Goal: Task Accomplishment & Management: Use online tool/utility

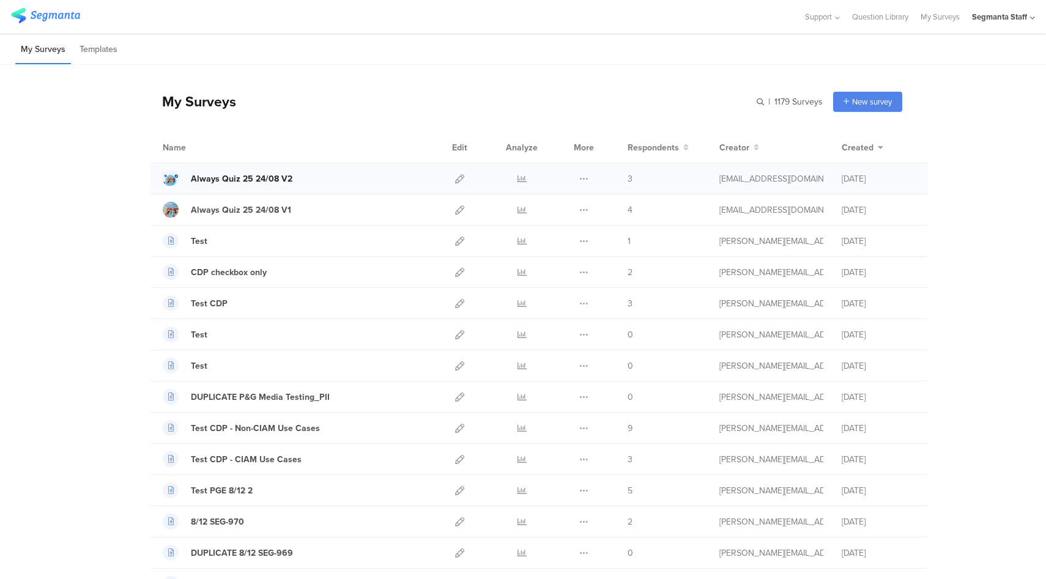
click at [247, 182] on div "Always Quiz 25 24/08 V2" at bounding box center [242, 179] width 102 height 13
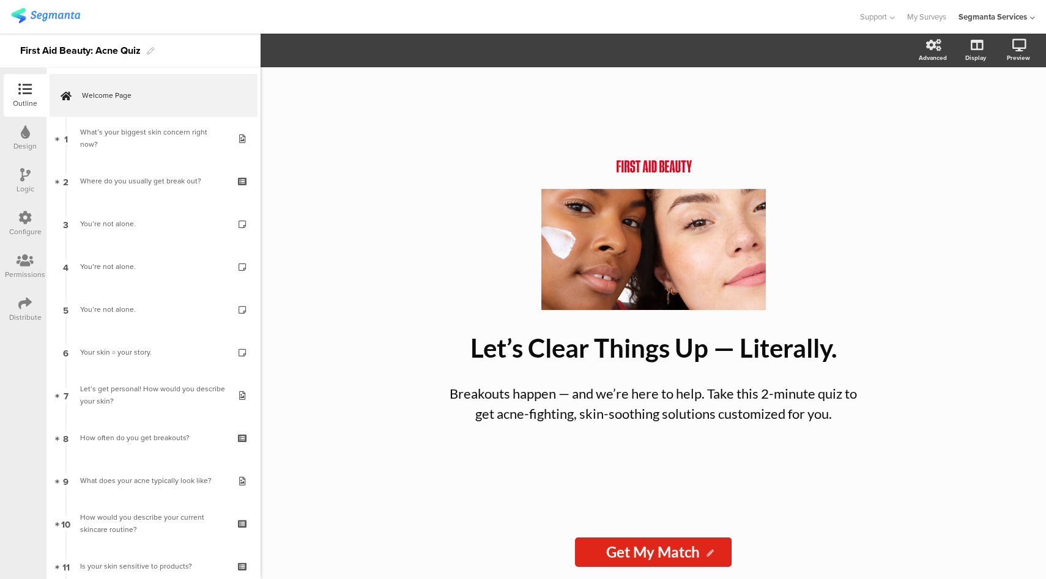
click at [522, 24] on div at bounding box center [429, 17] width 836 height 20
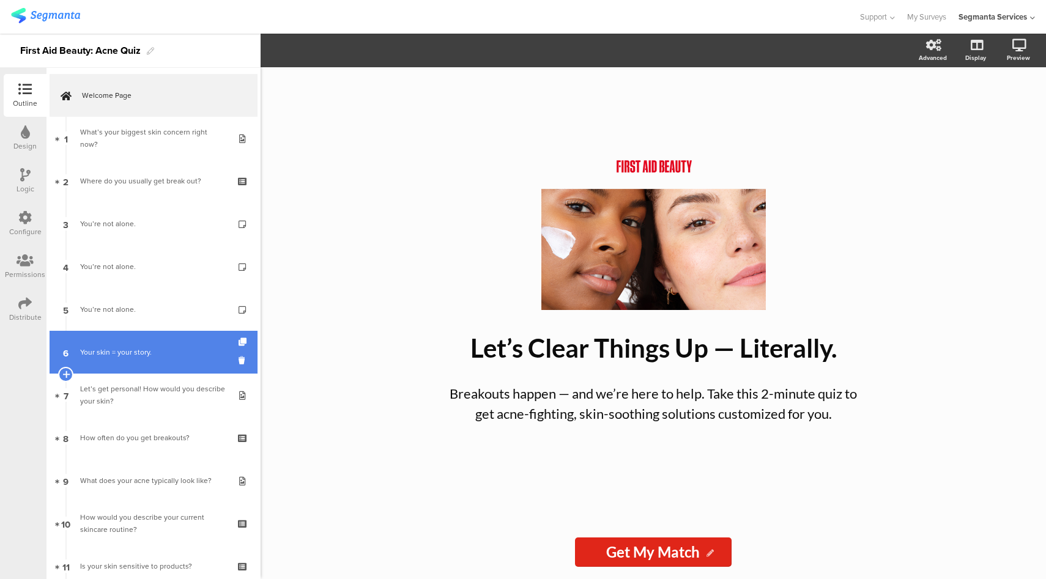
scroll to position [293, 0]
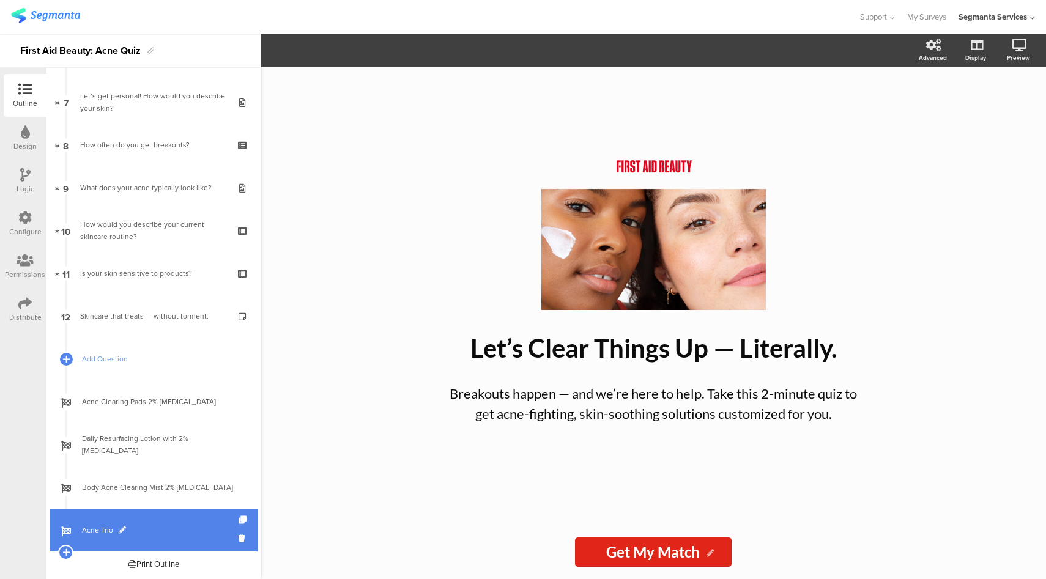
click at [158, 538] on link "Acne Trio" at bounding box center [154, 530] width 208 height 43
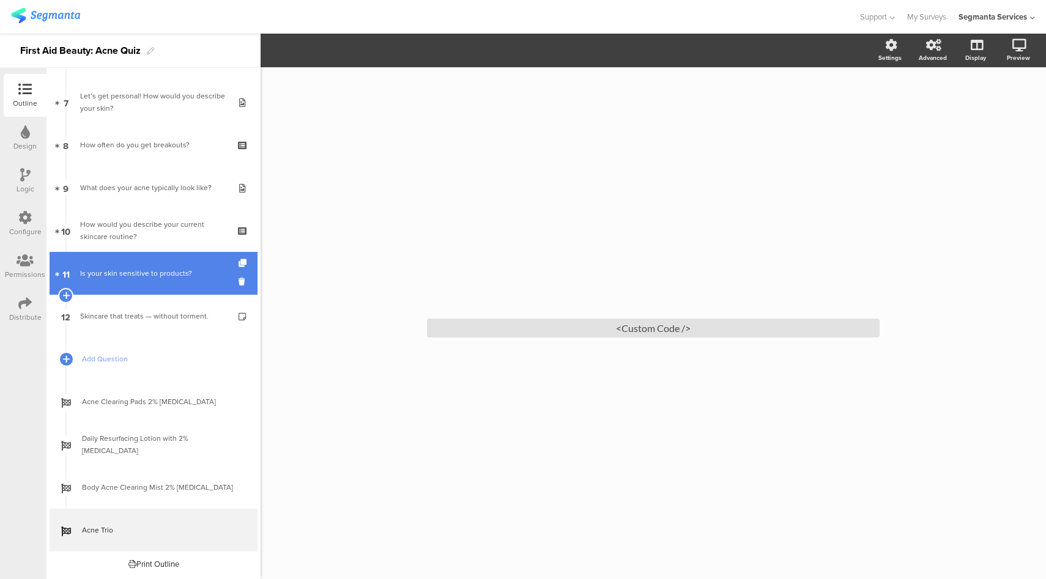
click at [155, 284] on link "11 Is your skin sensitive to products?" at bounding box center [154, 273] width 208 height 43
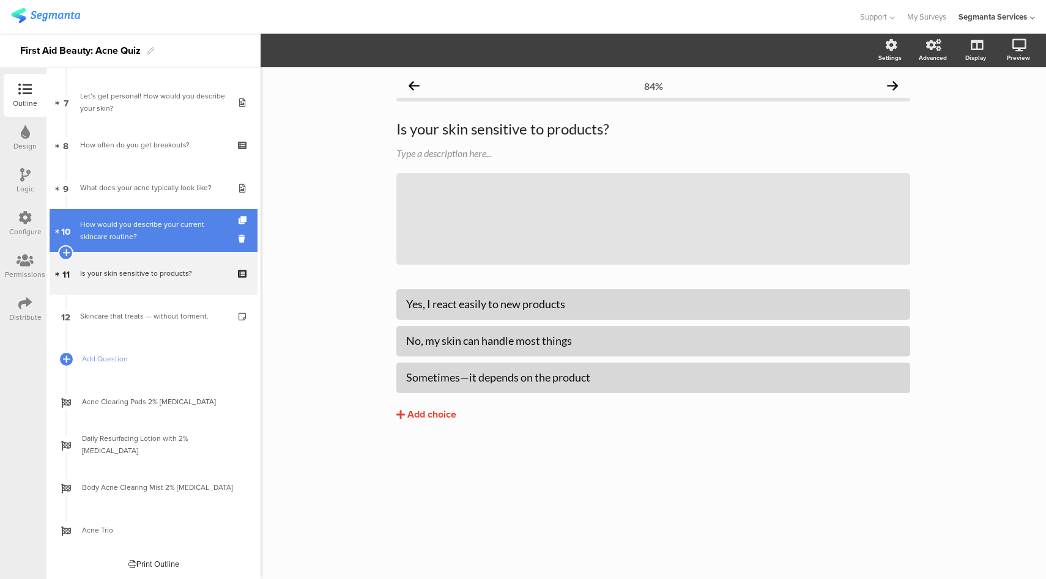
click at [158, 248] on link "10 How would you describe your current skincare routine?" at bounding box center [154, 230] width 208 height 43
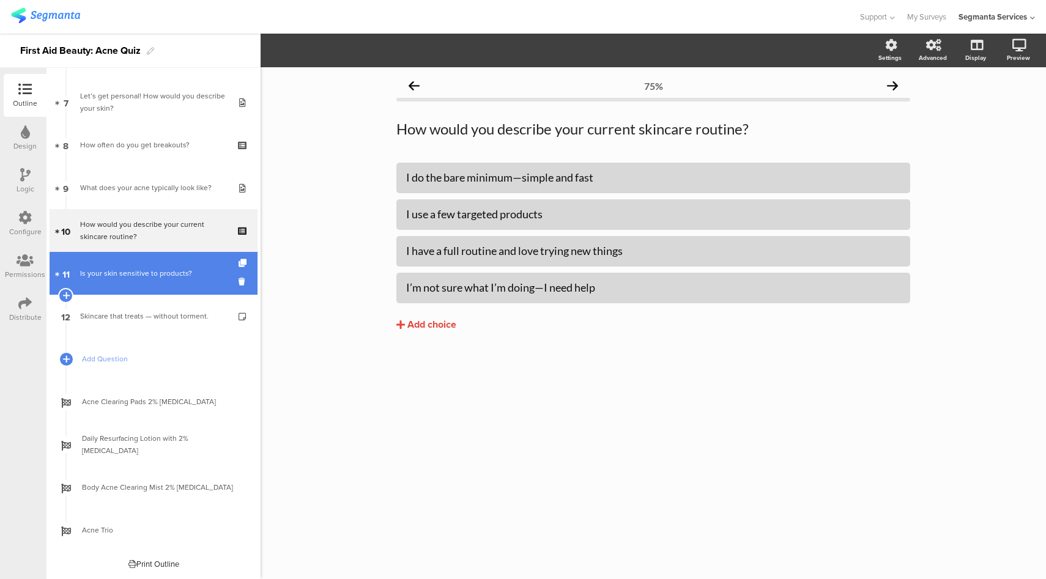
click at [141, 272] on div "Is your skin sensitive to products?" at bounding box center [153, 273] width 146 height 12
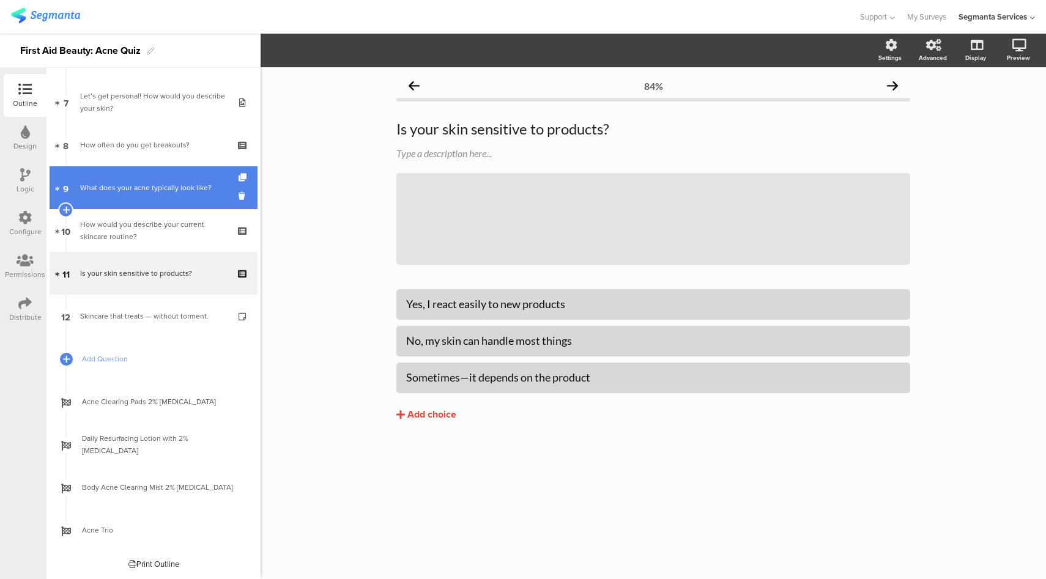
click at [156, 192] on div "What does your acne typically look like?" at bounding box center [153, 188] width 146 height 12
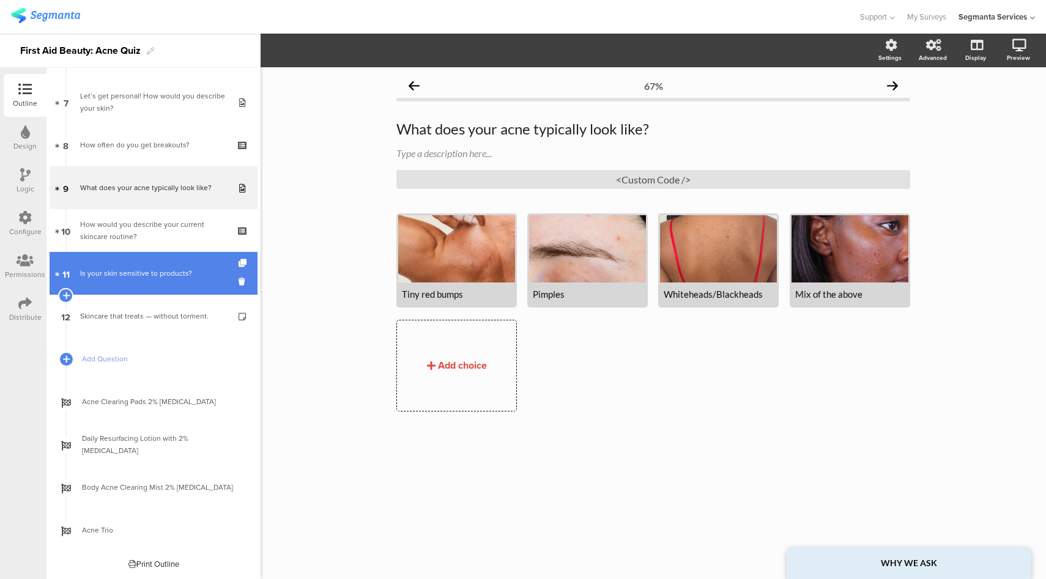
scroll to position [270, 0]
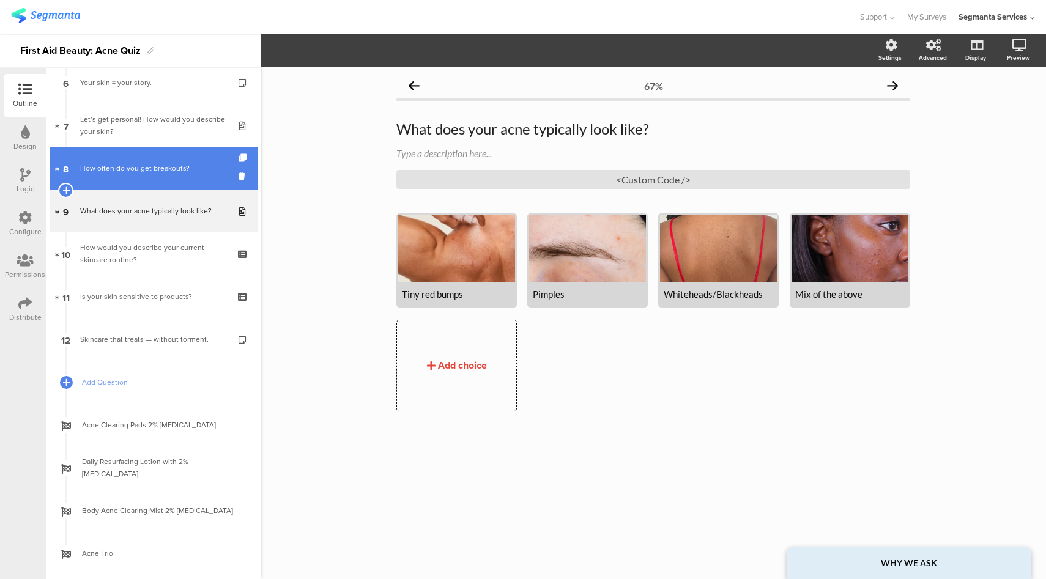
click at [154, 173] on div "How often do you get breakouts?" at bounding box center [153, 168] width 146 height 12
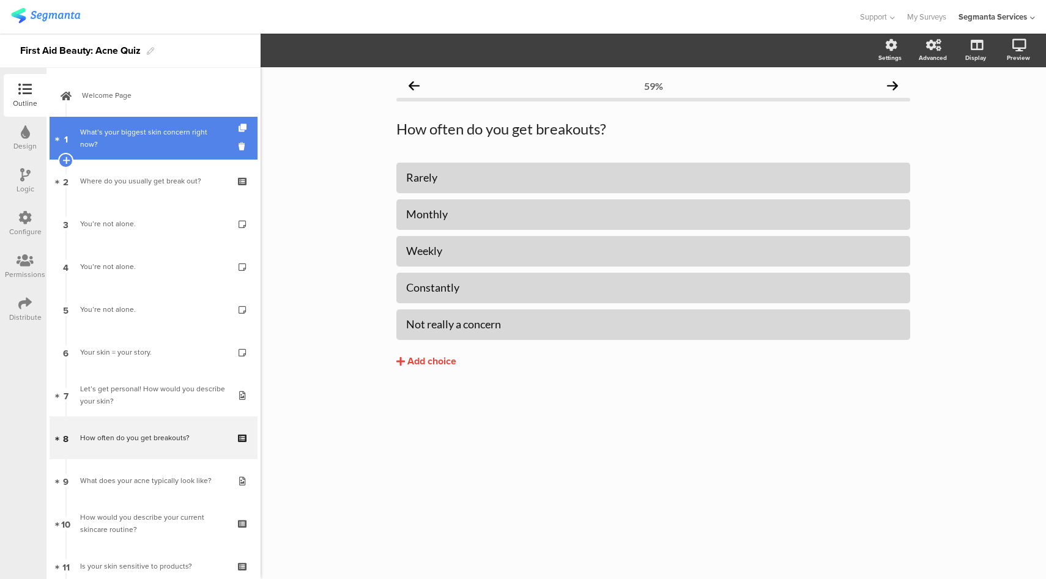
click at [166, 150] on link "1 What’s your biggest skin concern right now?" at bounding box center [154, 138] width 208 height 43
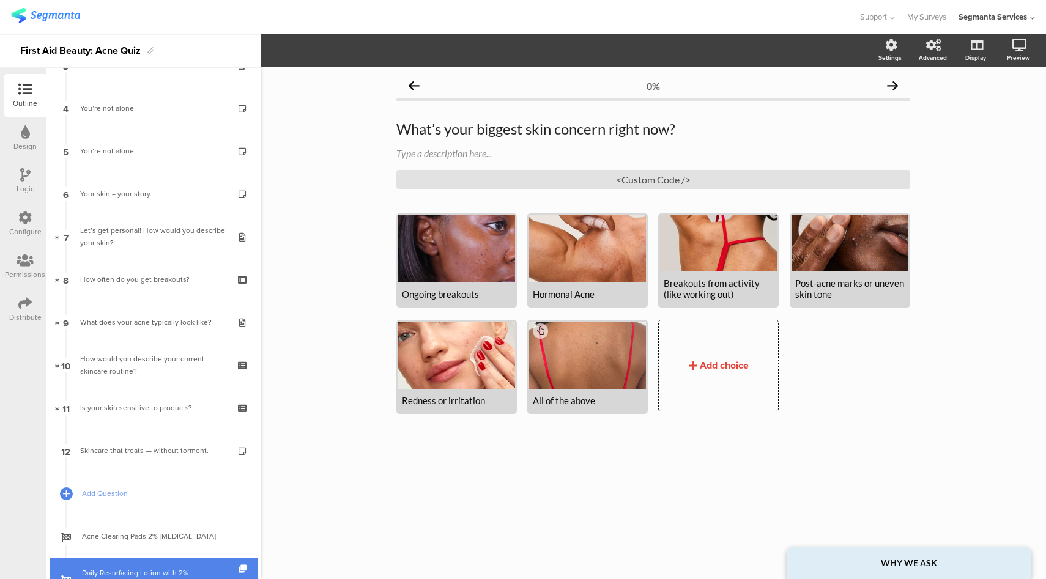
scroll to position [293, 0]
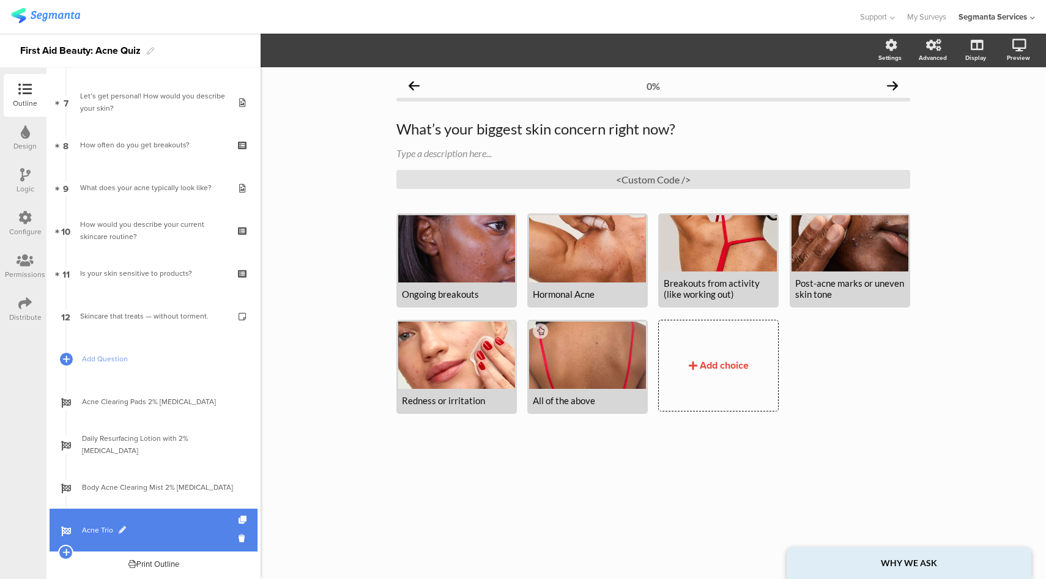
click at [149, 532] on span "Acne Trio" at bounding box center [160, 530] width 157 height 12
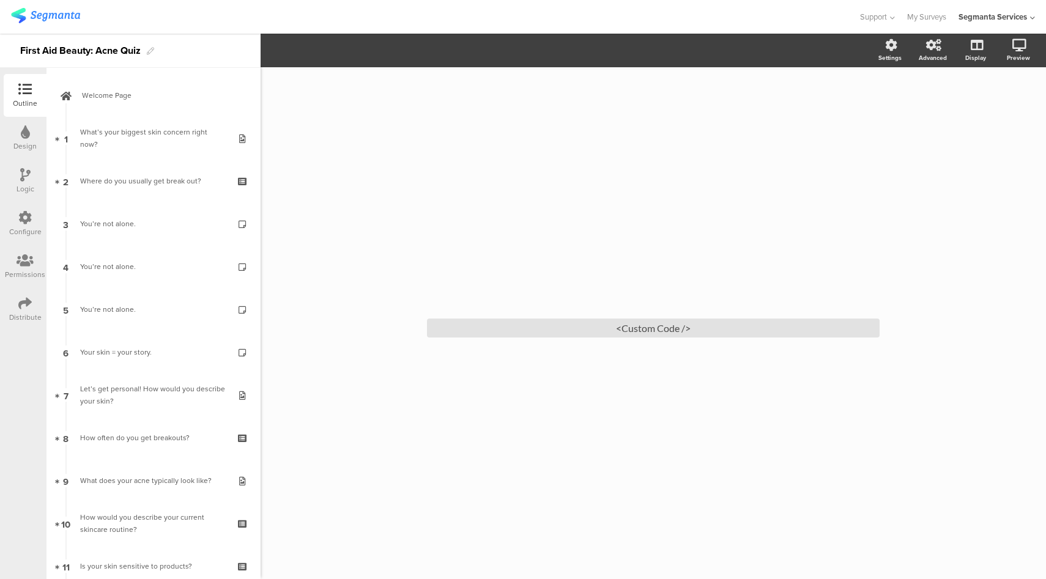
click at [25, 227] on div "Configure" at bounding box center [25, 231] width 32 height 11
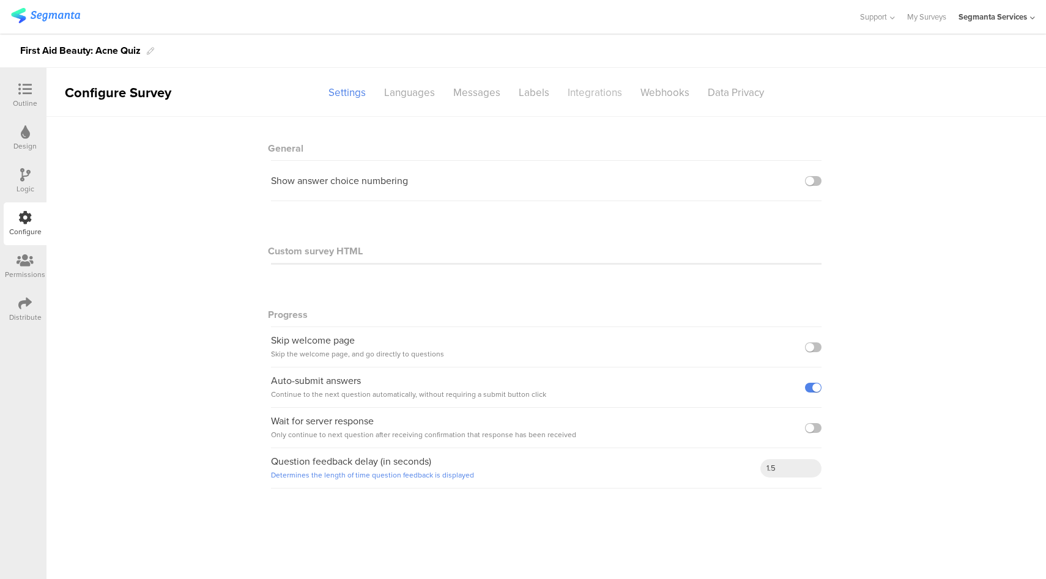
click at [593, 98] on div "Integrations" at bounding box center [594, 92] width 73 height 21
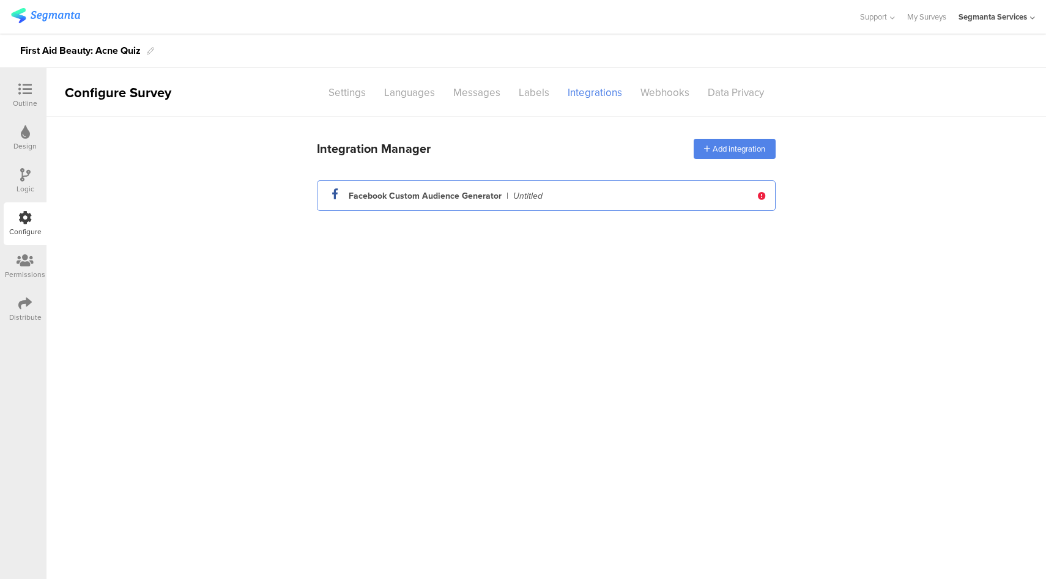
click at [573, 206] on div "facebook_icon Created with Sketch. Facebook Custom Audience Generator | Untitled" at bounding box center [546, 195] width 459 height 31
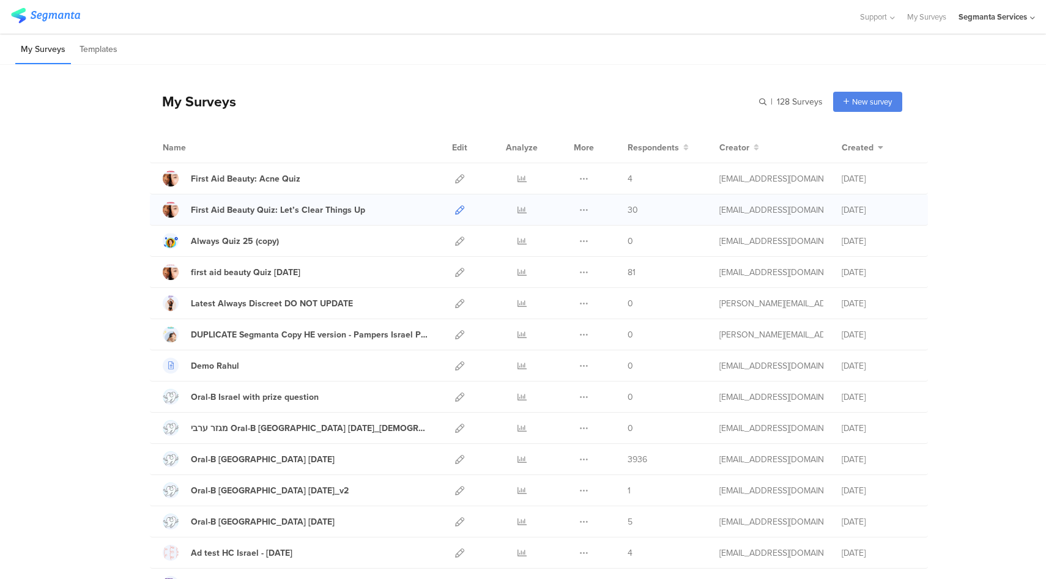
click at [455, 209] on icon at bounding box center [459, 210] width 9 height 9
click at [579, 178] on icon at bounding box center [583, 178] width 9 height 9
click at [563, 209] on button "Duplicate" at bounding box center [559, 210] width 67 height 22
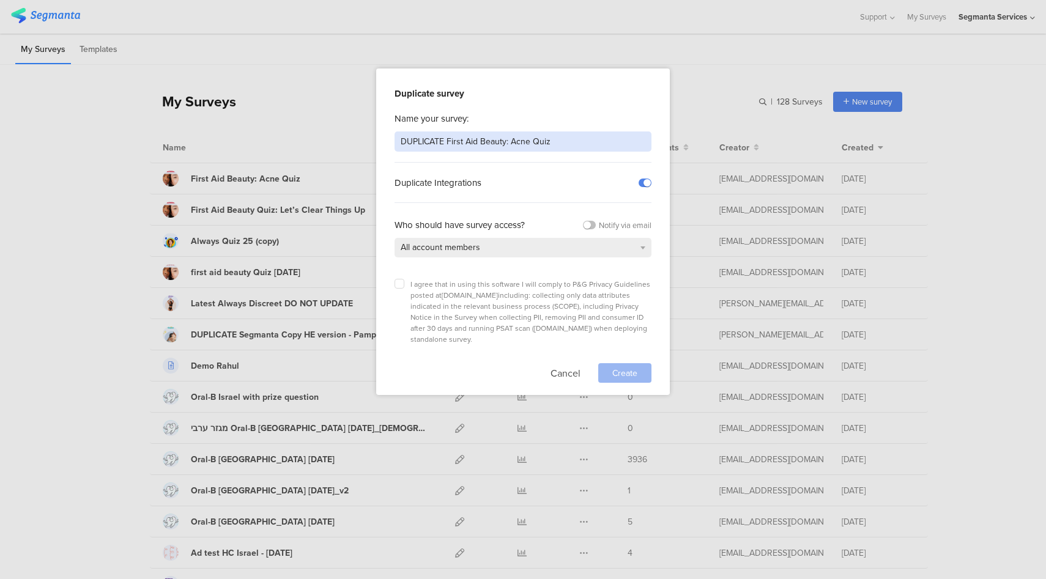
drag, startPoint x: 449, startPoint y: 143, endPoint x: 351, endPoint y: 144, distance: 98.5
click at [351, 144] on div "Duplicate survey Name your survey: DUPLICATE First Aid Beauty: Acne Quiz Duplic…" at bounding box center [523, 289] width 1046 height 579
type input "[PERSON_NAME] Test First Aid Beauty: Acne Quiz"
click at [646, 184] on label at bounding box center [645, 183] width 13 height 9
click at [0, 0] on input "checkbox" at bounding box center [0, 0] width 0 height 0
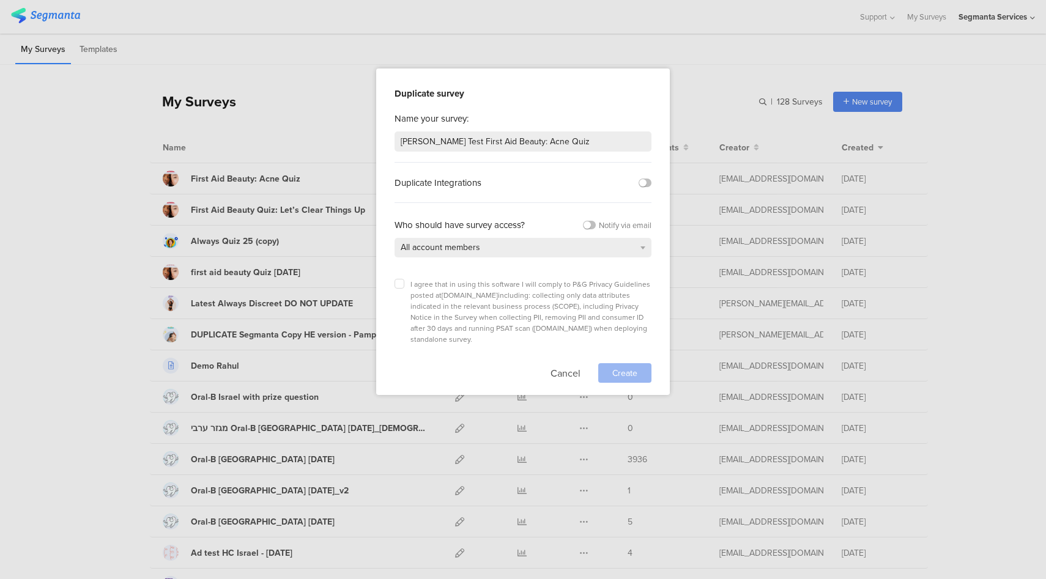
click at [406, 283] on div "I agree that in using this software I will comply to P&G Privacy Guidelines pos…" at bounding box center [523, 312] width 257 height 66
click at [403, 283] on label at bounding box center [400, 284] width 10 height 10
click at [0, 0] on input "checkbox" at bounding box center [0, 0] width 0 height 0
click at [617, 367] on span "Create" at bounding box center [624, 373] width 25 height 13
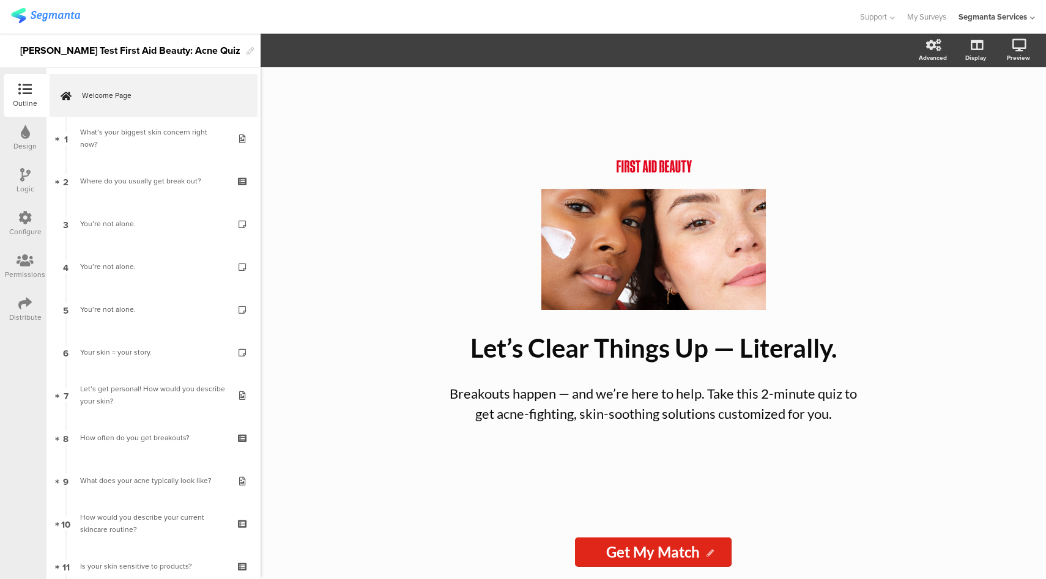
click at [23, 221] on icon at bounding box center [24, 217] width 13 height 13
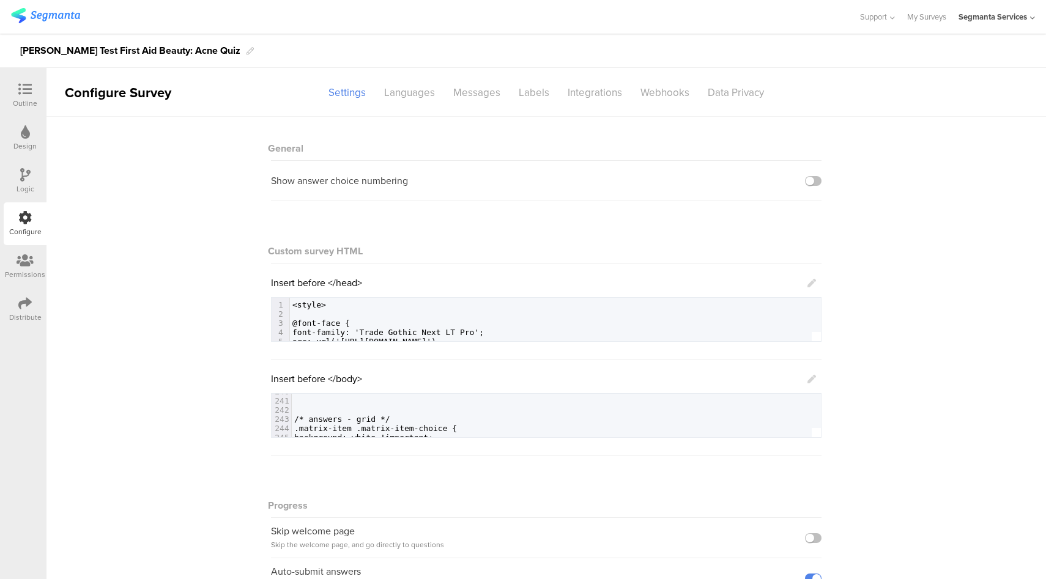
scroll to position [2276, 0]
click at [394, 94] on div "Languages" at bounding box center [409, 92] width 69 height 21
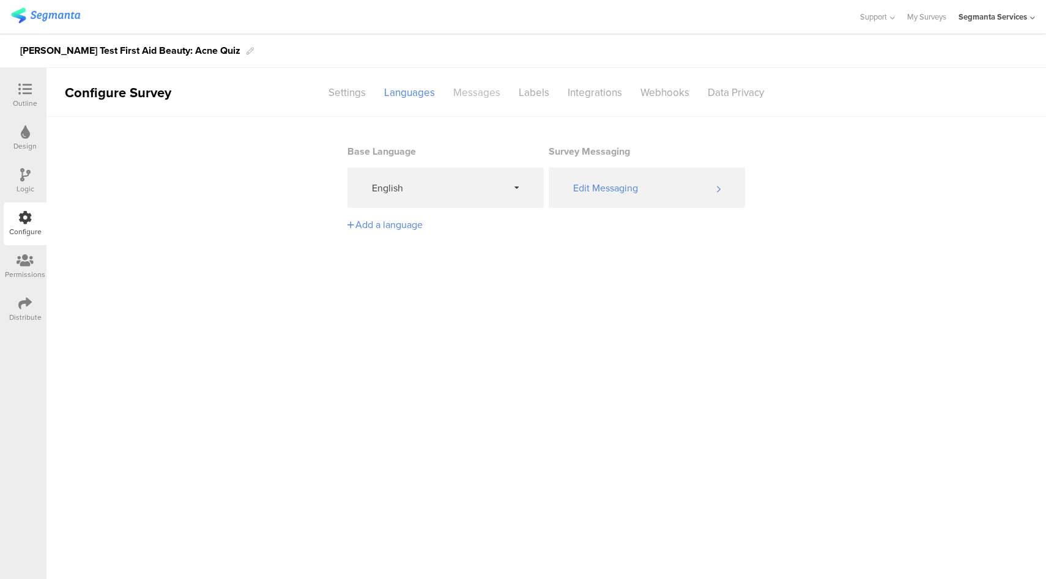
click at [491, 100] on div "Messages" at bounding box center [476, 92] width 65 height 21
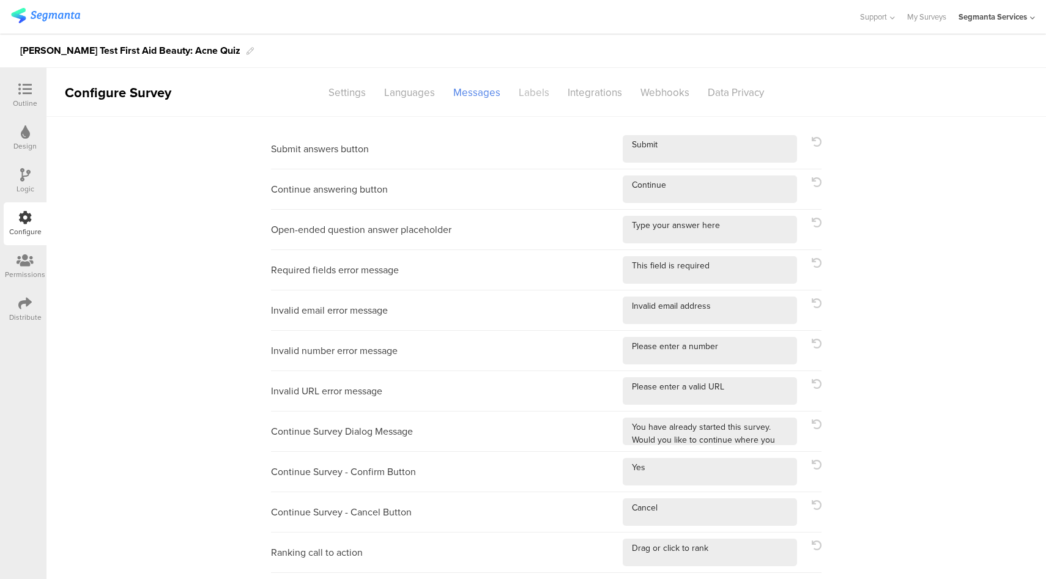
click at [524, 94] on div "Labels" at bounding box center [534, 92] width 49 height 21
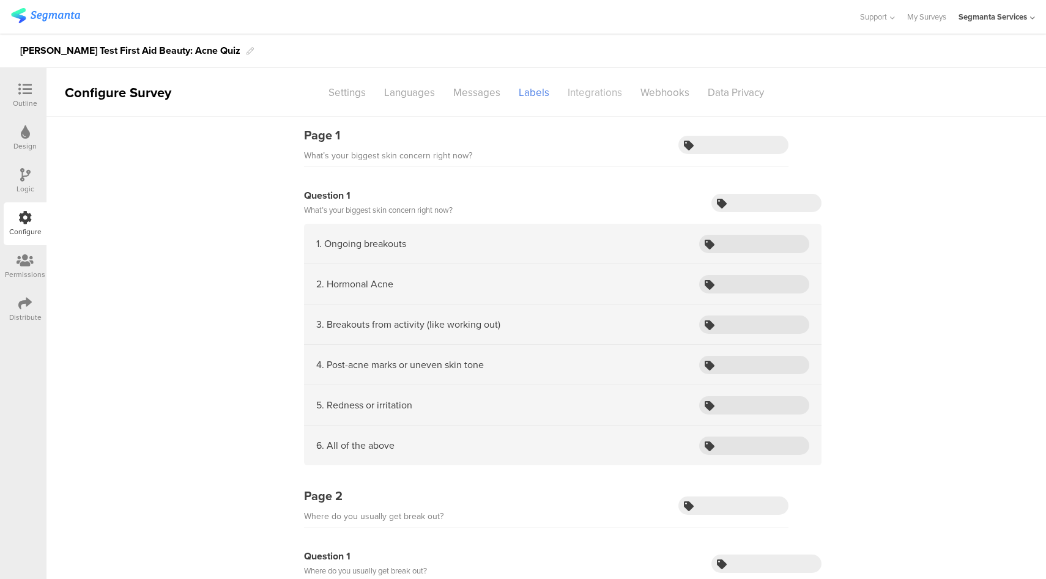
click at [582, 97] on div "Integrations" at bounding box center [594, 92] width 73 height 21
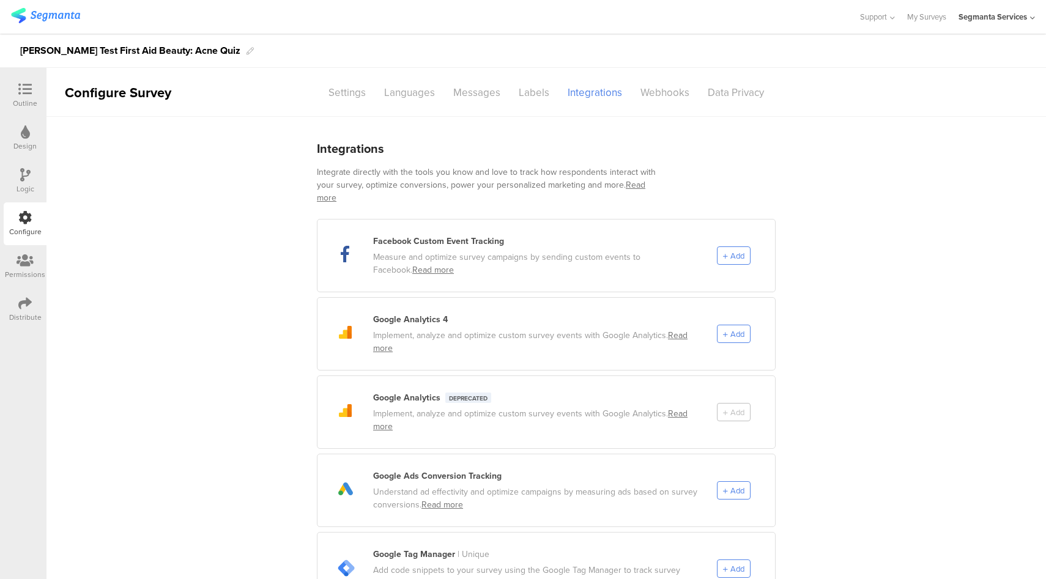
click at [18, 193] on div "Logic" at bounding box center [26, 189] width 18 height 11
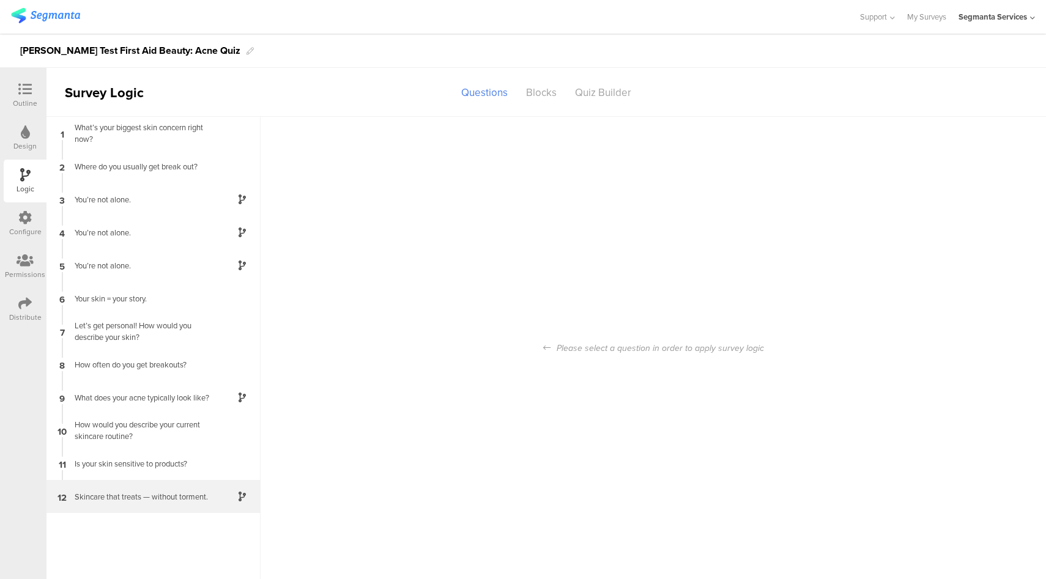
click at [152, 503] on div "12 Skincare that treats — without torment." at bounding box center [153, 496] width 214 height 33
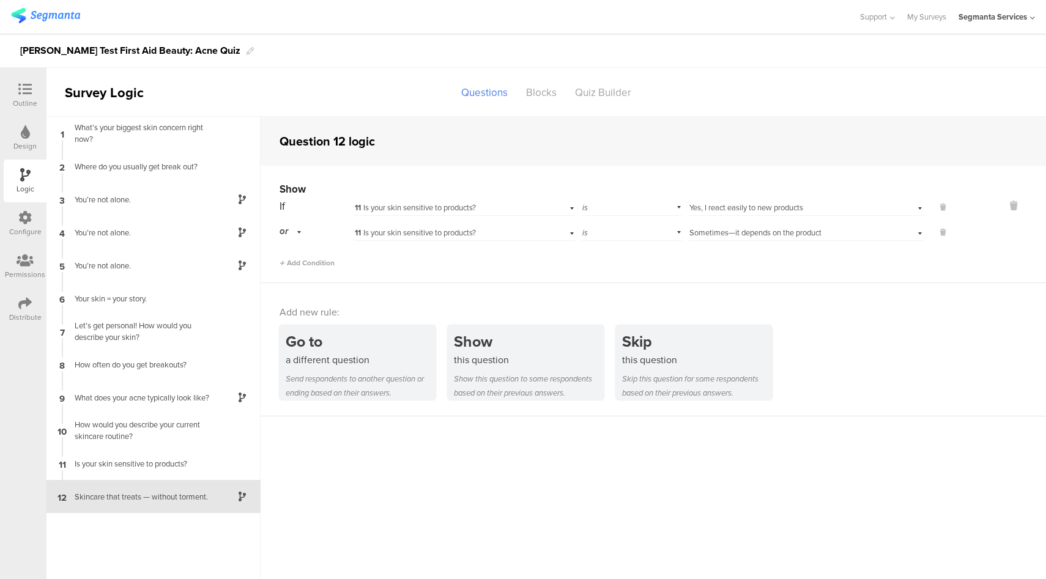
click at [29, 96] on div at bounding box center [25, 90] width 24 height 15
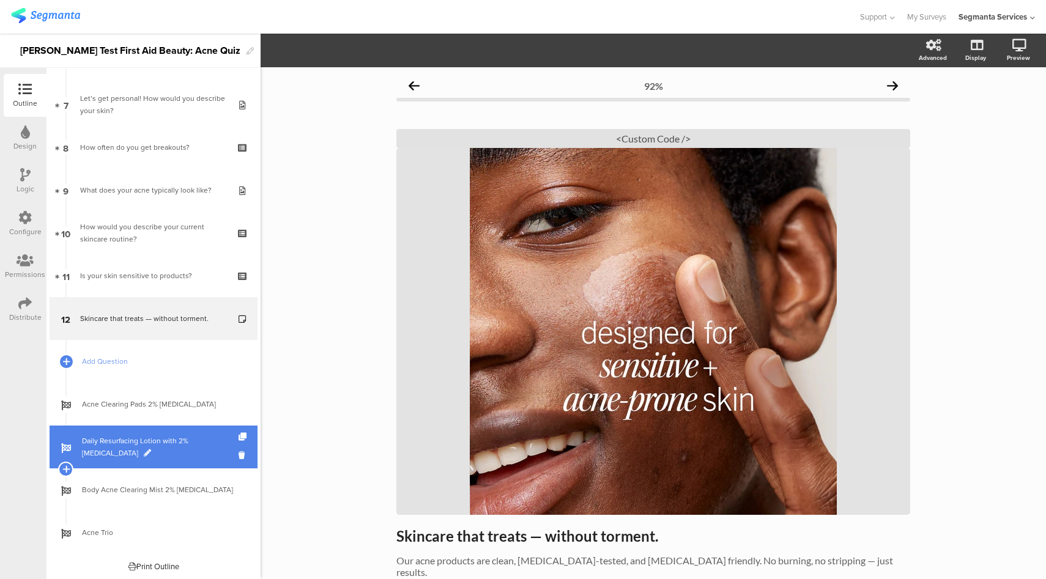
scroll to position [293, 0]
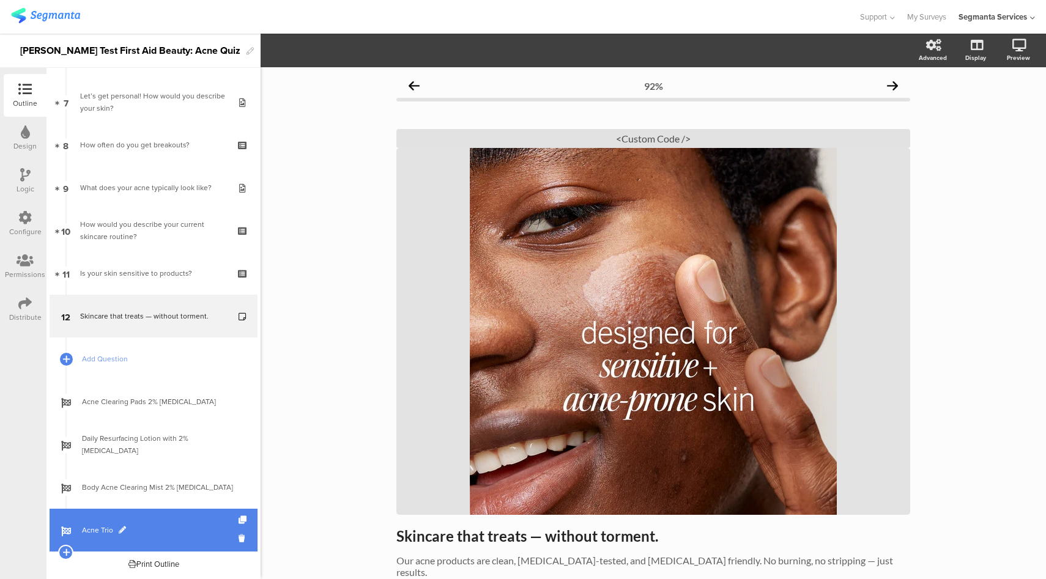
click at [123, 530] on span at bounding box center [122, 530] width 7 height 7
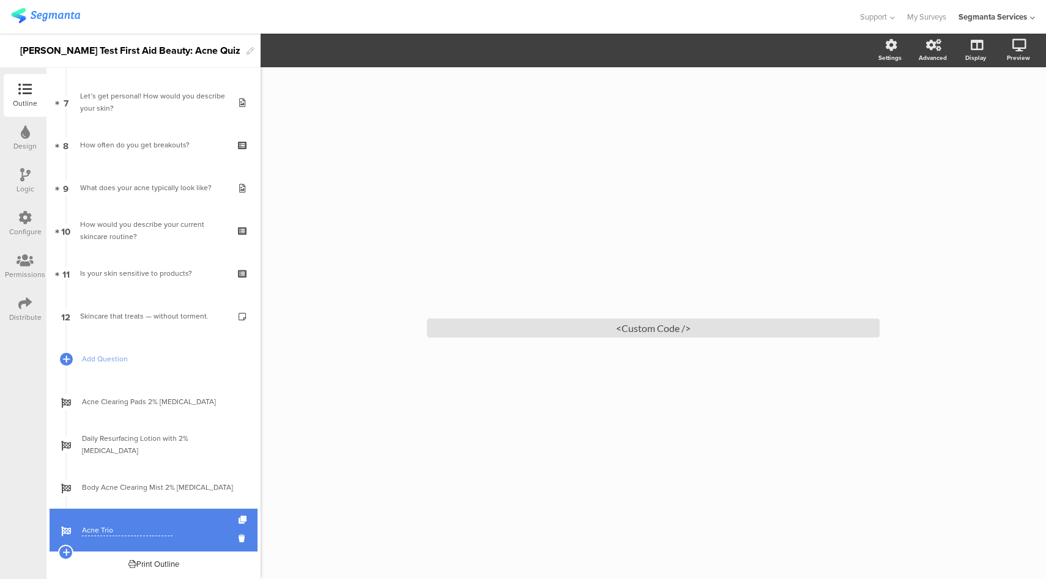
drag, startPoint x: 122, startPoint y: 528, endPoint x: 64, endPoint y: 531, distance: 58.8
click at [64, 531] on div "Acne Trio" at bounding box center [154, 530] width 208 height 43
type input "Both"
click at [106, 532] on span at bounding box center [106, 530] width 7 height 7
click at [113, 532] on input "Both" at bounding box center [127, 531] width 91 height 12
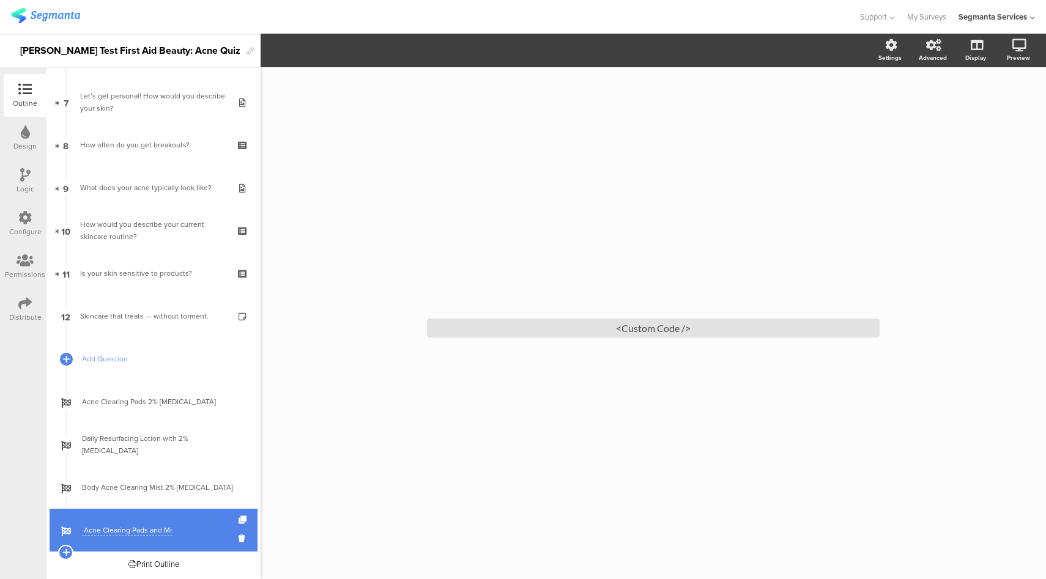
type input "Both Acne Clearing Pads and Mist"
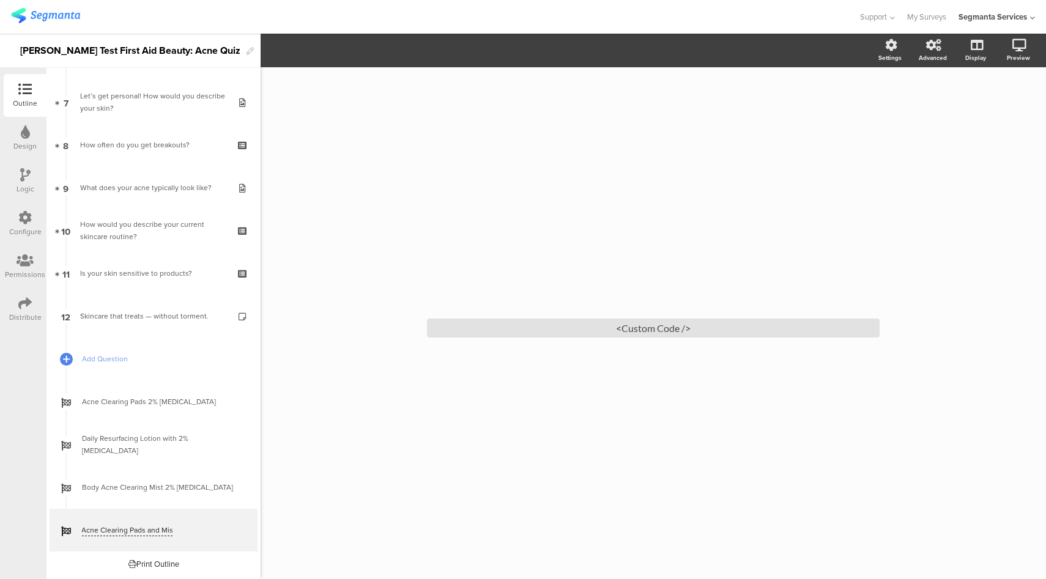
click at [351, 516] on div "/ <Custom Code />" at bounding box center [653, 323] width 785 height 512
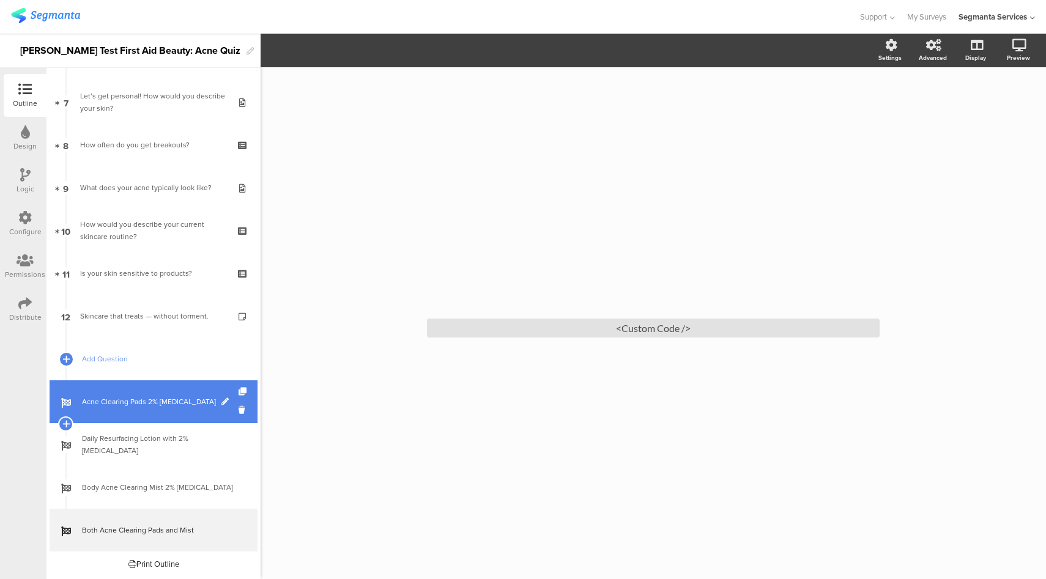
click at [221, 402] on span at bounding box center [224, 401] width 7 height 7
drag, startPoint x: 146, startPoint y: 402, endPoint x: 218, endPoint y: 409, distance: 71.9
click at [218, 409] on div "Acne Clearing Pads 2% Salicylic Acid" at bounding box center [154, 401] width 208 height 43
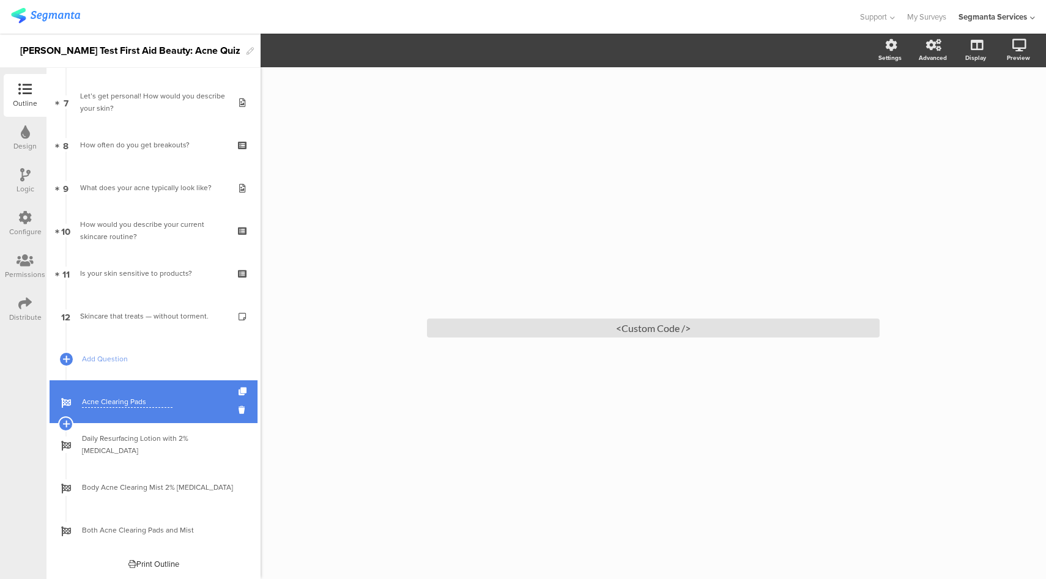
type input "Acne Clearing Pads"
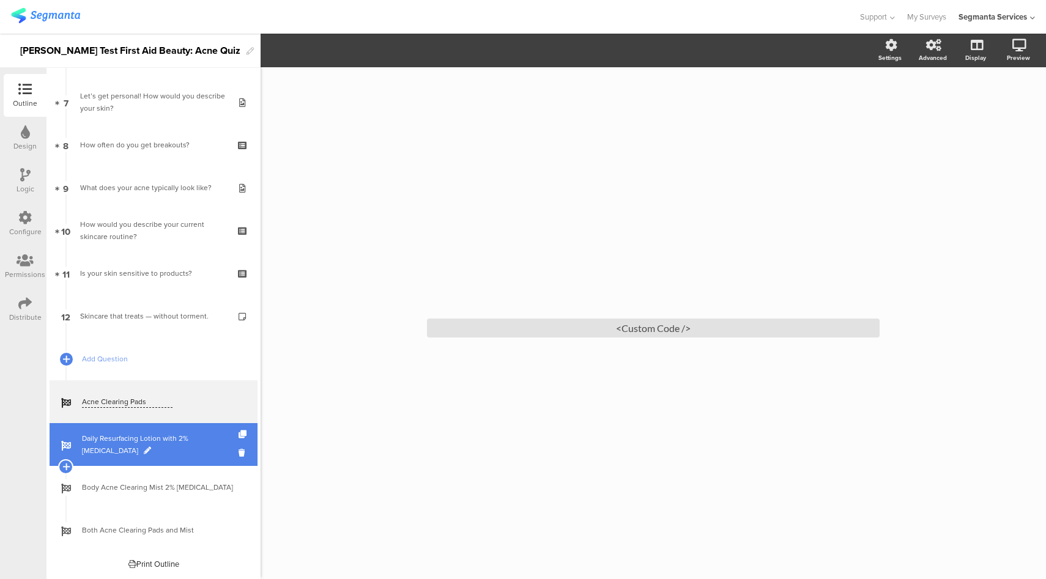
click at [144, 452] on span at bounding box center [147, 450] width 7 height 7
drag, startPoint x: 161, startPoint y: 446, endPoint x: 232, endPoint y: 461, distance: 73.1
click at [232, 461] on div "Daily Resurfacing Lotion with 2% Niacinamide" at bounding box center [154, 444] width 208 height 43
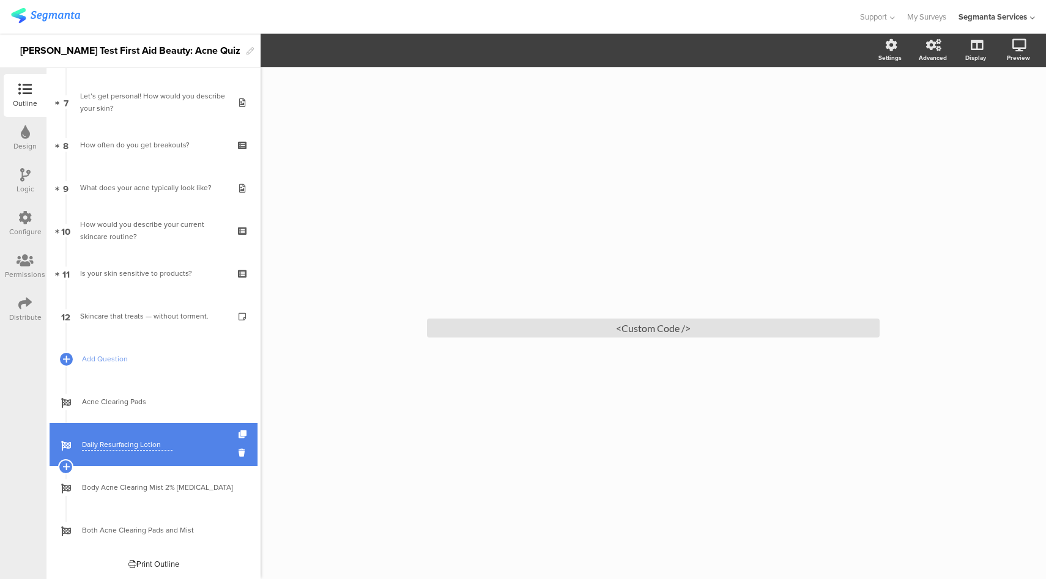
type input "Daily Resurfacing Lotion"
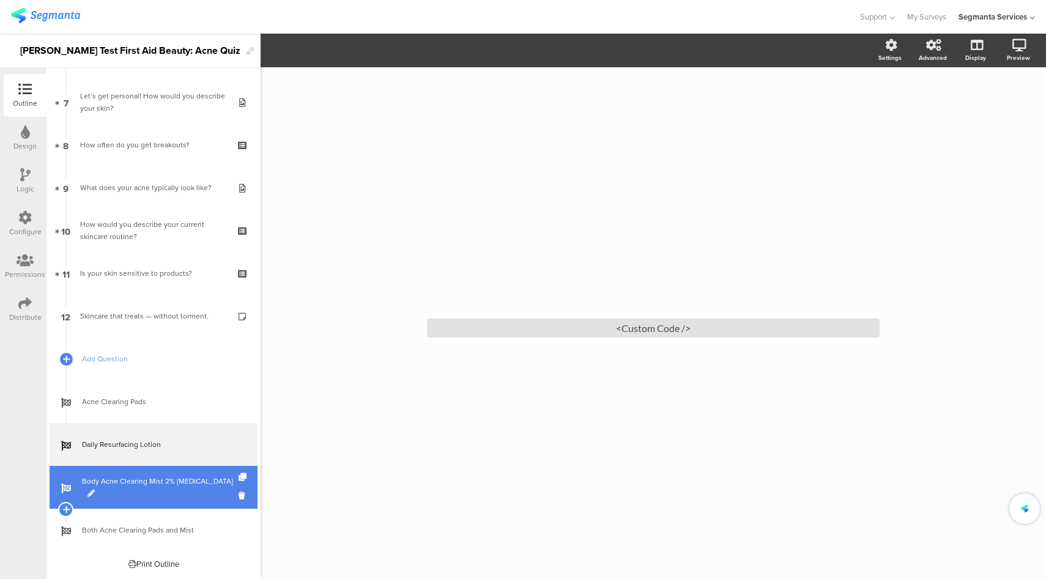
click at [189, 486] on span "Body Acne Clearing Mist 2% Salicylic Acid" at bounding box center [160, 487] width 157 height 24
click at [163, 488] on span "Body Acne Clearing Mist 2% Salicylic Acid" at bounding box center [160, 487] width 157 height 24
click at [95, 490] on span at bounding box center [90, 493] width 7 height 7
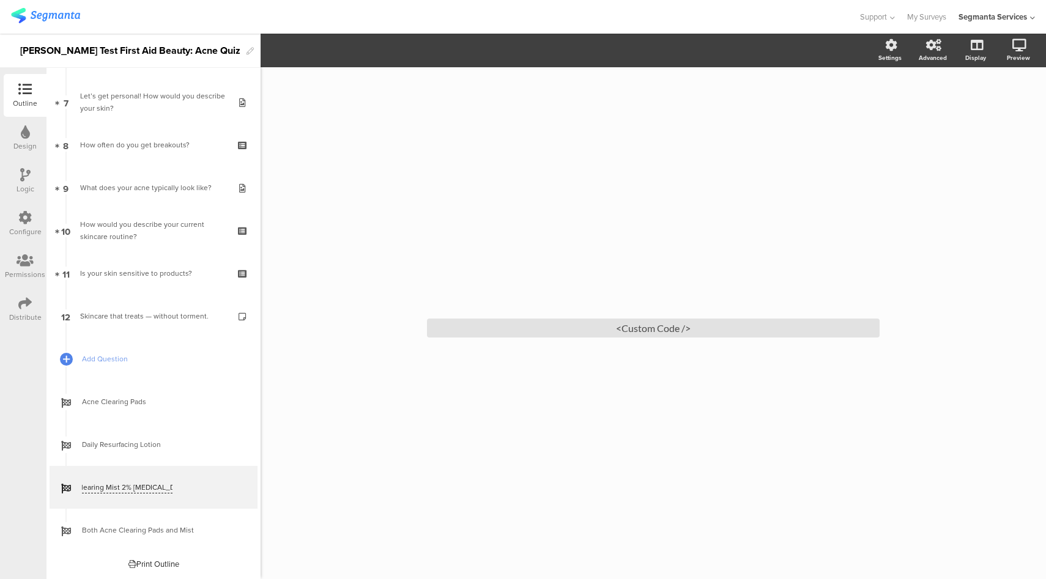
drag, startPoint x: 161, startPoint y: 488, endPoint x: 310, endPoint y: 507, distance: 149.3
click at [310, 507] on div "Outline Design Logic Configure Permissions Distribute New question Import quest…" at bounding box center [523, 307] width 1046 height 546
type input "Body Acne Clearing Mist"
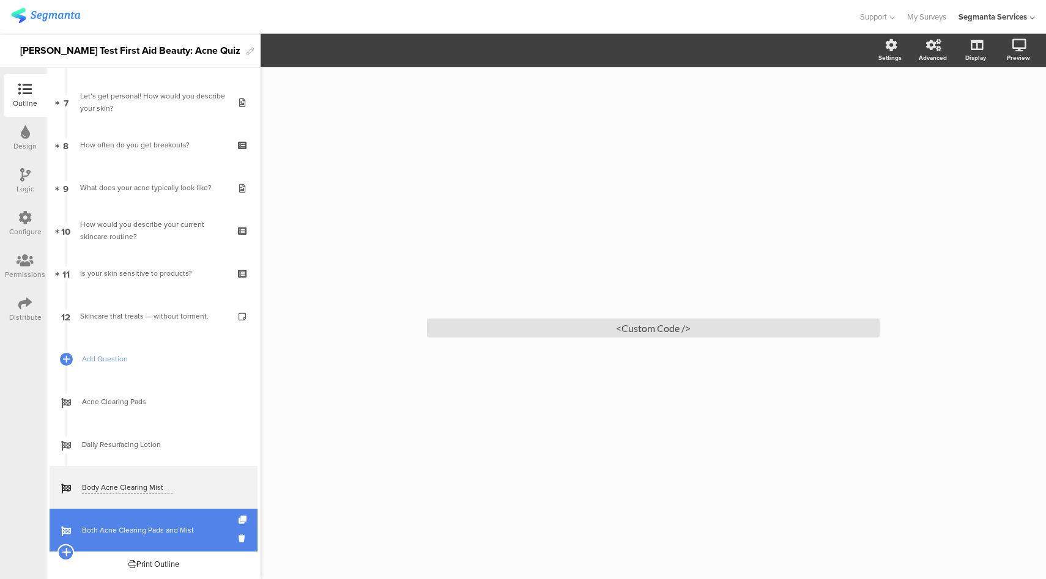
click at [69, 554] on icon at bounding box center [66, 552] width 8 height 11
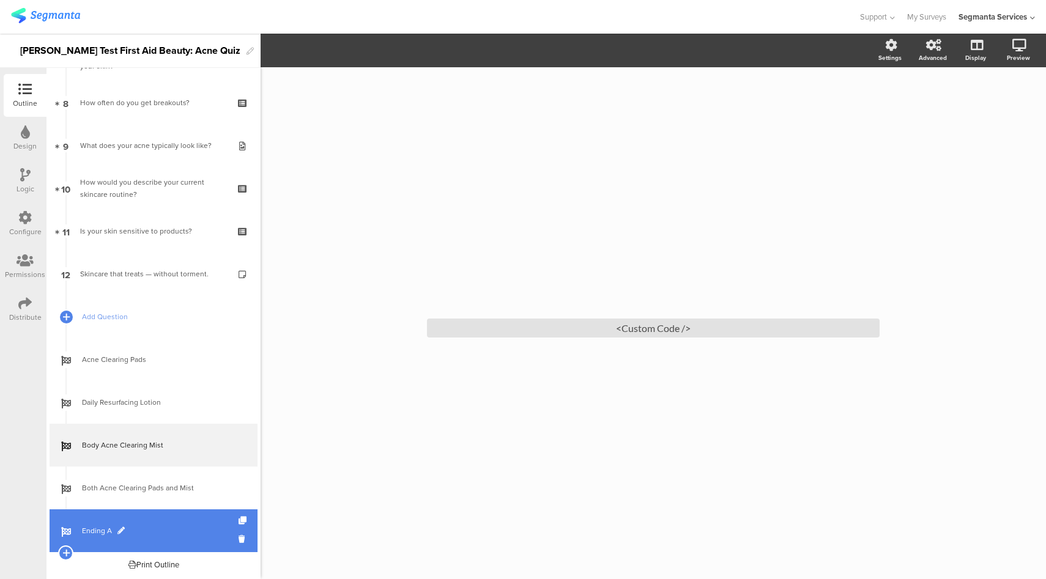
scroll to position [336, 0]
click at [239, 540] on icon at bounding box center [244, 539] width 10 height 12
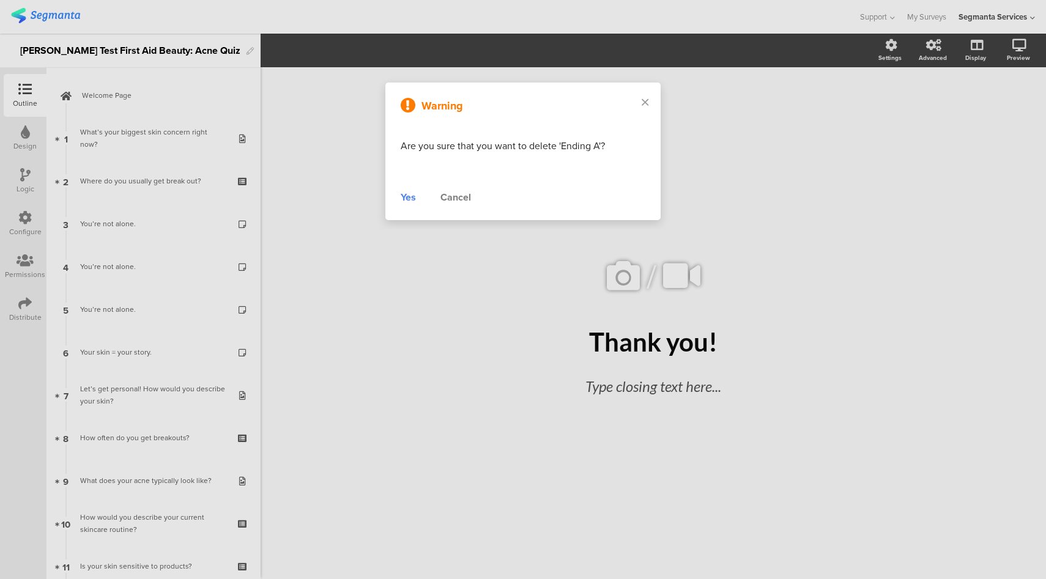
click at [407, 196] on div "Yes" at bounding box center [408, 197] width 15 height 15
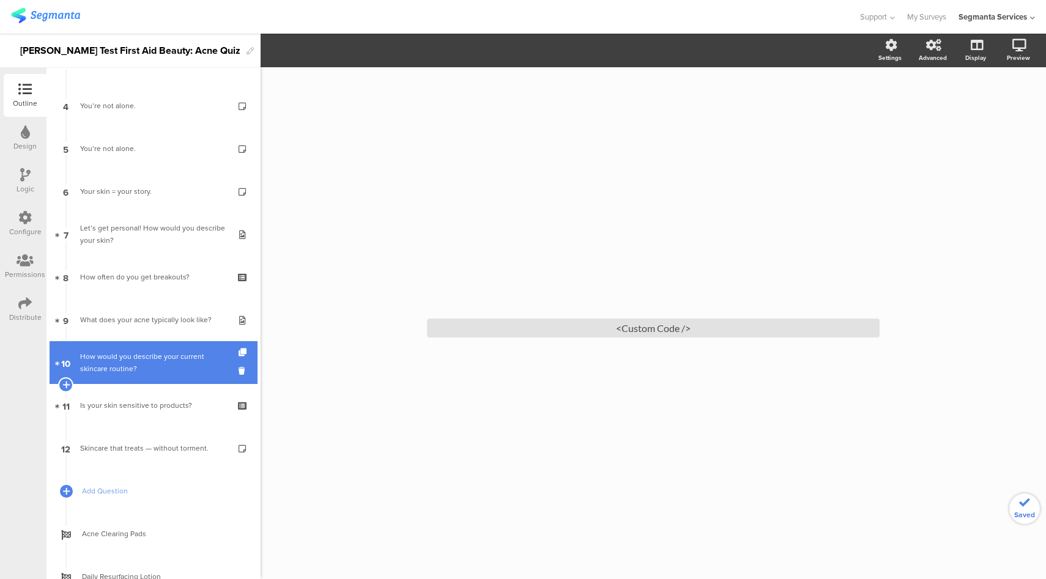
scroll to position [336, 0]
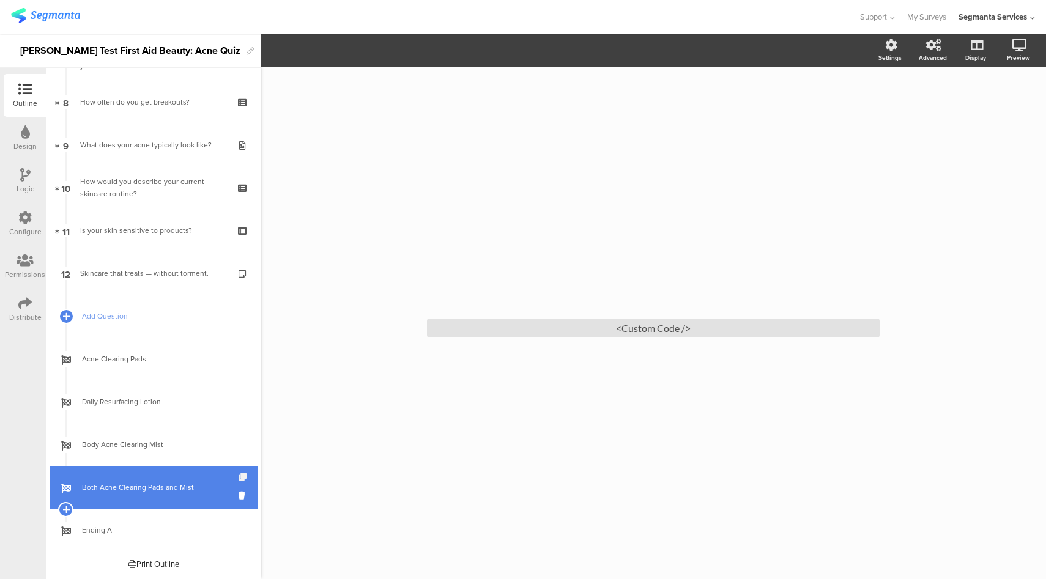
click at [239, 478] on icon at bounding box center [244, 477] width 10 height 8
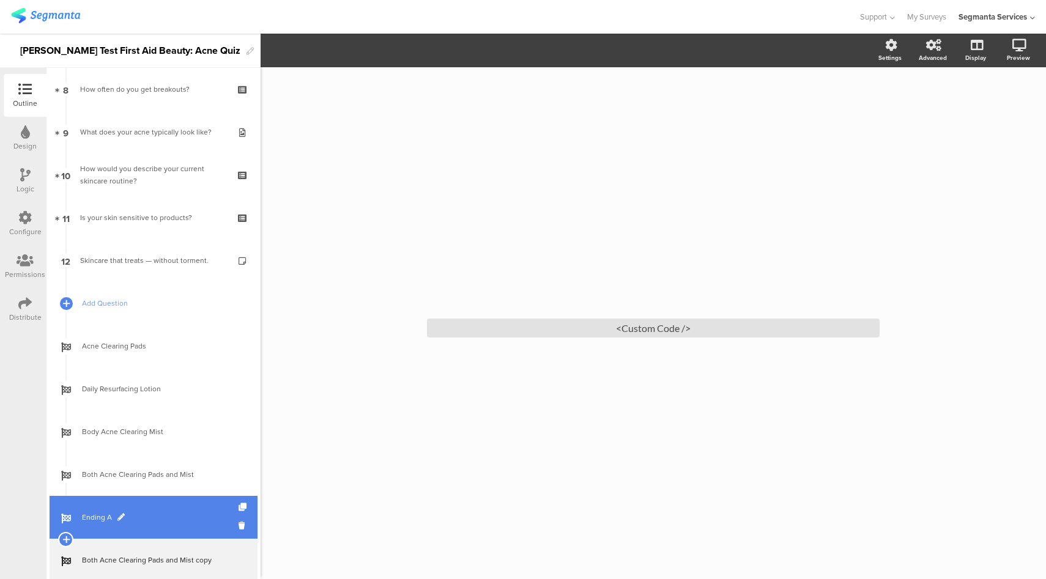
scroll to position [379, 0]
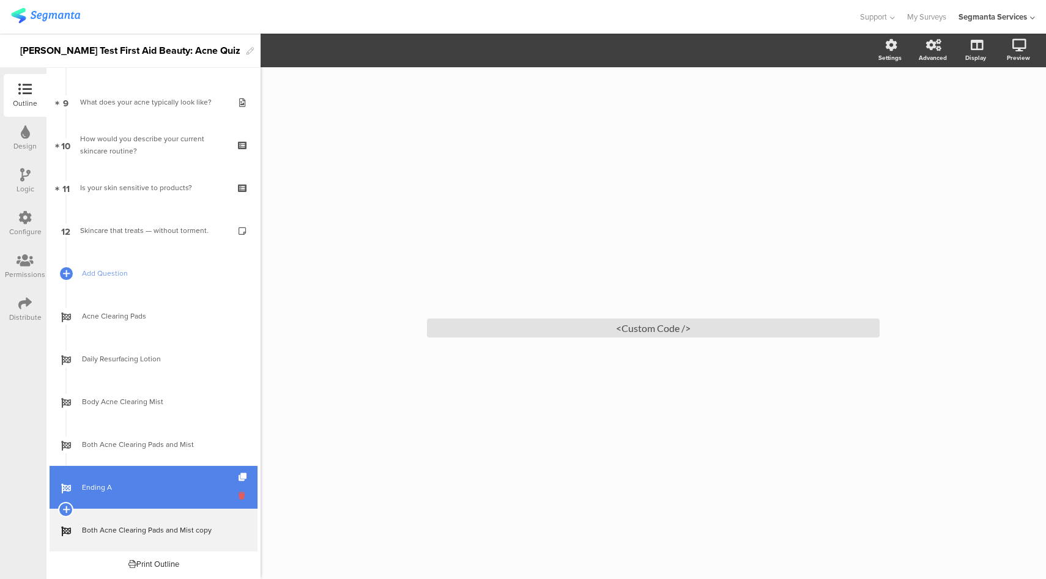
click at [239, 497] on icon at bounding box center [244, 496] width 10 height 12
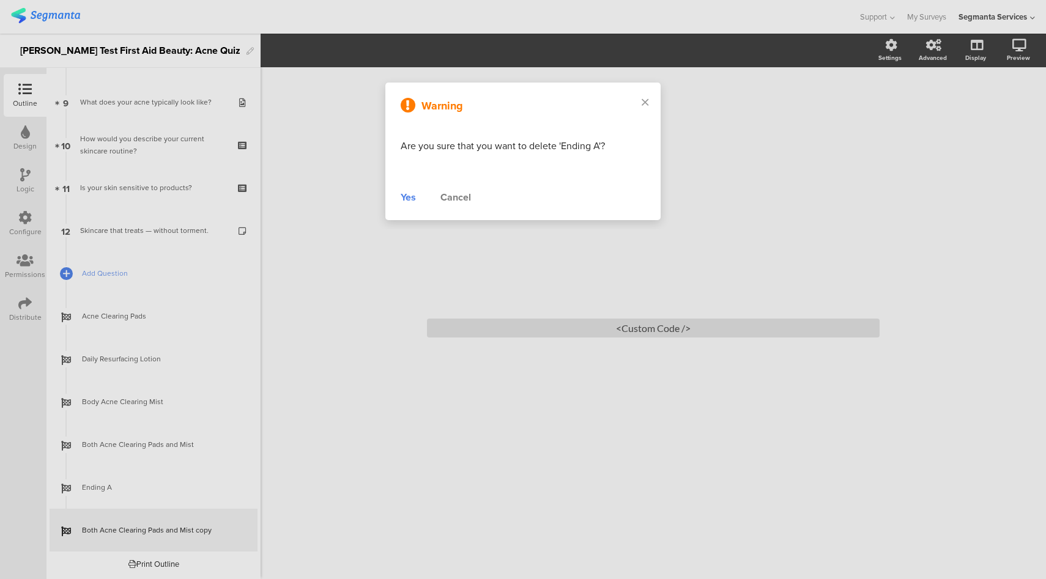
click at [406, 198] on div "Yes" at bounding box center [408, 197] width 15 height 15
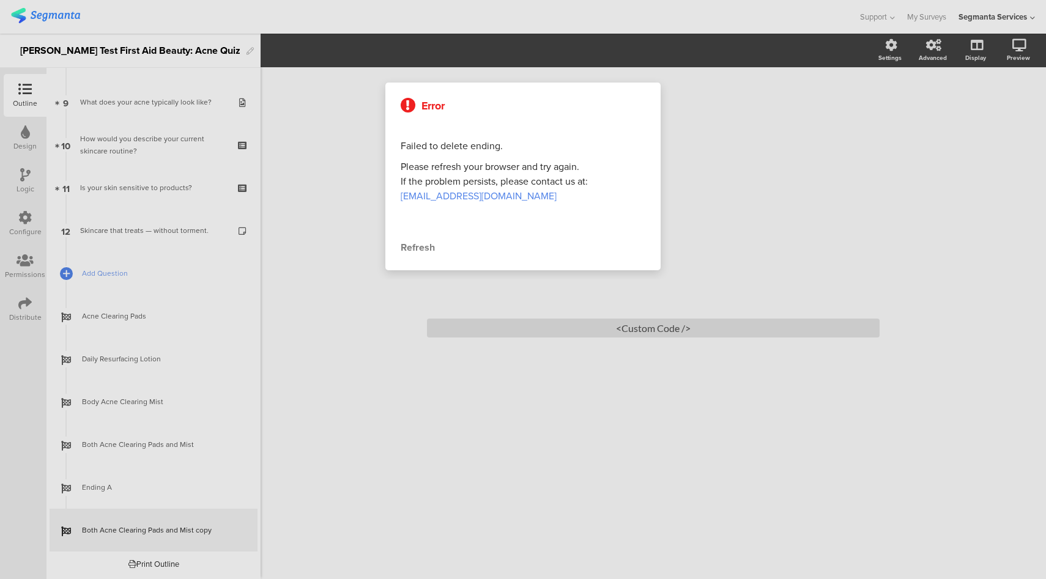
click at [412, 251] on div "Refresh" at bounding box center [523, 247] width 245 height 15
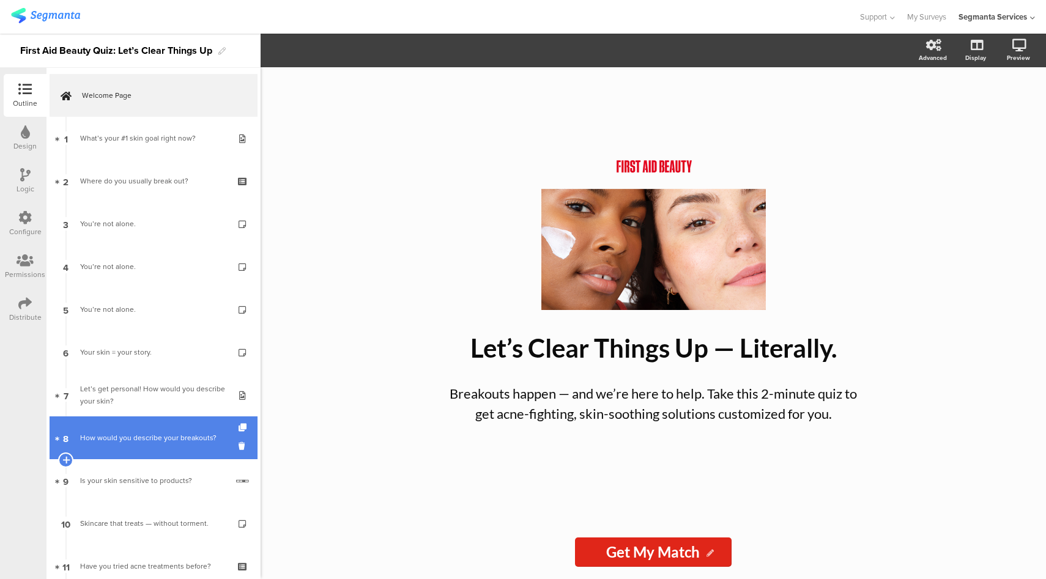
scroll to position [336, 0]
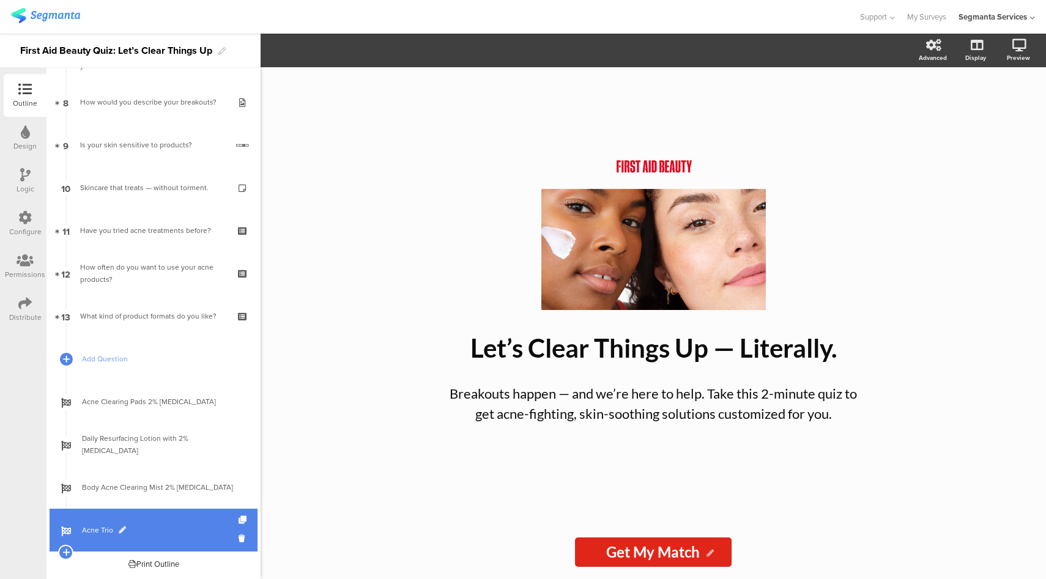
click at [178, 538] on link "Acne Trio" at bounding box center [154, 530] width 208 height 43
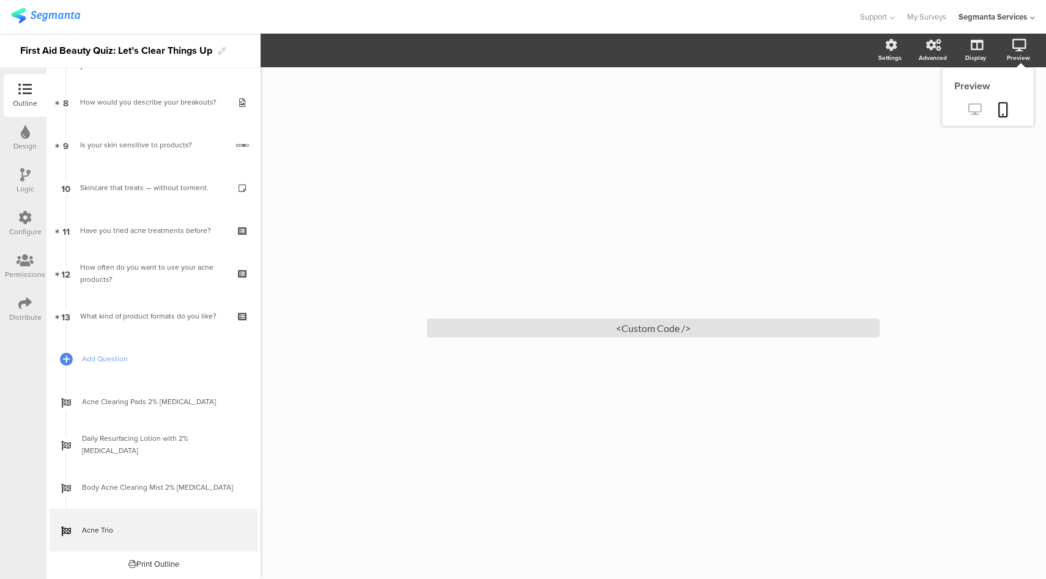
click at [978, 110] on icon at bounding box center [974, 109] width 13 height 12
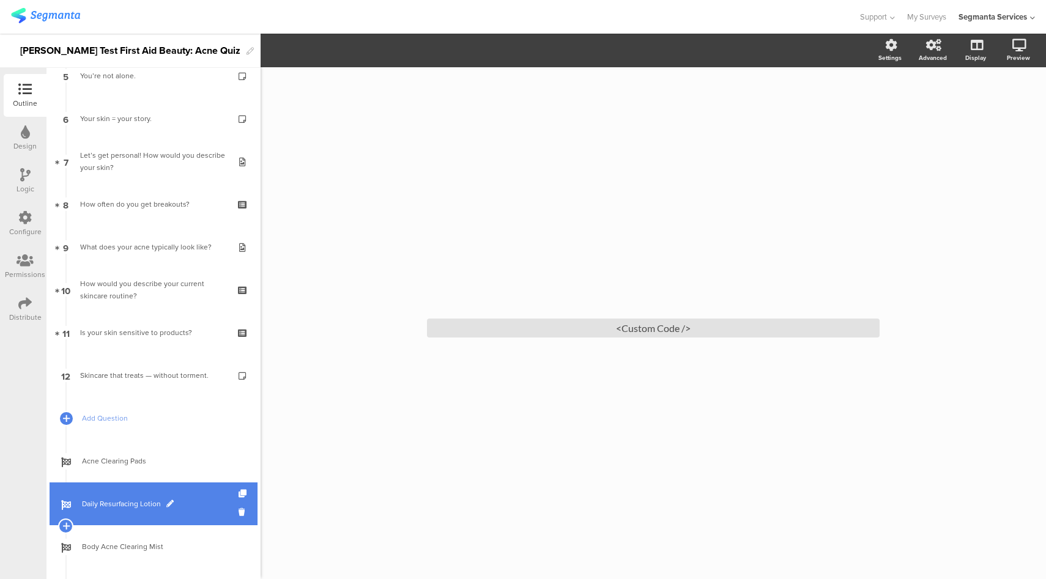
scroll to position [336, 0]
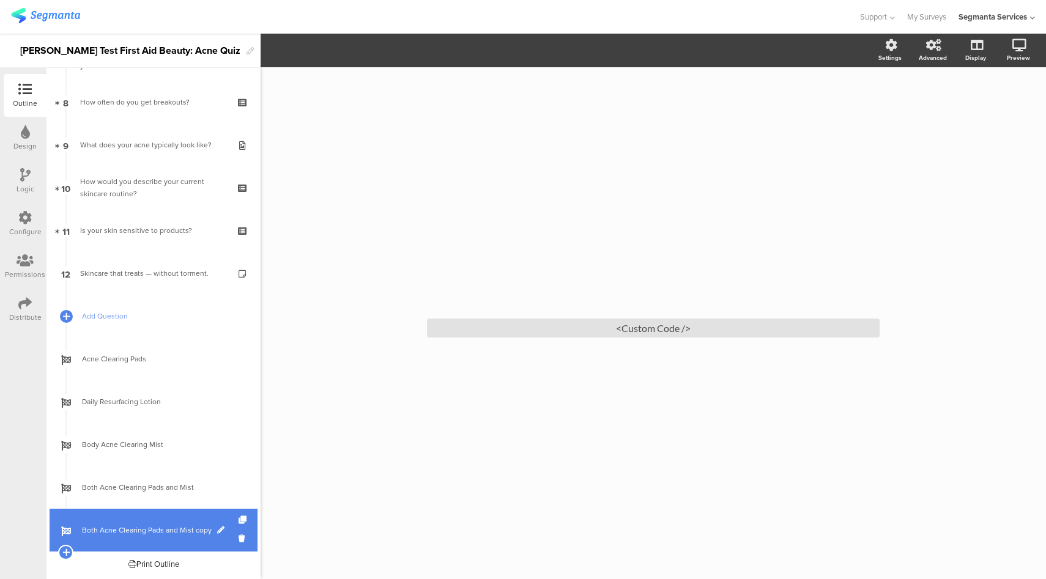
click at [217, 530] on span at bounding box center [220, 530] width 7 height 7
drag, startPoint x: 126, startPoint y: 533, endPoint x: 215, endPoint y: 536, distance: 89.4
click at [215, 536] on div "Both Acne Clearing Pads and Mist copy" at bounding box center [154, 530] width 208 height 43
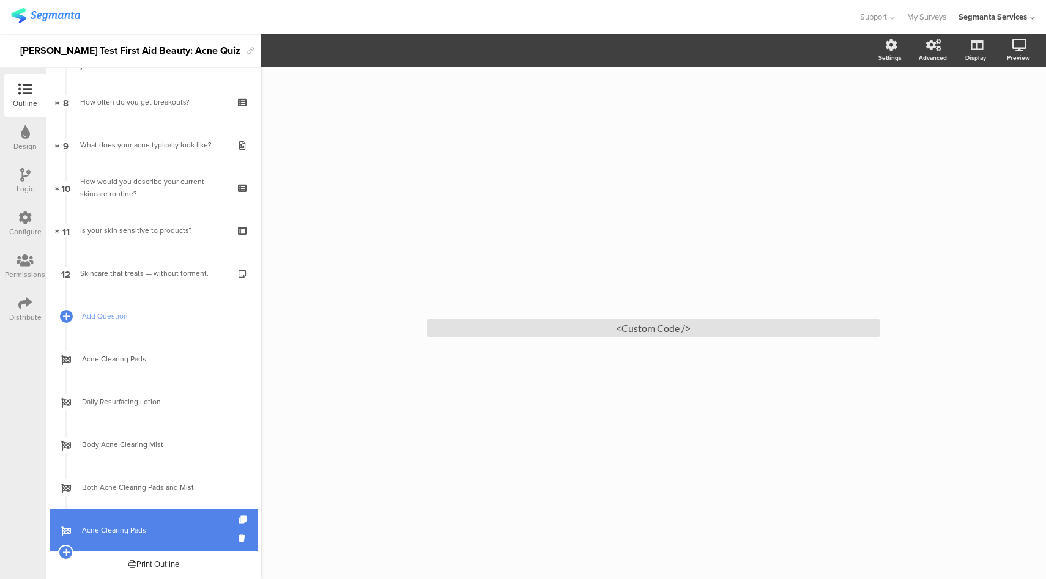
click at [149, 533] on input "Acne Clearing Pads" at bounding box center [127, 531] width 91 height 12
type input "Acne Clearing Pads + Cleanser"
click at [70, 557] on icon at bounding box center [66, 552] width 8 height 11
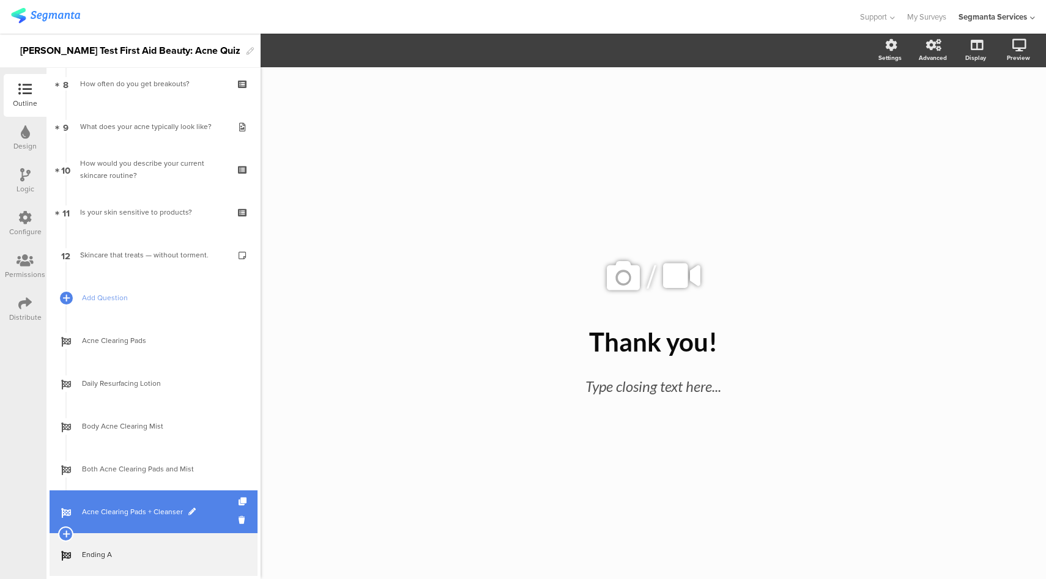
scroll to position [379, 0]
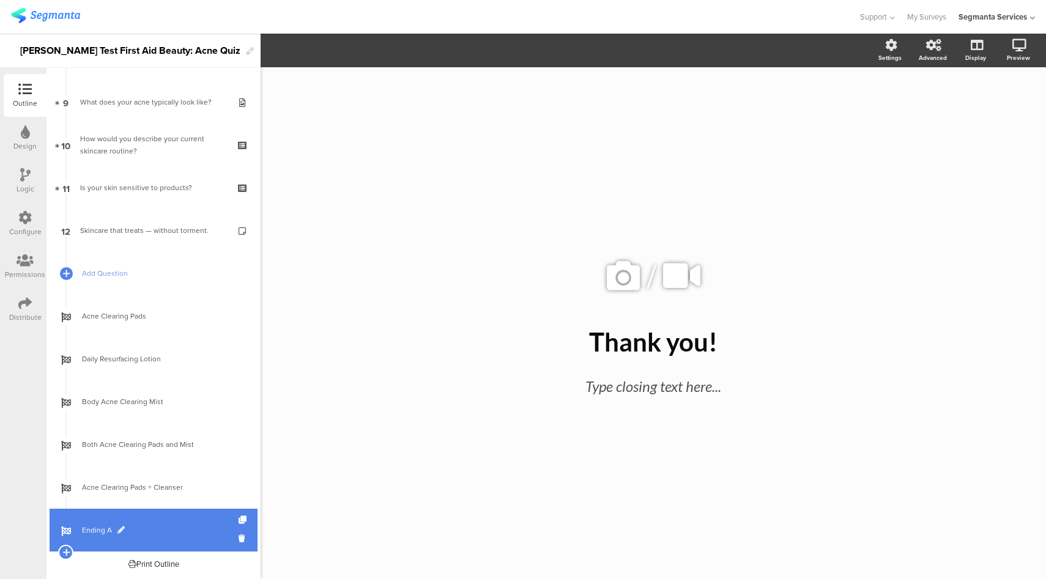
click at [120, 535] on span "Ending A" at bounding box center [160, 530] width 157 height 12
click at [119, 529] on span at bounding box center [120, 530] width 7 height 7
drag, startPoint x: 119, startPoint y: 528, endPoint x: 78, endPoint y: 532, distance: 41.8
click at [78, 532] on div "Ending A" at bounding box center [154, 530] width 208 height 43
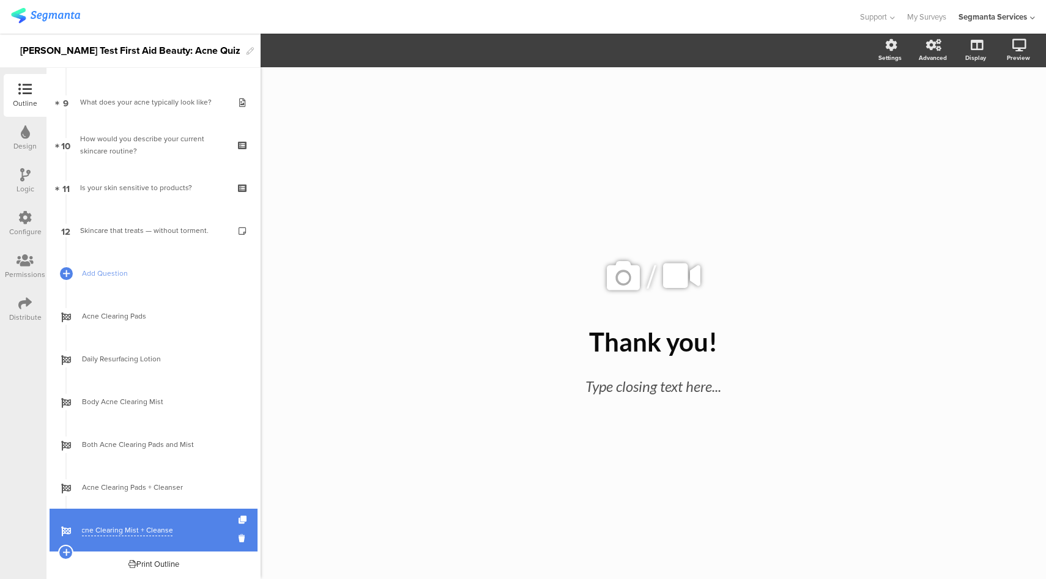
type input "Body Acne Clearing Mist + Cleanser"
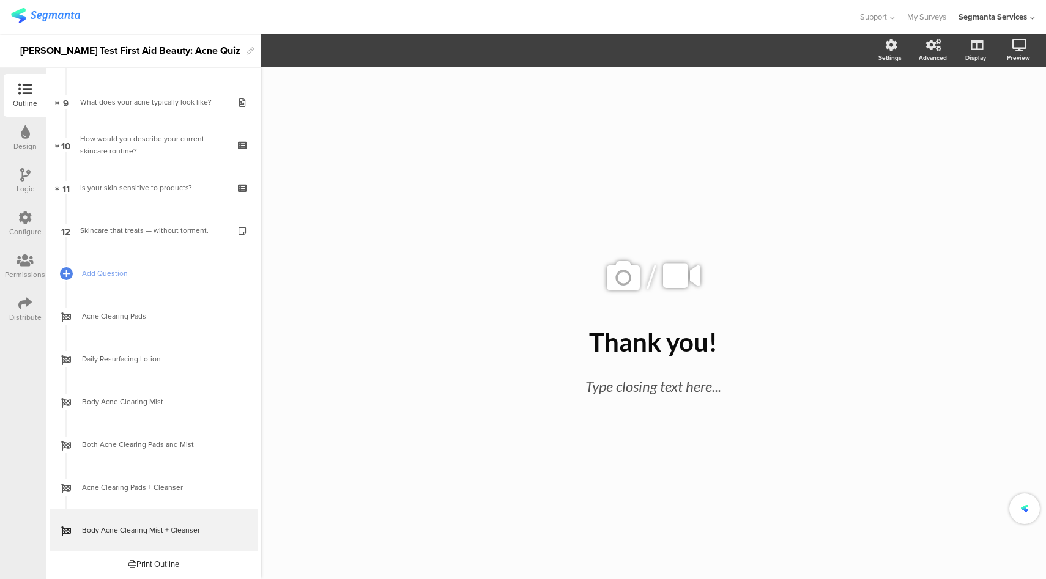
click at [415, 452] on div "/ Thank you! Thank you! Type closing text here..." at bounding box center [653, 317] width 514 height 500
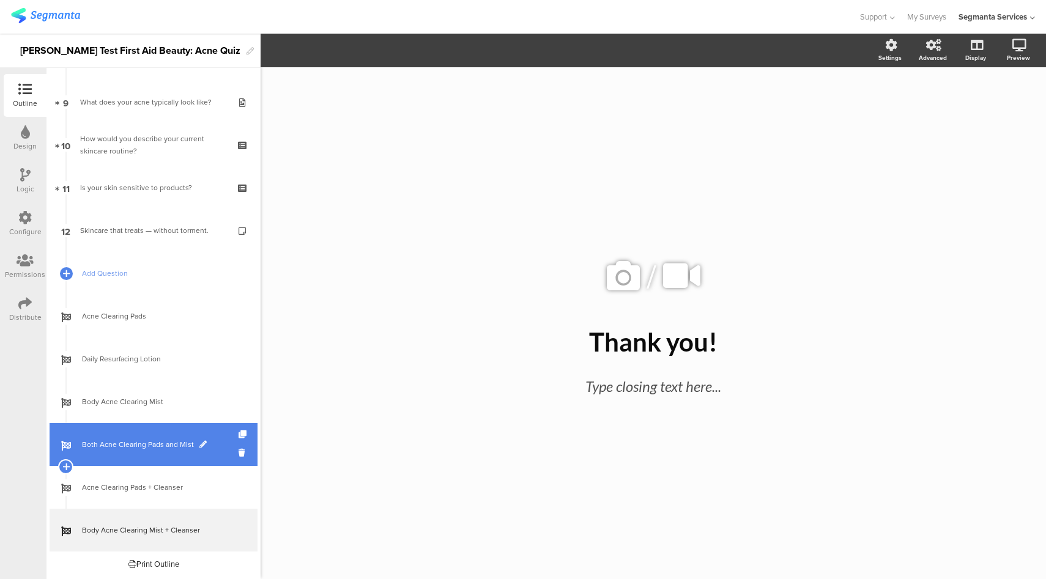
click at [199, 443] on span at bounding box center [202, 444] width 7 height 7
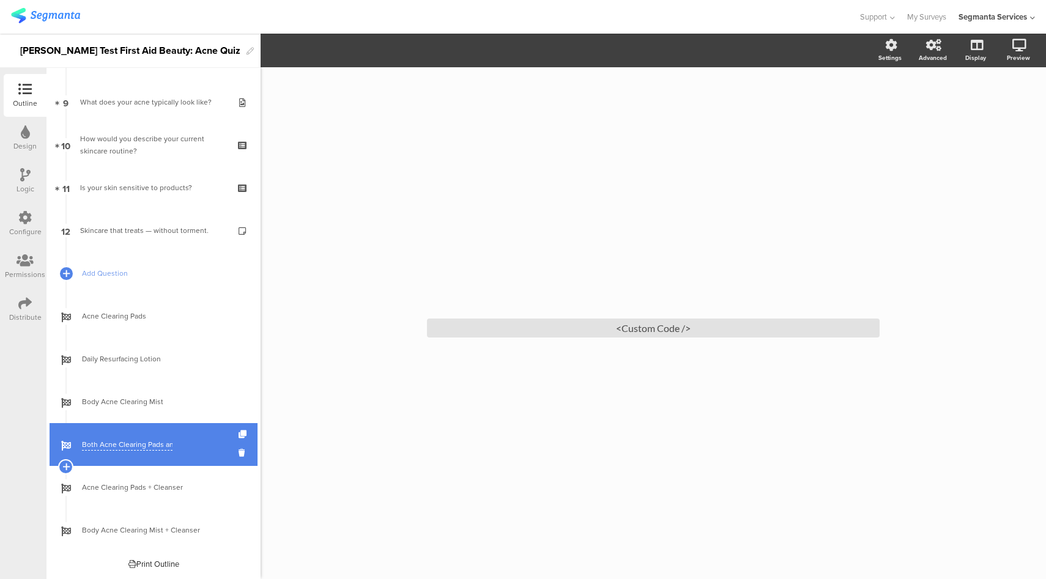
scroll to position [0, 18]
drag, startPoint x: 99, startPoint y: 446, endPoint x: 223, endPoint y: 447, distance: 123.6
click at [223, 447] on span "Both Acne Clearing Pads and Mist" at bounding box center [160, 445] width 157 height 12
type input "Both Pads and Mist"
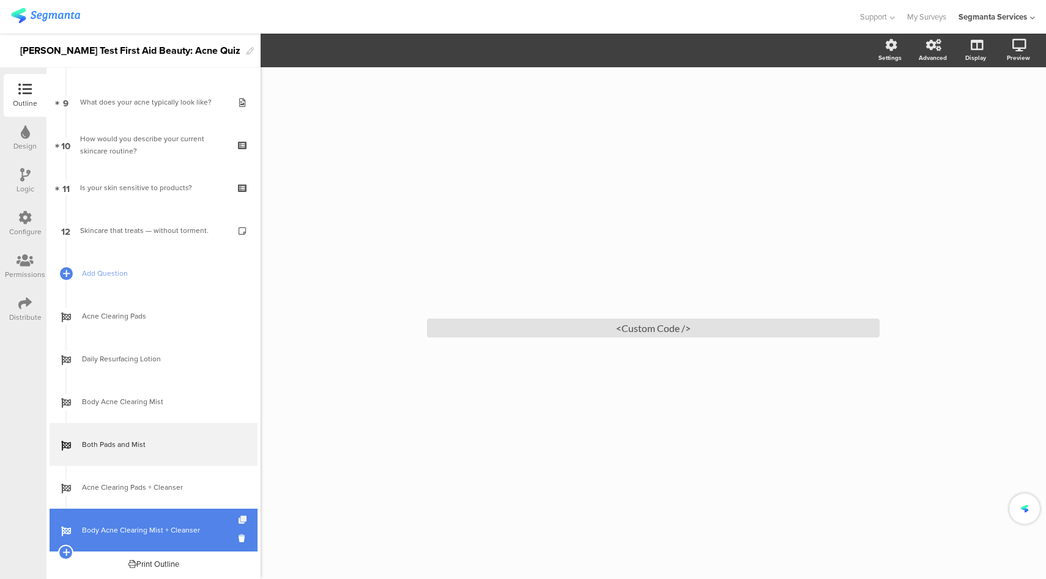
click at [239, 521] on icon at bounding box center [244, 520] width 10 height 8
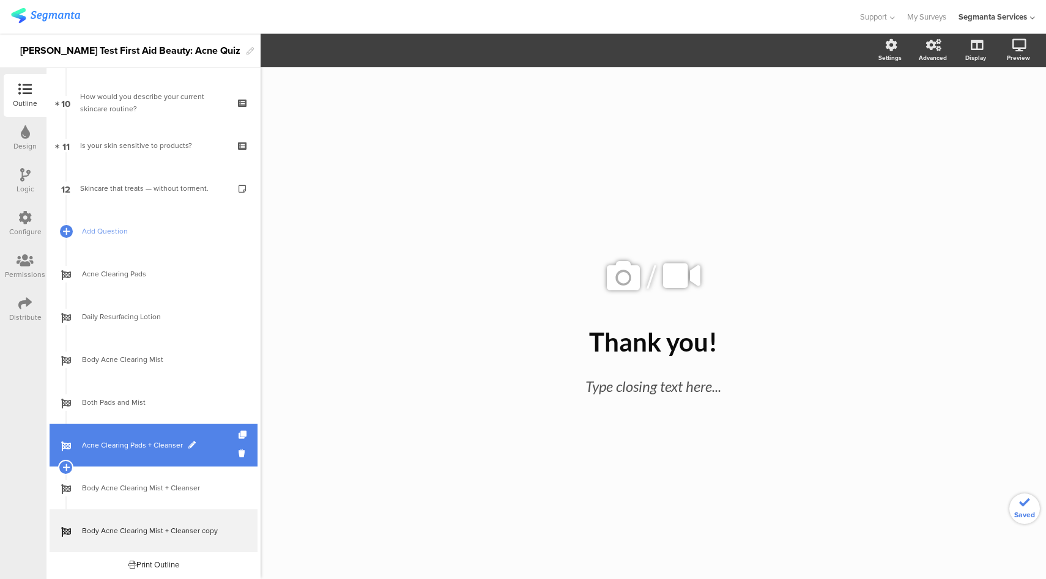
scroll to position [421, 0]
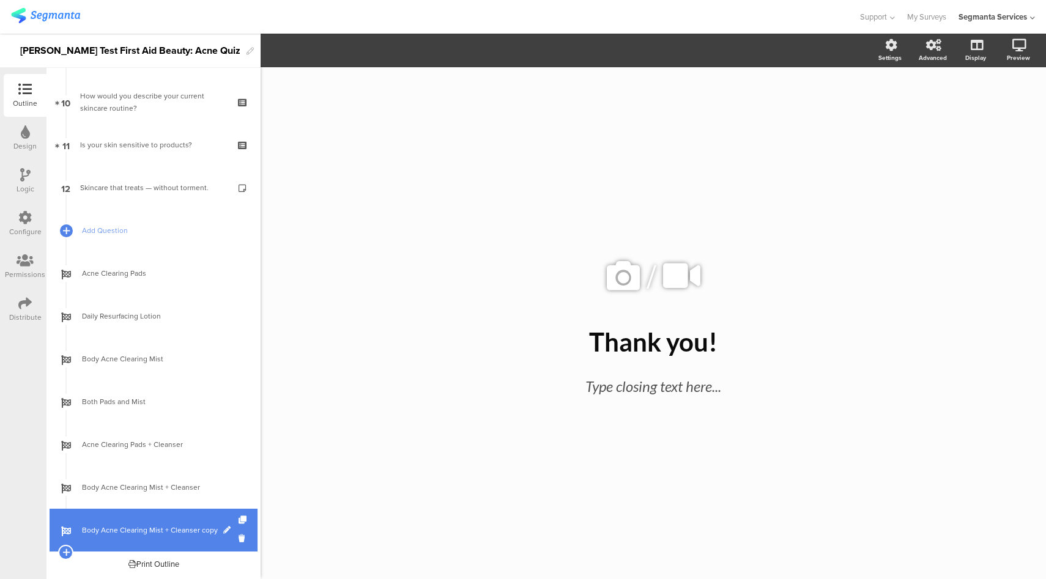
click at [223, 529] on span at bounding box center [226, 530] width 7 height 7
click at [131, 533] on input "Body Acne Clearing Mist + Cleanser copy" at bounding box center [127, 531] width 91 height 12
type input "Both Pads and Mist + Cleanser"
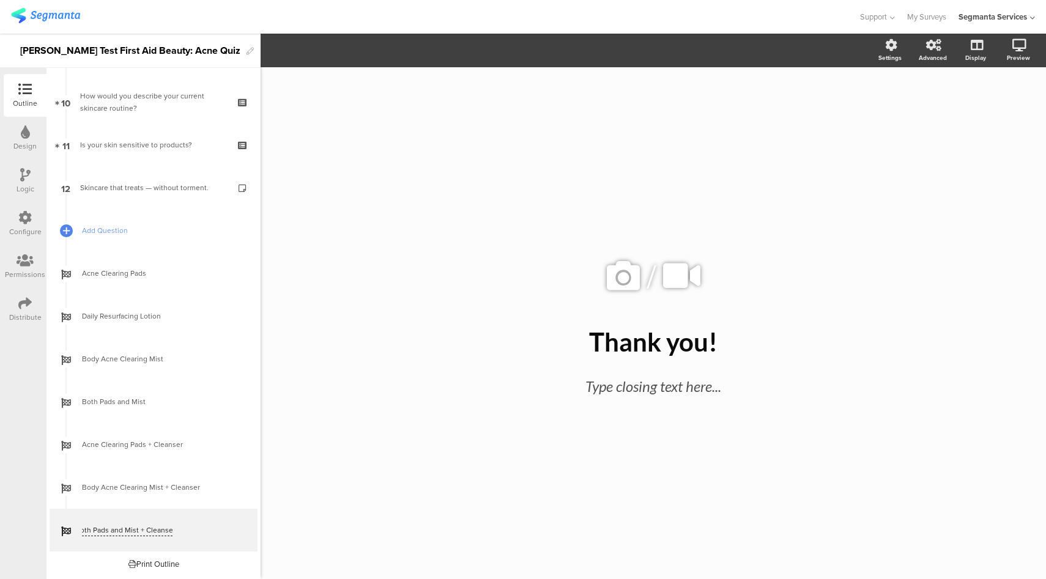
click at [350, 496] on div "/ Thank you! Thank you! Type closing text here..." at bounding box center [653, 323] width 785 height 512
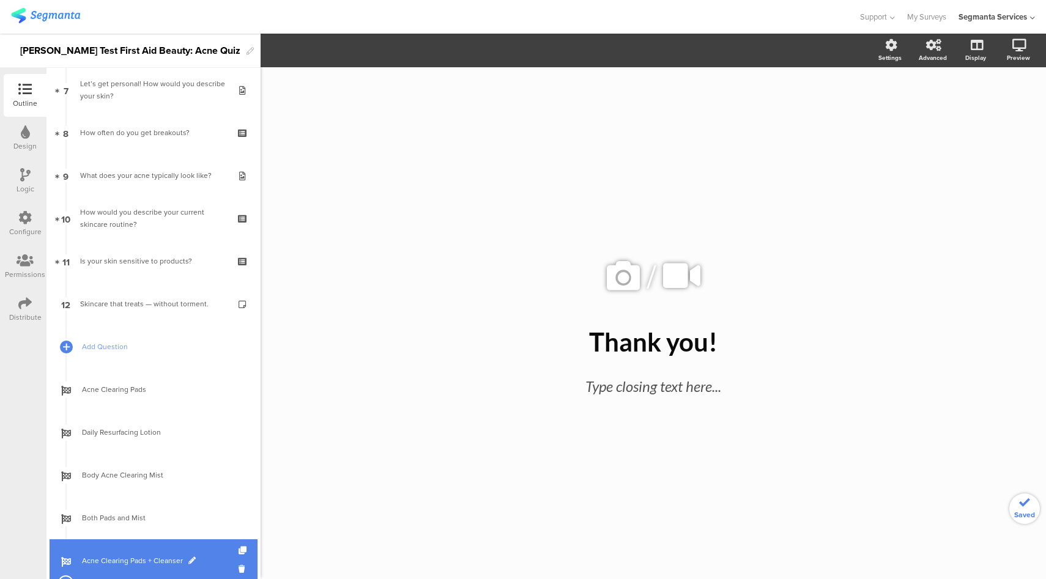
scroll to position [214, 0]
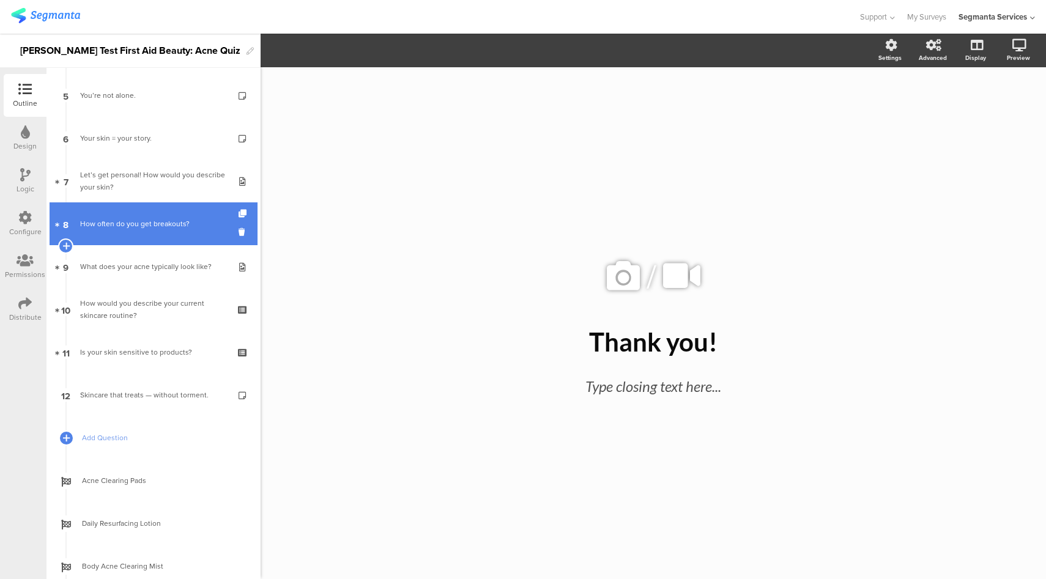
click at [174, 232] on link "8 How often do you get breakouts?" at bounding box center [154, 223] width 208 height 43
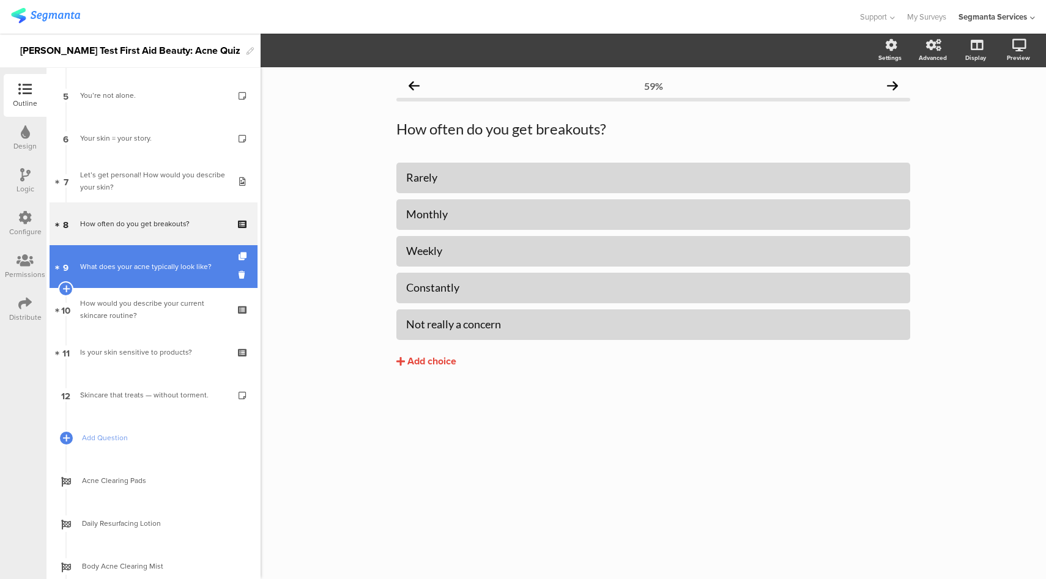
click at [166, 273] on link "9 What does your acne typically look like?" at bounding box center [154, 266] width 208 height 43
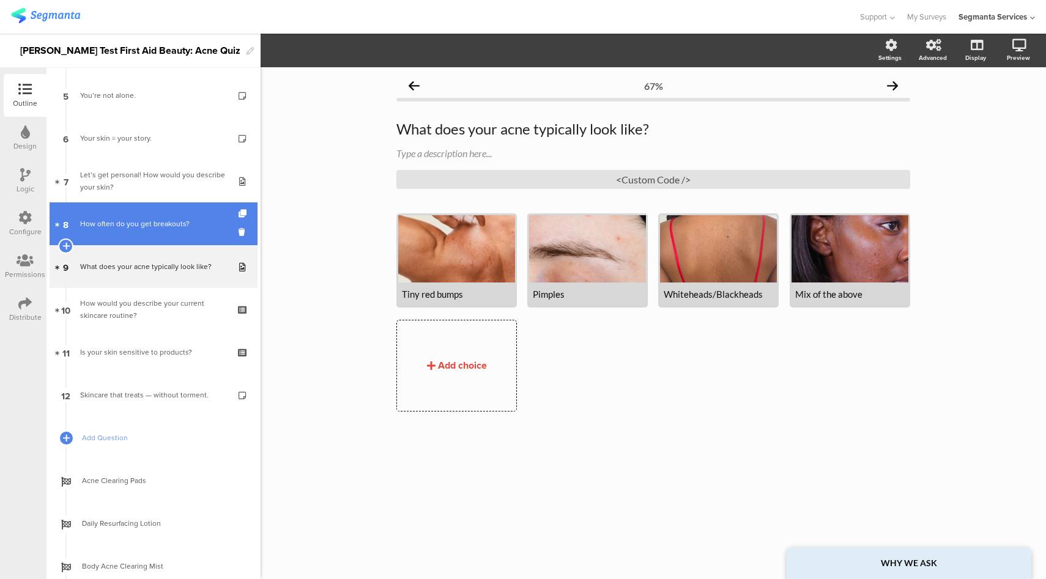
click at [171, 223] on div "How often do you get breakouts?" at bounding box center [153, 224] width 146 height 12
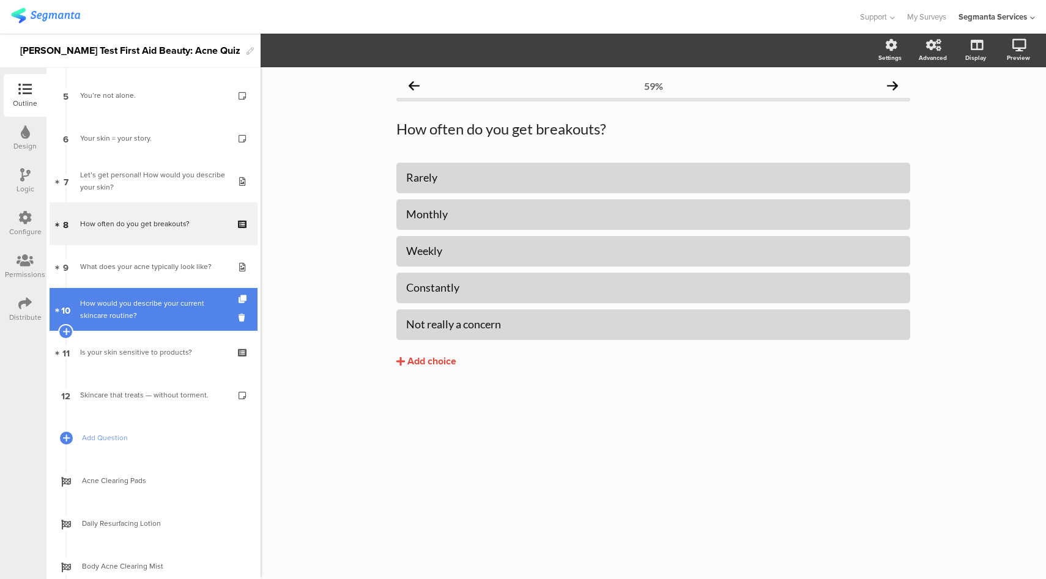
click at [157, 318] on div "How would you describe your current skincare routine?" at bounding box center [153, 309] width 146 height 24
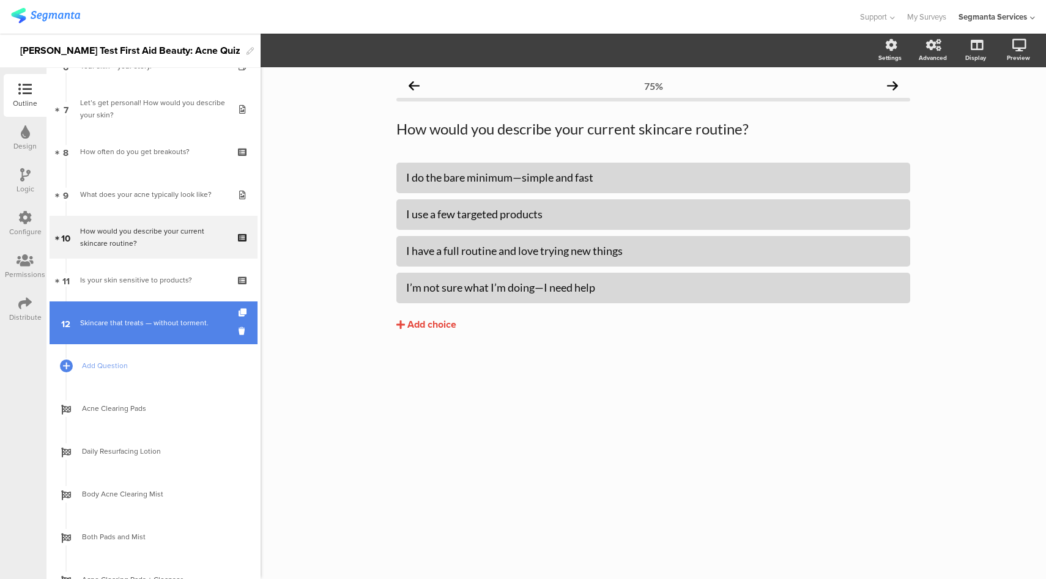
scroll to position [421, 0]
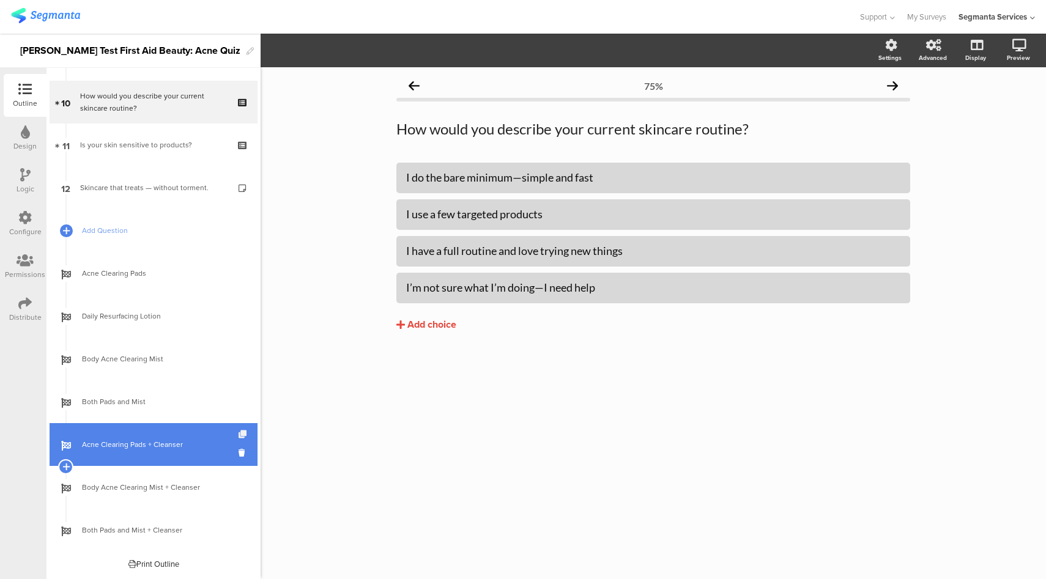
click at [239, 437] on icon at bounding box center [244, 435] width 10 height 8
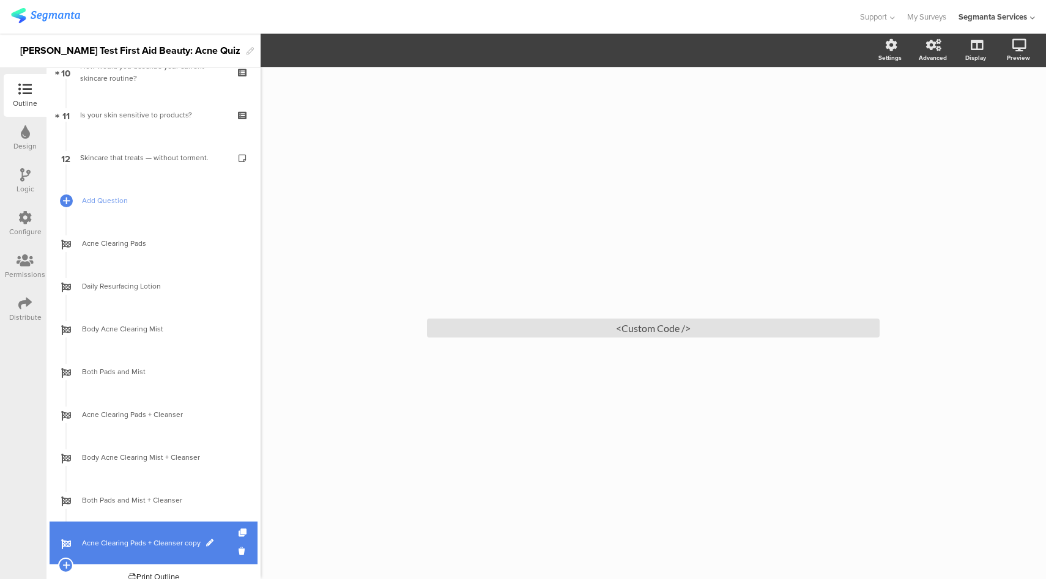
scroll to position [464, 0]
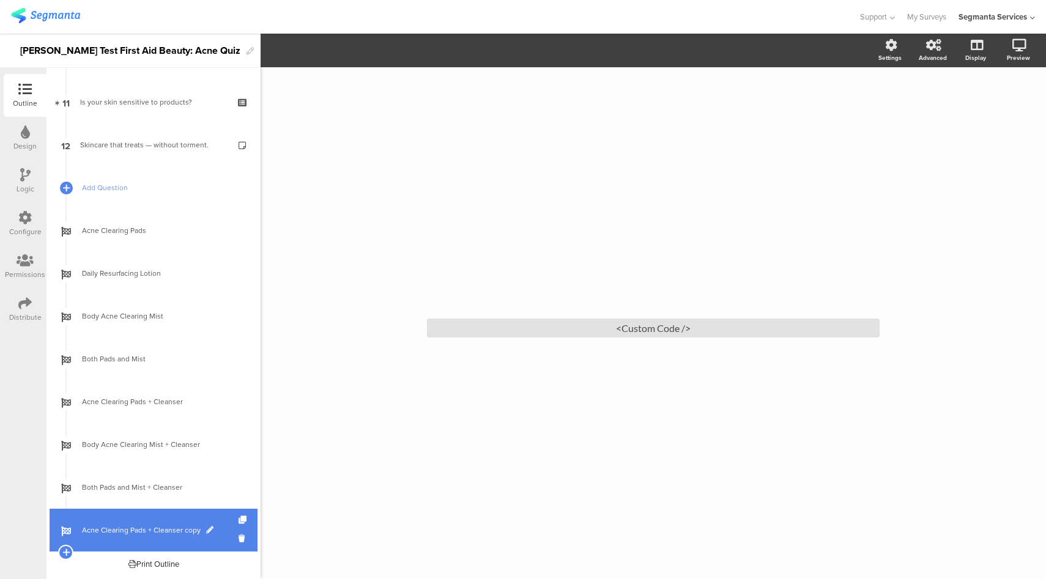
click at [207, 530] on span at bounding box center [209, 530] width 7 height 7
click at [151, 529] on input "Acne Clearing Pads + Cleanser copy" at bounding box center [127, 531] width 91 height 12
type input "Daily Resurfacing Lotion + Cleanser"
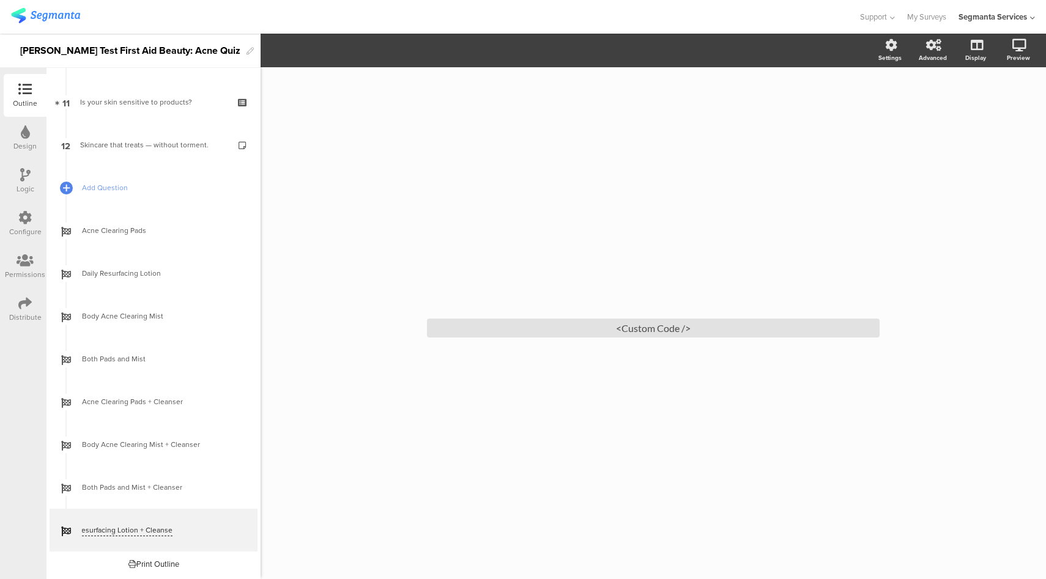
click at [401, 453] on div "/ <Custom Code />" at bounding box center [653, 317] width 514 height 500
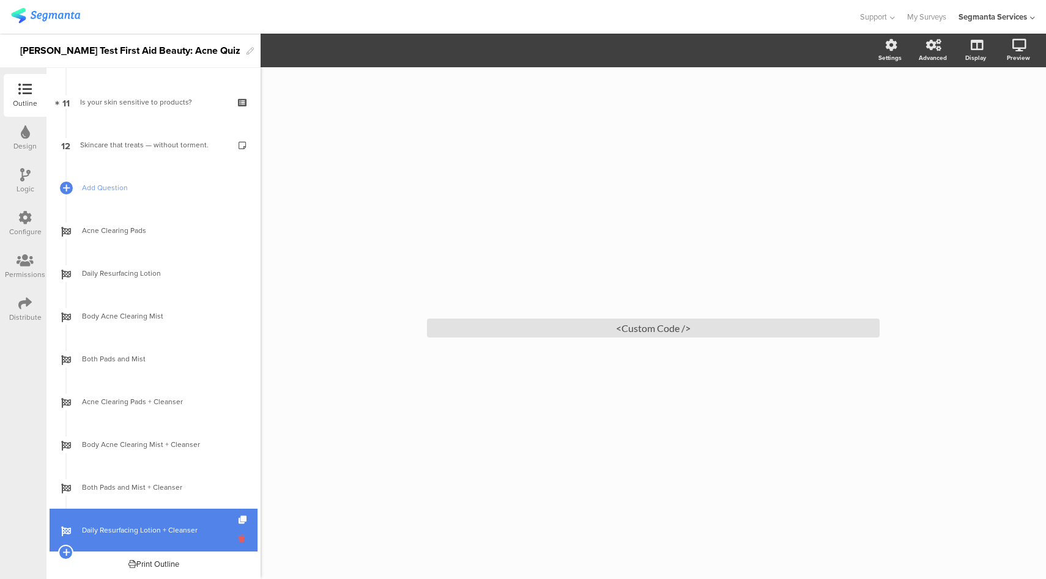
click at [239, 539] on icon at bounding box center [244, 539] width 10 height 12
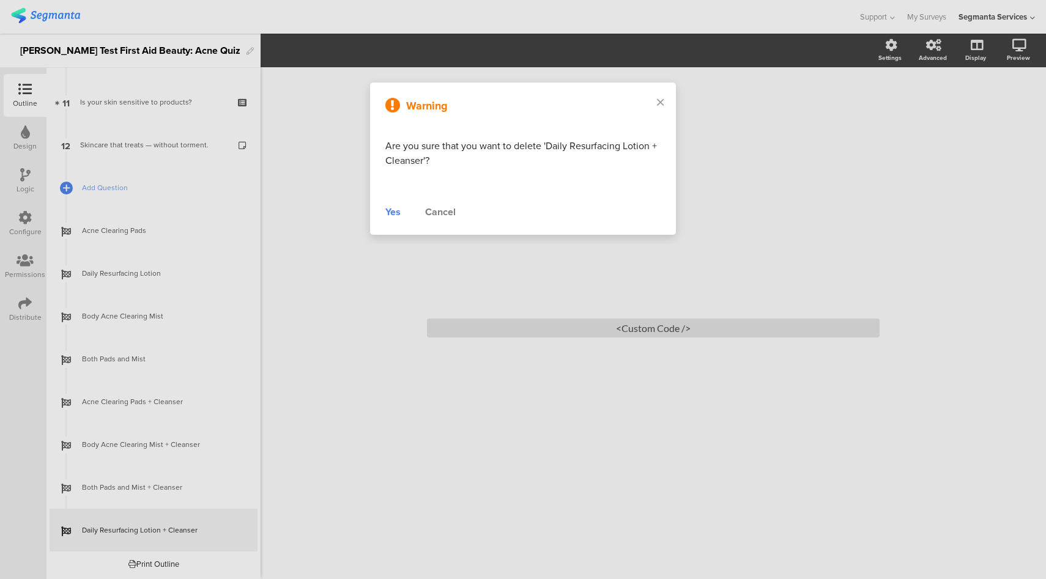
click at [394, 210] on div "Yes" at bounding box center [392, 212] width 15 height 15
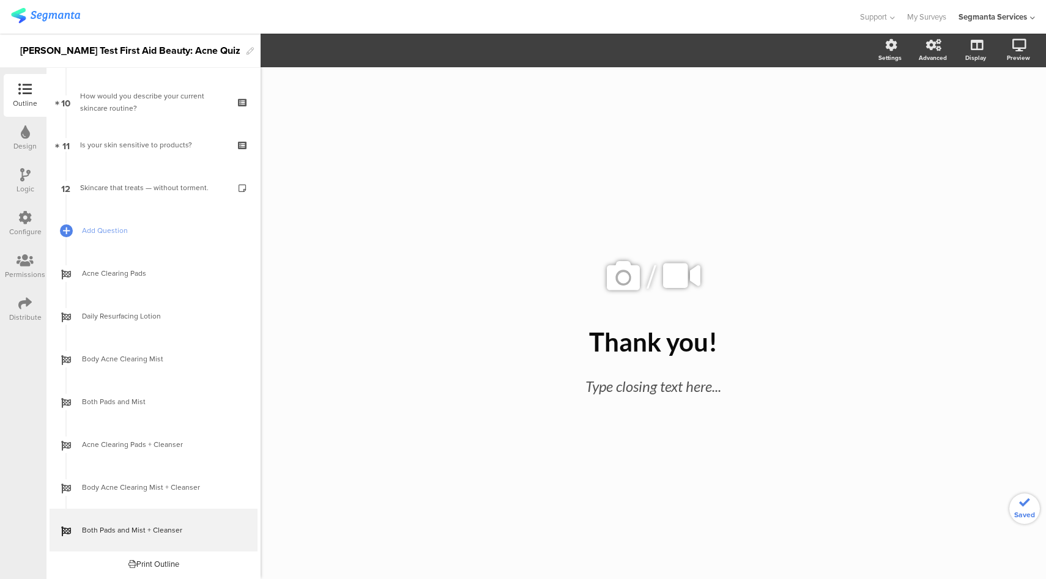
scroll to position [421, 0]
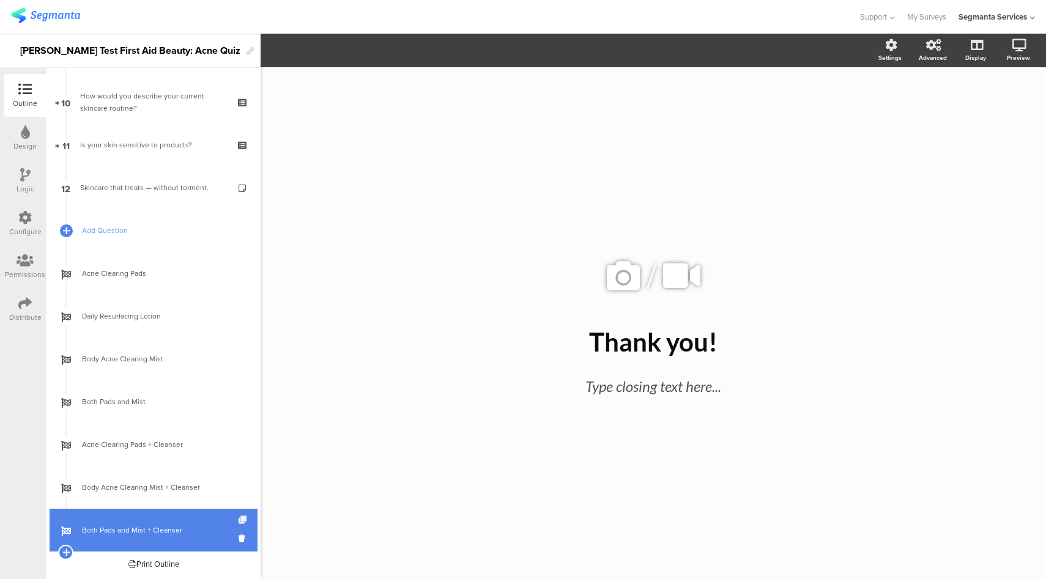
click at [239, 519] on icon at bounding box center [244, 520] width 10 height 8
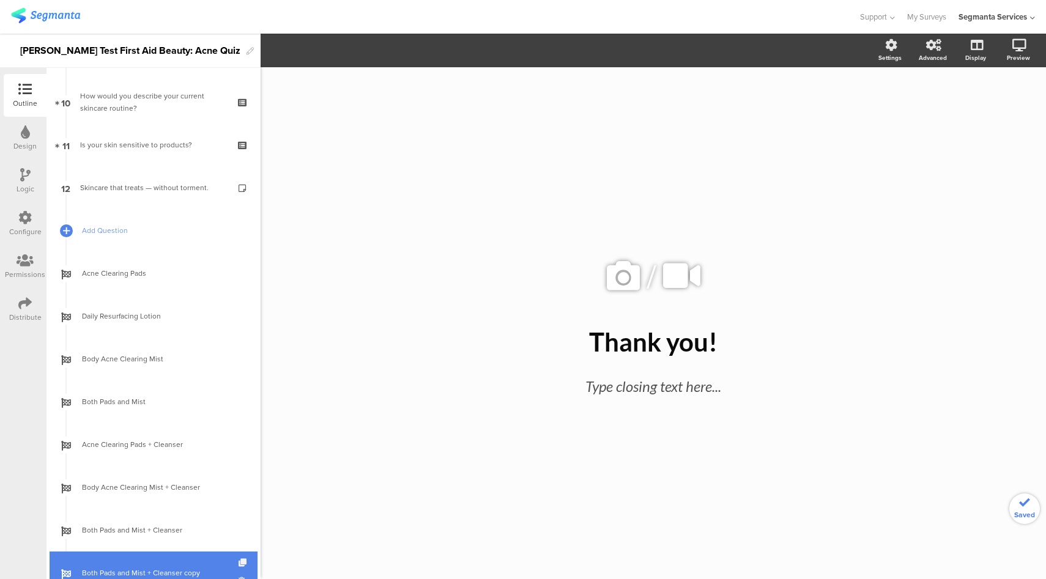
scroll to position [464, 0]
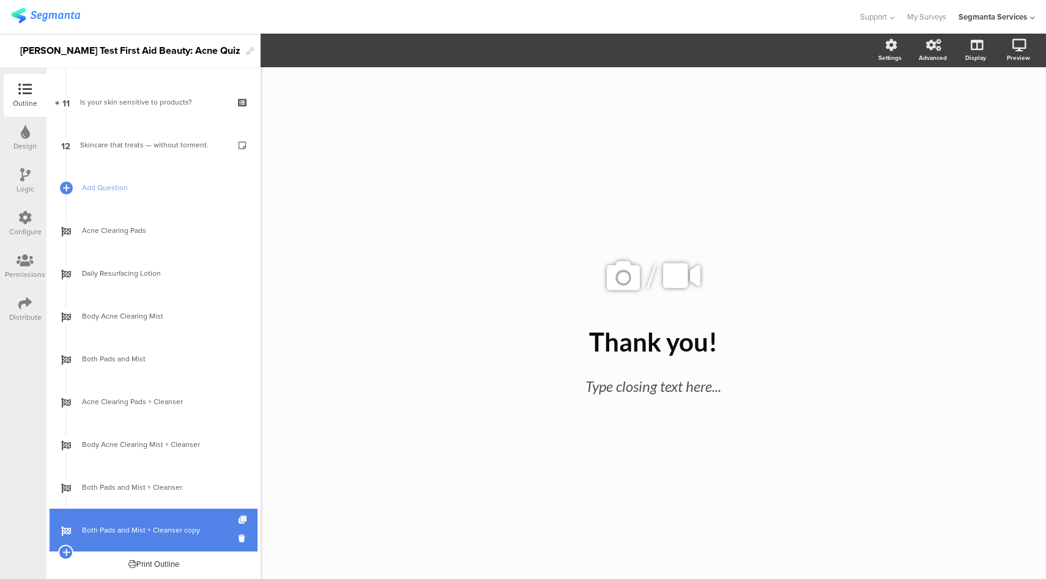
click at [239, 518] on icon at bounding box center [244, 520] width 10 height 8
click at [239, 519] on icon at bounding box center [244, 520] width 10 height 8
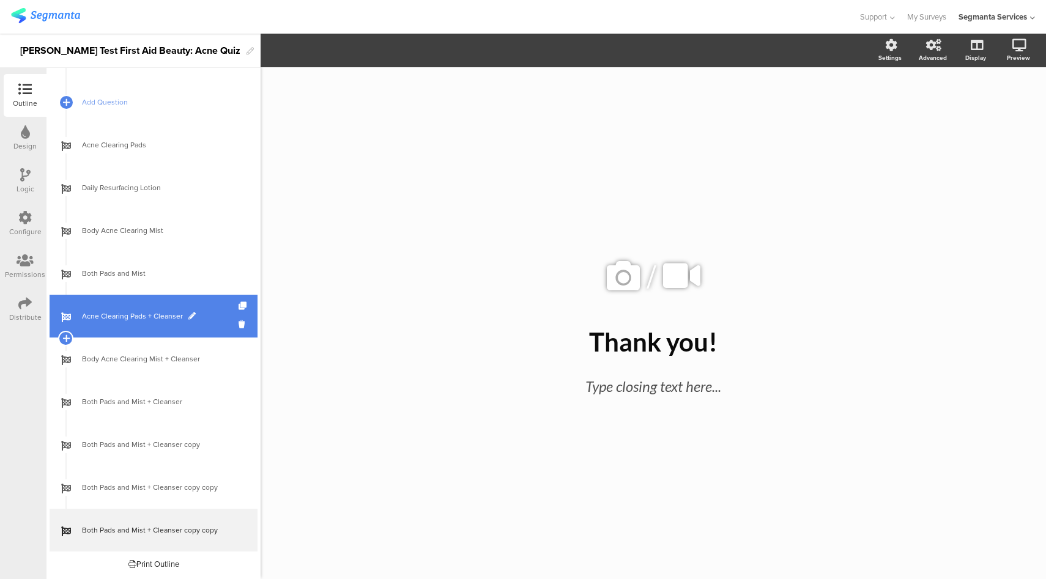
click at [189, 313] on span at bounding box center [191, 316] width 7 height 7
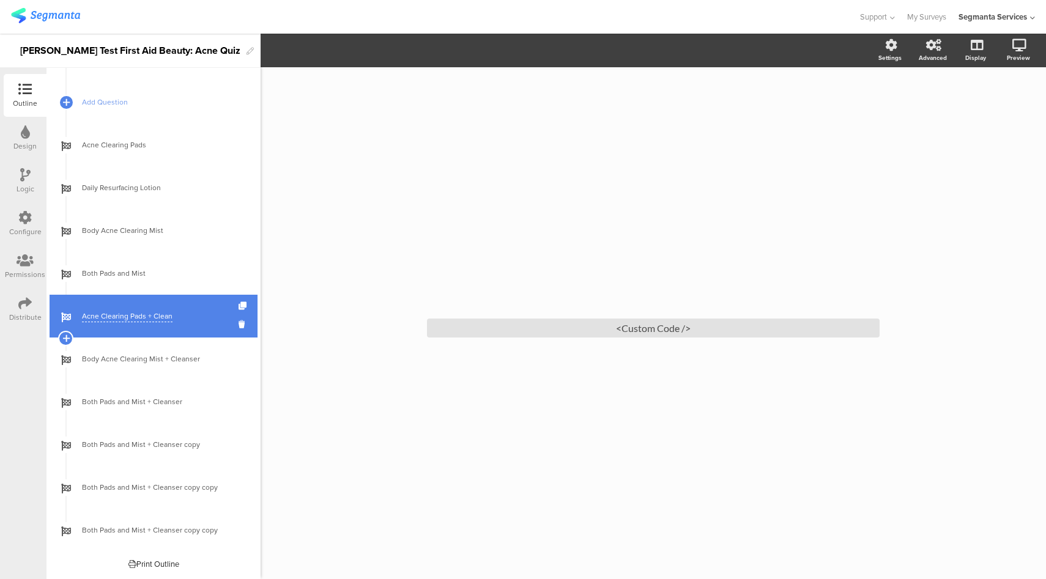
click at [150, 324] on div "Acne Clearing Pads + Cleanser" at bounding box center [154, 316] width 208 height 43
click at [150, 317] on input "Acne Clearing Pads + Cleanser" at bounding box center [127, 317] width 91 height 12
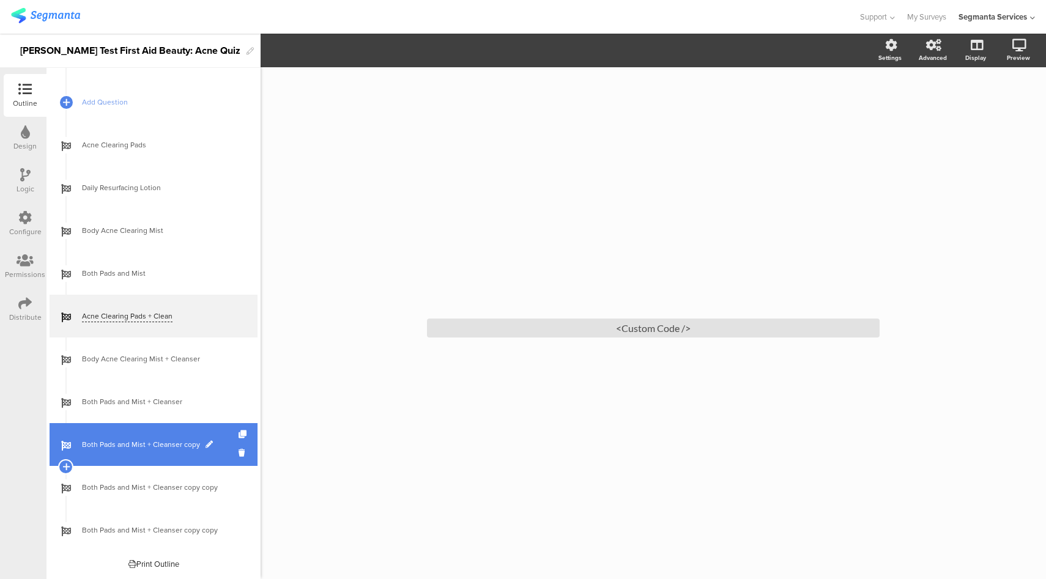
click at [206, 445] on span at bounding box center [209, 444] width 7 height 7
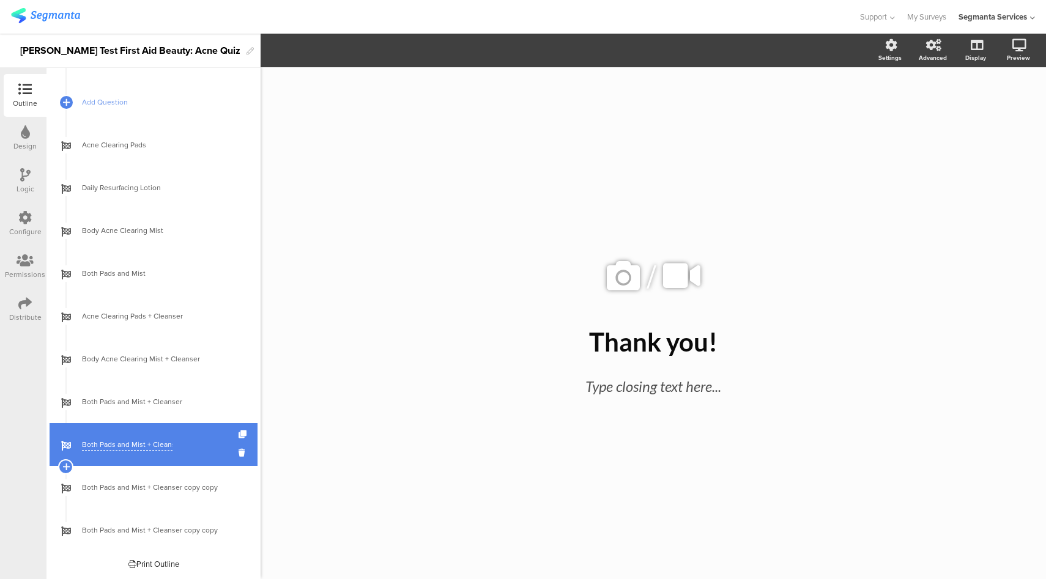
click at [157, 442] on input "Both Pads and Mist + Cleanser copy" at bounding box center [127, 445] width 91 height 12
paste input "Acne Clearing Pads + Cleanser"
type input "Acne Clearing Pads + Cleanser + Ultra Cream"
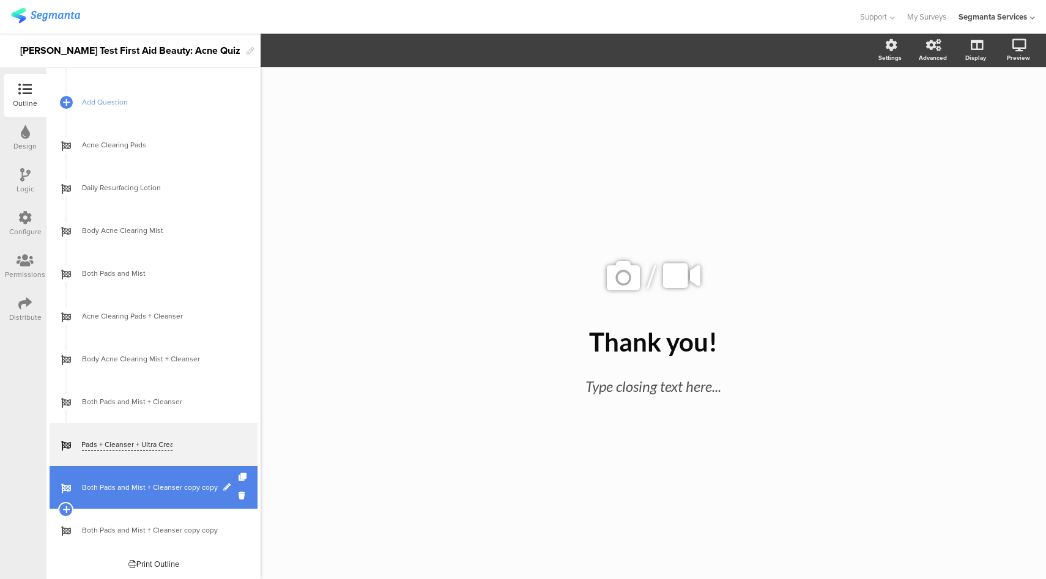
click at [223, 489] on span at bounding box center [226, 487] width 7 height 7
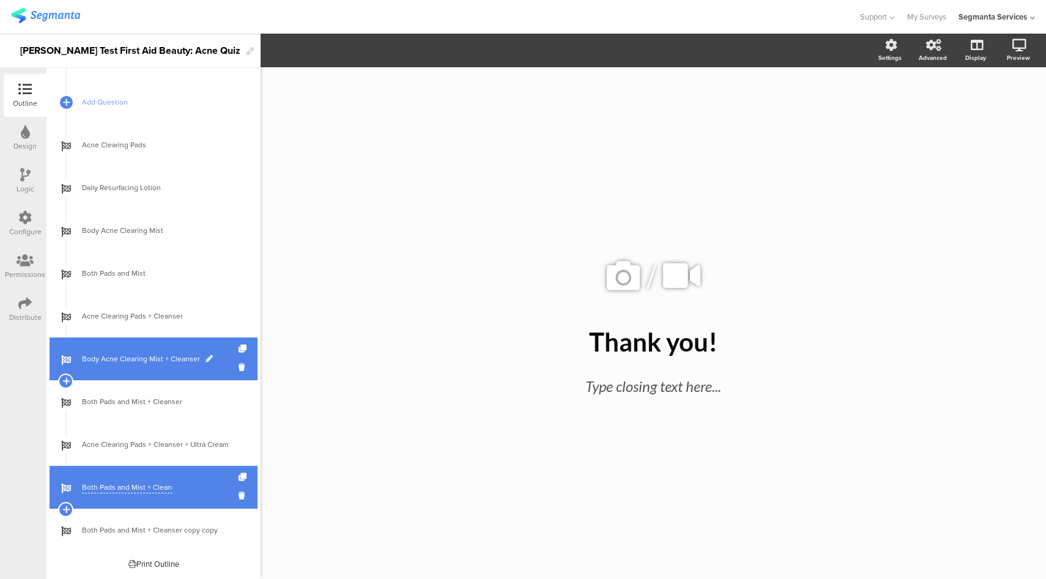
click at [206, 357] on span at bounding box center [209, 358] width 7 height 7
click at [136, 359] on input "Body Acne Clearing Mist + Cleanser" at bounding box center [127, 360] width 91 height 12
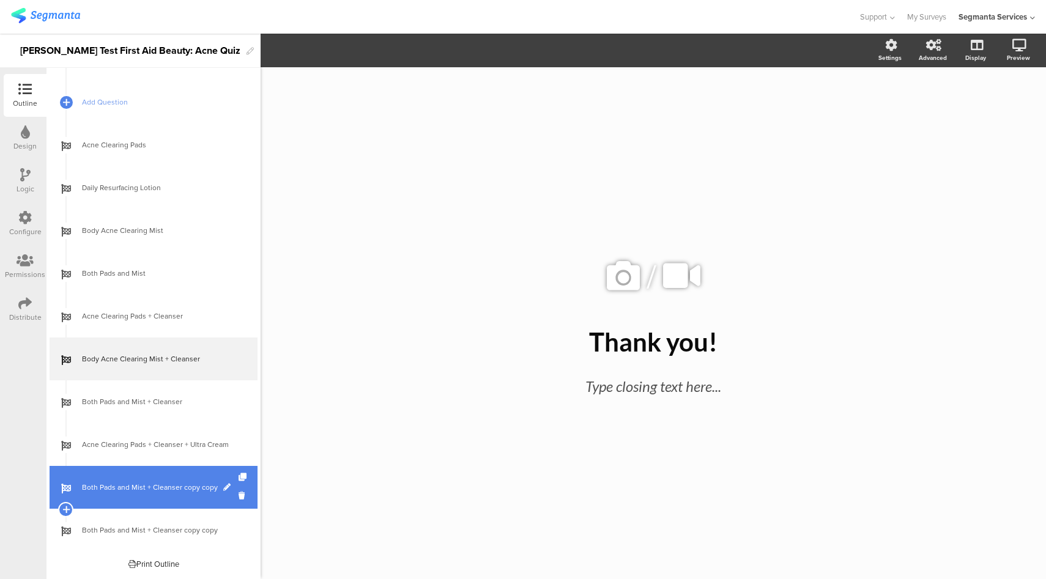
click at [223, 488] on span at bounding box center [226, 487] width 7 height 7
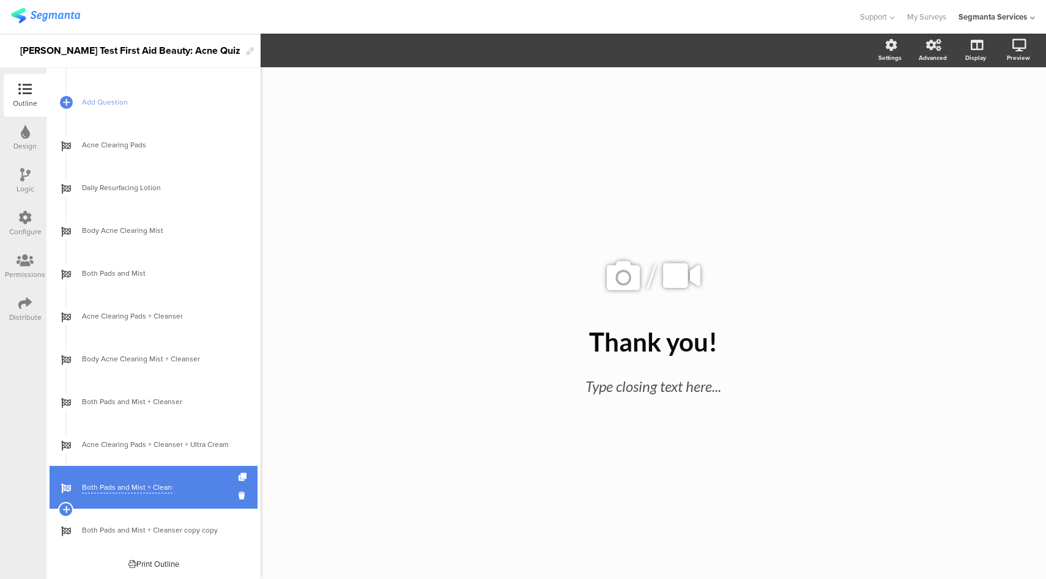
click at [132, 490] on input "Both Pads and Mist + Cleanser copy copy" at bounding box center [127, 488] width 91 height 12
paste input "dy Acne Clearing Mist + Cleanser"
type input "Body Acne Clearing Mist + Cleanser + Ultra Cream"
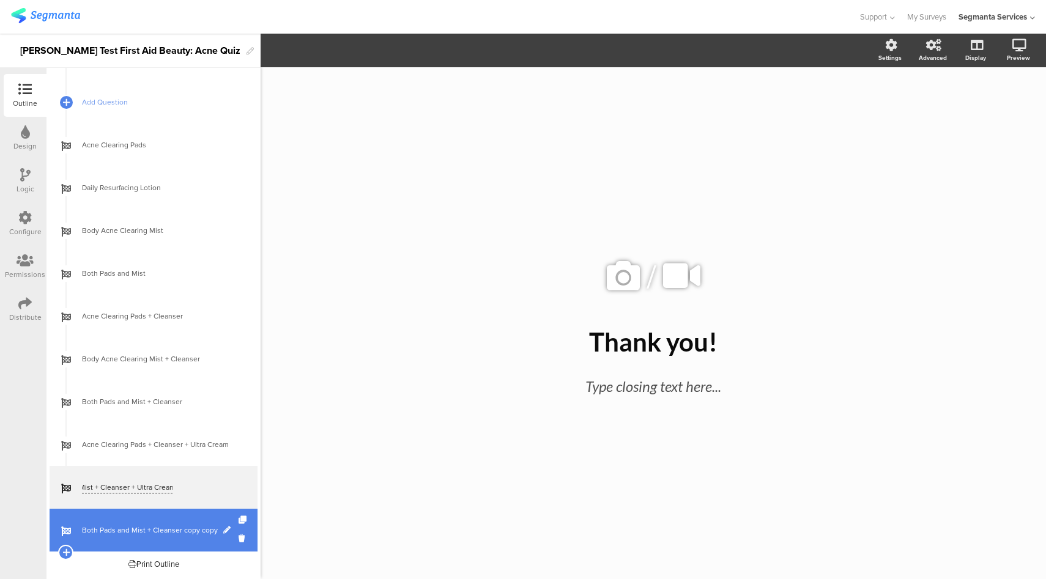
click at [224, 531] on span at bounding box center [226, 530] width 7 height 7
click at [144, 529] on input "Both Pads and Mist + Cleanser copy copy" at bounding box center [127, 531] width 91 height 12
click at [154, 533] on input "Both Pads and Mist + Cleanser copy copy" at bounding box center [127, 531] width 91 height 12
type input "Both Pads and Mist + Cleanser + Ultra Cream"
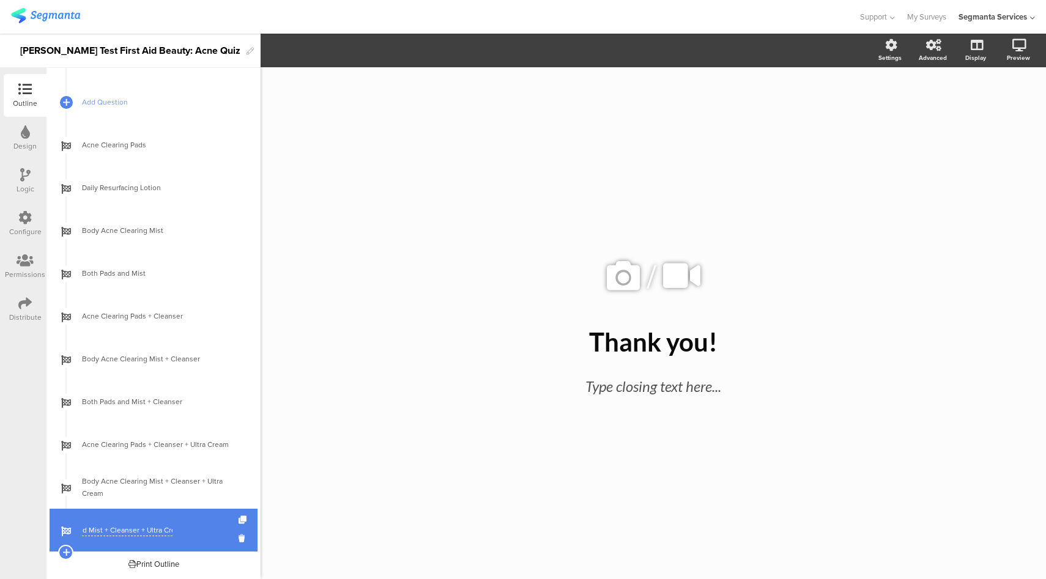
scroll to position [0, 53]
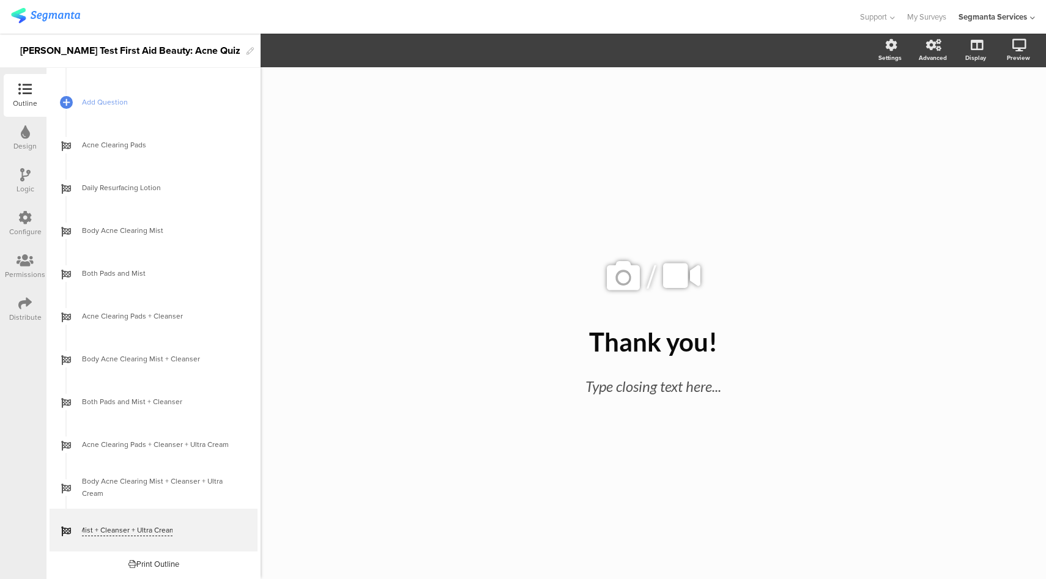
click at [413, 437] on div "/ Thank you! Thank you! Type closing text here..." at bounding box center [653, 317] width 514 height 500
click at [30, 224] on div at bounding box center [24, 218] width 13 height 15
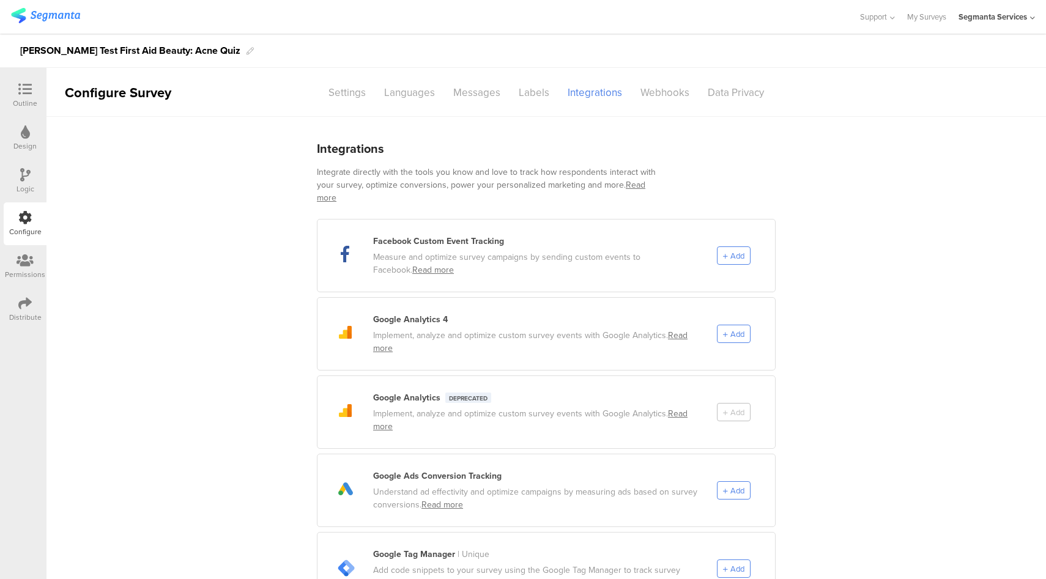
click at [24, 179] on icon at bounding box center [25, 174] width 10 height 13
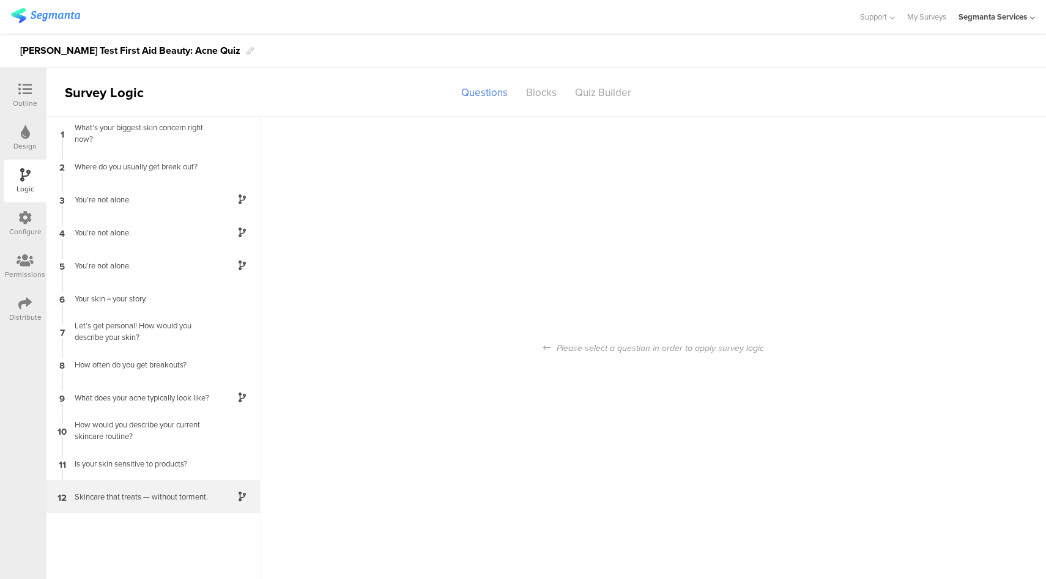
click at [169, 487] on div "12 Skincare that treats — without torment." at bounding box center [153, 496] width 214 height 33
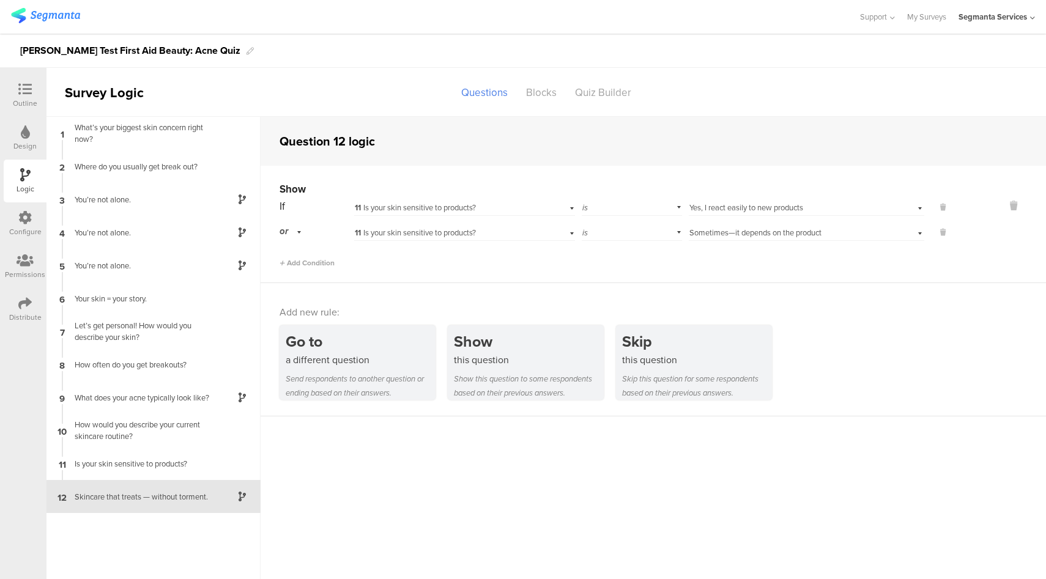
click at [31, 98] on div "Outline" at bounding box center [25, 103] width 24 height 11
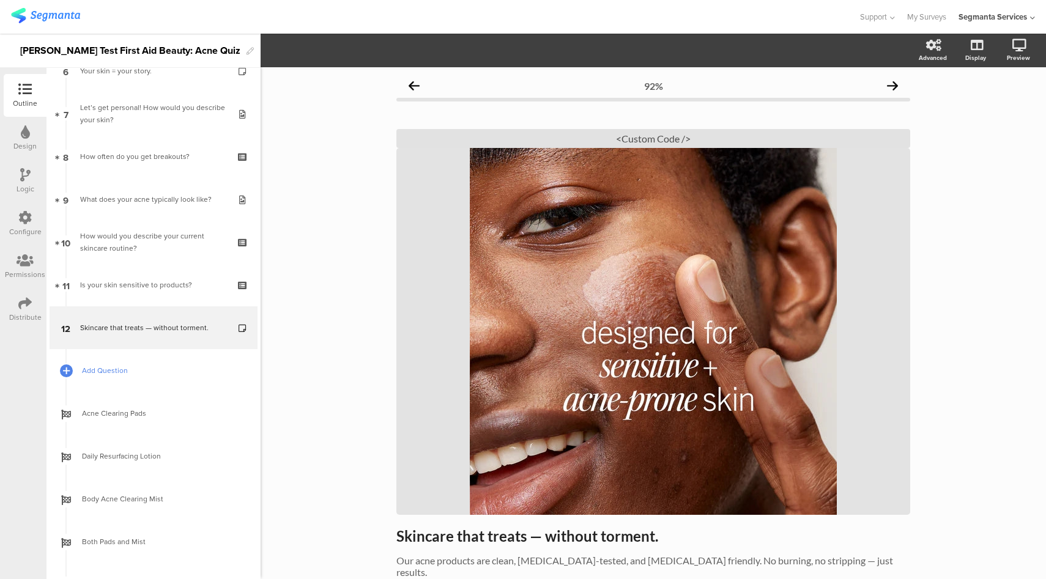
scroll to position [286, 0]
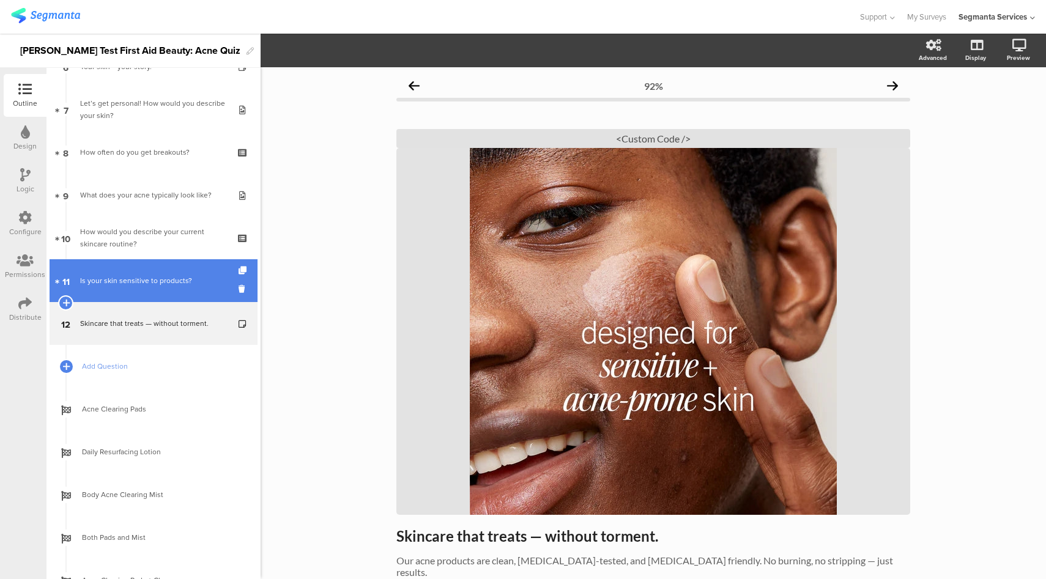
click at [148, 281] on div "Is your skin sensitive to products?" at bounding box center [153, 281] width 146 height 12
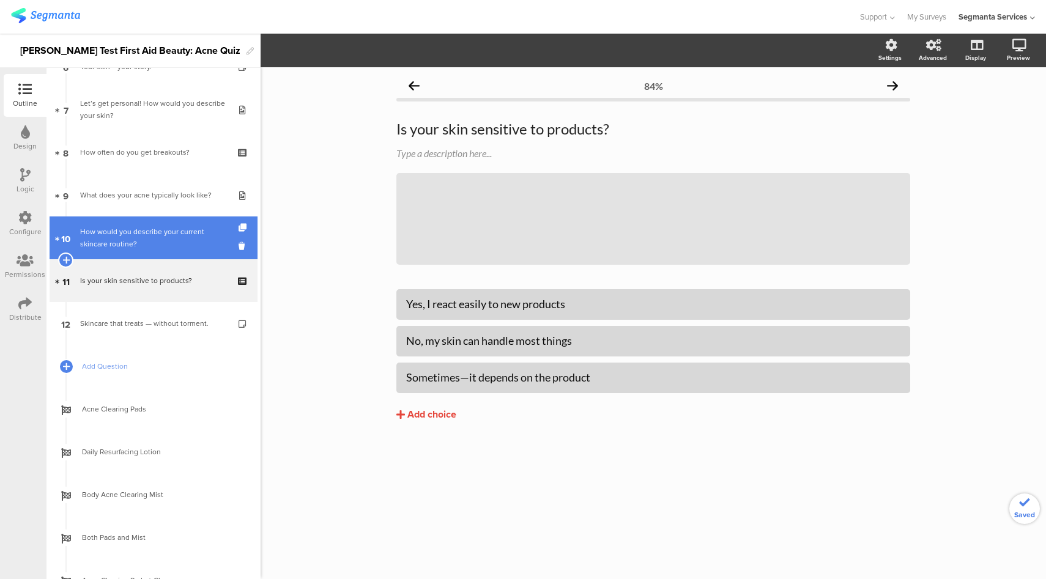
click at [153, 226] on div "How would you describe your current skincare routine?" at bounding box center [153, 238] width 146 height 24
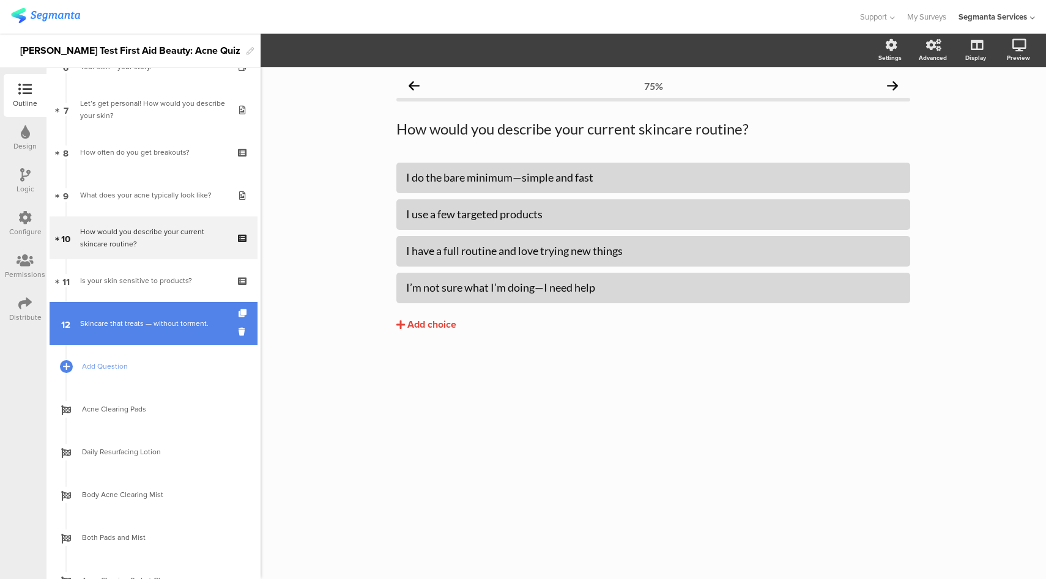
click at [155, 338] on link "12 Skincare that treats — without torment." at bounding box center [154, 323] width 208 height 43
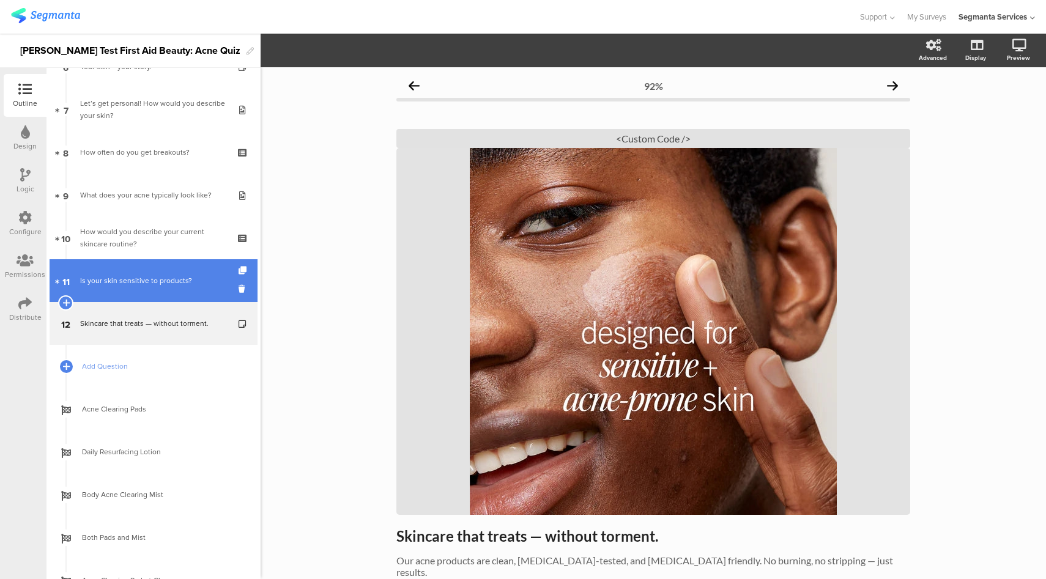
click at [174, 291] on link "11 Is your skin sensitive to products?" at bounding box center [154, 280] width 208 height 43
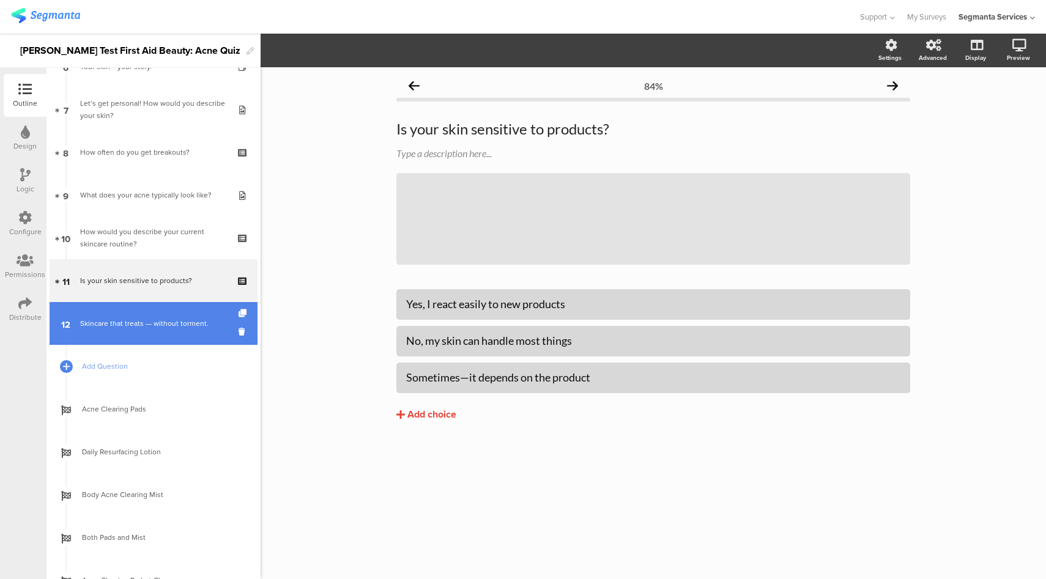
click at [157, 332] on link "12 Skincare that treats — without torment." at bounding box center [154, 323] width 208 height 43
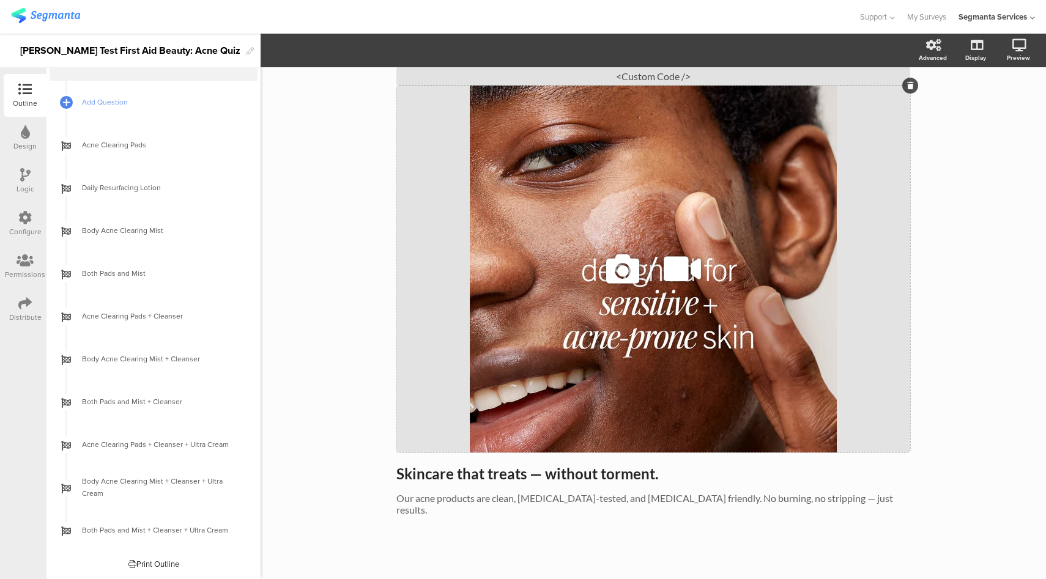
scroll to position [62, 0]
click at [17, 221] on div "Configure" at bounding box center [25, 223] width 43 height 43
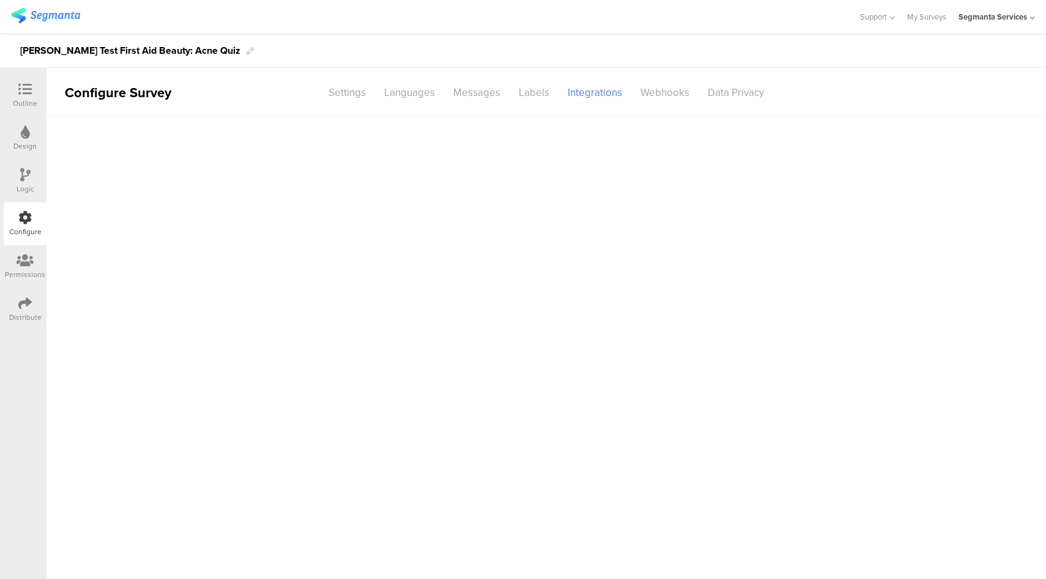
click at [20, 173] on icon at bounding box center [25, 174] width 10 height 13
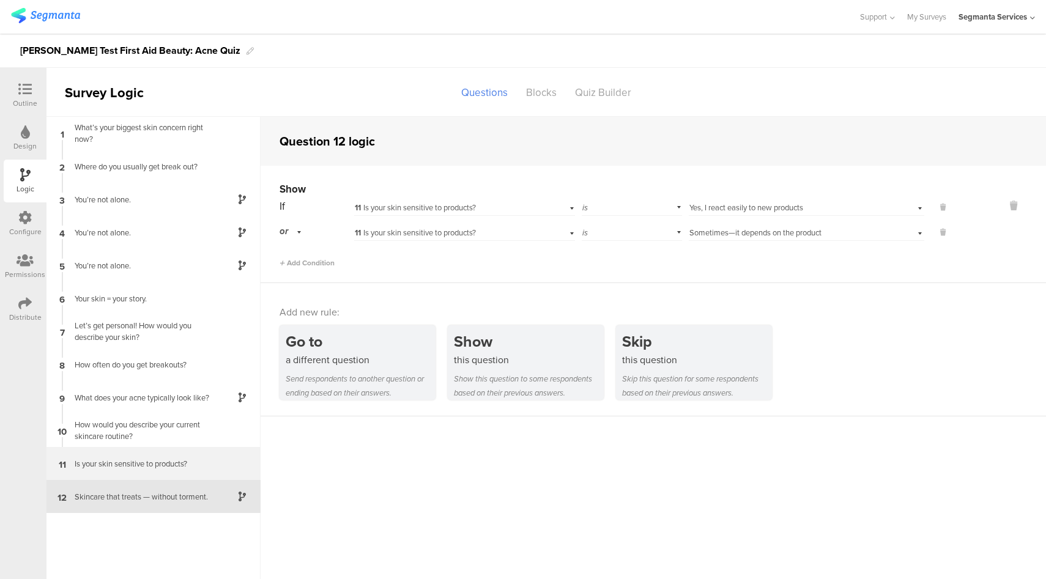
click at [182, 468] on div "Is your skin sensitive to products?" at bounding box center [143, 464] width 153 height 12
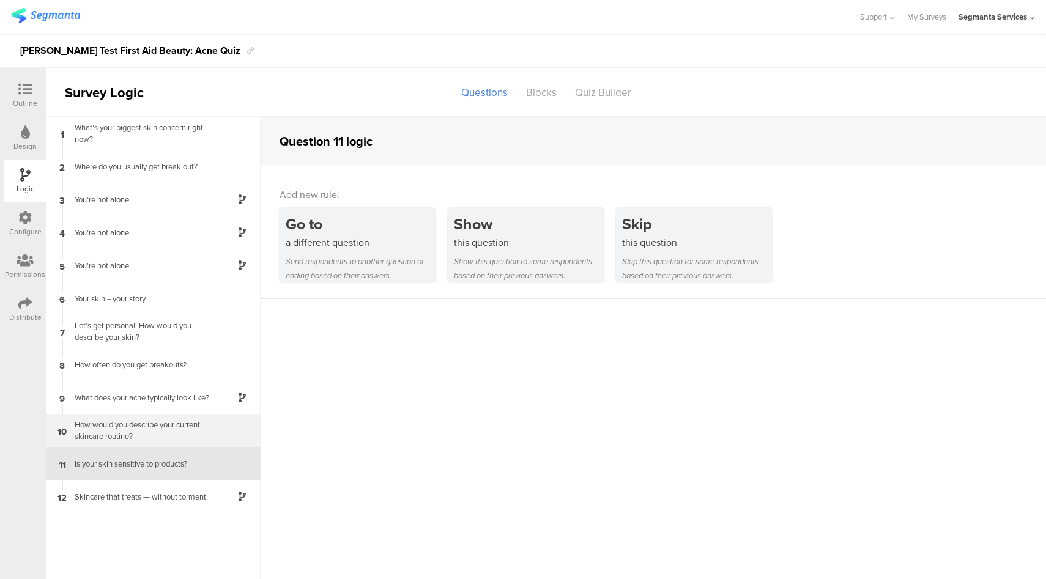
click at [176, 432] on div "How would you describe your current skincare routine?" at bounding box center [143, 430] width 153 height 23
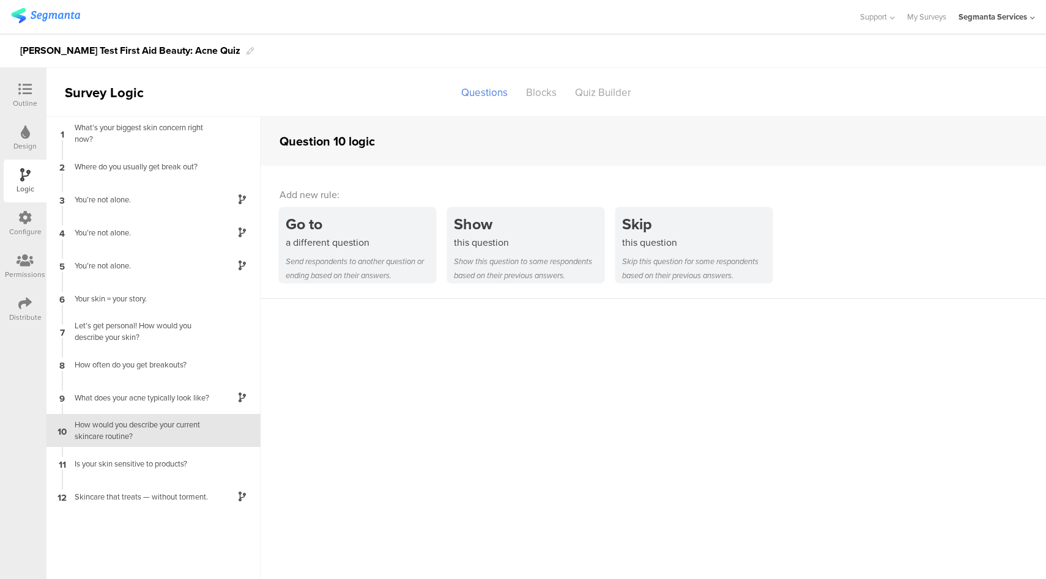
click at [28, 89] on icon at bounding box center [24, 89] width 13 height 13
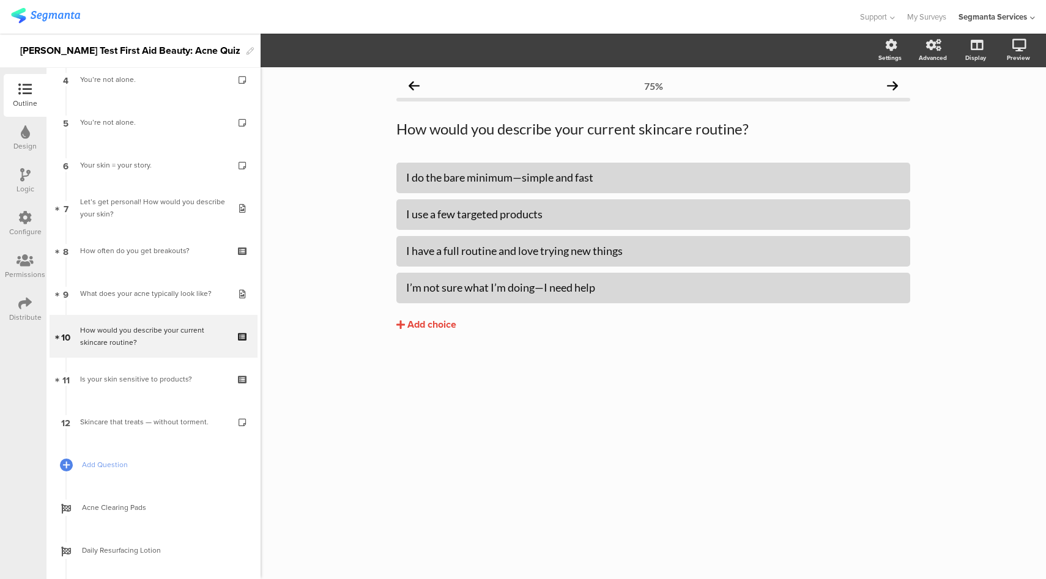
scroll to position [200, 0]
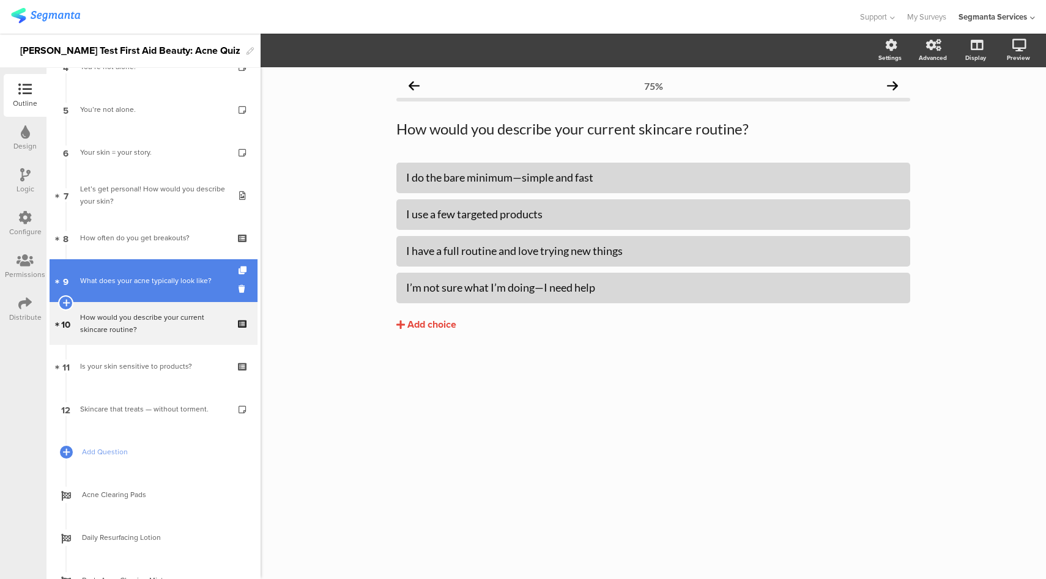
click at [160, 281] on div "What does your acne typically look like?" at bounding box center [153, 281] width 146 height 12
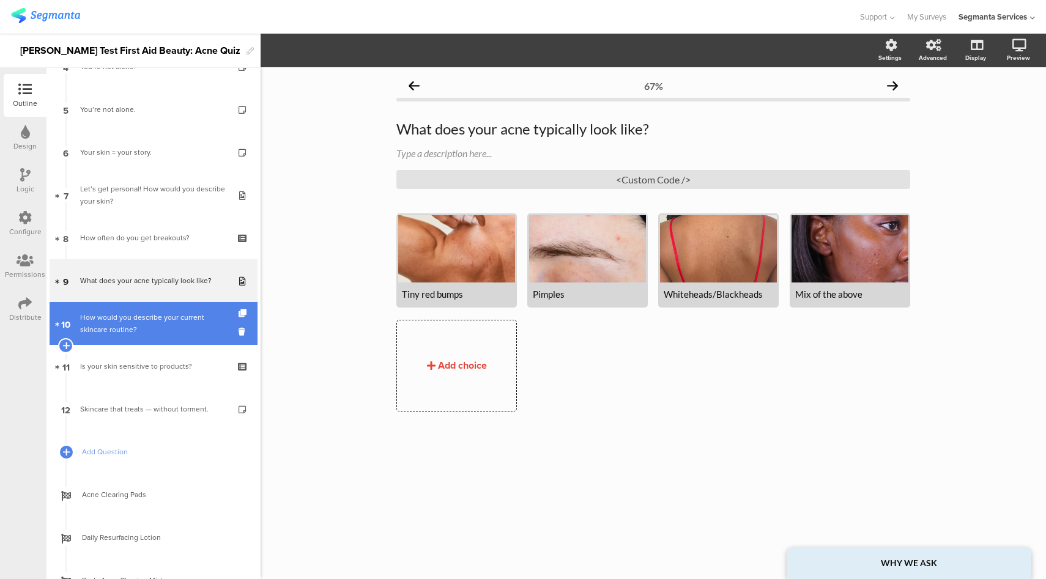
click at [155, 324] on div "How would you describe your current skincare routine?" at bounding box center [153, 323] width 146 height 24
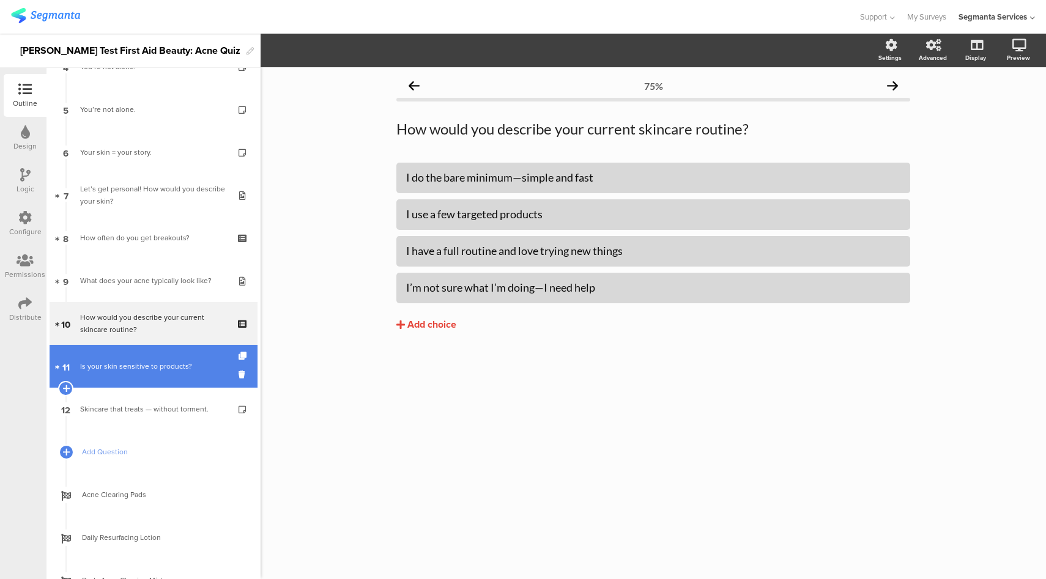
click at [160, 374] on link "11 Is your skin sensitive to products?" at bounding box center [154, 366] width 208 height 43
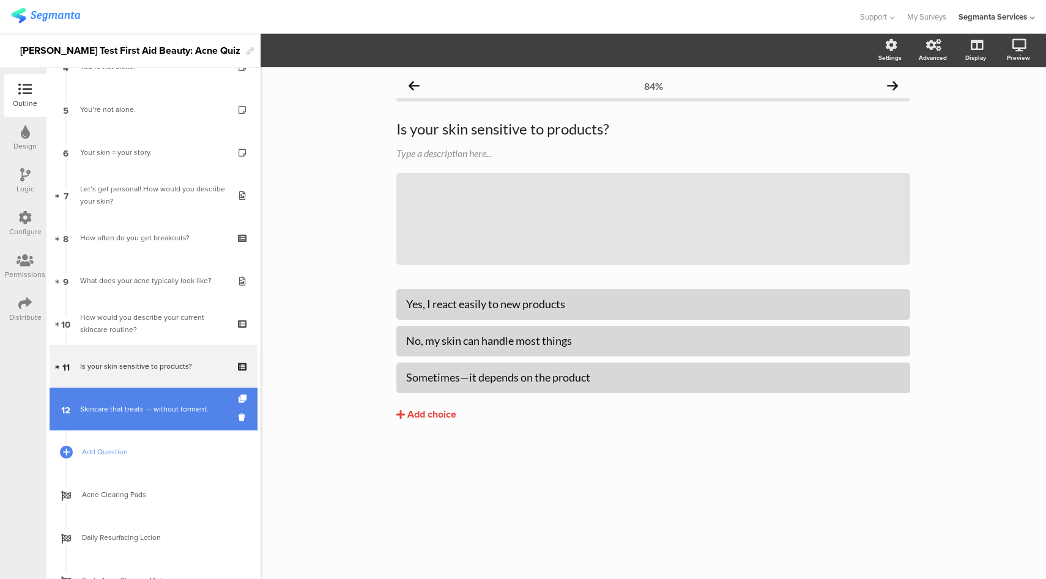
click at [152, 401] on link "12 Skincare that treats — without torment." at bounding box center [154, 409] width 208 height 43
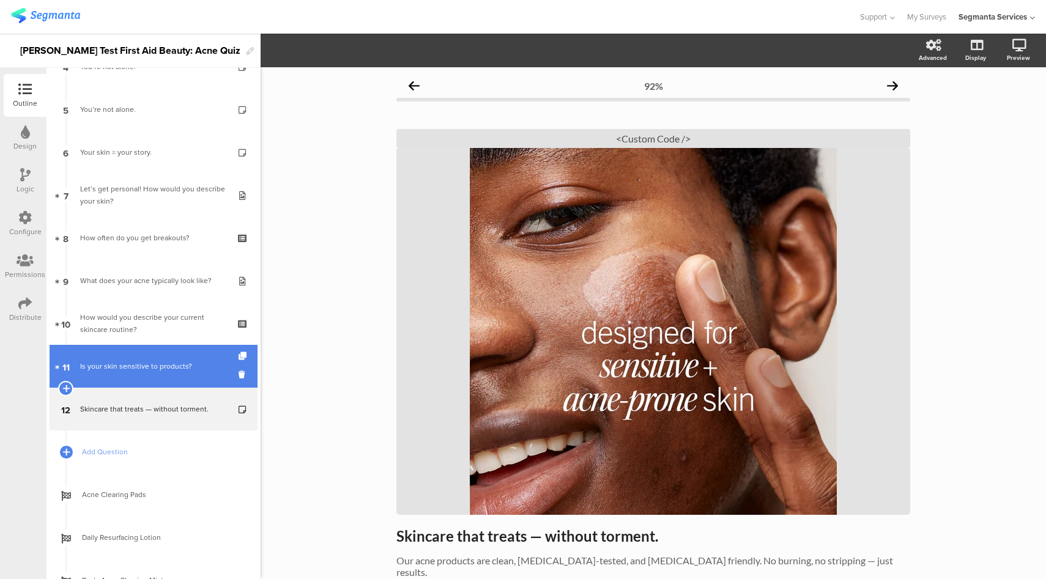
click at [159, 376] on link "11 Is your skin sensitive to products?" at bounding box center [154, 366] width 208 height 43
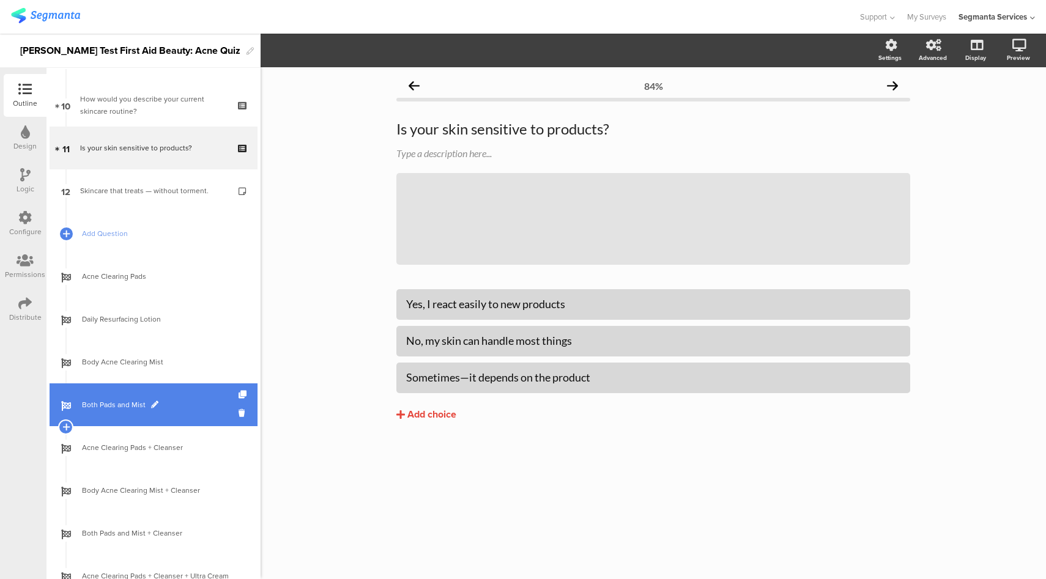
scroll to position [333, 0]
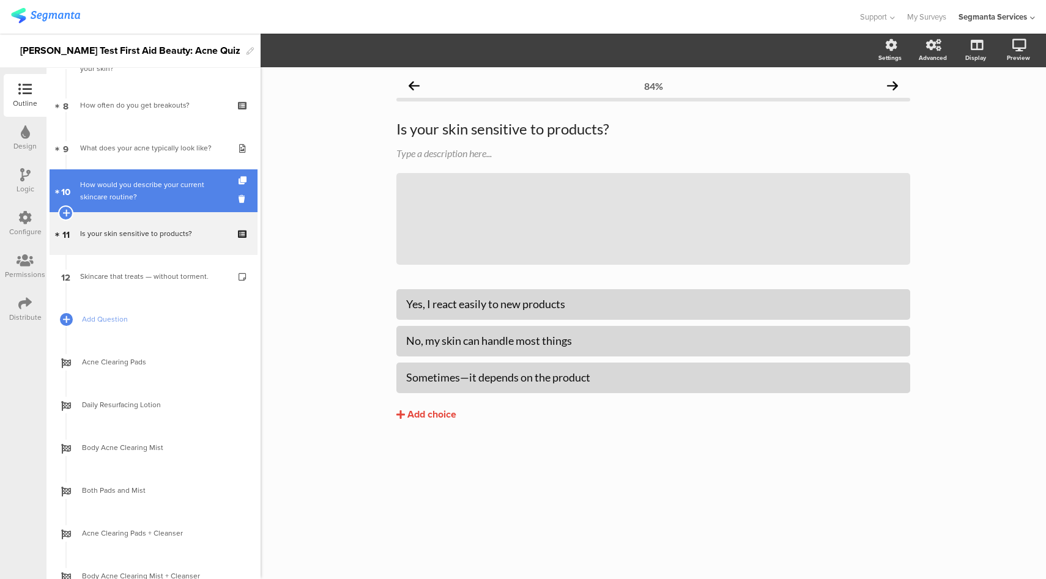
click at [179, 196] on div "How would you describe your current skincare routine?" at bounding box center [153, 191] width 146 height 24
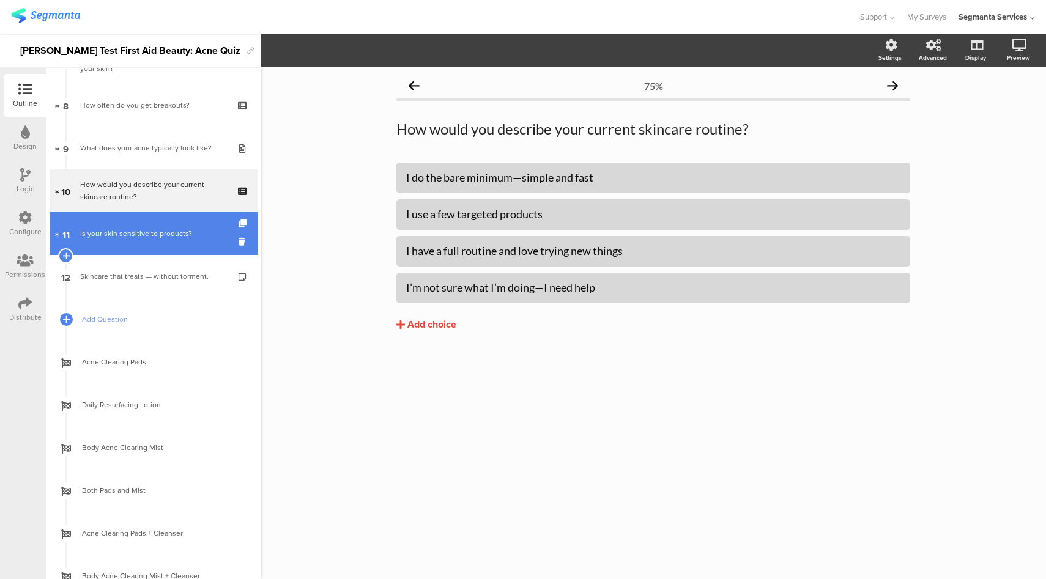
click at [169, 248] on link "11 Is your skin sensitive to products?" at bounding box center [154, 233] width 208 height 43
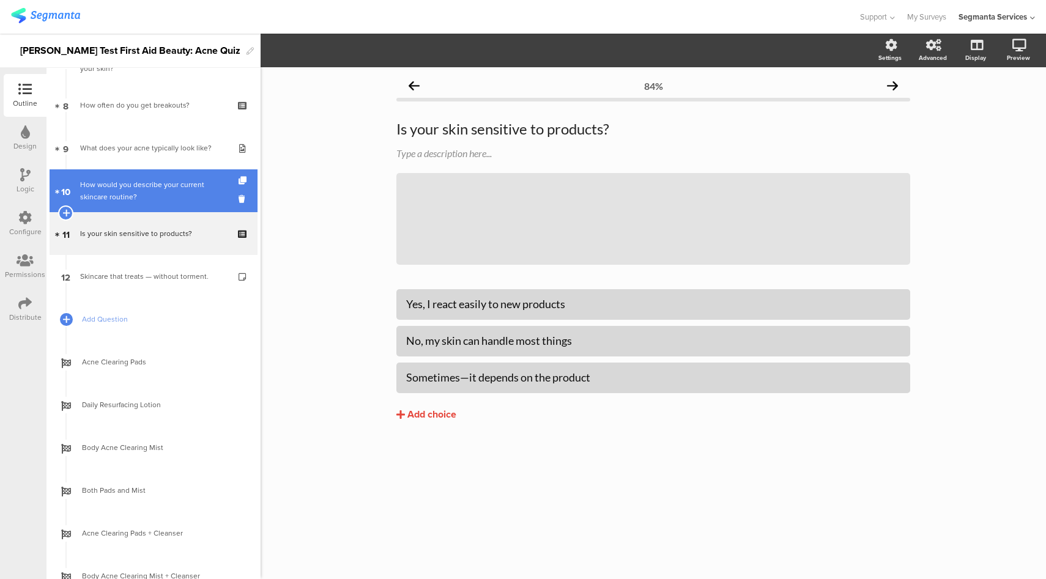
click at [173, 195] on div "How would you describe your current skincare routine?" at bounding box center [153, 191] width 146 height 24
click at [150, 195] on div "How would you describe your current skincare routine?" at bounding box center [153, 191] width 146 height 24
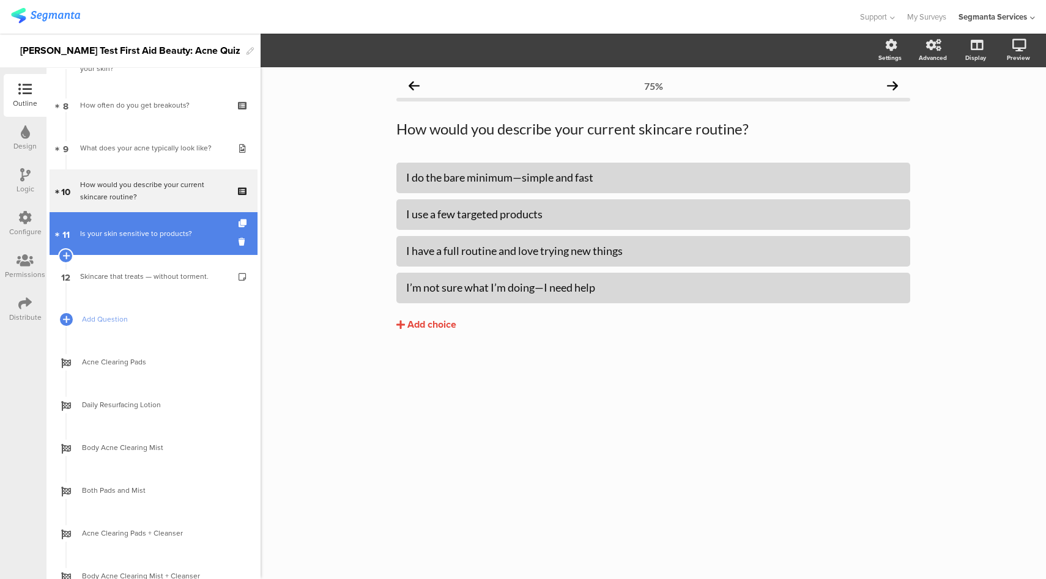
click at [139, 244] on link "11 Is your skin sensitive to products?" at bounding box center [154, 233] width 208 height 43
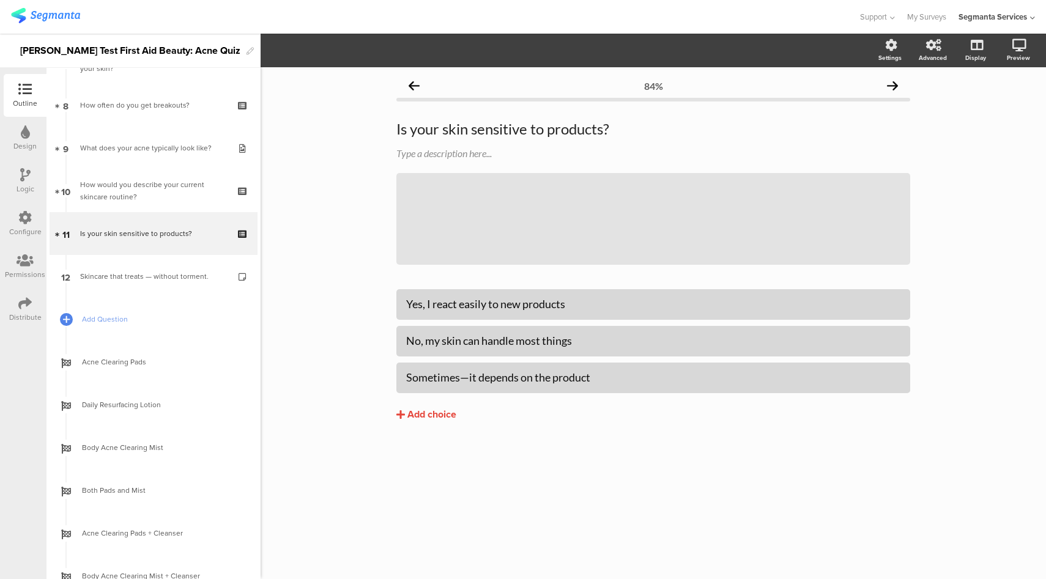
click at [24, 187] on div "Logic" at bounding box center [26, 189] width 18 height 11
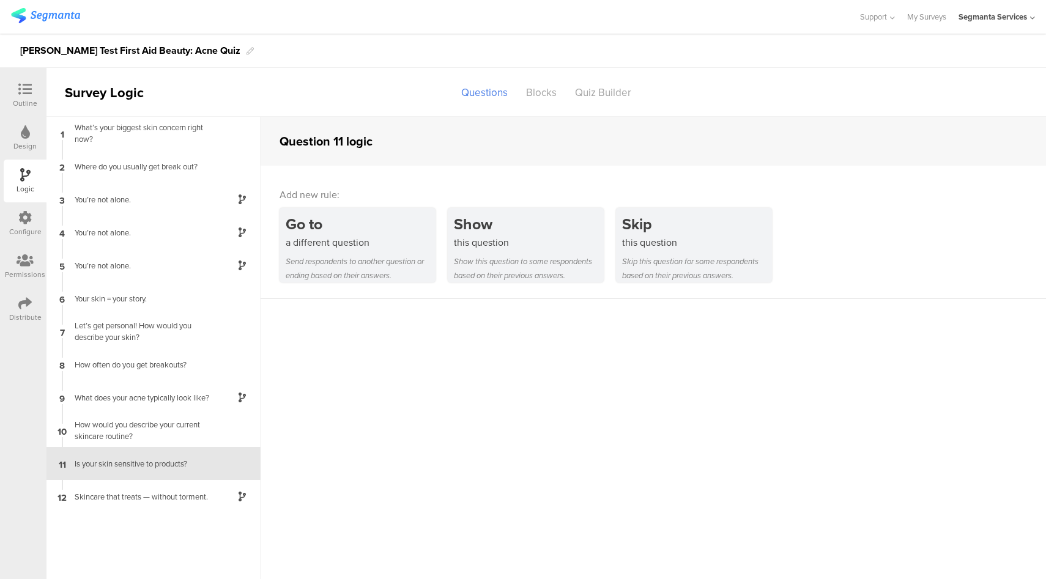
click at [20, 226] on div "Configure" at bounding box center [25, 231] width 32 height 11
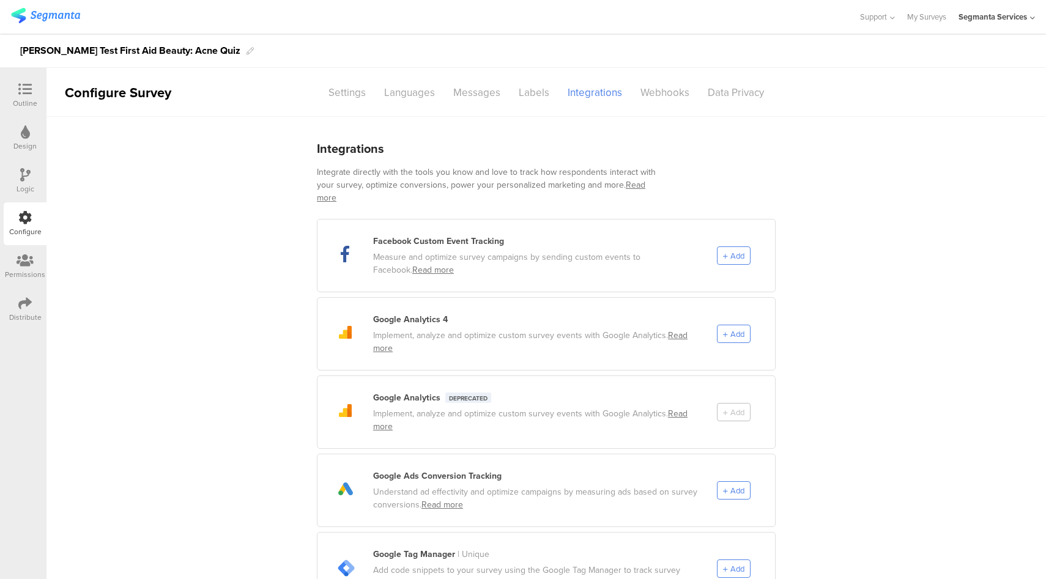
click at [32, 193] on div "Logic" at bounding box center [26, 189] width 18 height 11
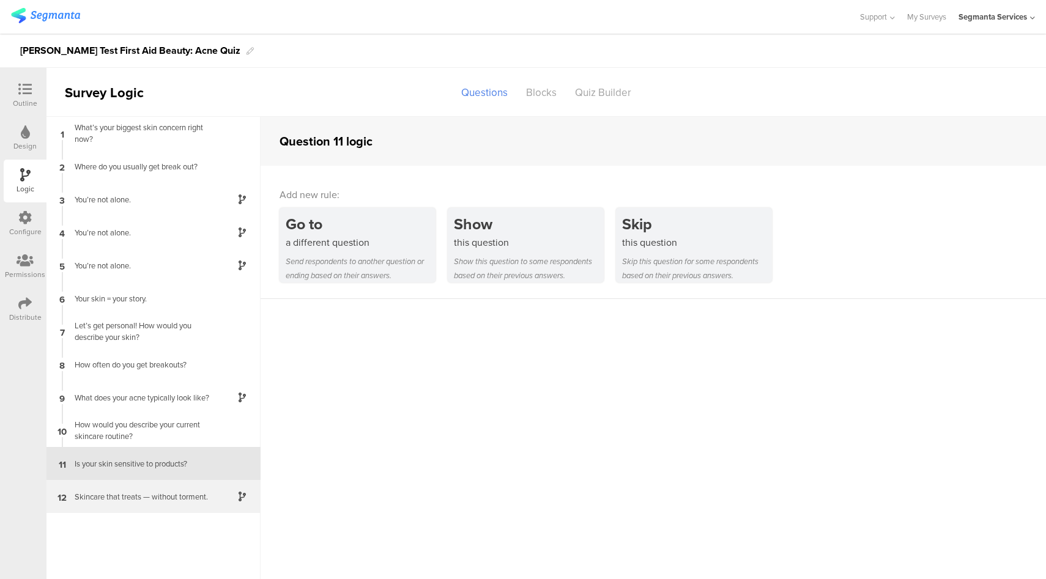
click at [193, 508] on div "12 Skincare that treats — without torment." at bounding box center [153, 496] width 214 height 33
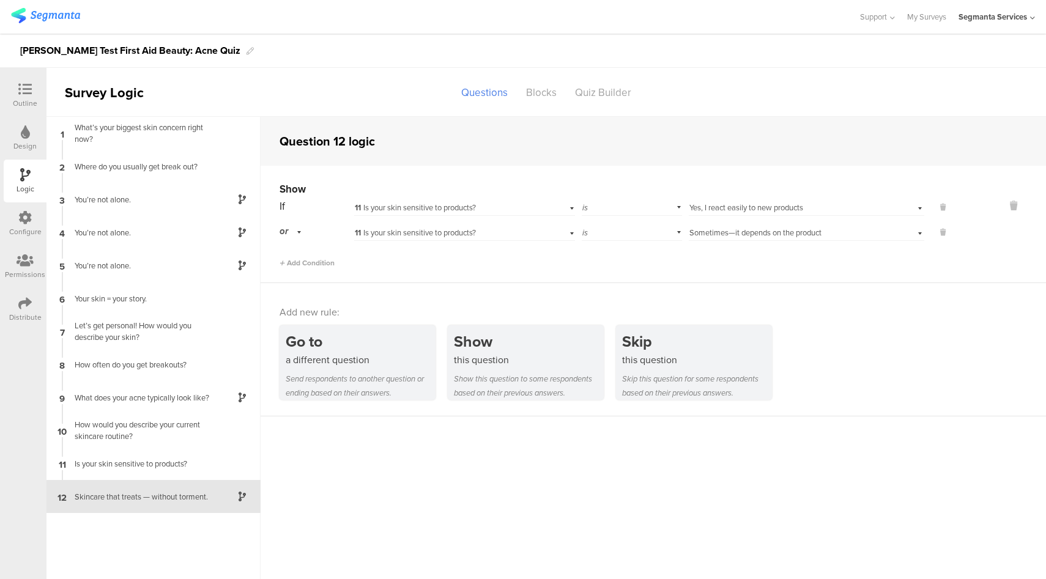
click at [20, 91] on icon at bounding box center [24, 89] width 13 height 13
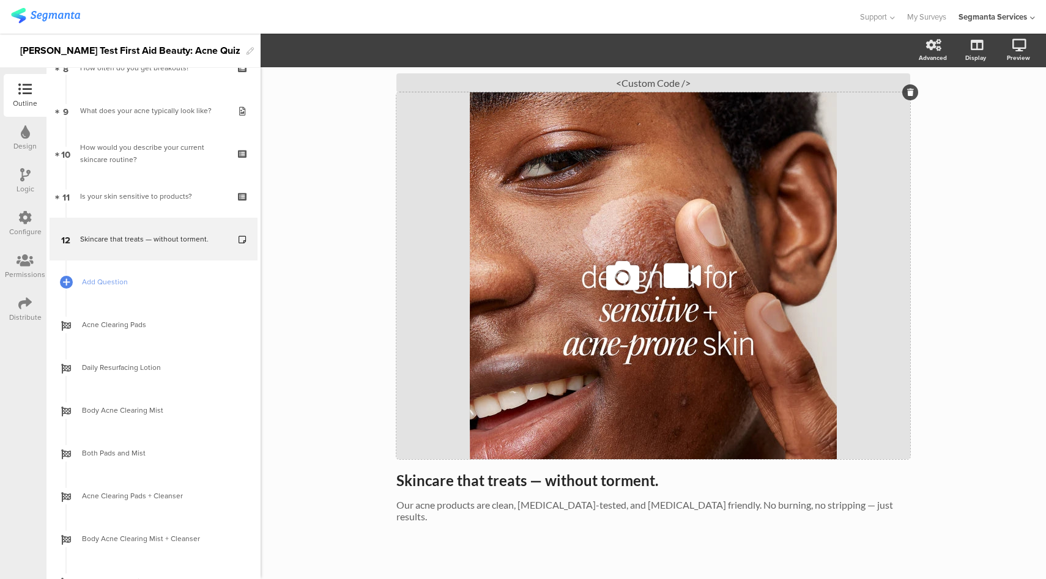
scroll to position [62, 0]
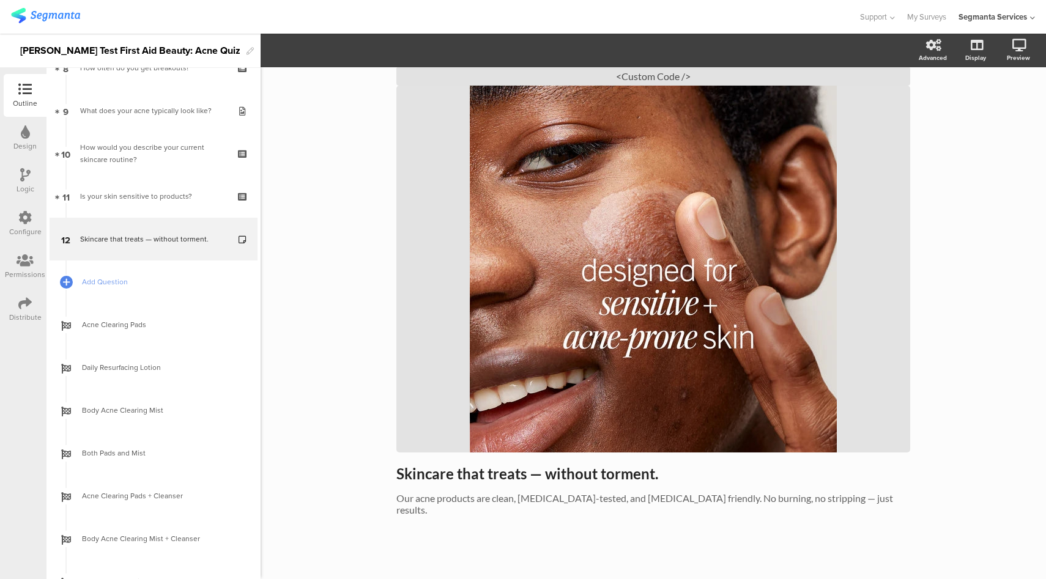
click at [23, 211] on icon at bounding box center [24, 217] width 13 height 13
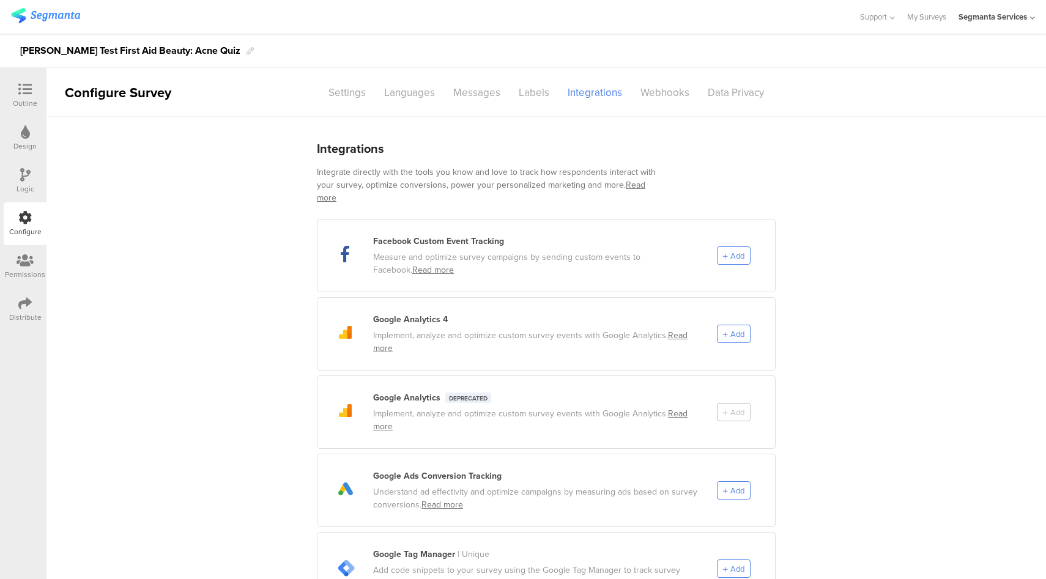
click at [24, 165] on div "Logic" at bounding box center [25, 181] width 43 height 43
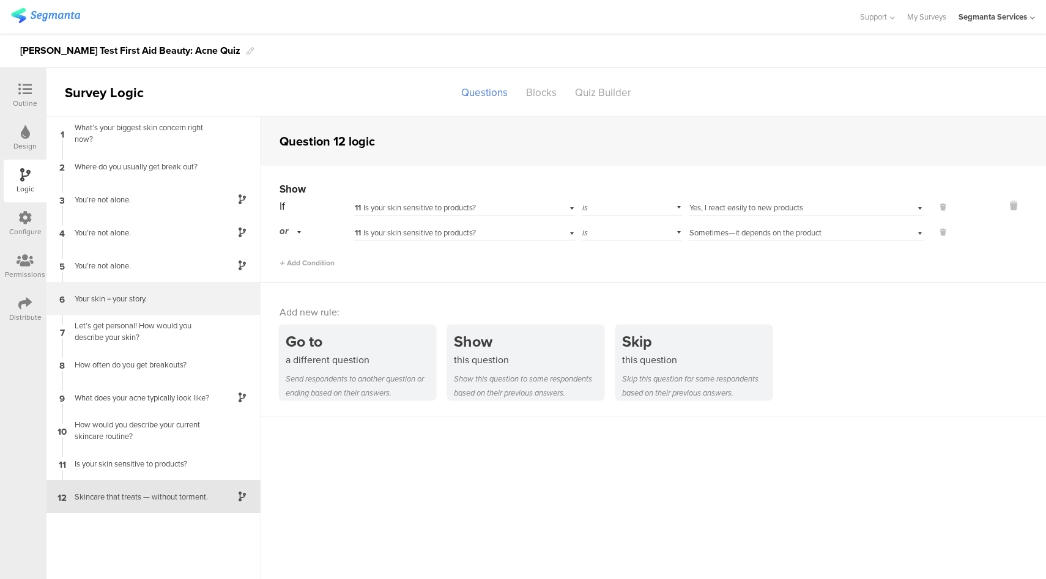
click at [170, 299] on div "Your skin = your story." at bounding box center [143, 299] width 153 height 12
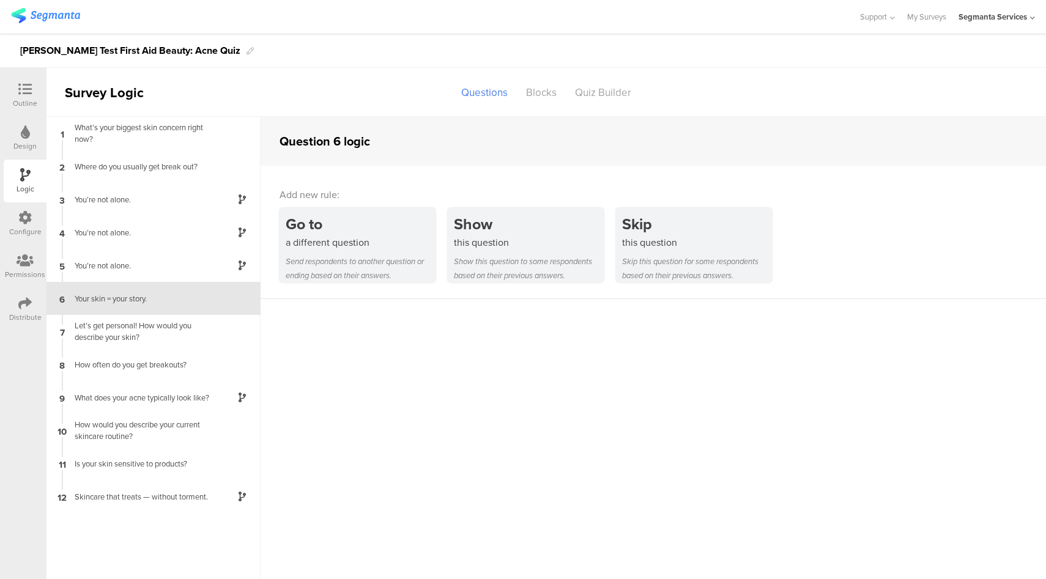
click at [23, 89] on icon at bounding box center [24, 89] width 13 height 13
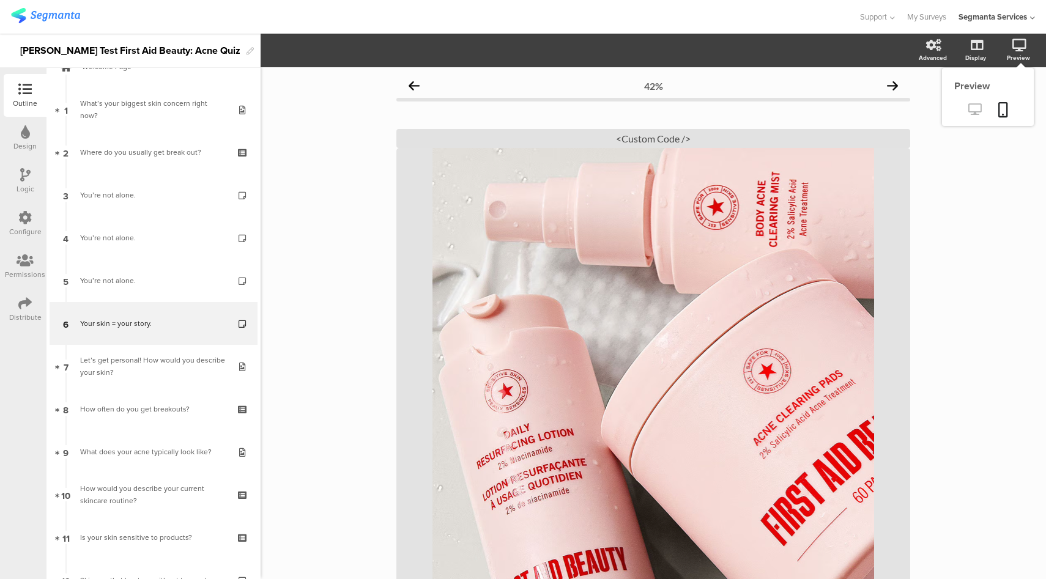
click at [966, 116] on link at bounding box center [975, 110] width 30 height 20
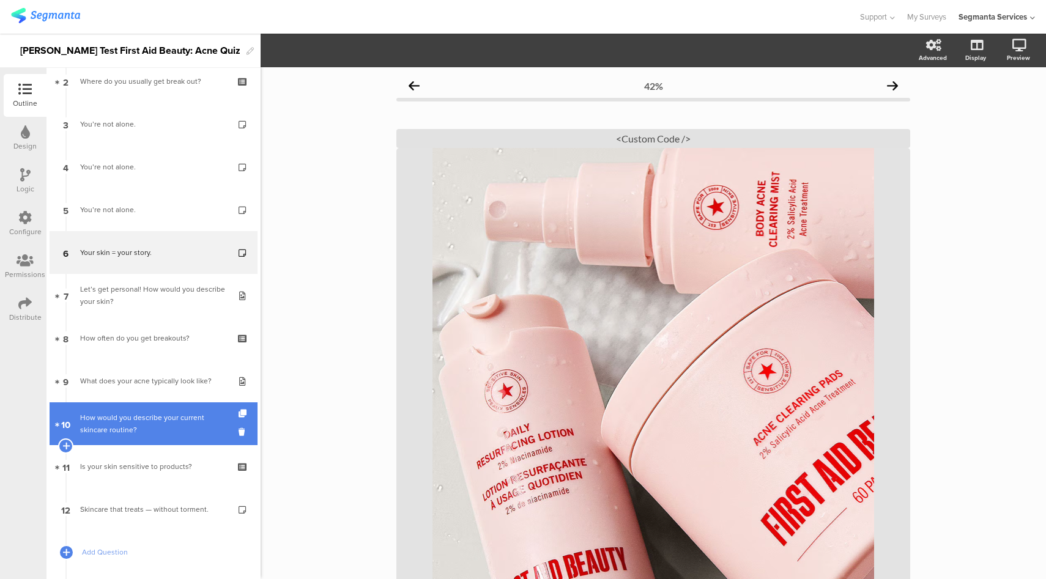
scroll to position [232, 0]
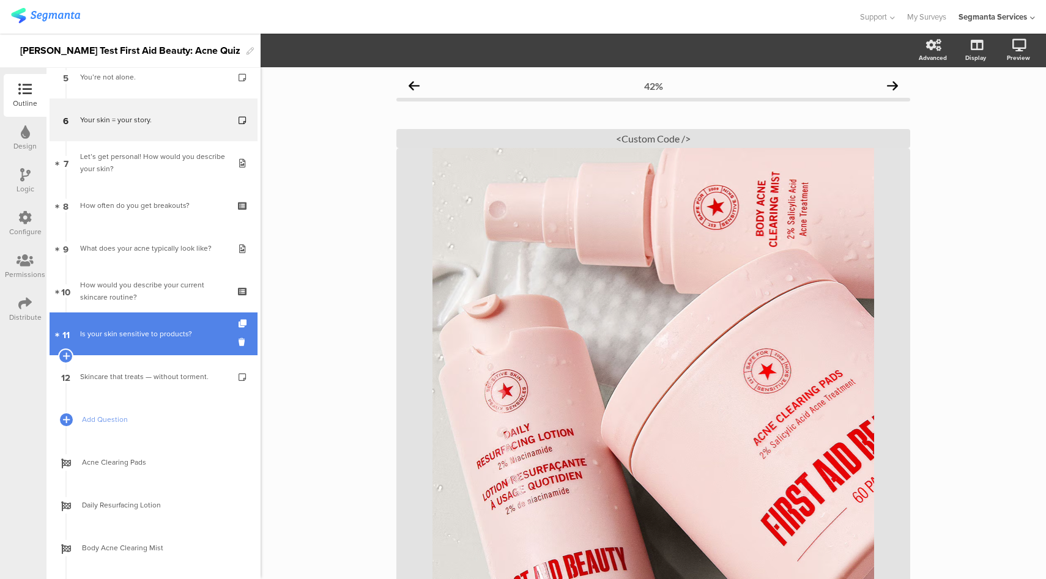
click at [162, 340] on link "11 Is your skin sensitive to products?" at bounding box center [154, 334] width 208 height 43
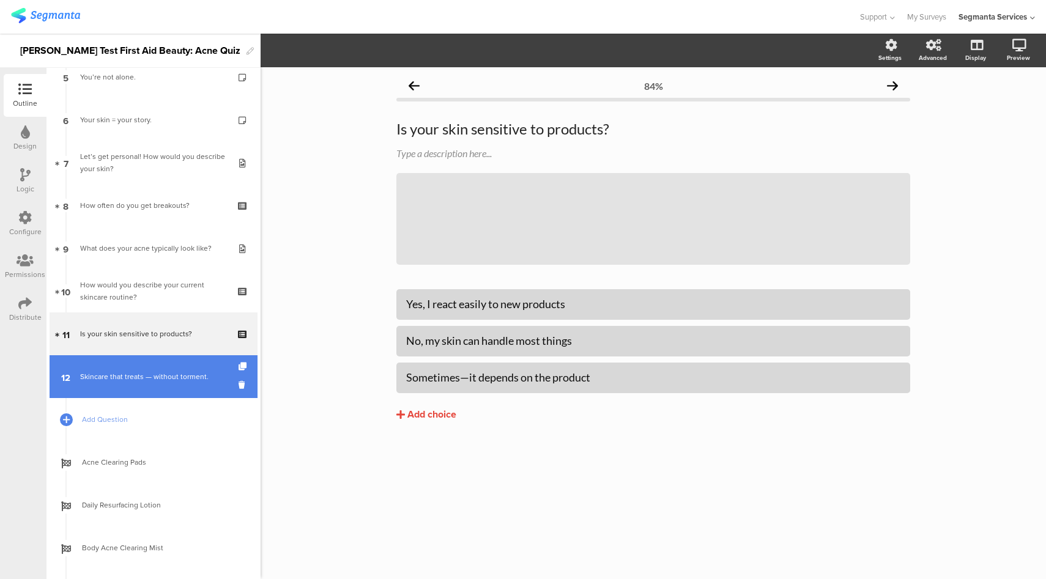
click at [163, 388] on link "12 Skincare that treats — without torment." at bounding box center [154, 376] width 208 height 43
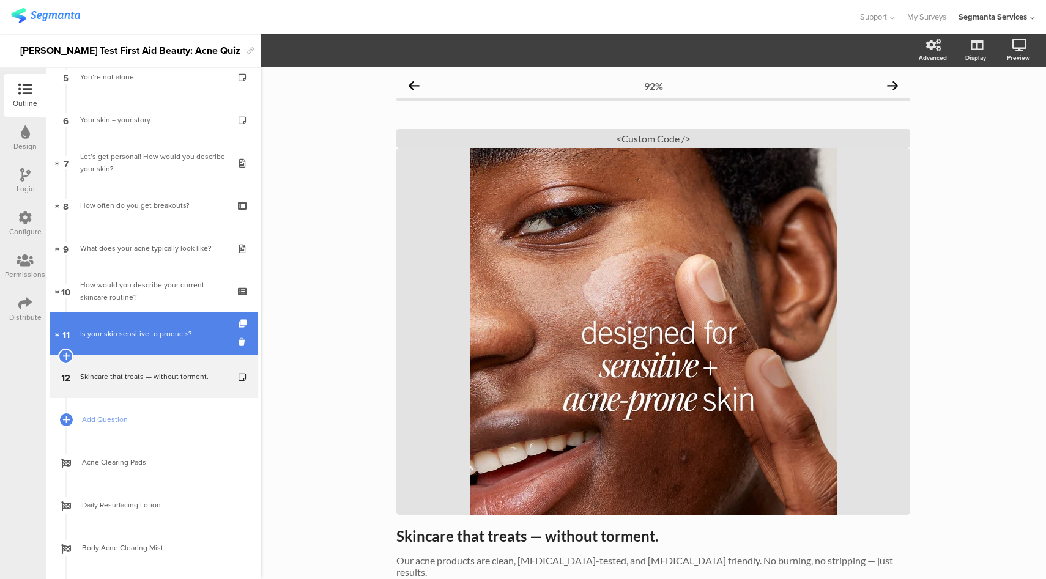
click at [172, 339] on div "Is your skin sensitive to products?" at bounding box center [153, 334] width 146 height 12
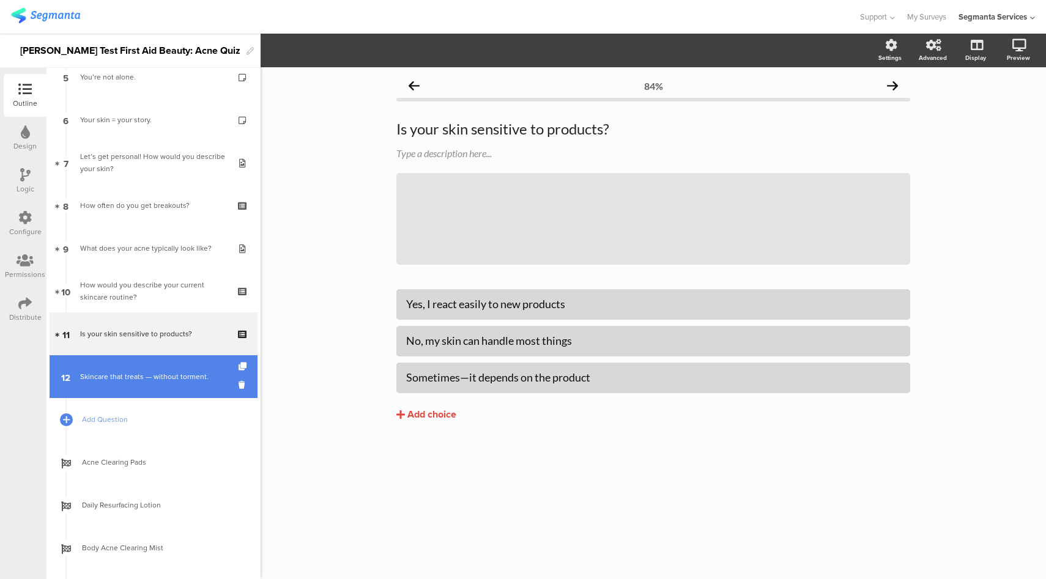
click at [166, 377] on div "Skincare that treats — without torment." at bounding box center [153, 377] width 146 height 12
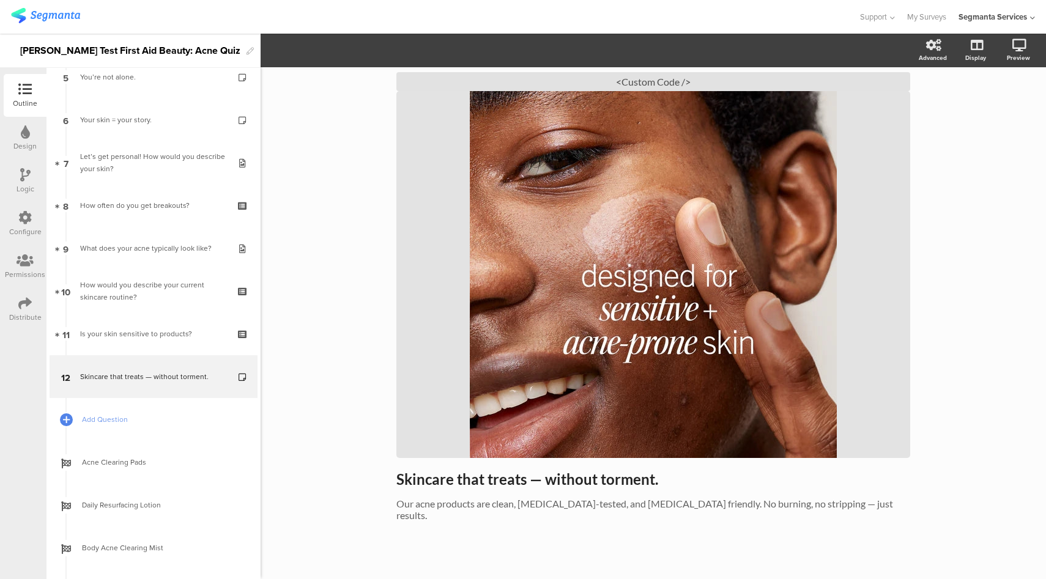
scroll to position [62, 0]
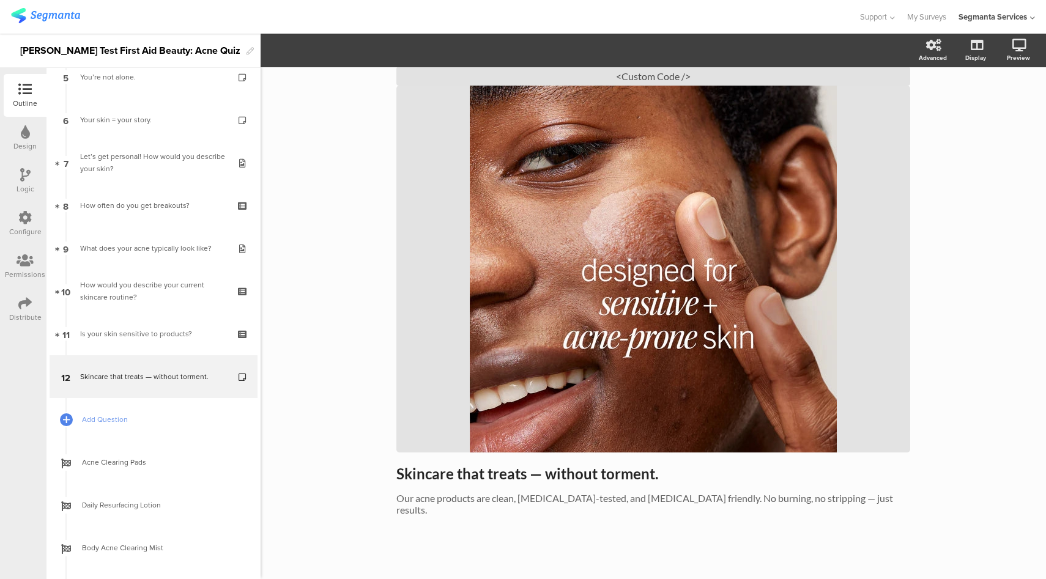
click at [18, 177] on div "Logic" at bounding box center [25, 181] width 43 height 43
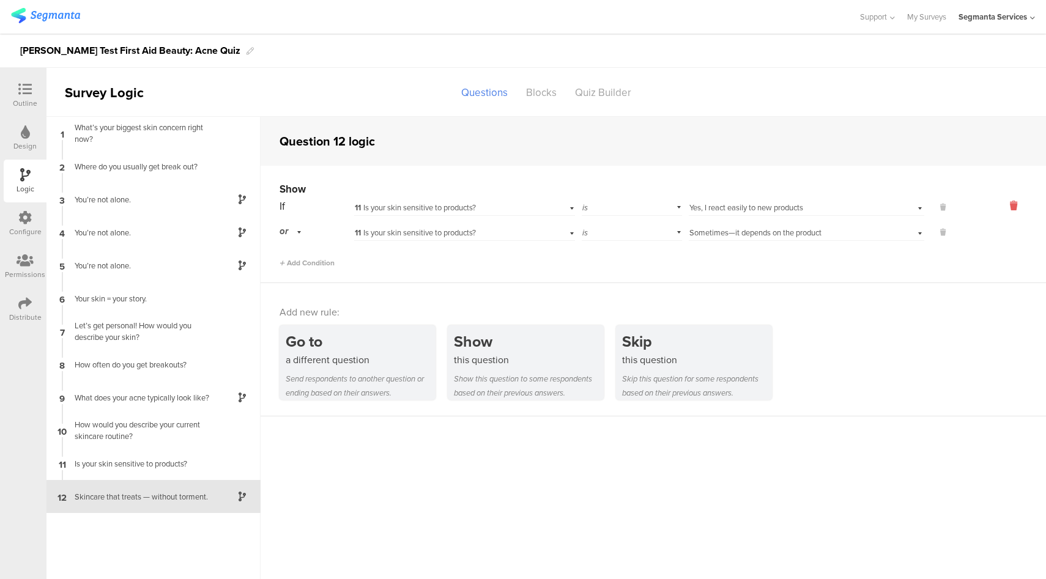
click at [1015, 204] on icon at bounding box center [1013, 206] width 29 height 14
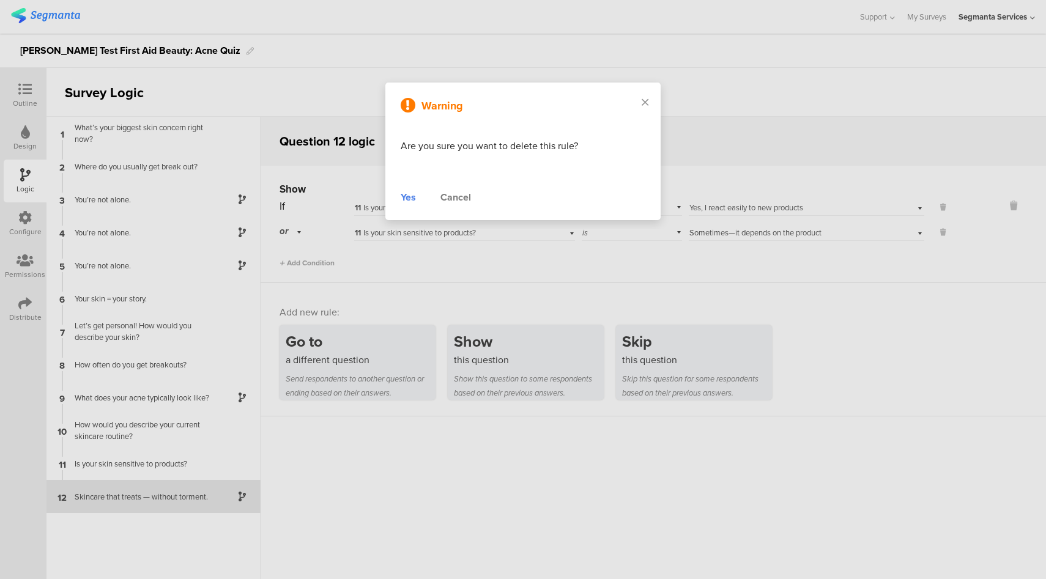
click at [409, 198] on div "Yes" at bounding box center [408, 197] width 15 height 15
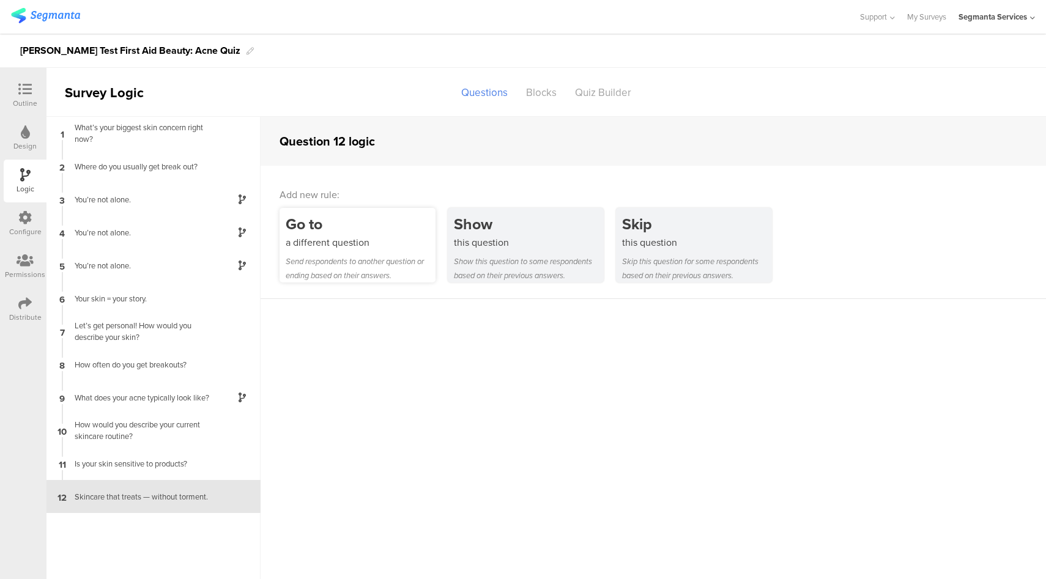
click at [368, 251] on div "Go to a different question Send respondents to another question or ending based…" at bounding box center [358, 245] width 156 height 75
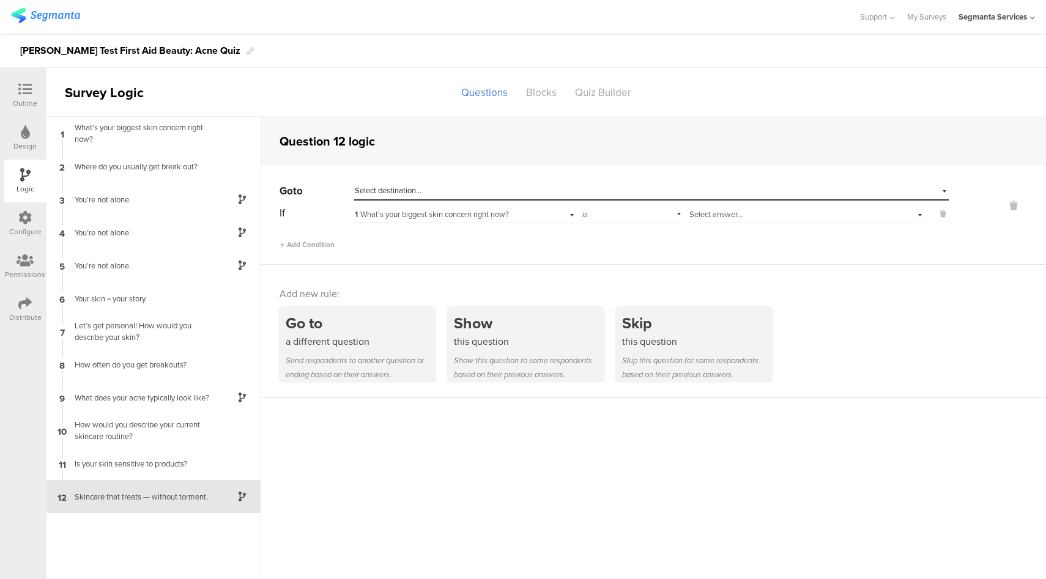
click at [399, 196] on span "Select destination..." at bounding box center [388, 191] width 67 height 12
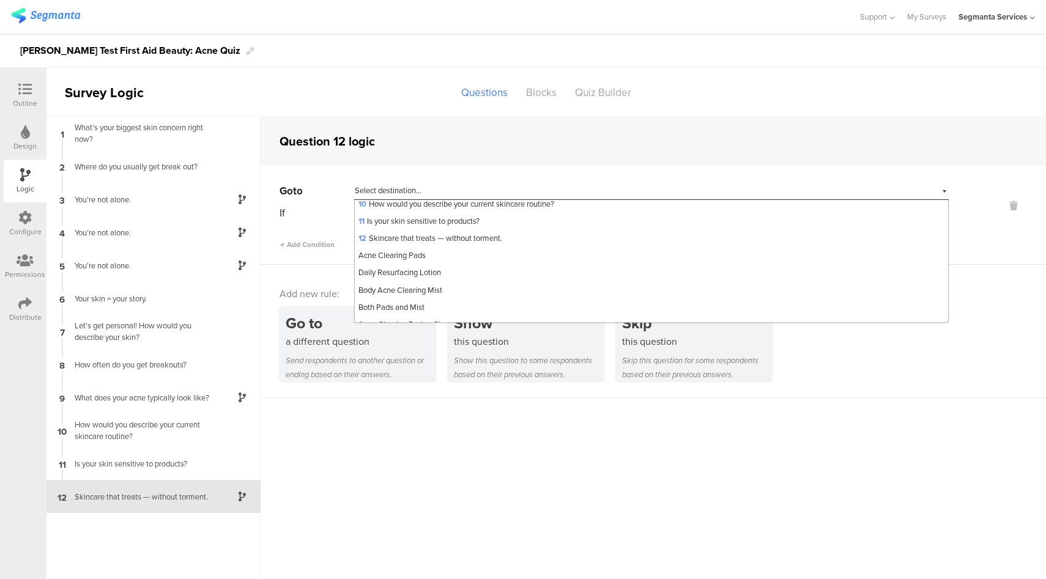
scroll to position [156, 0]
click at [454, 263] on div "Acne Clearing Pads" at bounding box center [651, 259] width 593 height 17
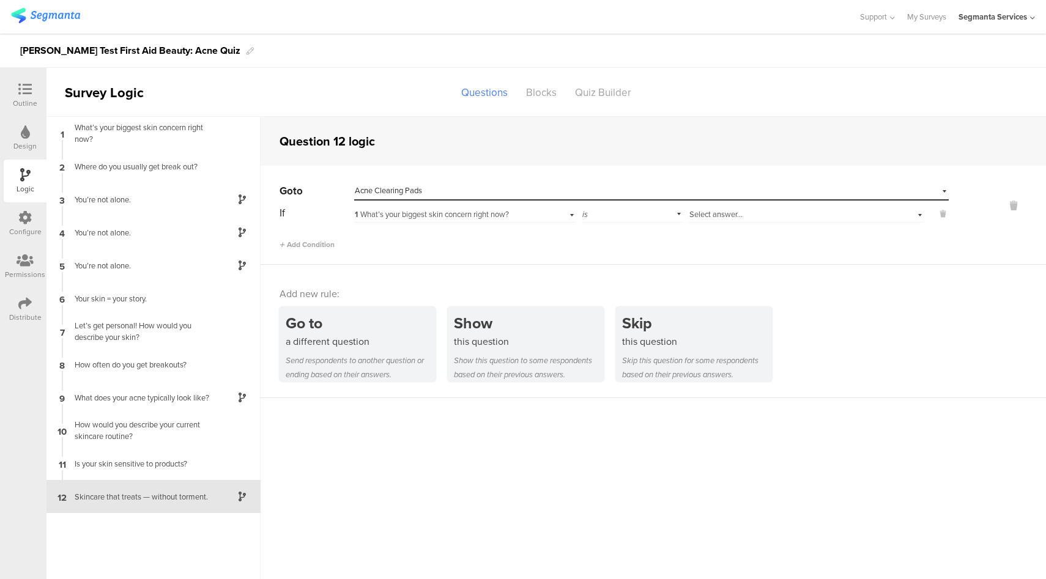
click at [483, 219] on span "1 What’s your biggest skin concern right now?" at bounding box center [432, 215] width 154 height 12
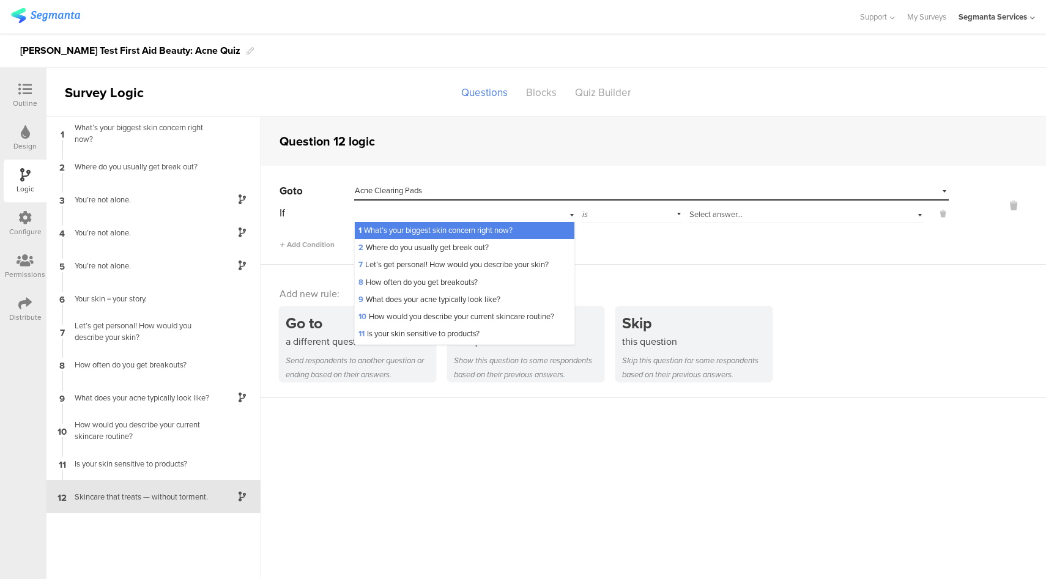
click at [723, 219] on span "Select answer..." at bounding box center [715, 215] width 53 height 12
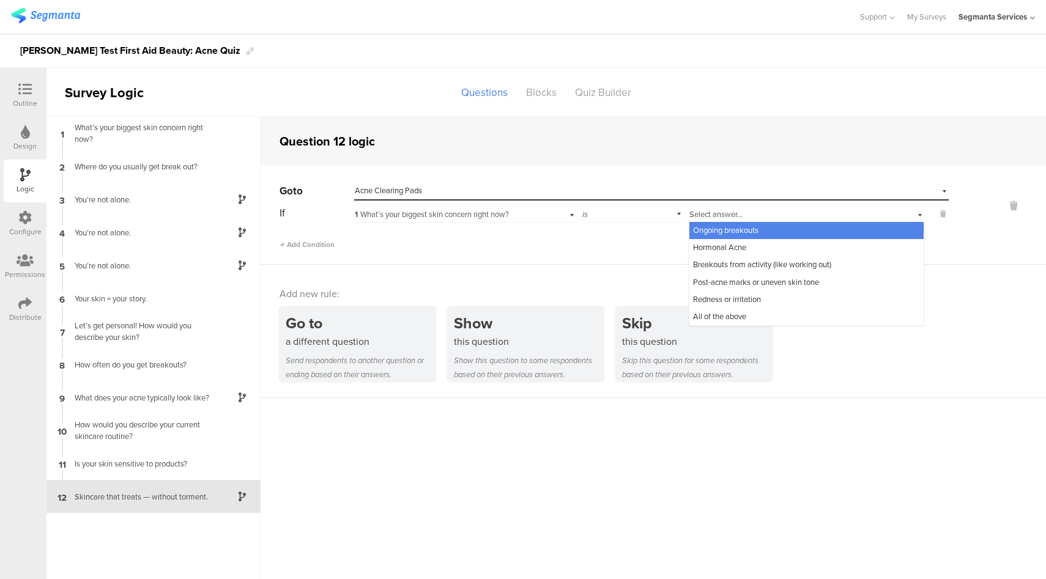
click at [432, 242] on div "Add Condition" at bounding box center [614, 239] width 669 height 21
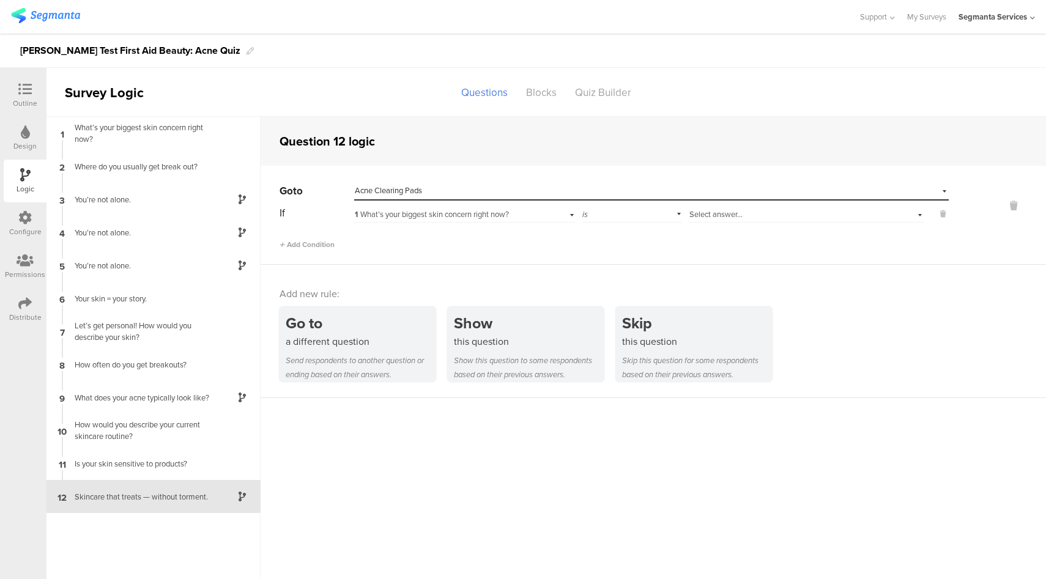
click at [435, 215] on span "1 What’s your biggest skin concern right now?" at bounding box center [432, 215] width 154 height 12
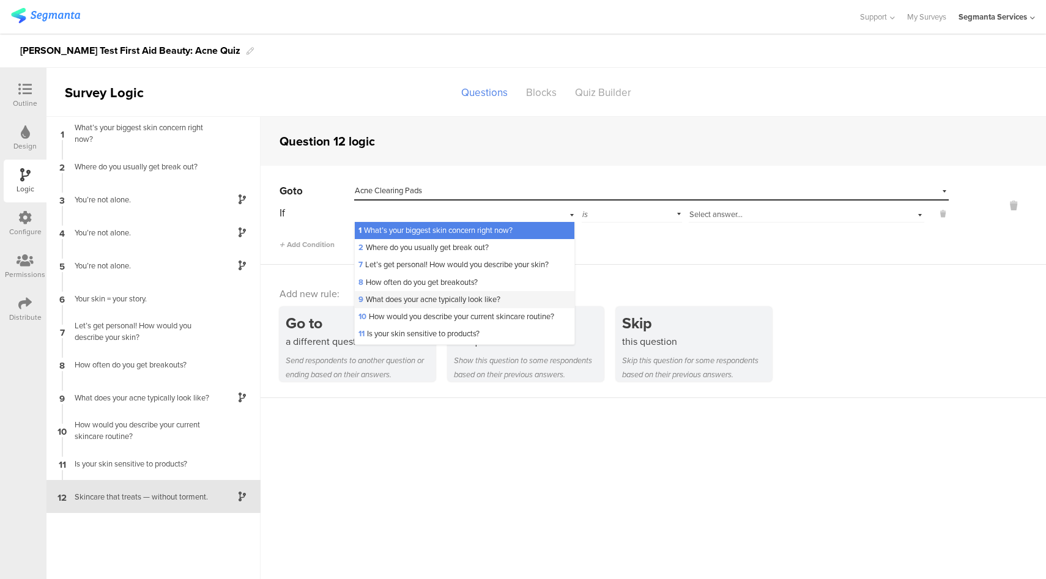
click at [446, 304] on span "9 What does your acne typically look like?" at bounding box center [429, 300] width 142 height 12
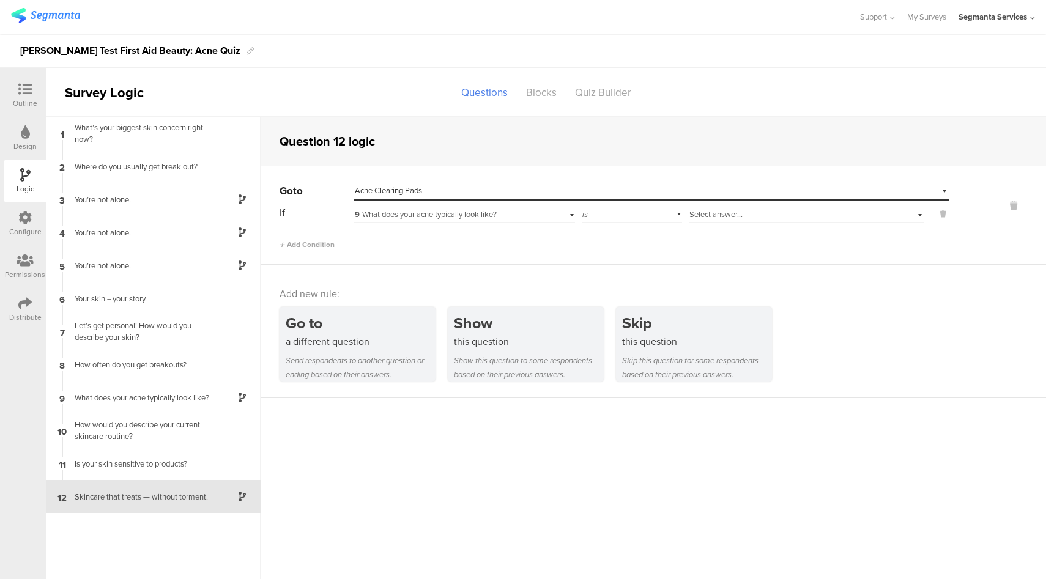
click at [725, 217] on span "Select answer..." at bounding box center [715, 215] width 53 height 12
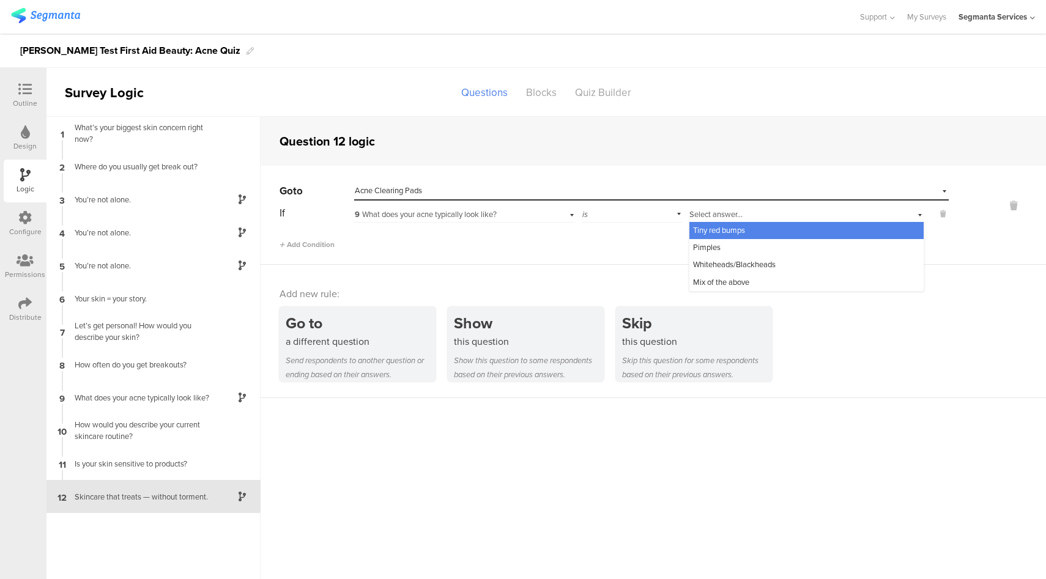
click at [724, 236] on div "Tiny red bumps" at bounding box center [806, 230] width 234 height 17
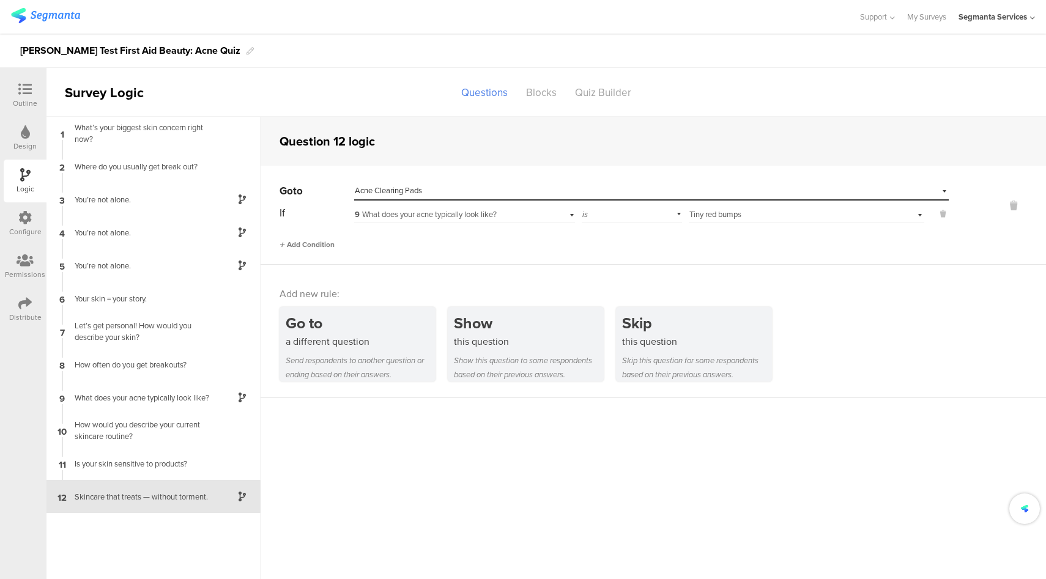
click at [330, 245] on span "Add Condition" at bounding box center [307, 244] width 55 height 11
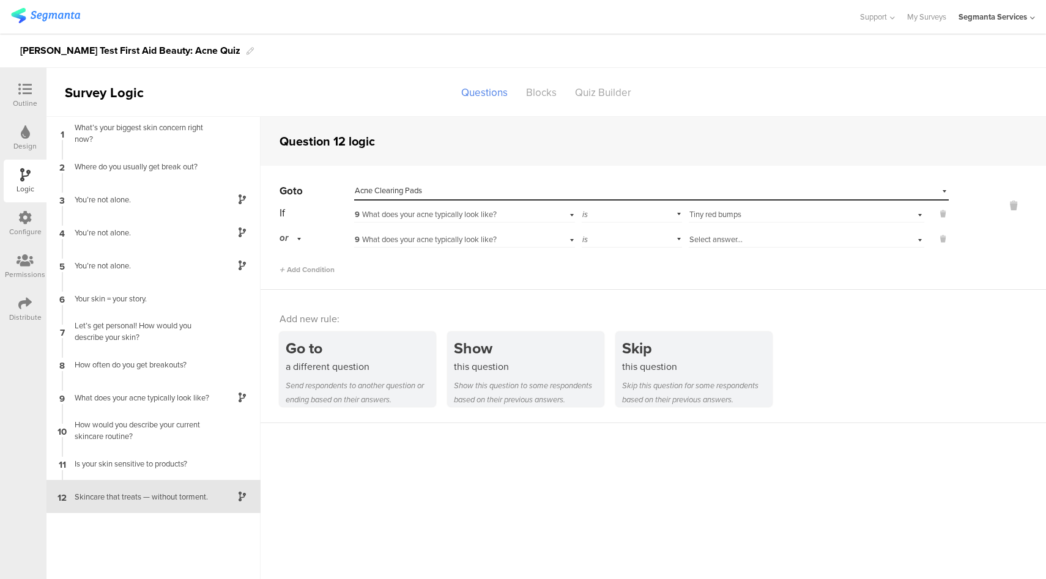
click at [291, 237] on div "or" at bounding box center [293, 238] width 26 height 19
click at [310, 272] on div "and" at bounding box center [316, 272] width 72 height 17
click at [534, 238] on div "9 What does your acne typically look like?" at bounding box center [447, 239] width 184 height 11
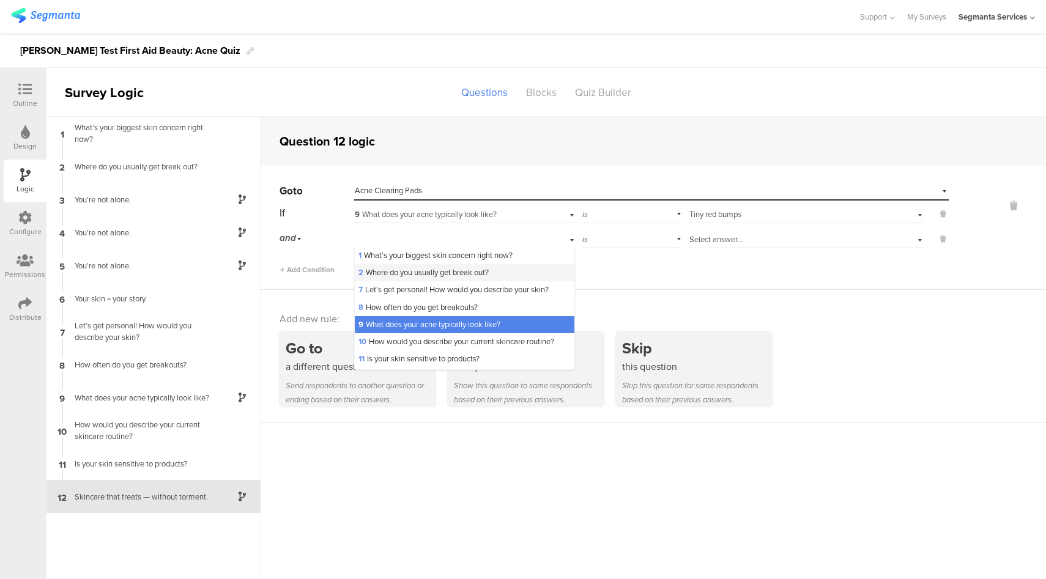
click at [498, 280] on div "2 Where do you usually get break out?" at bounding box center [465, 272] width 220 height 17
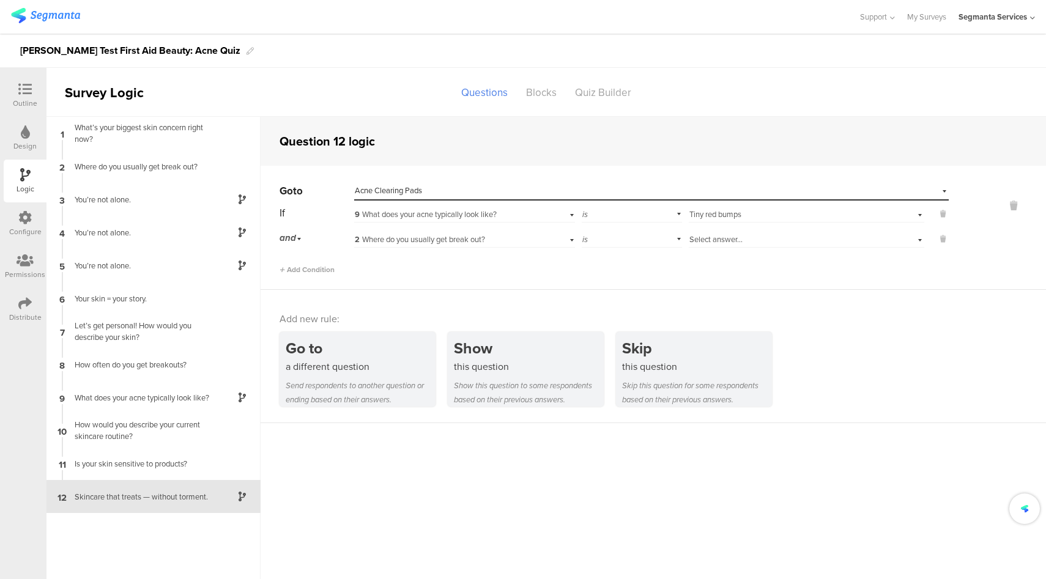
click at [739, 239] on span "Select answer..." at bounding box center [715, 240] width 53 height 12
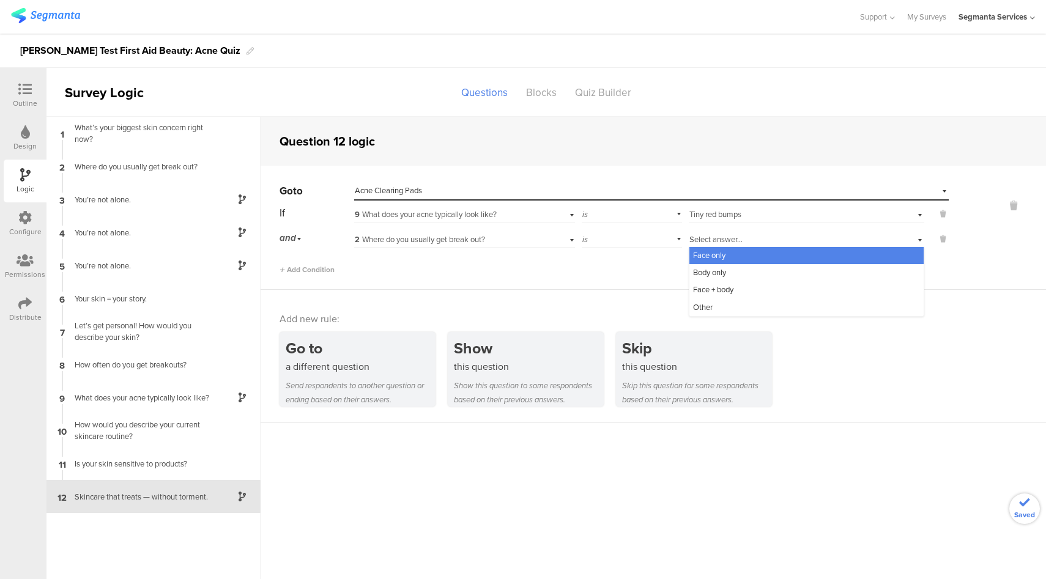
click at [736, 258] on div "Face only" at bounding box center [806, 255] width 234 height 17
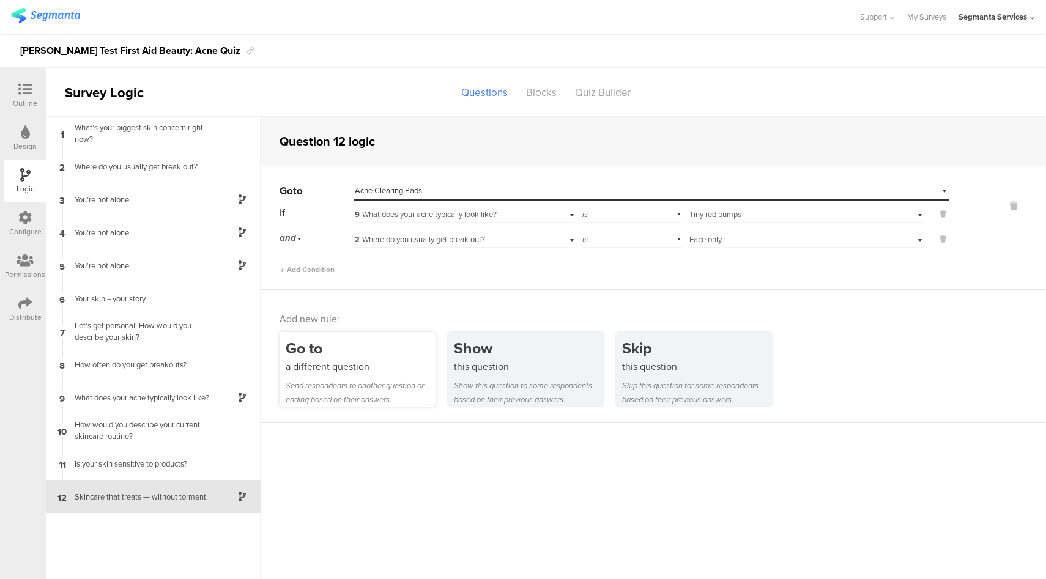
click at [339, 382] on div "Send respondents to another question or ending based on their answers." at bounding box center [361, 393] width 150 height 28
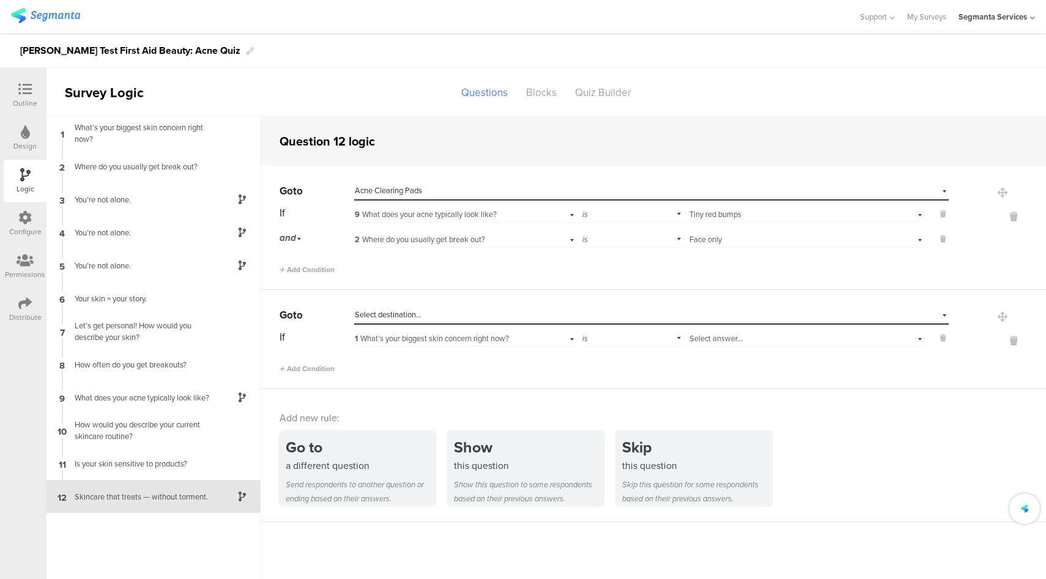
click at [464, 316] on div "Select destination..." at bounding box center [595, 315] width 481 height 11
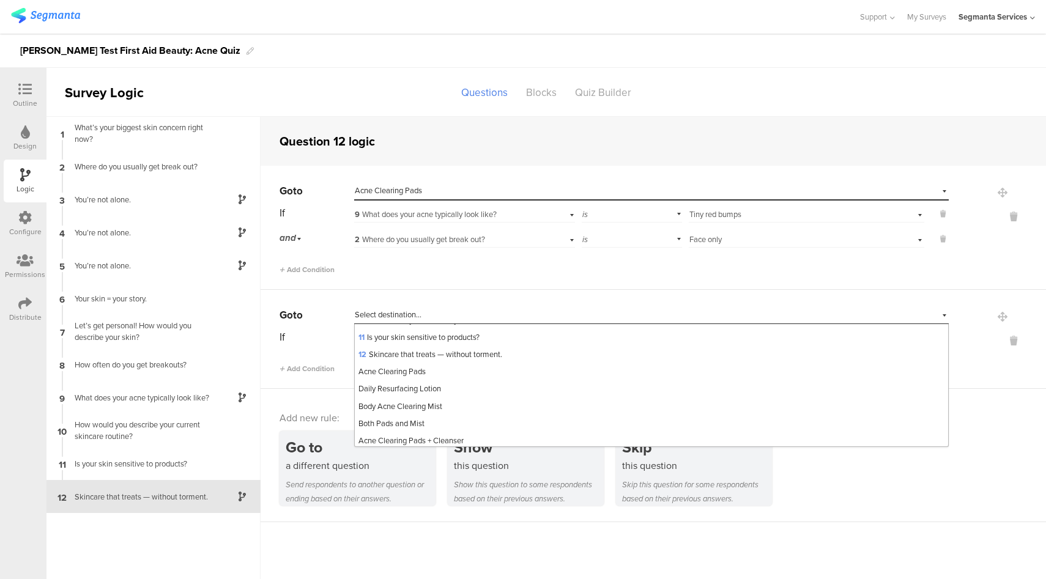
scroll to position [184, 0]
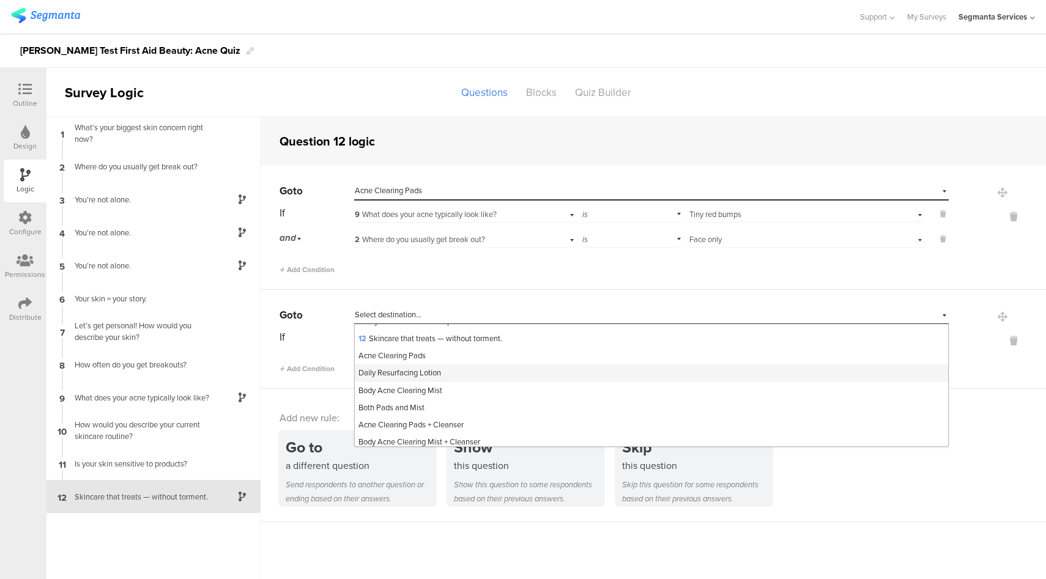
click at [472, 376] on div "Daily Resurfacing Lotion" at bounding box center [651, 373] width 593 height 17
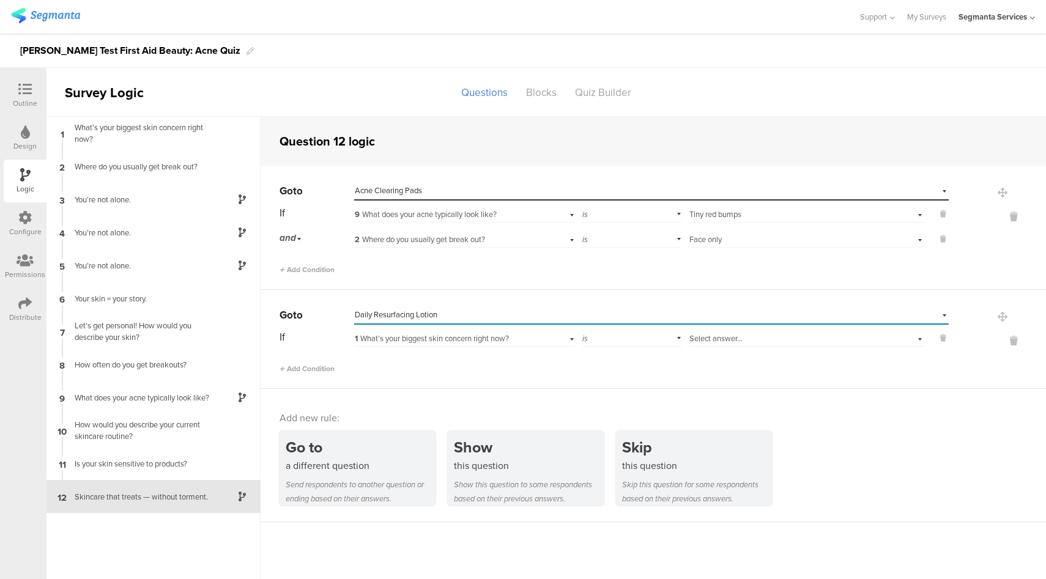
click at [703, 346] on div "Select answer..." at bounding box center [807, 337] width 236 height 19
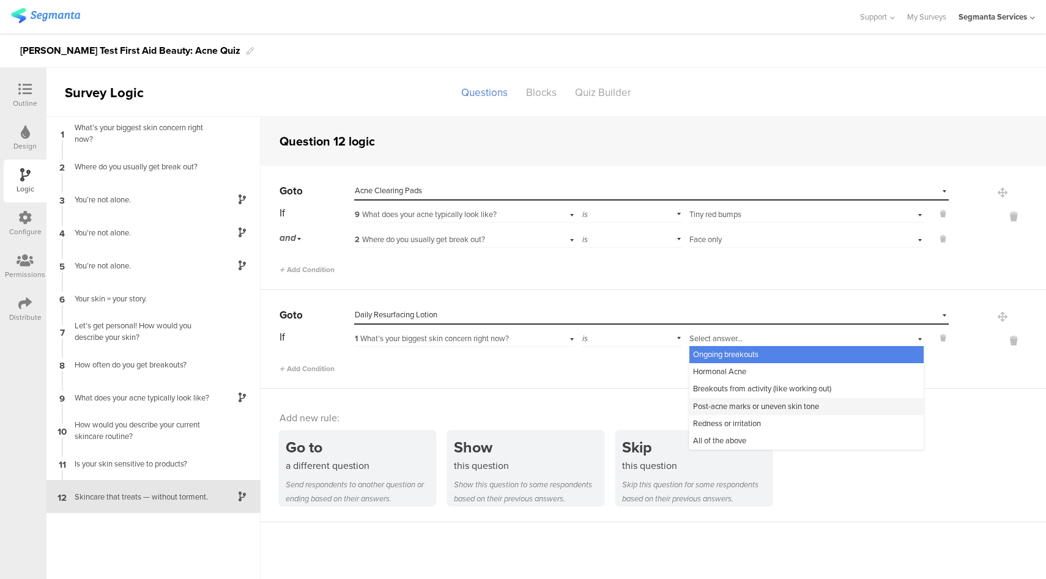
click at [740, 408] on span "Post-acne marks or uneven skin tone" at bounding box center [756, 407] width 126 height 12
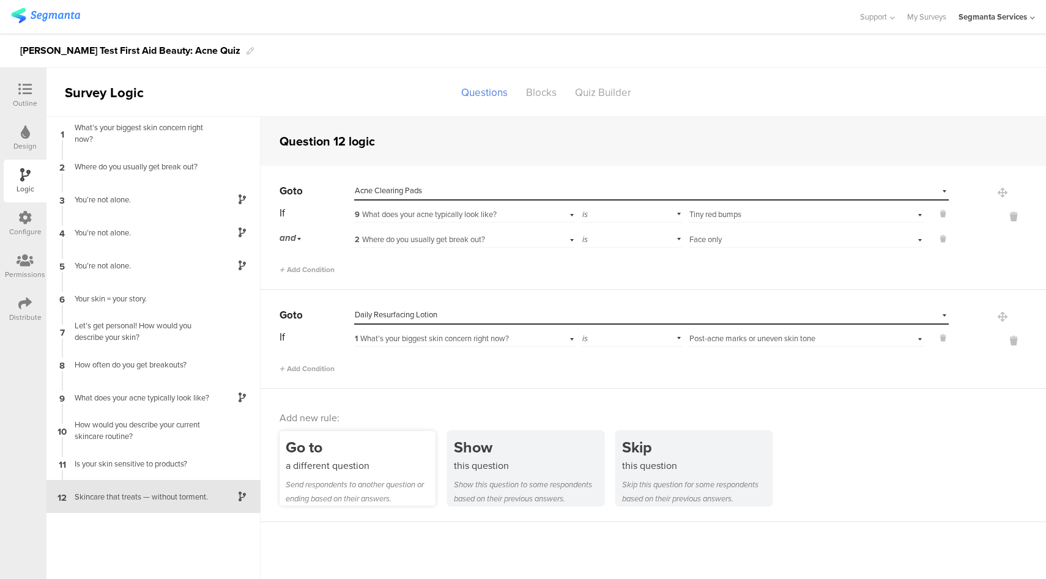
click at [333, 454] on div "Go to" at bounding box center [361, 447] width 150 height 23
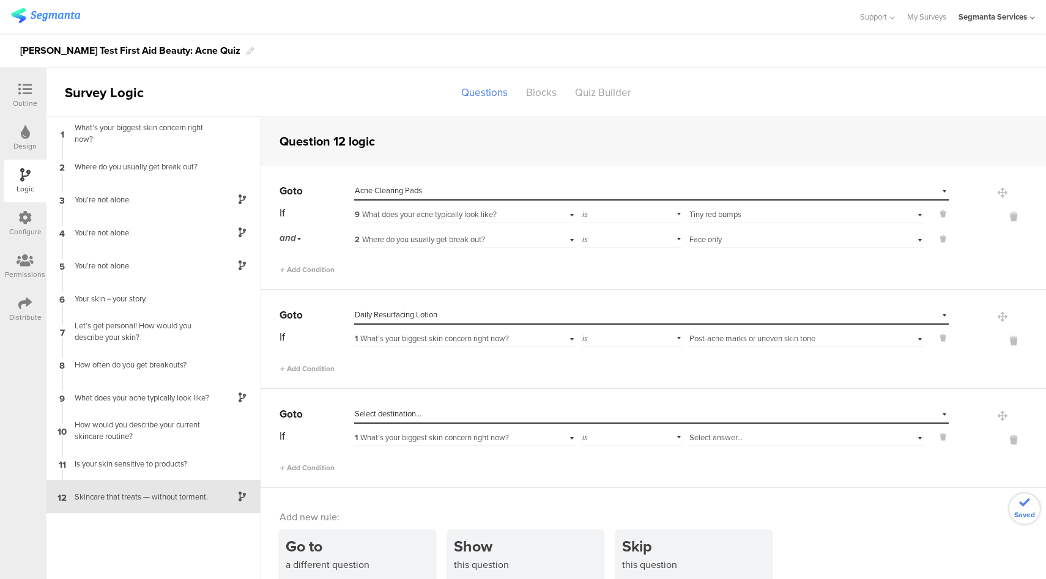
click at [514, 407] on div "Select destination..." at bounding box center [651, 414] width 595 height 19
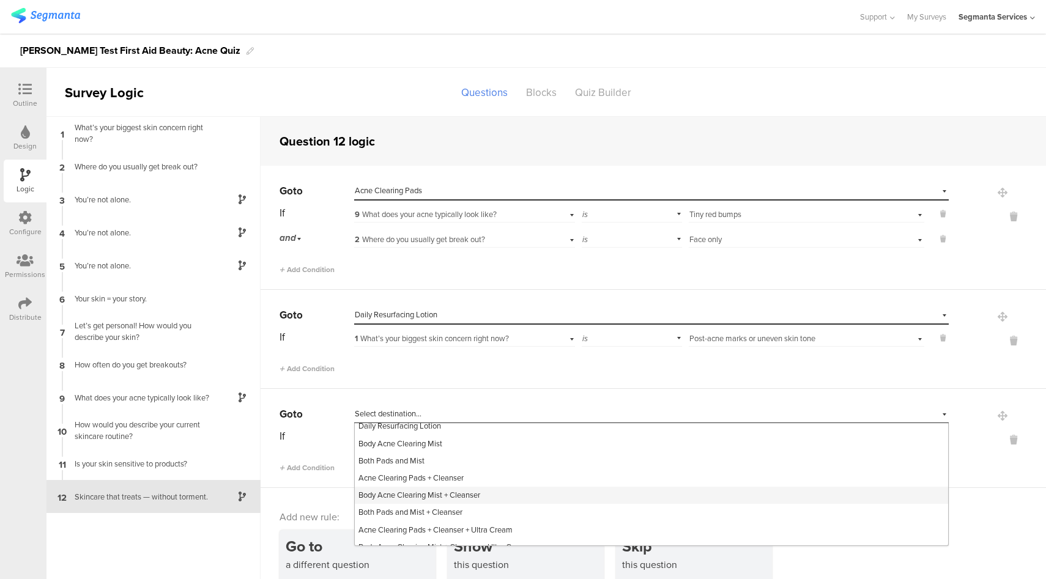
scroll to position [209, 0]
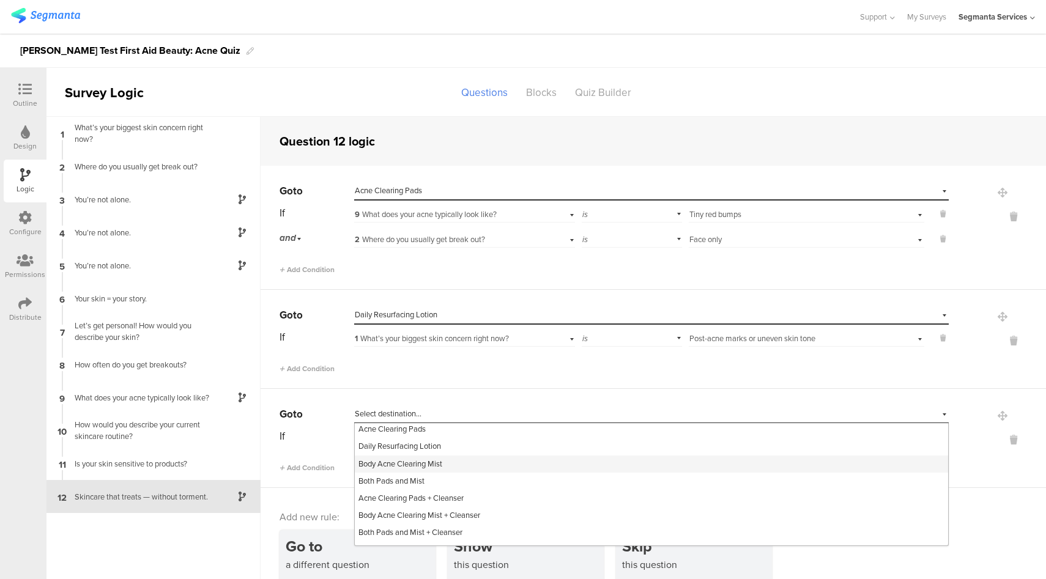
click at [478, 464] on div "Body Acne Clearing Mist" at bounding box center [651, 464] width 593 height 17
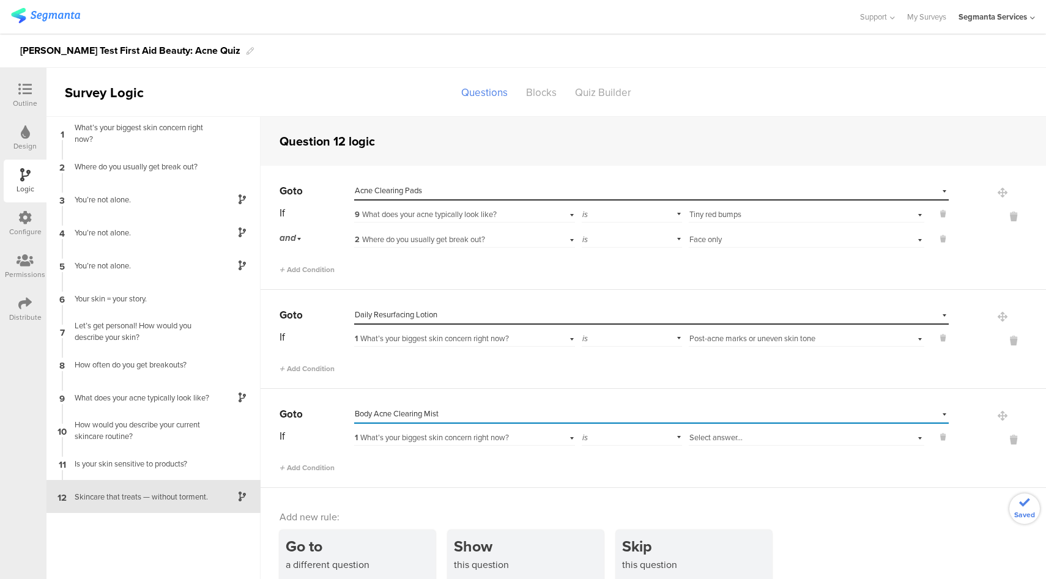
click at [495, 441] on span "1 What’s your biggest skin concern right now?" at bounding box center [432, 438] width 154 height 12
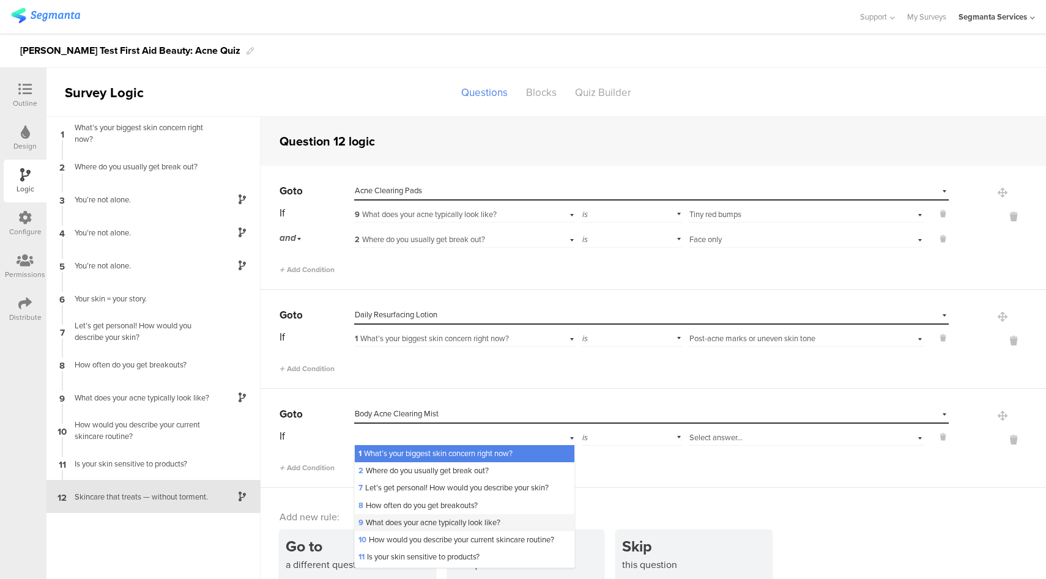
click at [416, 528] on span "9 What does your acne typically look like?" at bounding box center [429, 523] width 142 height 12
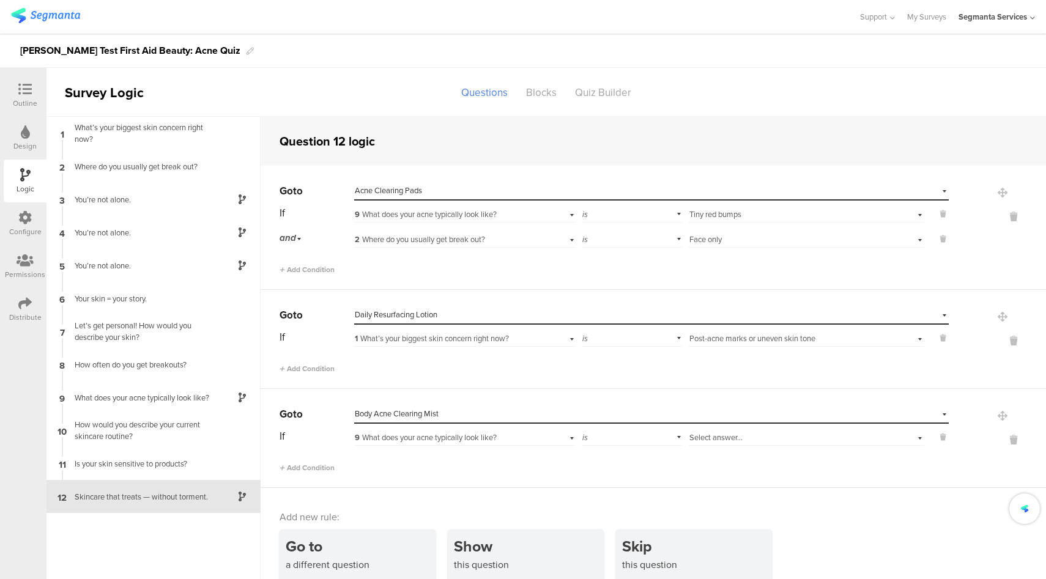
click at [758, 449] on div "If 9 What does your acne typically look like? is Select answer... Add Condition" at bounding box center [614, 450] width 669 height 46
click at [762, 442] on div "Select answer..." at bounding box center [787, 437] width 197 height 11
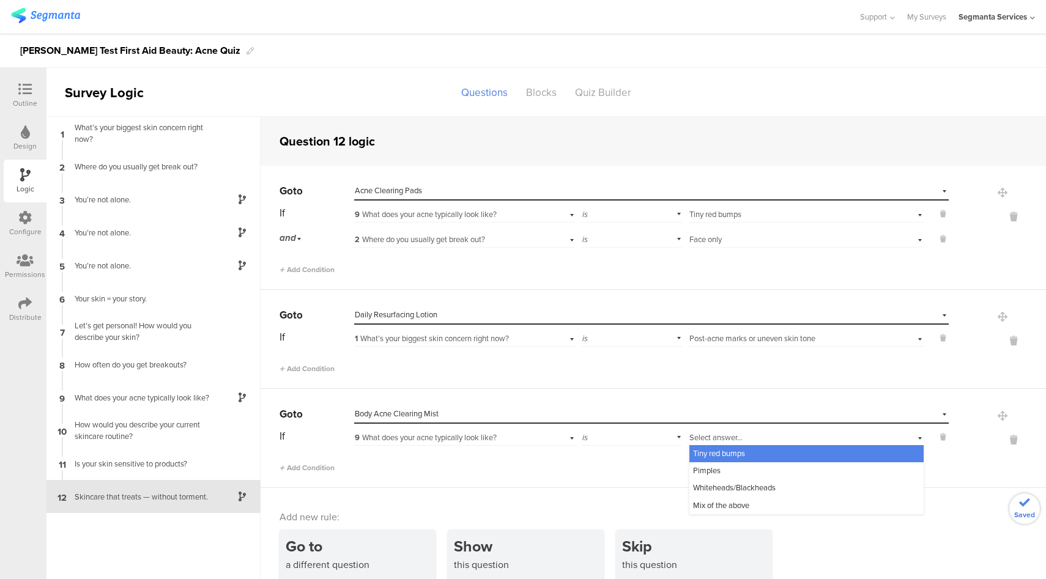
drag, startPoint x: 744, startPoint y: 454, endPoint x: 737, endPoint y: 456, distance: 7.0
click at [744, 454] on div "Tiny red bumps" at bounding box center [806, 453] width 234 height 17
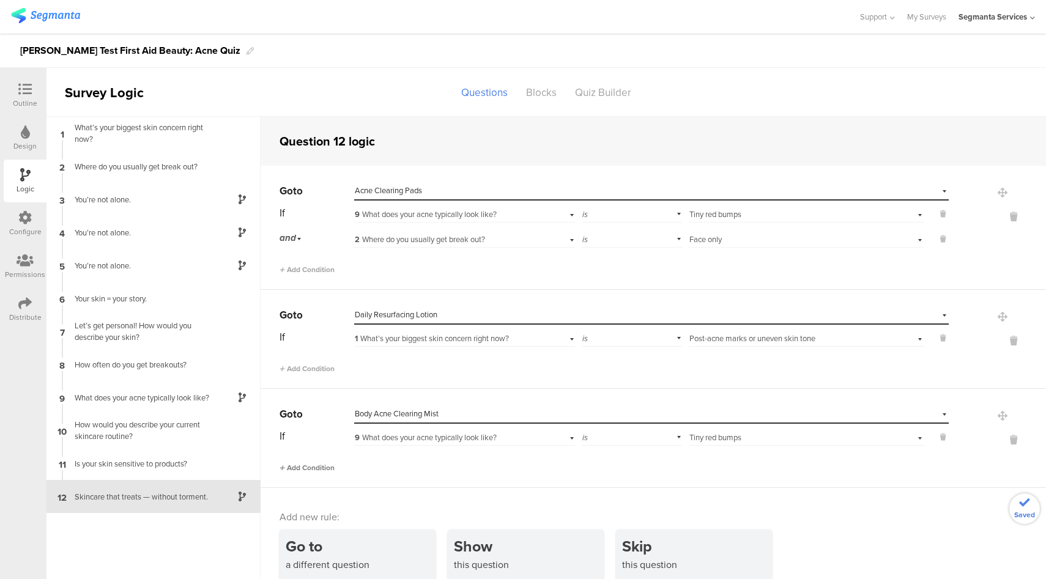
click at [313, 466] on span "Add Condition" at bounding box center [307, 467] width 55 height 11
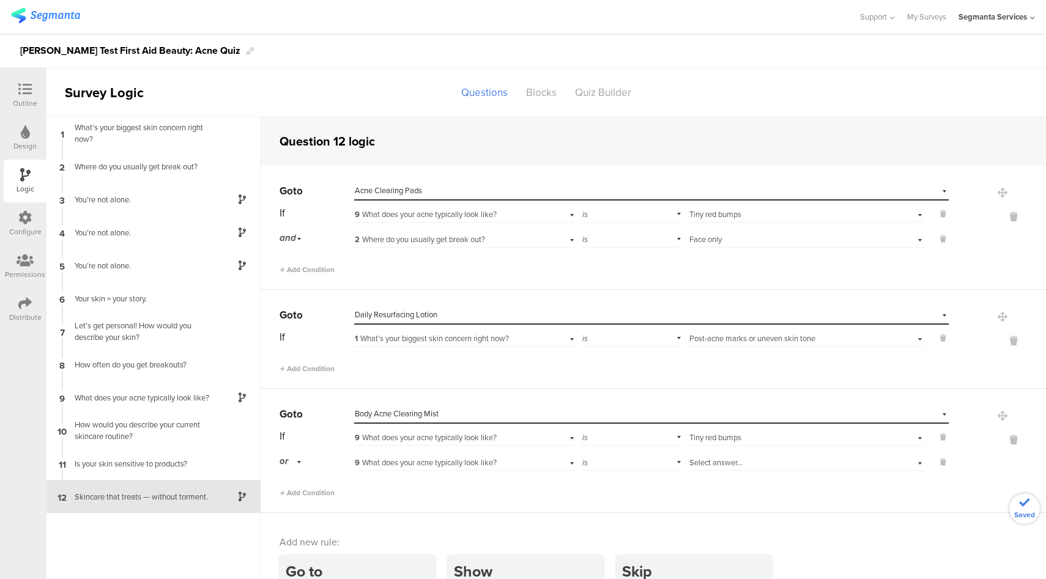
click at [292, 463] on div "or" at bounding box center [293, 461] width 26 height 19
click at [303, 494] on div "and" at bounding box center [316, 496] width 72 height 17
click at [543, 472] on div "If 9 What does your acne typically look like? is Select answer... Tiny red bump…" at bounding box center [614, 463] width 669 height 72
click at [535, 464] on div "9 What does your acne typically look like?" at bounding box center [464, 461] width 221 height 19
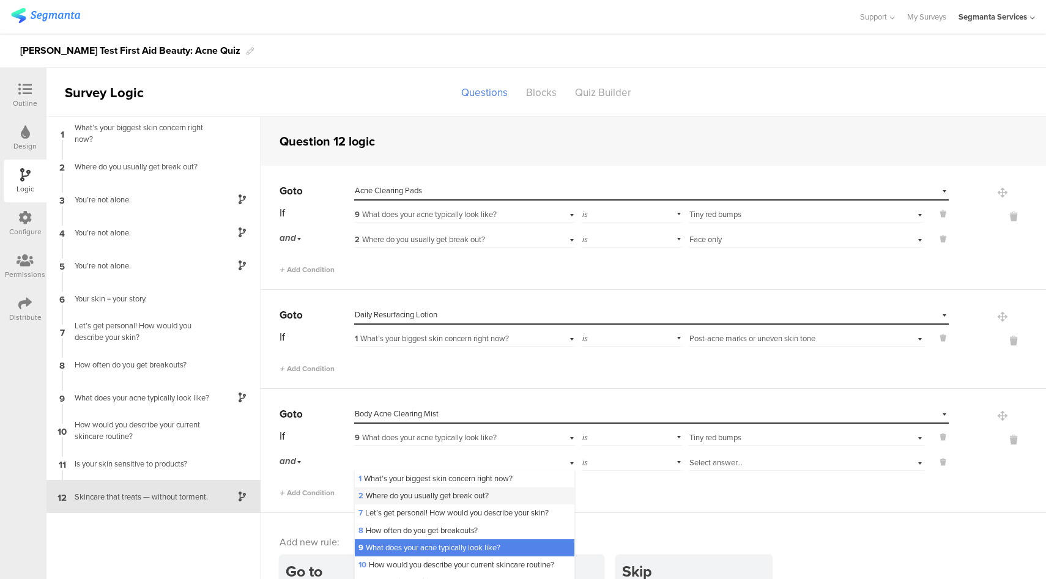
click at [387, 498] on span "2 Where do you usually get break out?" at bounding box center [423, 496] width 130 height 12
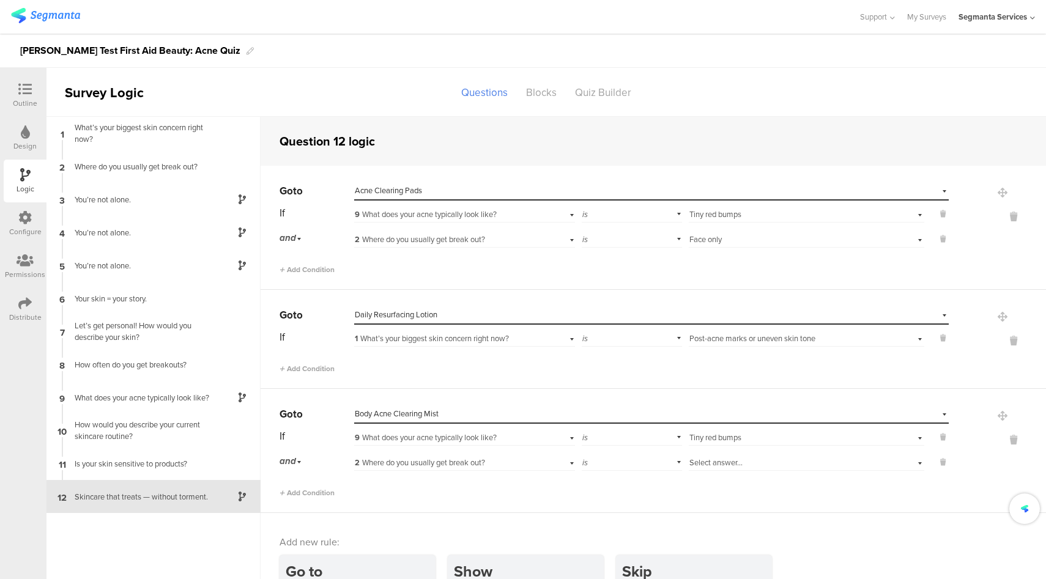
click at [733, 467] on div "Select answer..." at bounding box center [787, 463] width 197 height 11
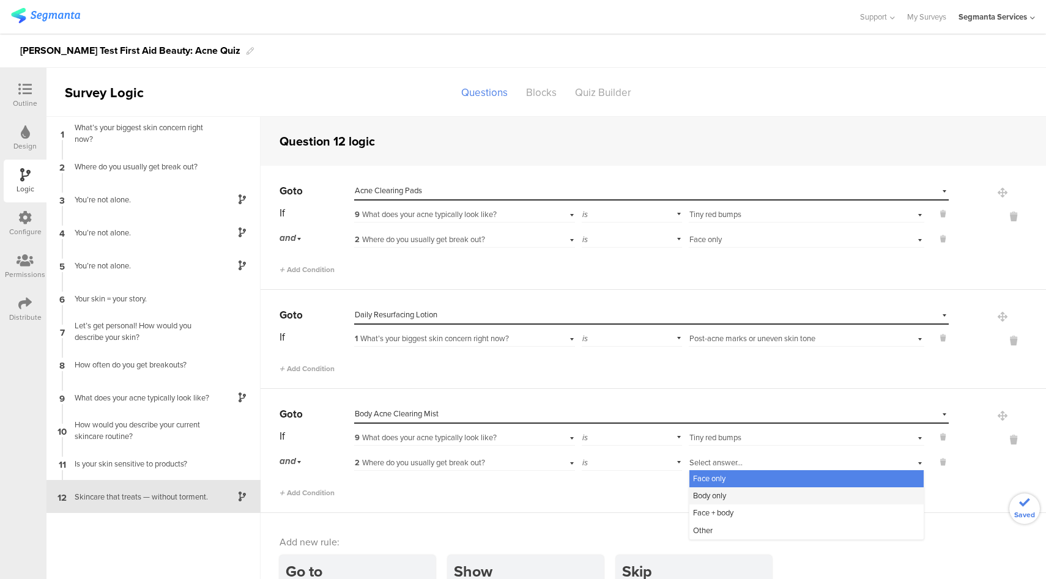
click at [717, 497] on span "Body only" at bounding box center [709, 496] width 33 height 12
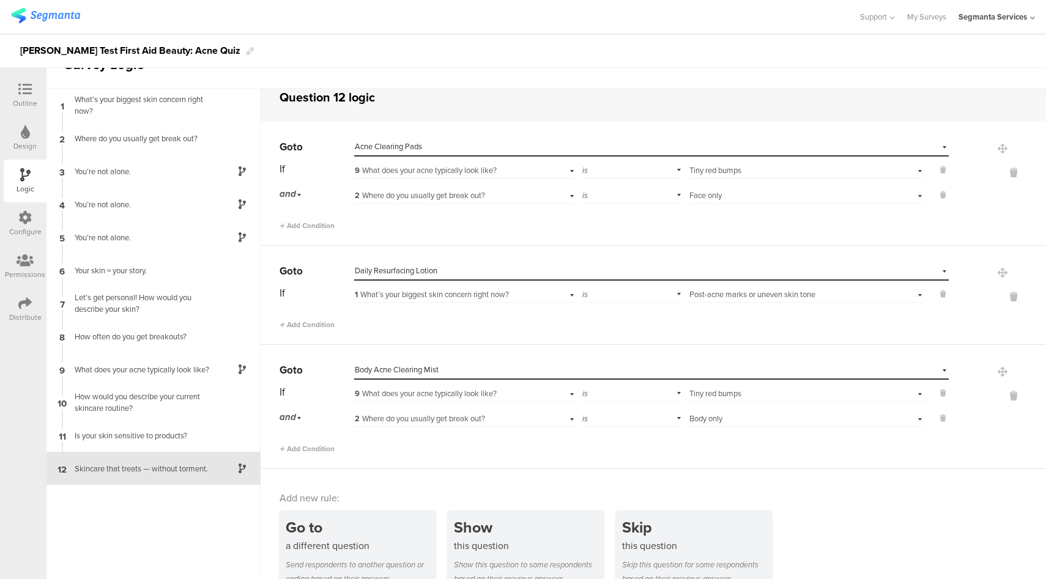
scroll to position [49, 0]
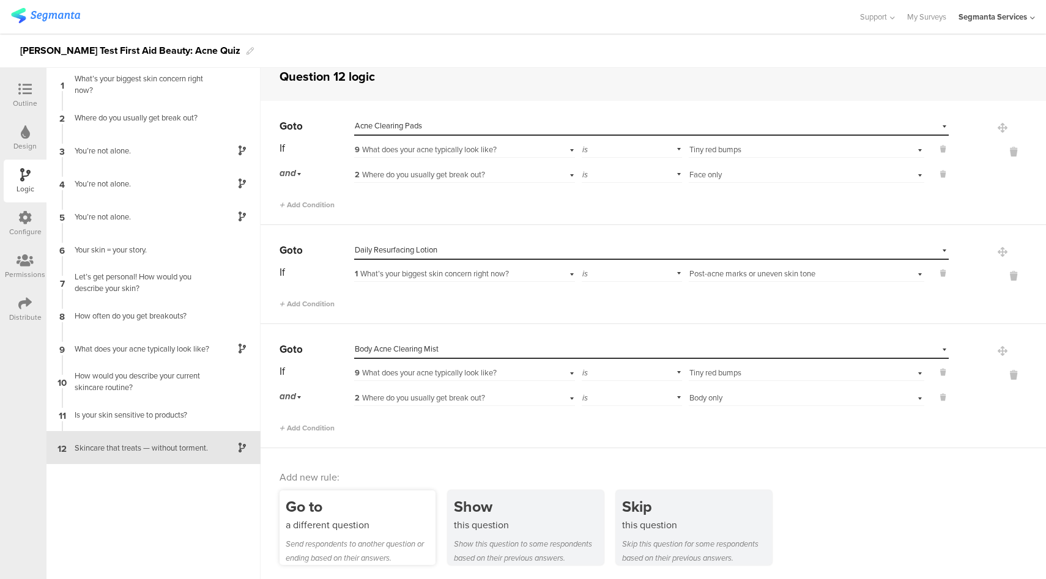
click at [332, 528] on div "a different question" at bounding box center [361, 525] width 150 height 14
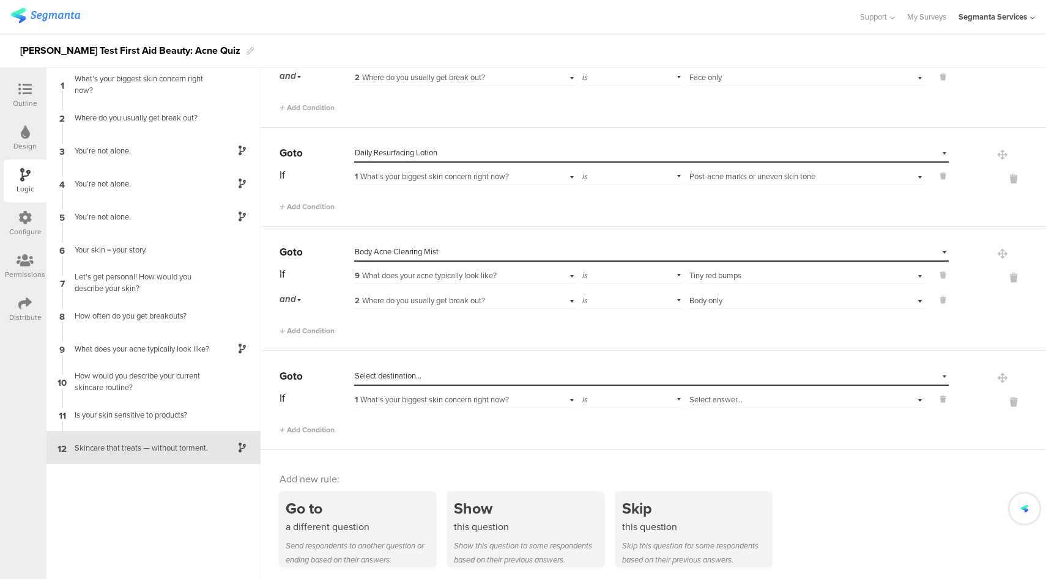
scroll to position [115, 0]
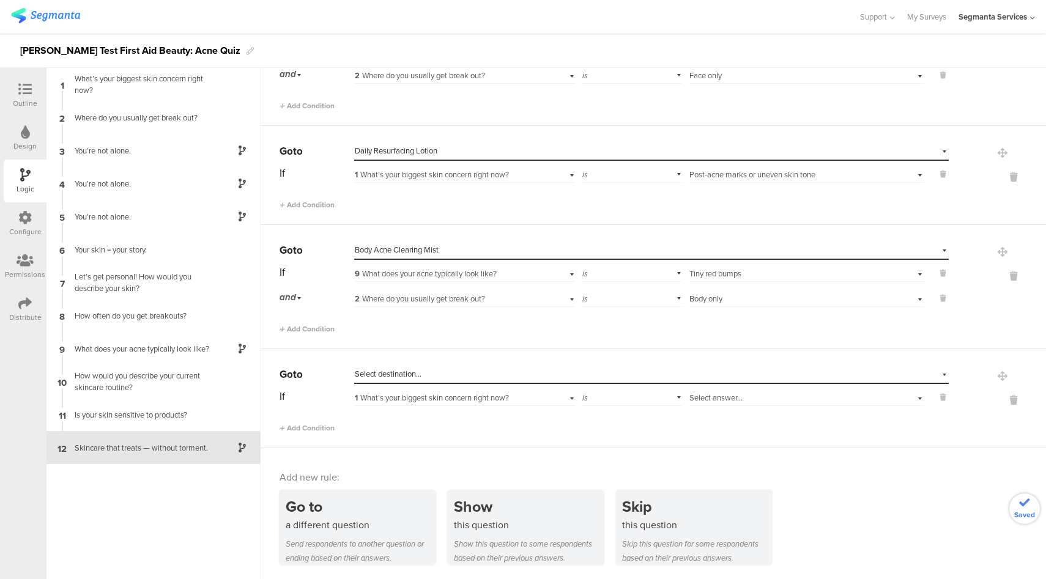
click at [433, 370] on div "Select destination..." at bounding box center [595, 374] width 481 height 11
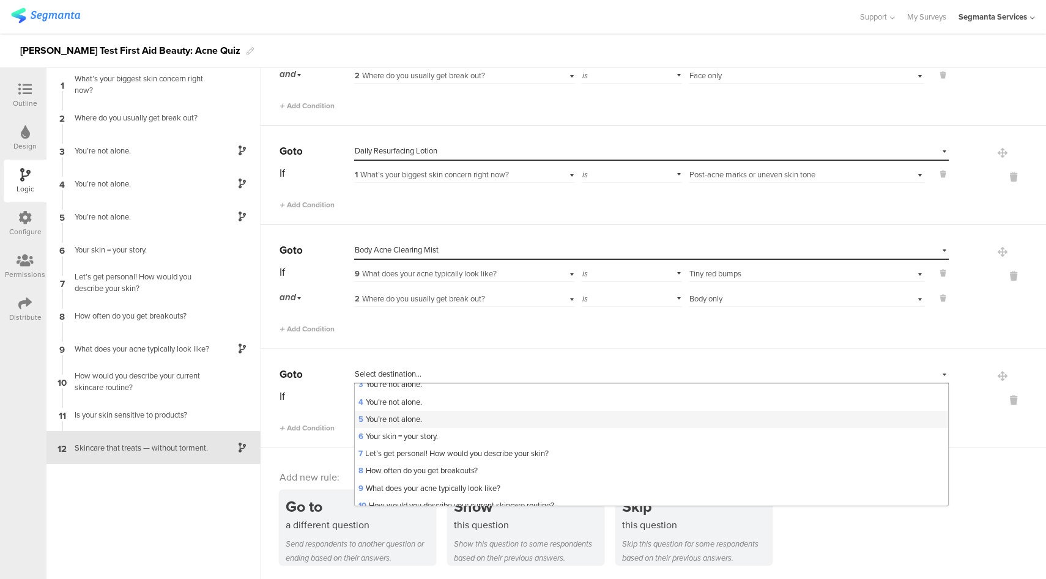
scroll to position [194, 0]
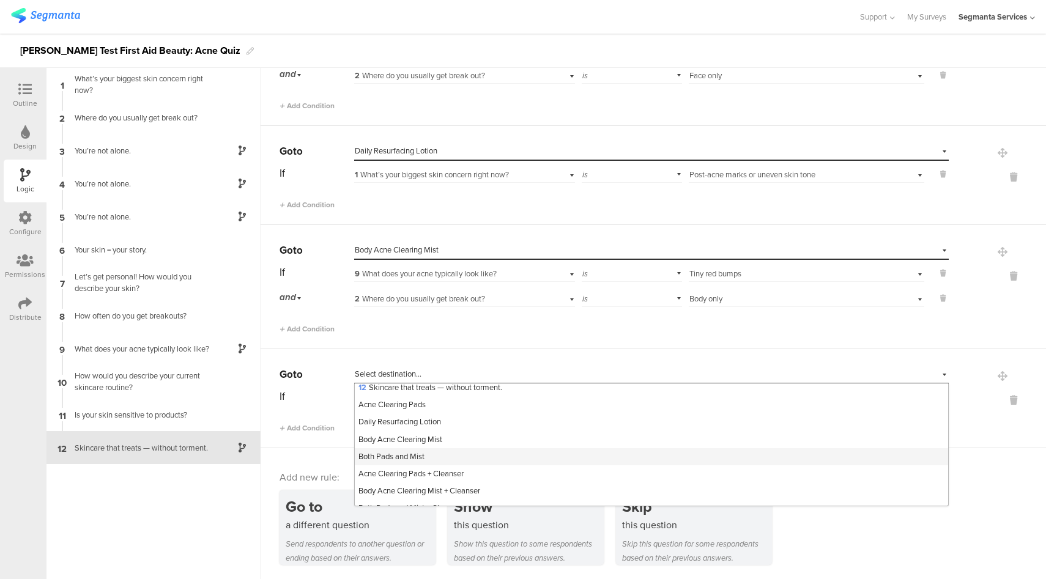
click at [432, 460] on div "Both Pads and Mist" at bounding box center [651, 456] width 593 height 17
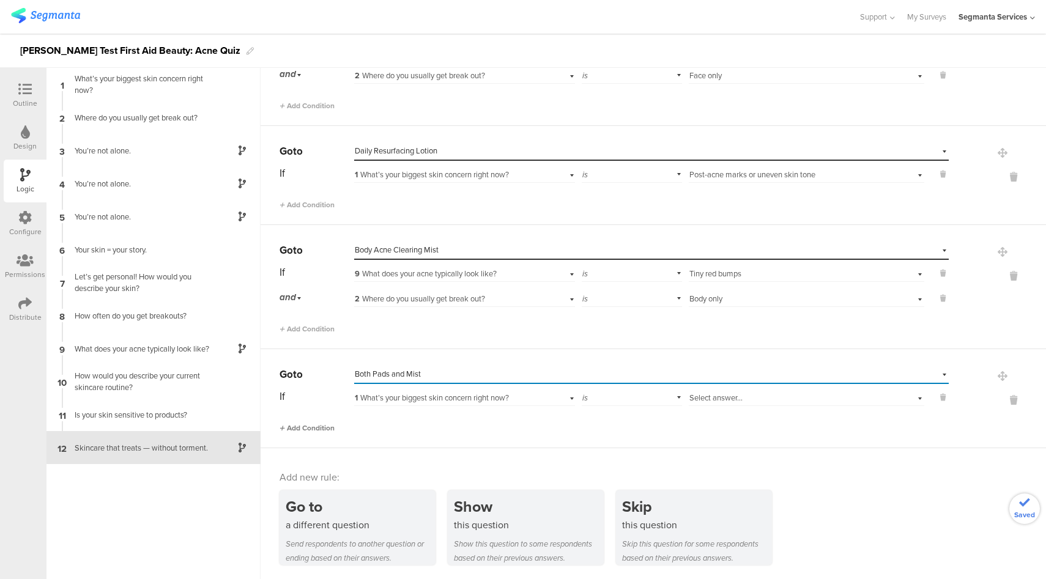
click at [314, 424] on span "Add Condition" at bounding box center [307, 428] width 55 height 11
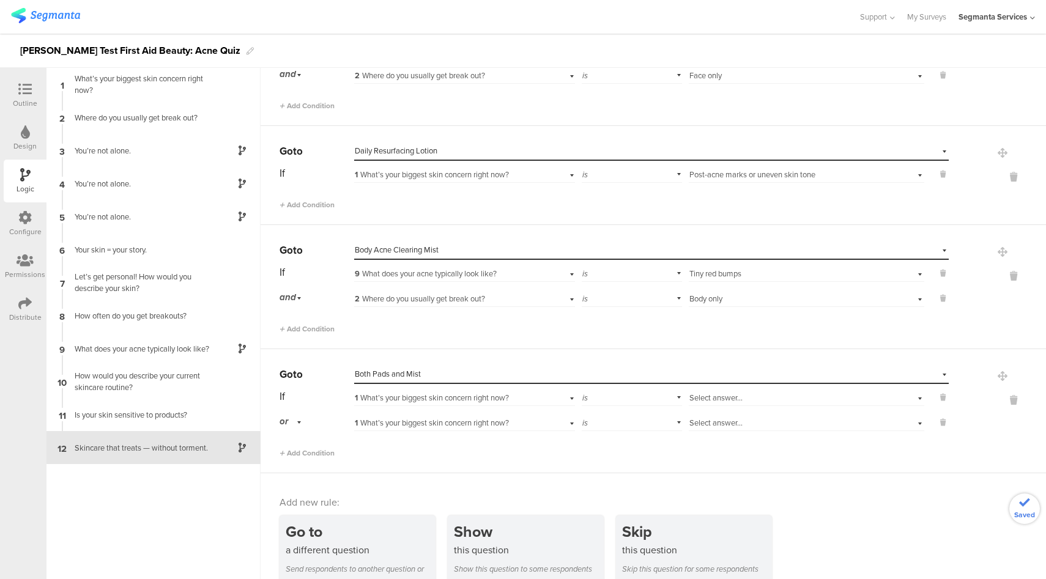
click at [289, 424] on div "or" at bounding box center [293, 421] width 26 height 19
click at [295, 461] on div "and" at bounding box center [316, 456] width 72 height 17
click at [467, 403] on span "1 What’s your biggest skin concern right now?" at bounding box center [432, 398] width 154 height 12
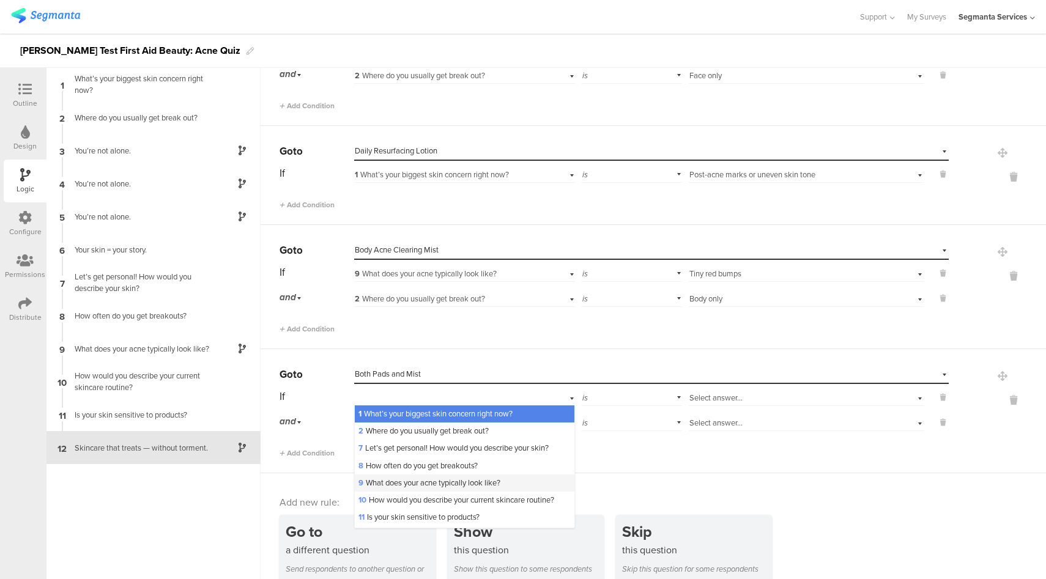
click at [404, 483] on span "9 What does your acne typically look like?" at bounding box center [429, 483] width 142 height 12
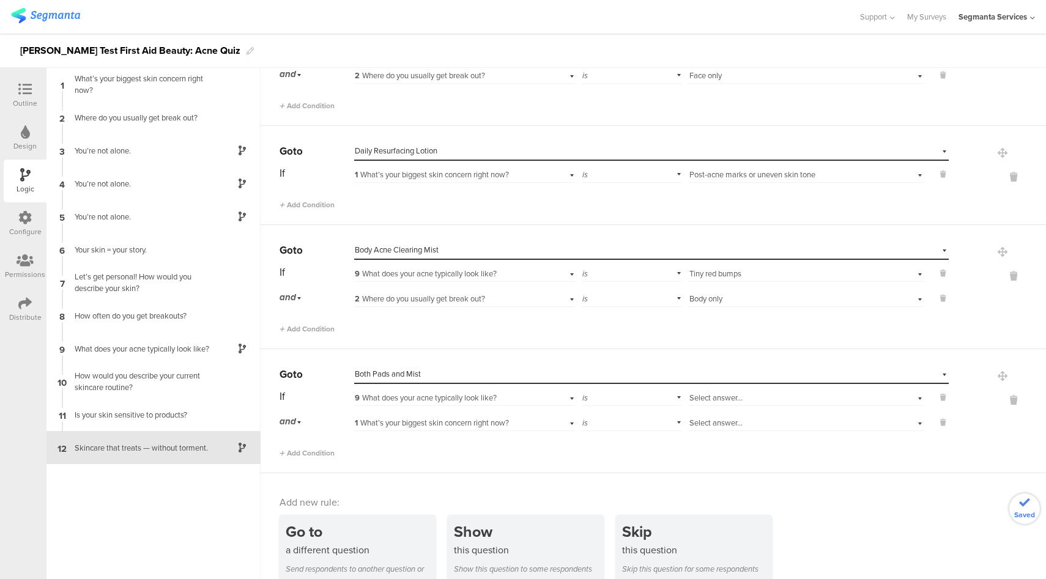
click at [765, 400] on div "Select answer..." at bounding box center [787, 398] width 197 height 11
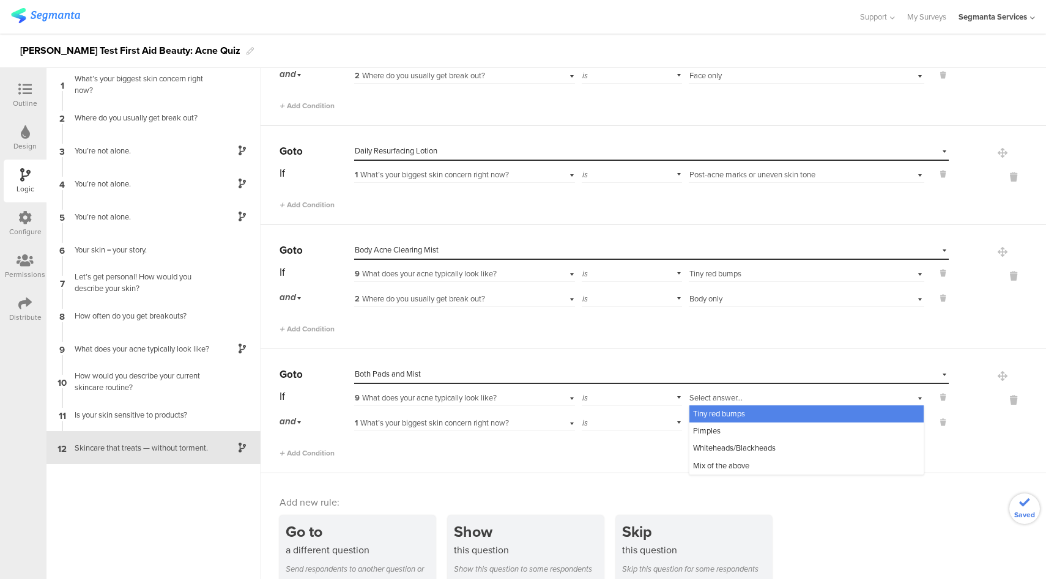
click at [747, 415] on div "Tiny red bumps" at bounding box center [806, 414] width 234 height 17
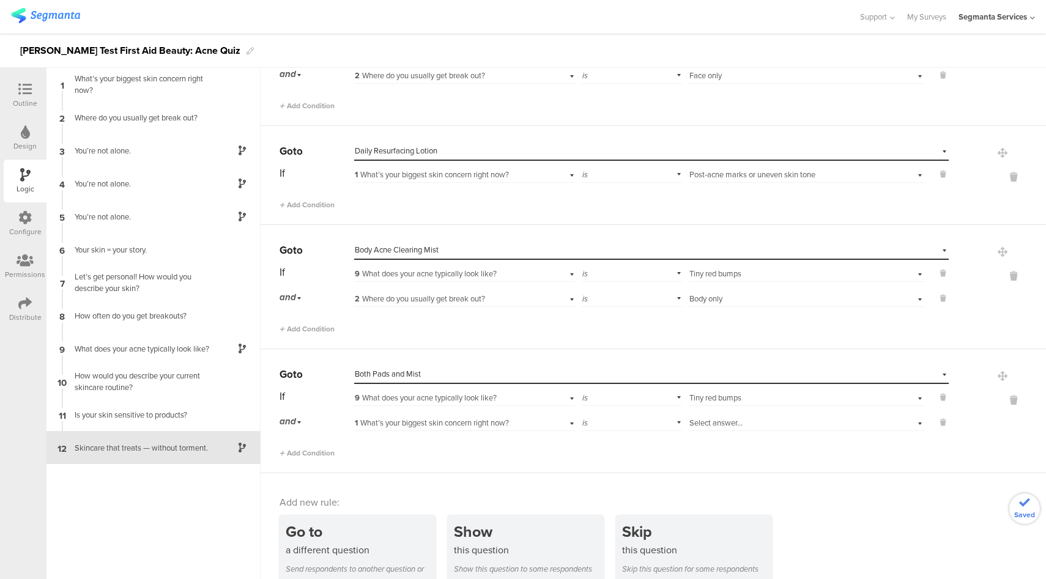
click at [462, 426] on span "1 What’s your biggest skin concern right now?" at bounding box center [432, 423] width 154 height 12
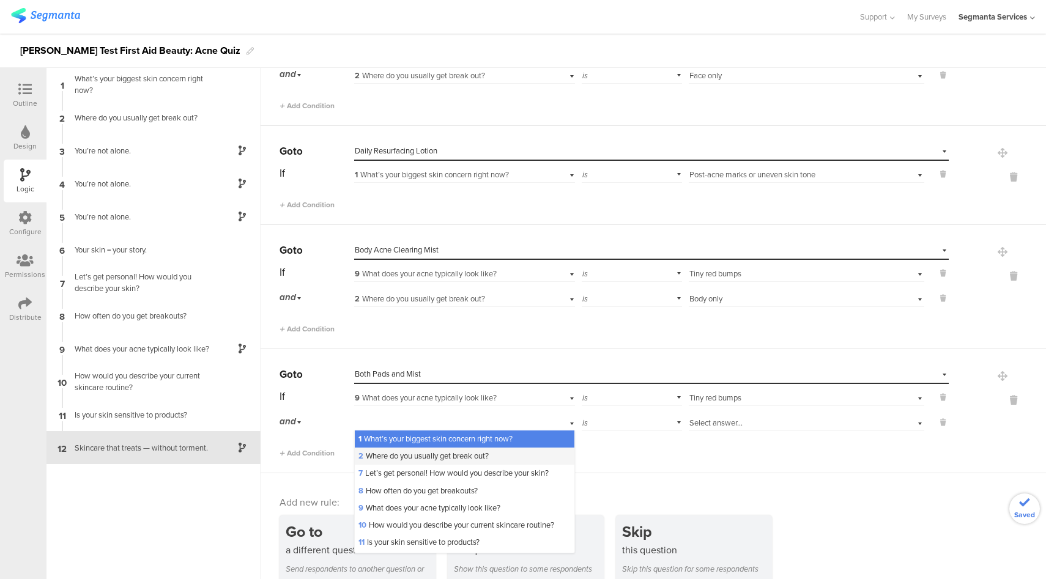
click at [437, 459] on span "2 Where do you usually get break out?" at bounding box center [423, 456] width 130 height 12
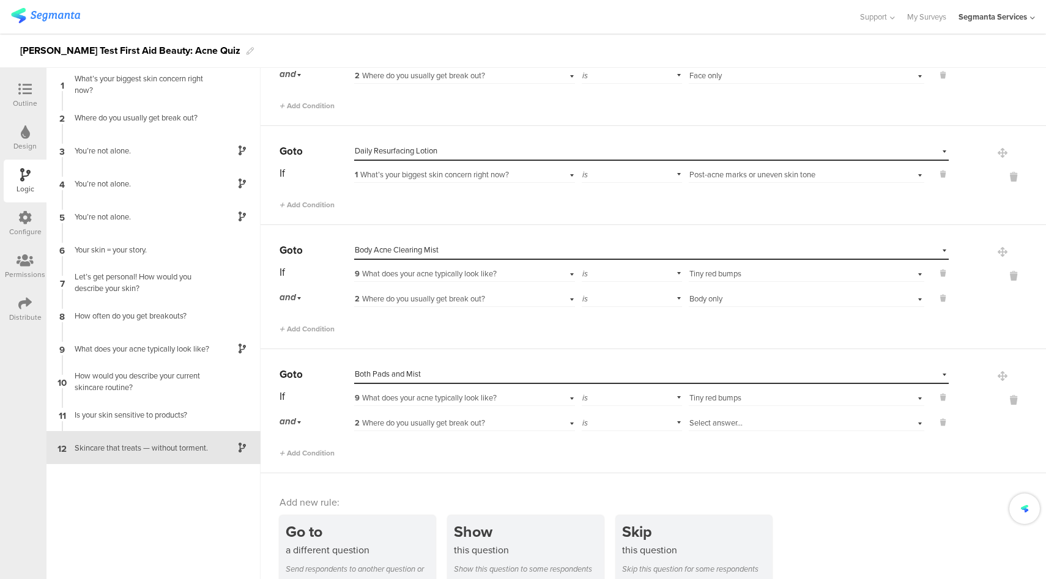
click at [718, 423] on span "Select answer..." at bounding box center [715, 423] width 53 height 12
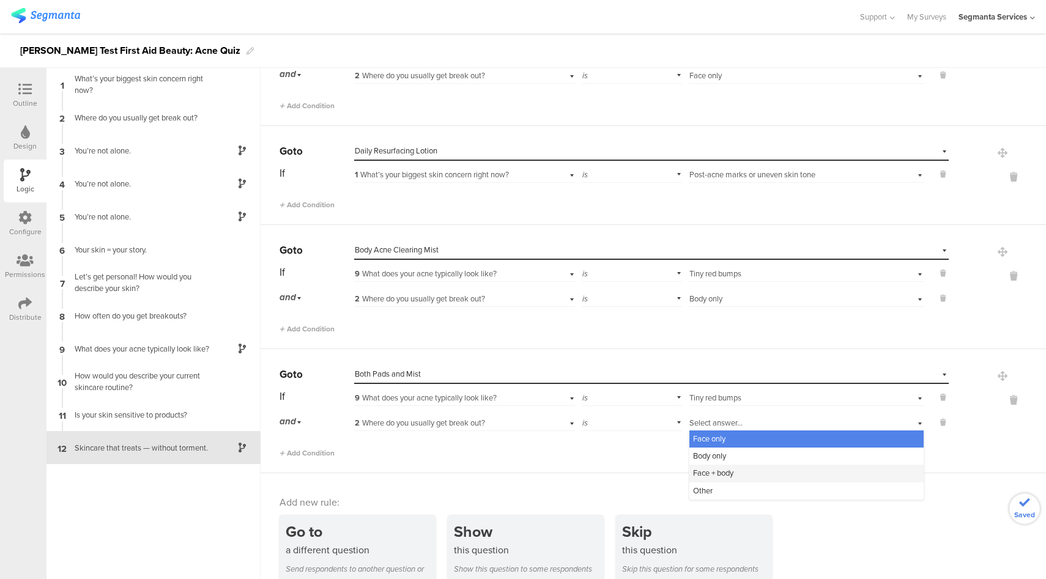
click at [707, 473] on span "Face + body" at bounding box center [713, 473] width 40 height 12
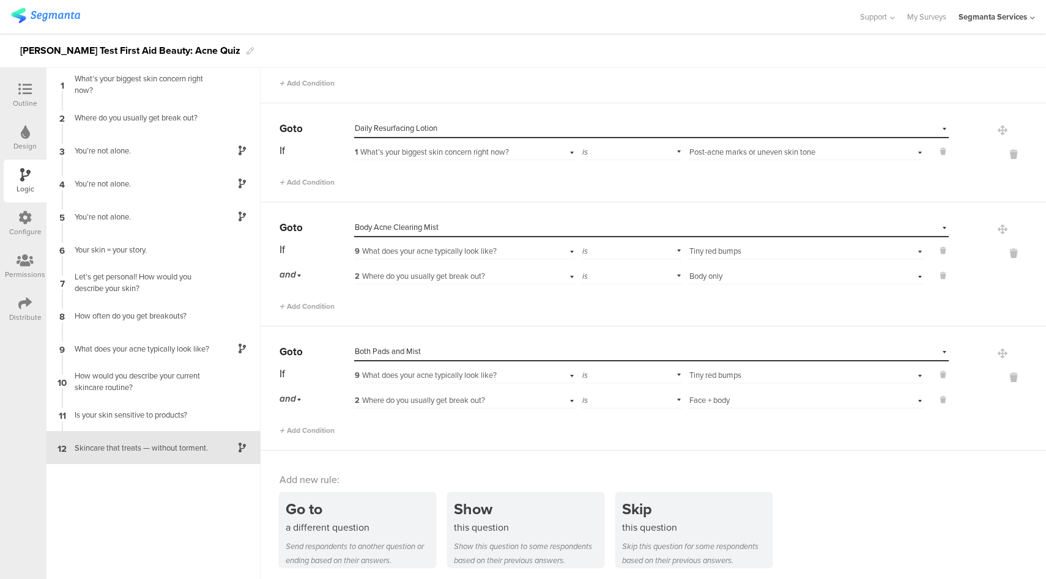
scroll to position [140, 0]
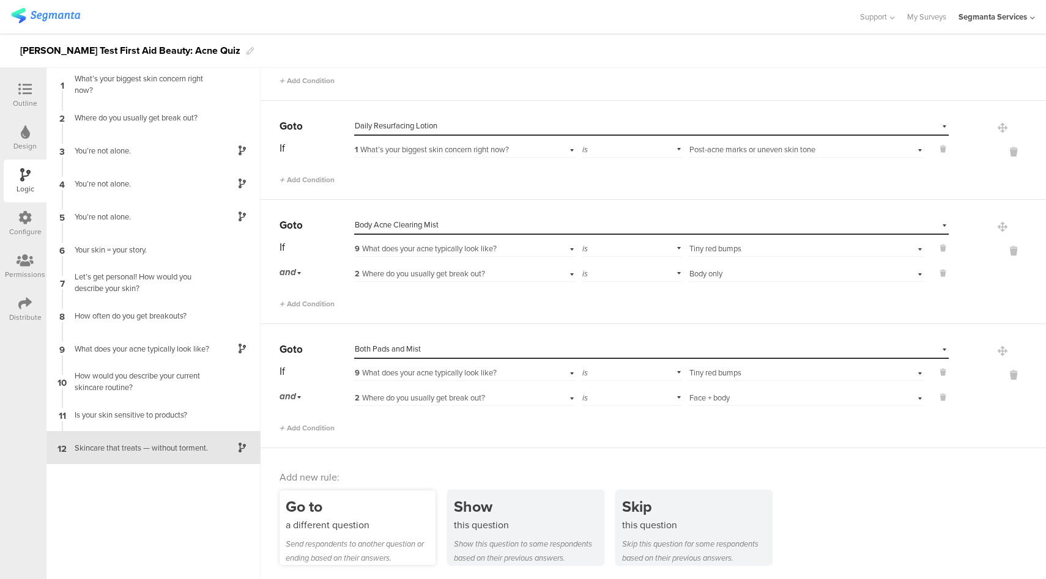
click at [365, 511] on div "Go to" at bounding box center [361, 506] width 150 height 23
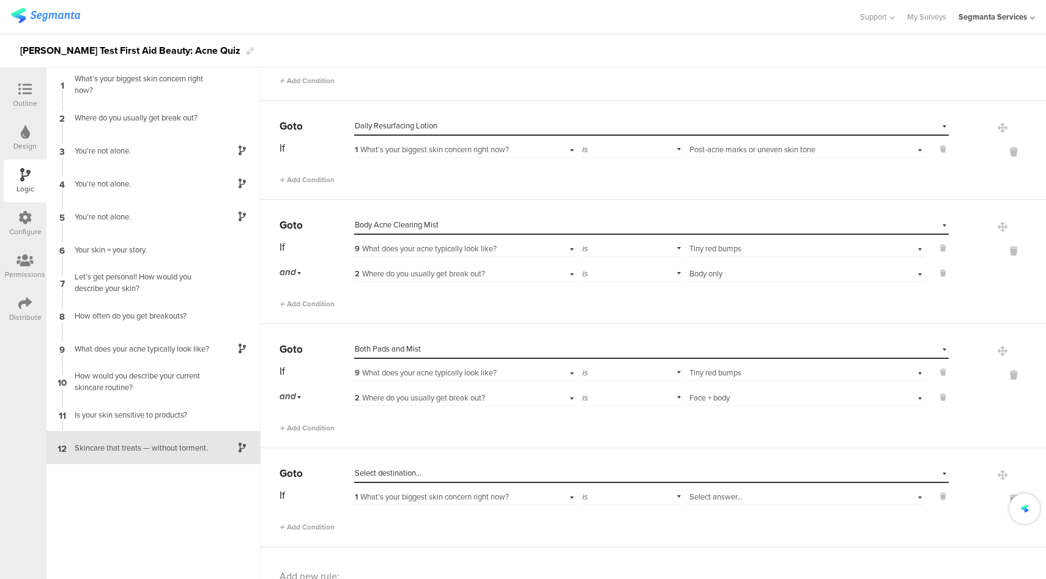
scroll to position [239, 0]
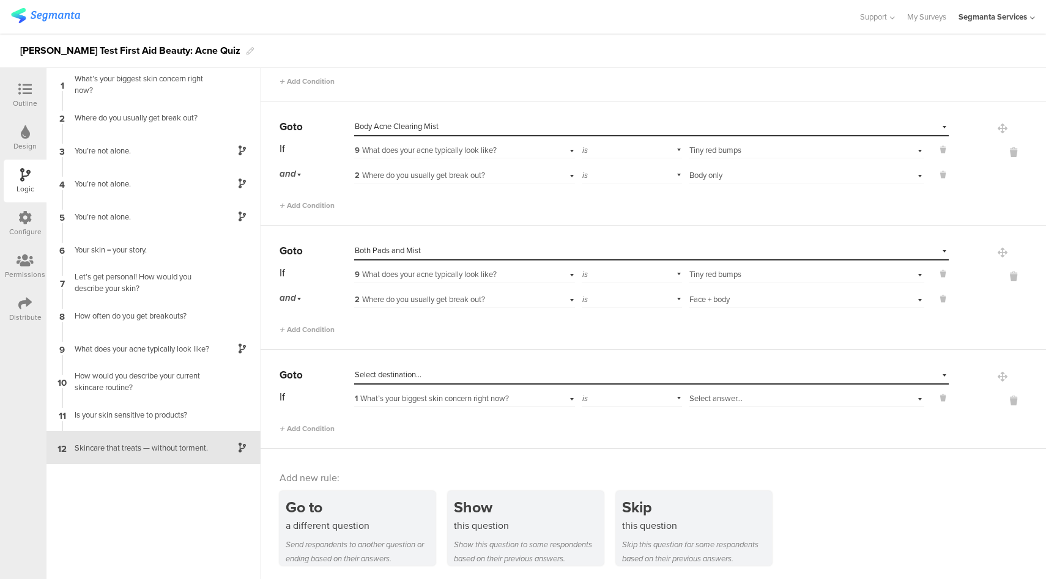
click at [502, 372] on div "Select destination..." at bounding box center [595, 374] width 481 height 11
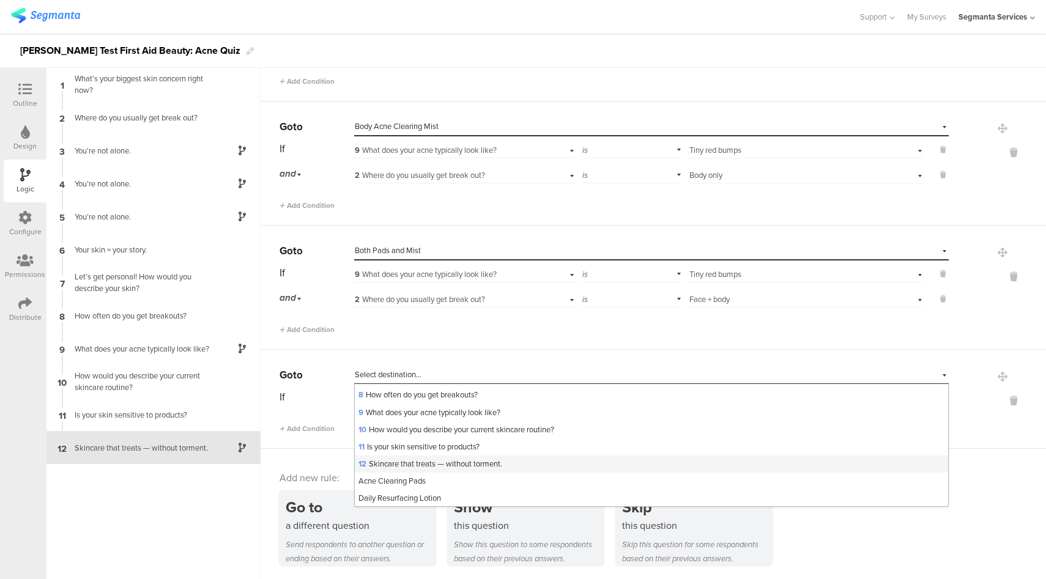
scroll to position [119, 0]
click at [448, 484] on div "Acne Clearing Pads" at bounding box center [651, 480] width 593 height 17
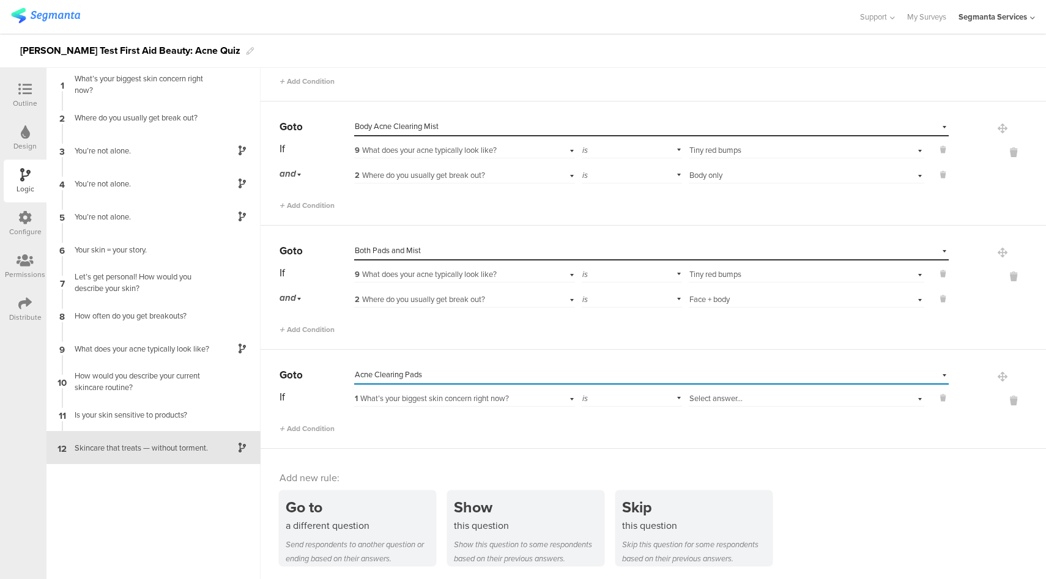
click at [514, 401] on div "1 What’s your biggest skin concern right now?" at bounding box center [447, 398] width 184 height 11
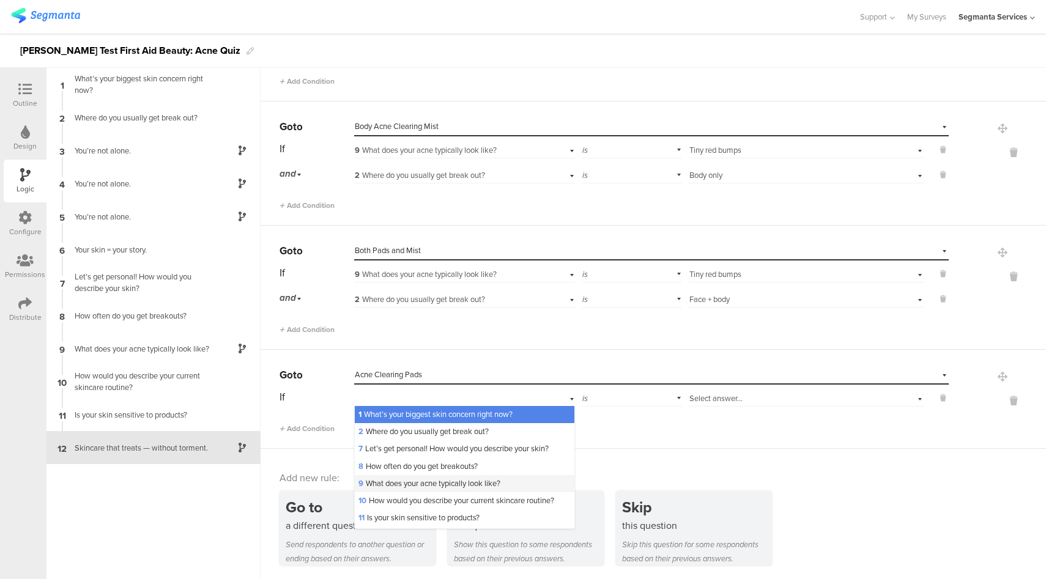
click at [386, 485] on span "9 What does your acne typically look like?" at bounding box center [429, 484] width 142 height 12
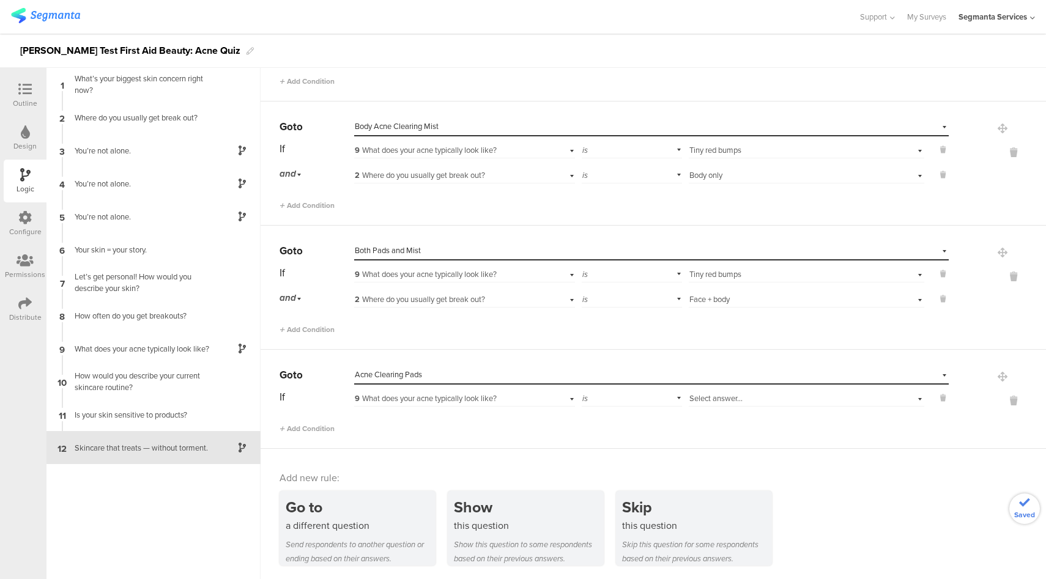
click at [731, 402] on span "Select answer..." at bounding box center [715, 399] width 53 height 12
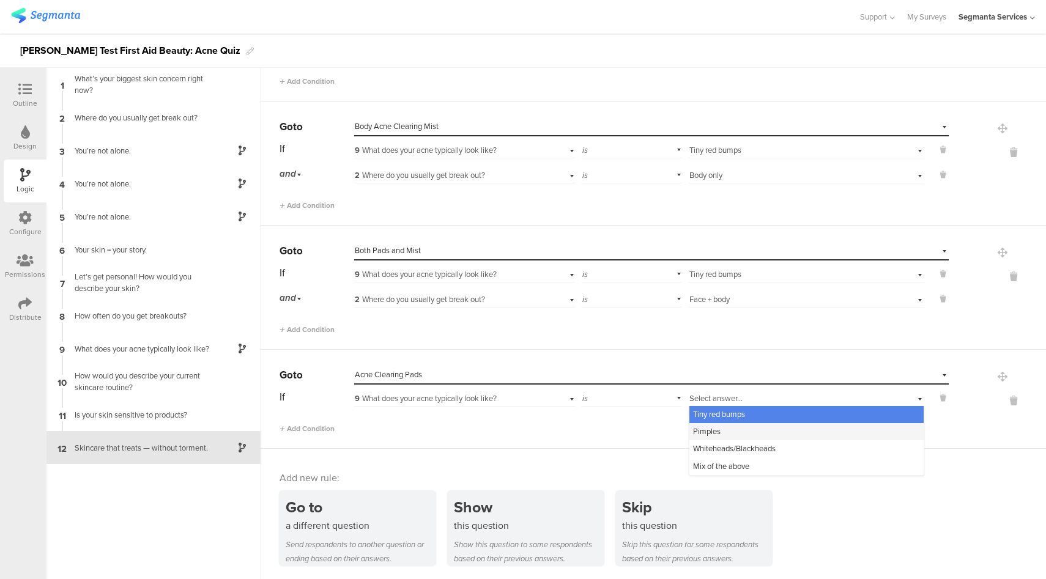
click at [714, 432] on div "Pimples" at bounding box center [806, 431] width 234 height 17
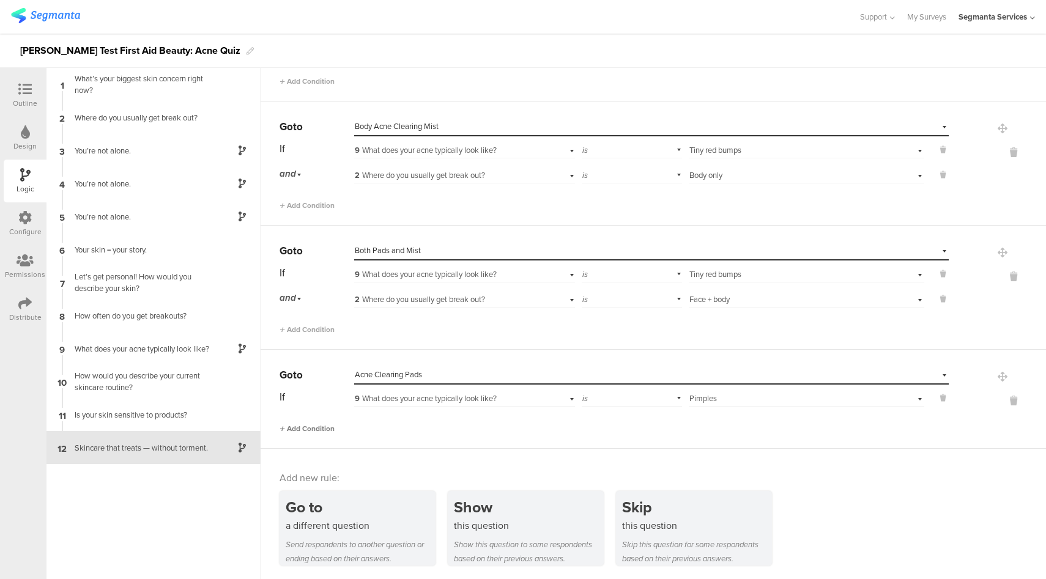
click at [311, 429] on span "Add Condition" at bounding box center [307, 428] width 55 height 11
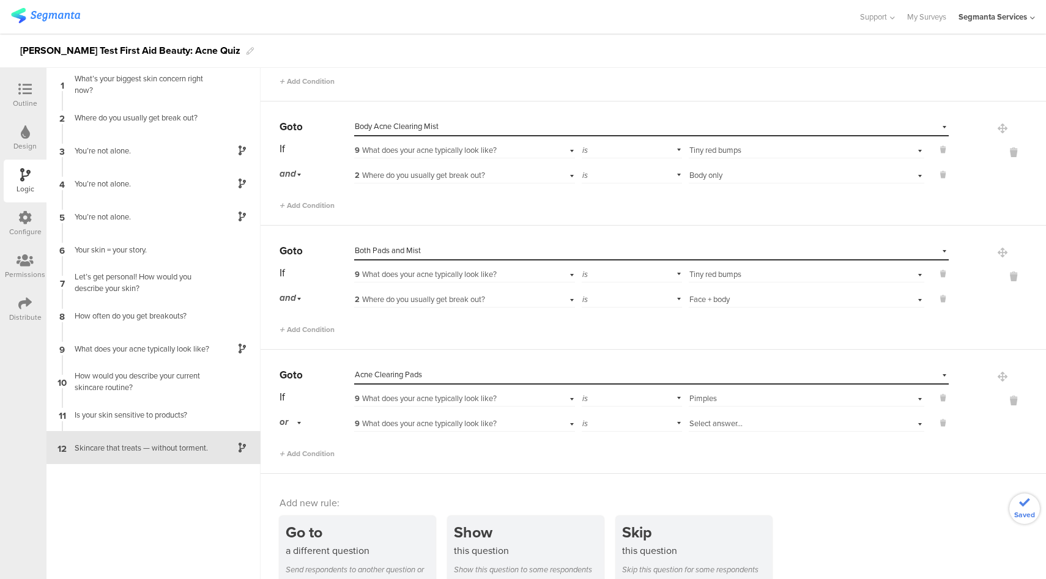
click at [292, 422] on div "or" at bounding box center [293, 422] width 26 height 19
click at [302, 459] on div "and" at bounding box center [316, 456] width 72 height 17
click at [492, 425] on span "9 What does your acne typically look like?" at bounding box center [426, 424] width 142 height 12
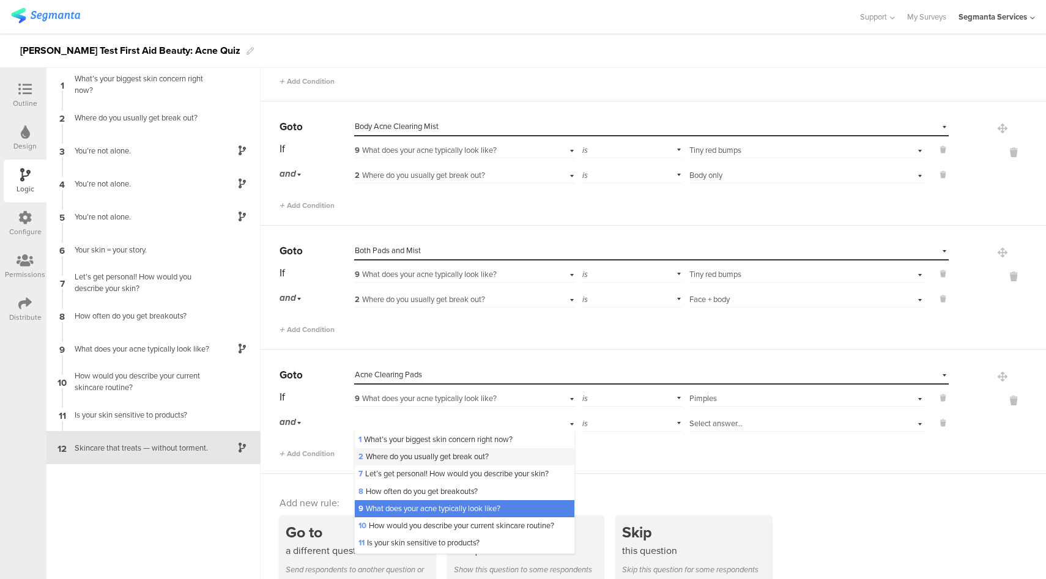
click at [404, 459] on span "2 Where do you usually get break out?" at bounding box center [423, 457] width 130 height 12
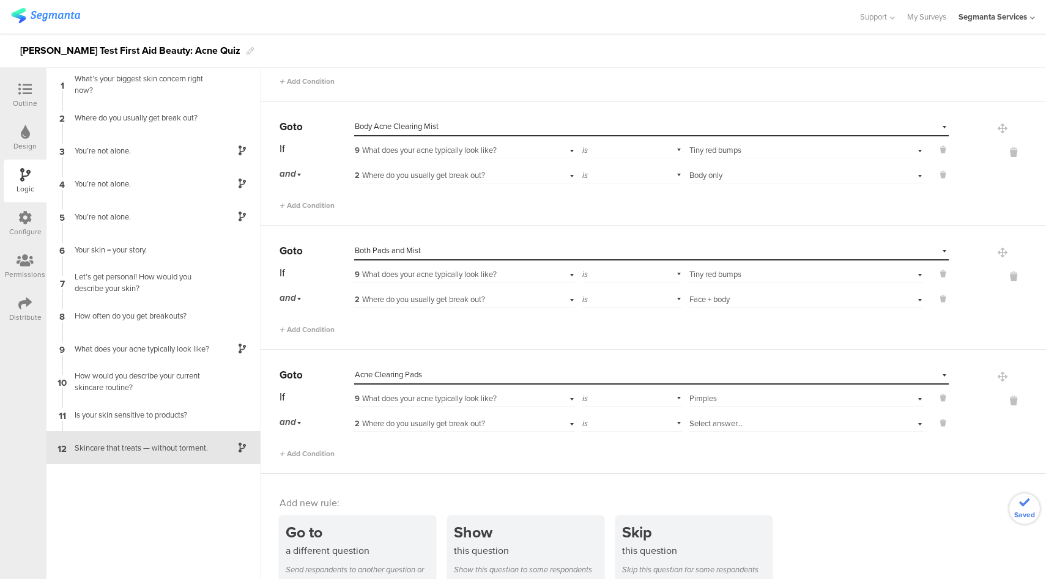
click at [744, 426] on div "Select answer..." at bounding box center [787, 423] width 197 height 11
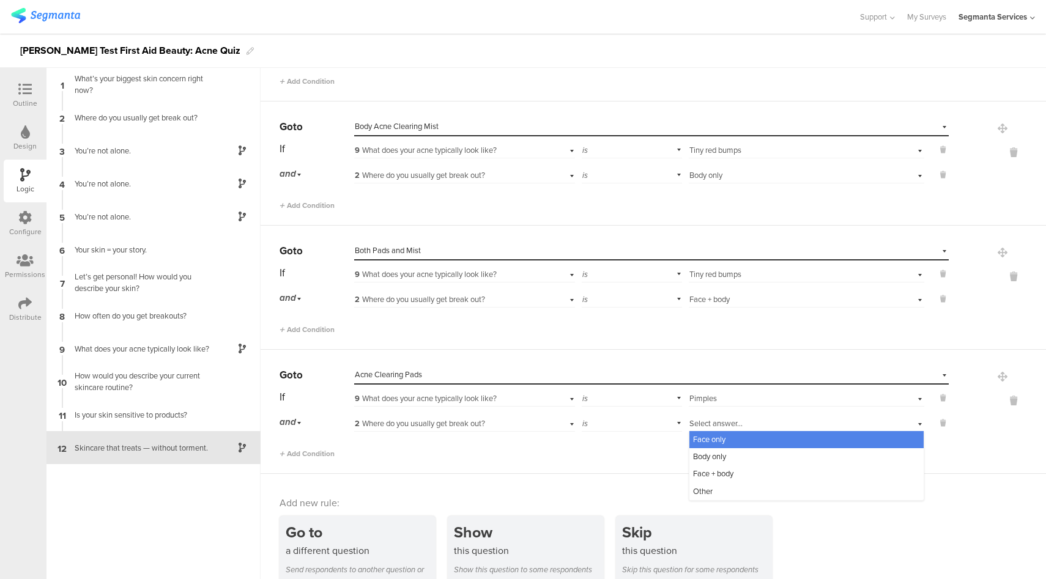
click at [735, 442] on div "Face only" at bounding box center [806, 439] width 234 height 17
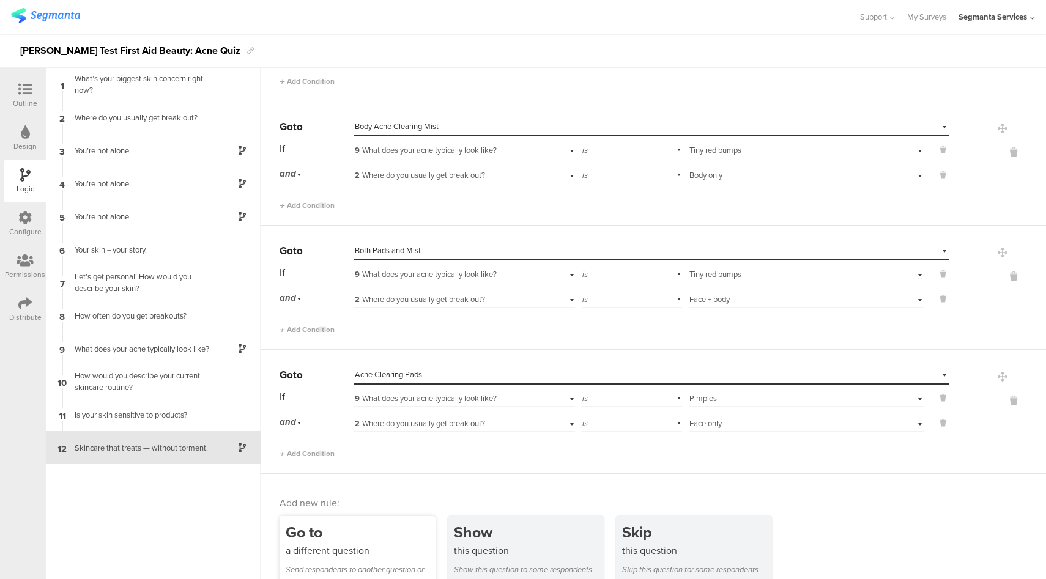
click at [346, 527] on div "Go to" at bounding box center [361, 532] width 150 height 23
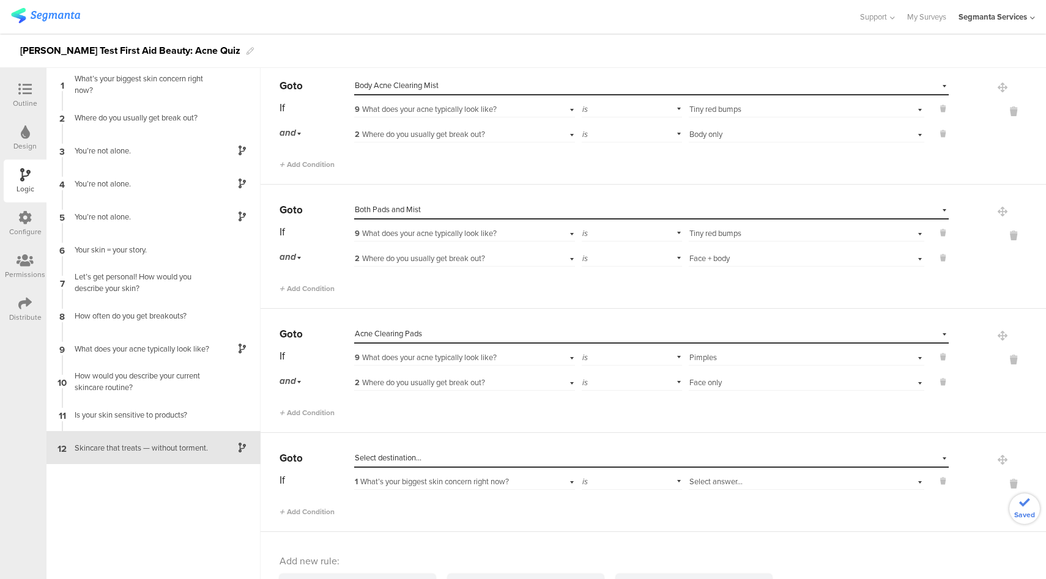
scroll to position [363, 0]
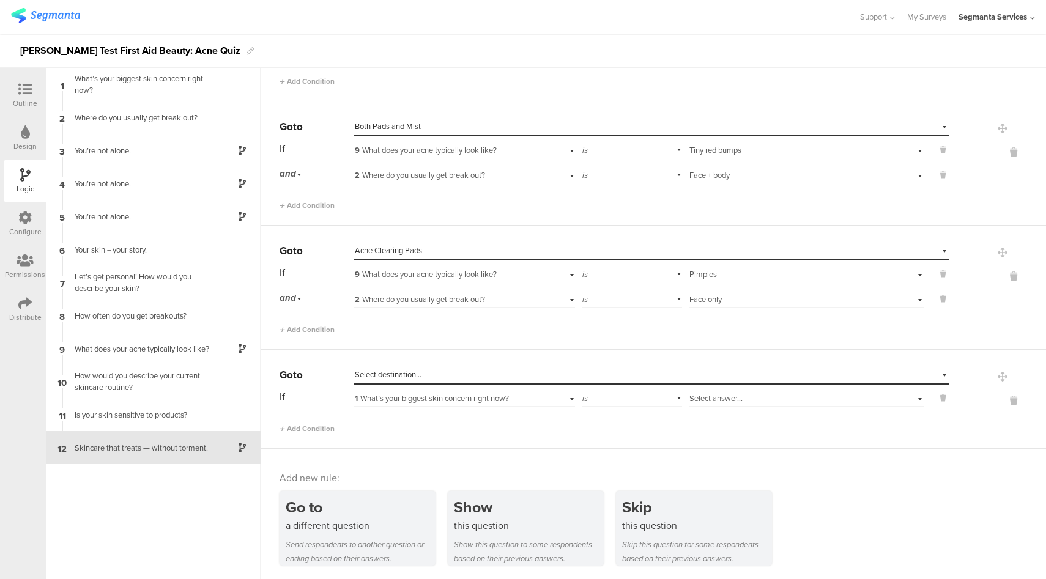
click at [538, 374] on div "Select destination..." at bounding box center [595, 374] width 481 height 11
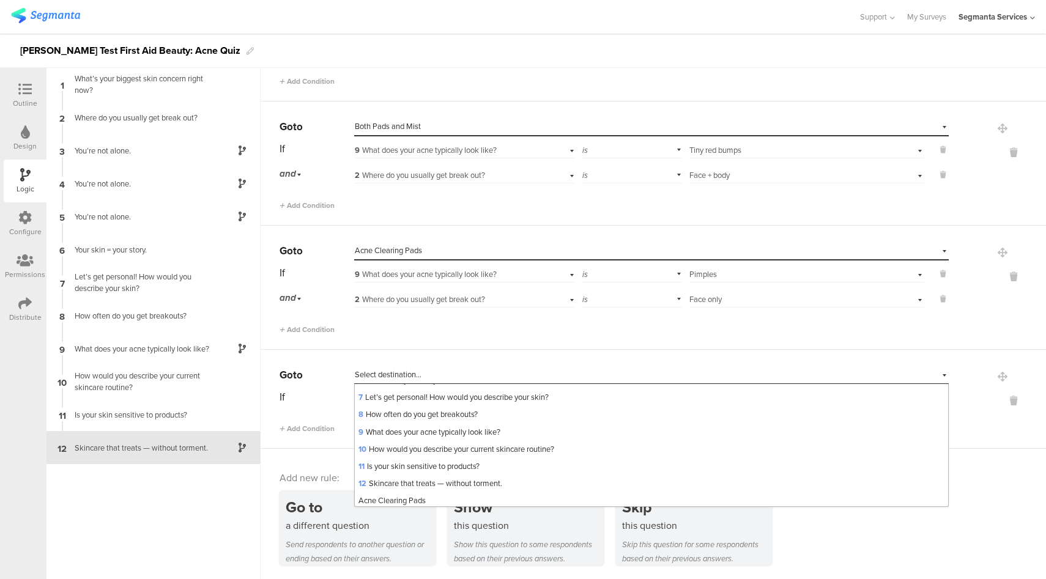
scroll to position [166, 0]
click at [462, 470] on div "Body Acne Clearing Mist" at bounding box center [651, 468] width 593 height 17
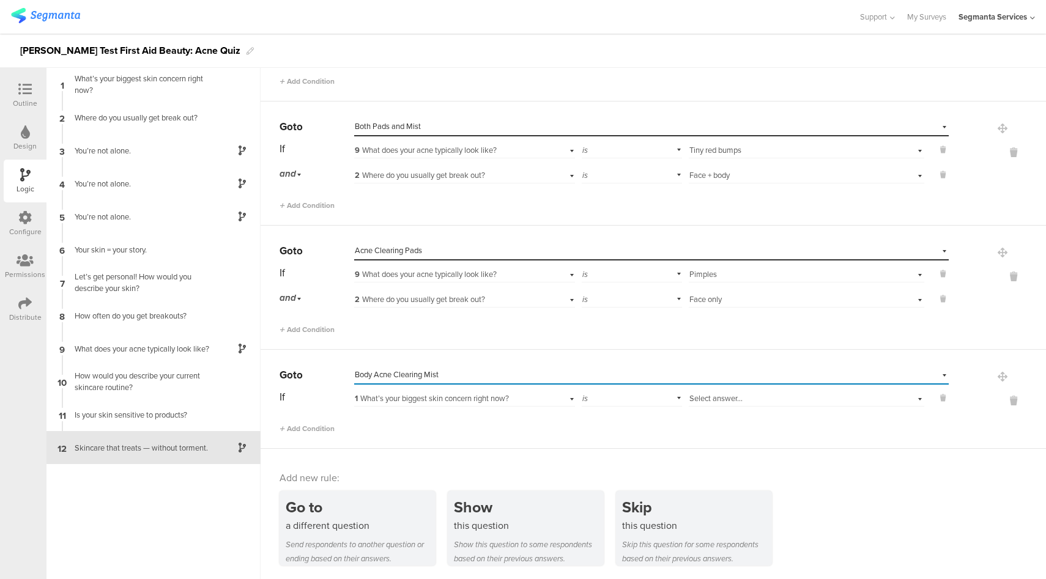
click at [502, 396] on span "1 What’s your biggest skin concern right now?" at bounding box center [432, 399] width 154 height 12
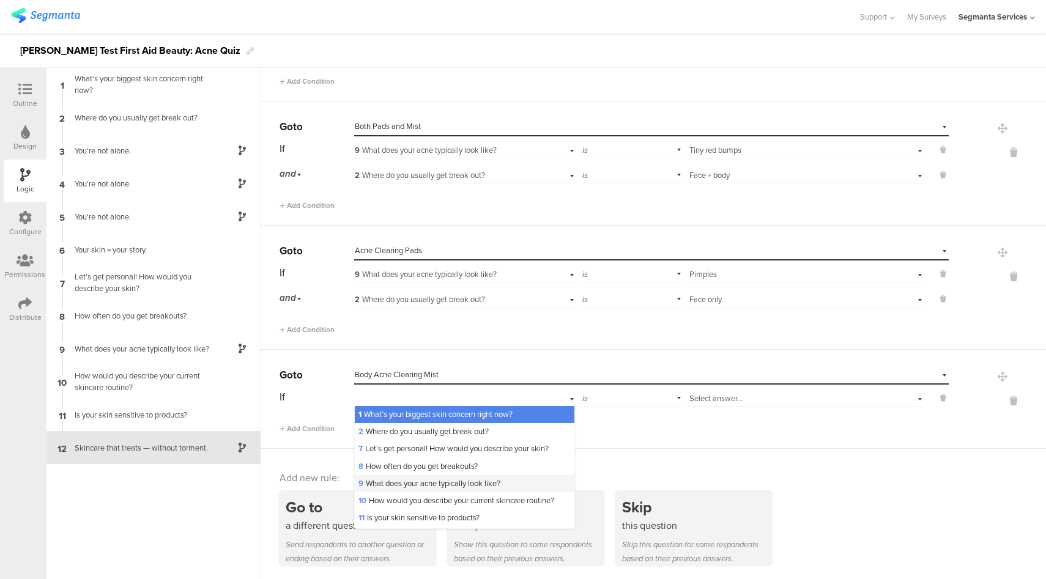
click at [397, 481] on span "9 What does your acne typically look like?" at bounding box center [429, 484] width 142 height 12
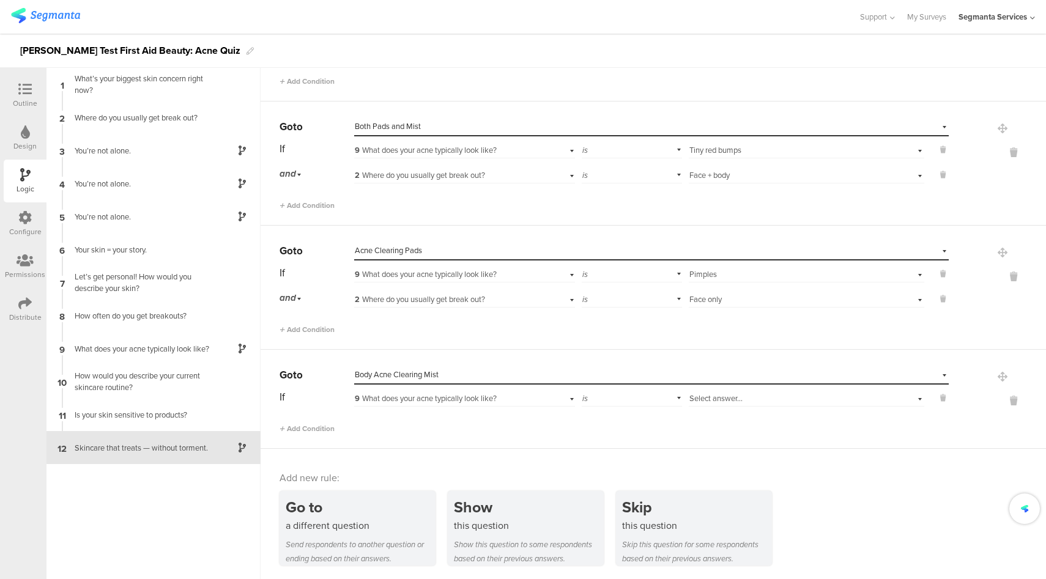
click at [729, 398] on span "Select answer..." at bounding box center [715, 399] width 53 height 12
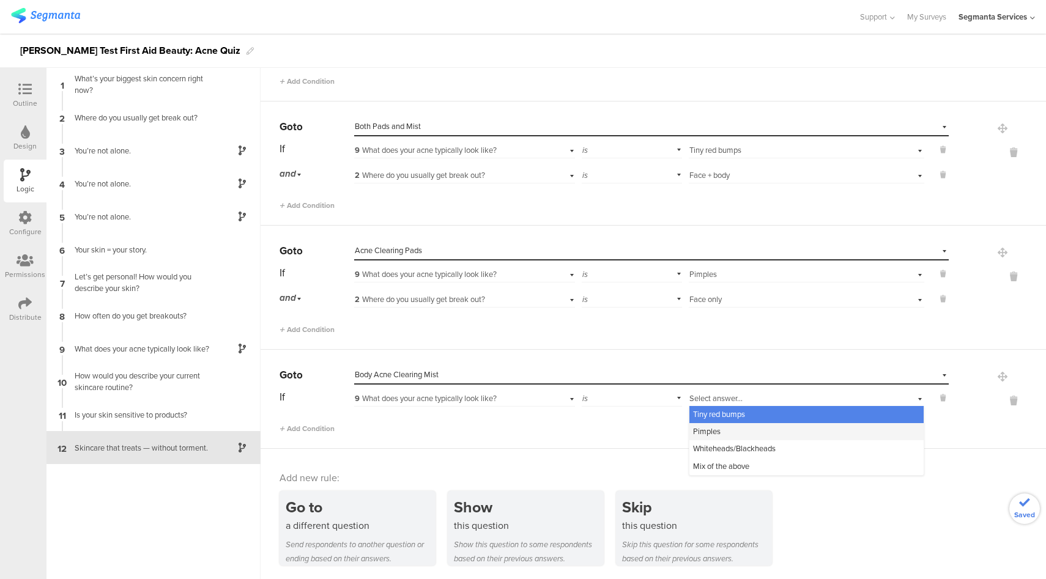
click at [716, 434] on div "Pimples" at bounding box center [806, 431] width 234 height 17
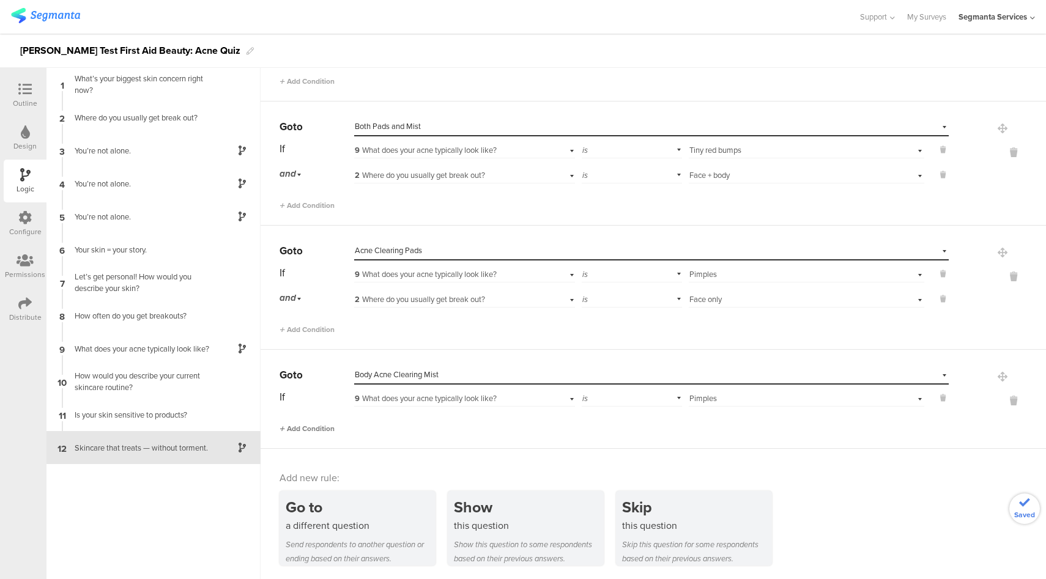
click at [316, 428] on span "Add Condition" at bounding box center [307, 428] width 55 height 11
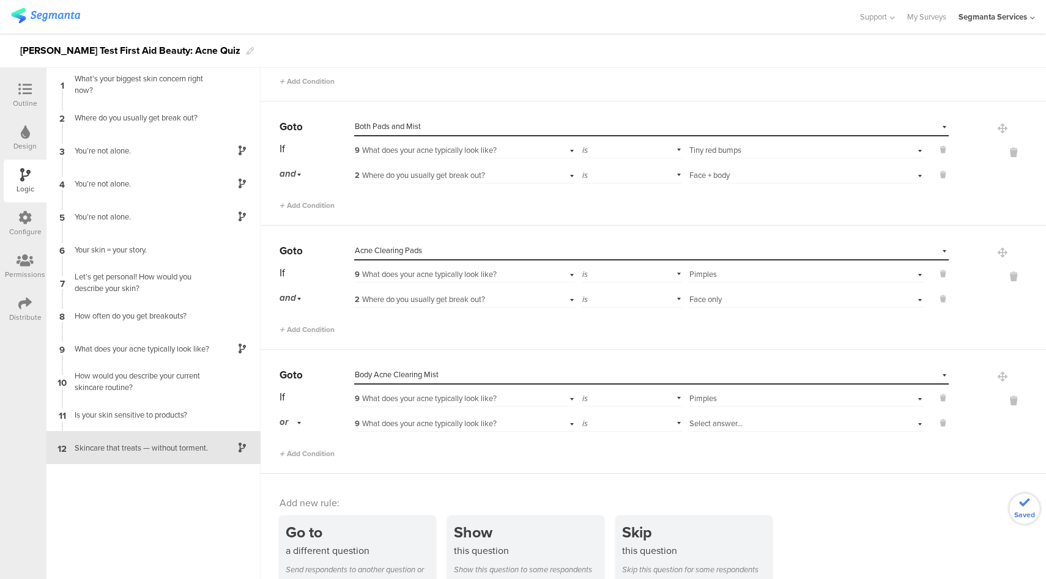
click at [294, 420] on div "or" at bounding box center [293, 422] width 26 height 19
click at [302, 452] on div "and" at bounding box center [316, 456] width 72 height 17
click at [502, 426] on div "9 What does your acne typically look like?" at bounding box center [447, 423] width 184 height 11
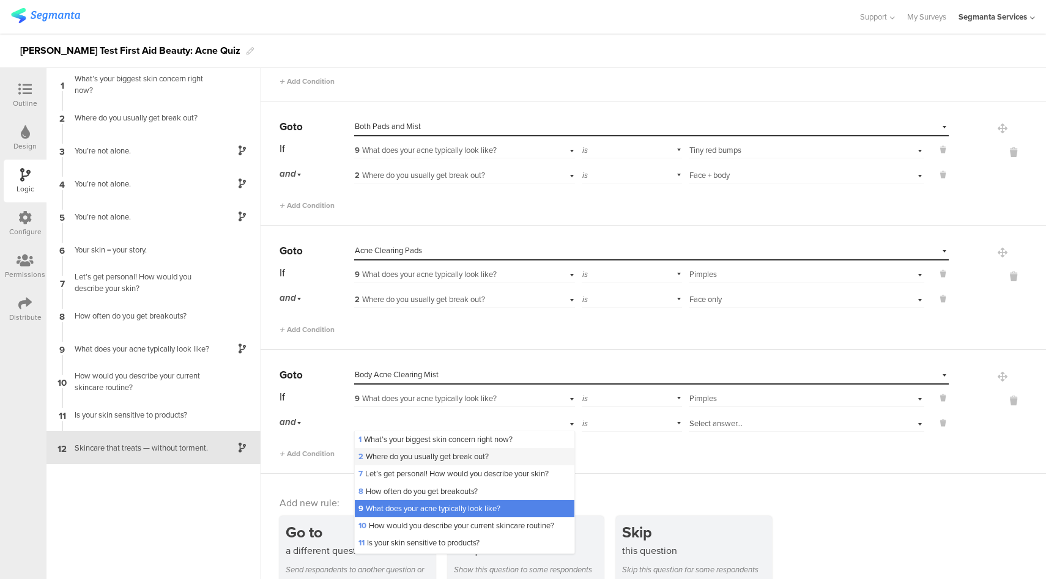
click at [403, 460] on span "2 Where do you usually get break out?" at bounding box center [423, 457] width 130 height 12
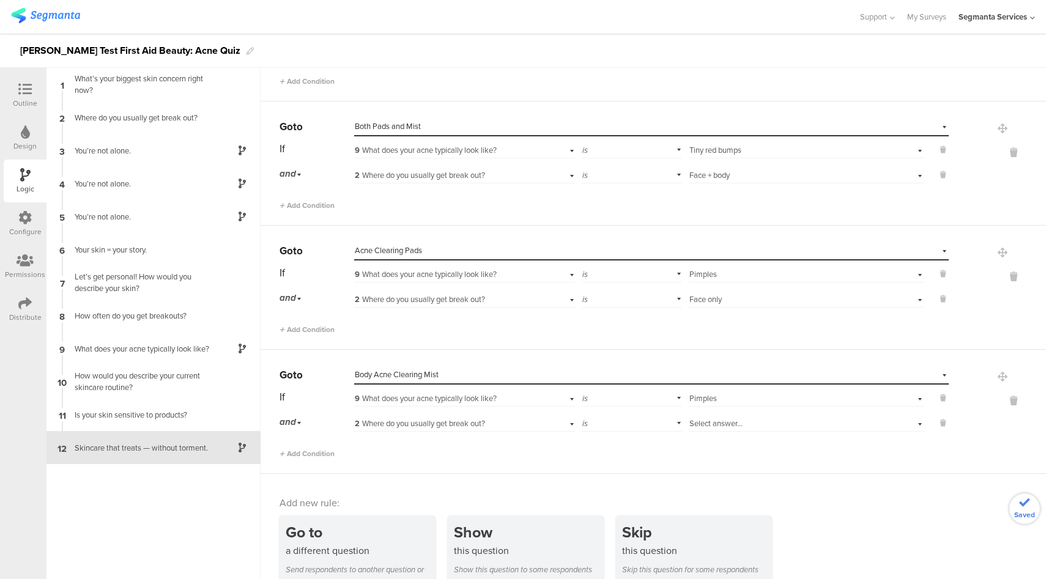
click at [724, 425] on span "Select answer..." at bounding box center [715, 424] width 53 height 12
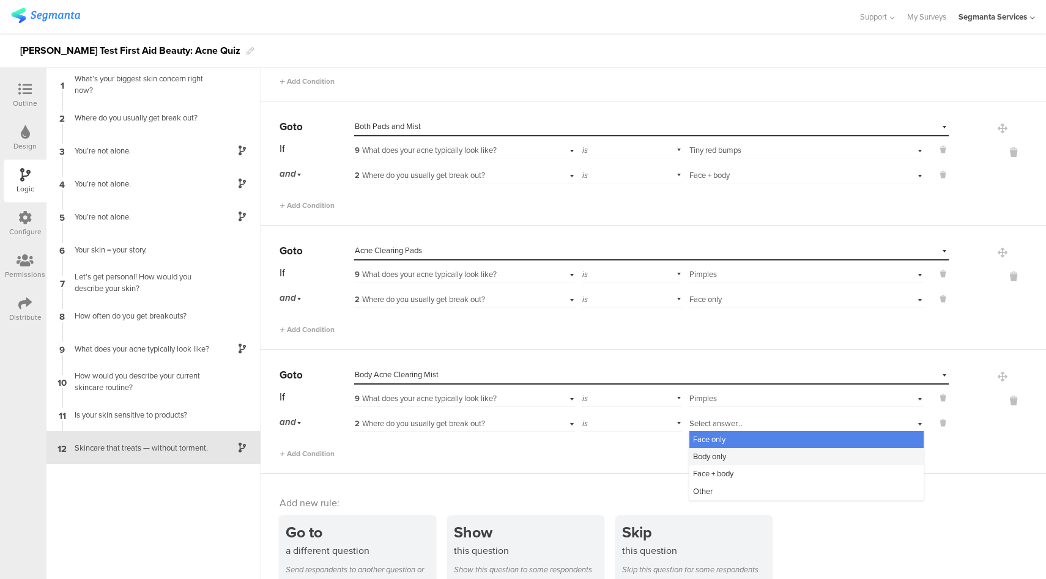
click at [718, 455] on div "Body only" at bounding box center [806, 456] width 234 height 17
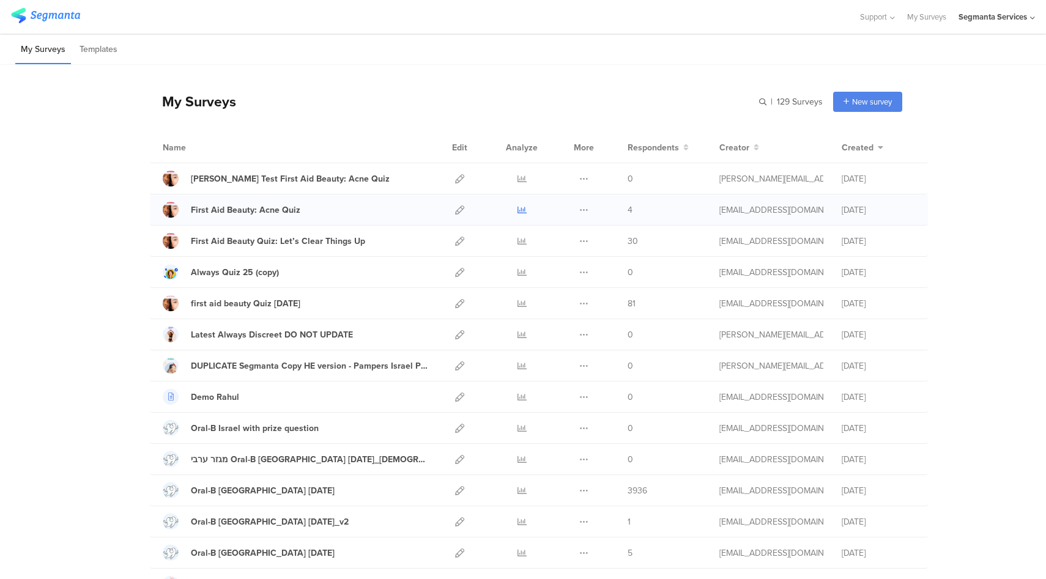
click at [518, 213] on icon at bounding box center [522, 210] width 9 height 9
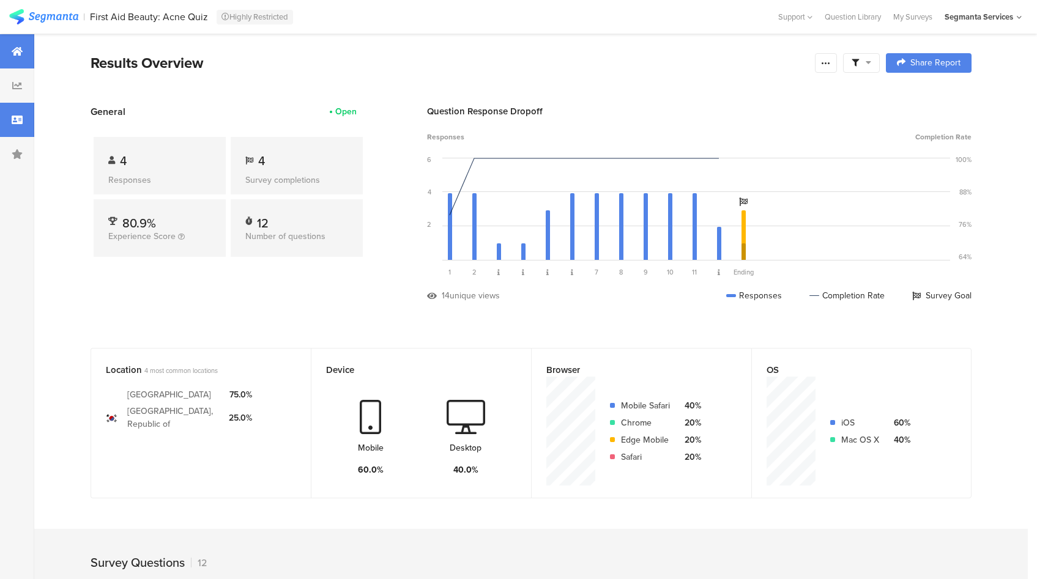
click at [5, 114] on div at bounding box center [17, 120] width 34 height 34
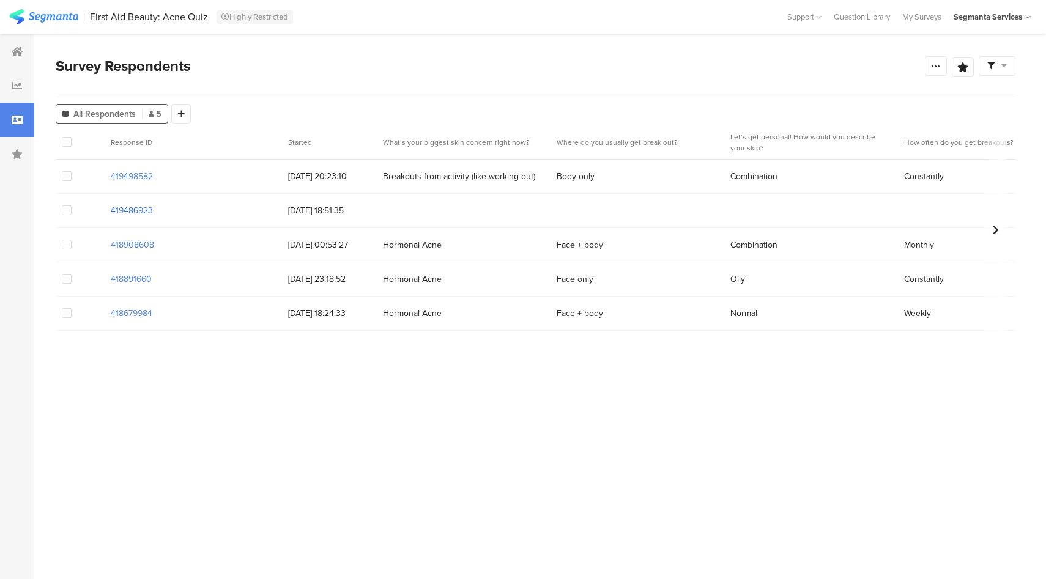
click at [141, 214] on section "419486923" at bounding box center [132, 210] width 42 height 13
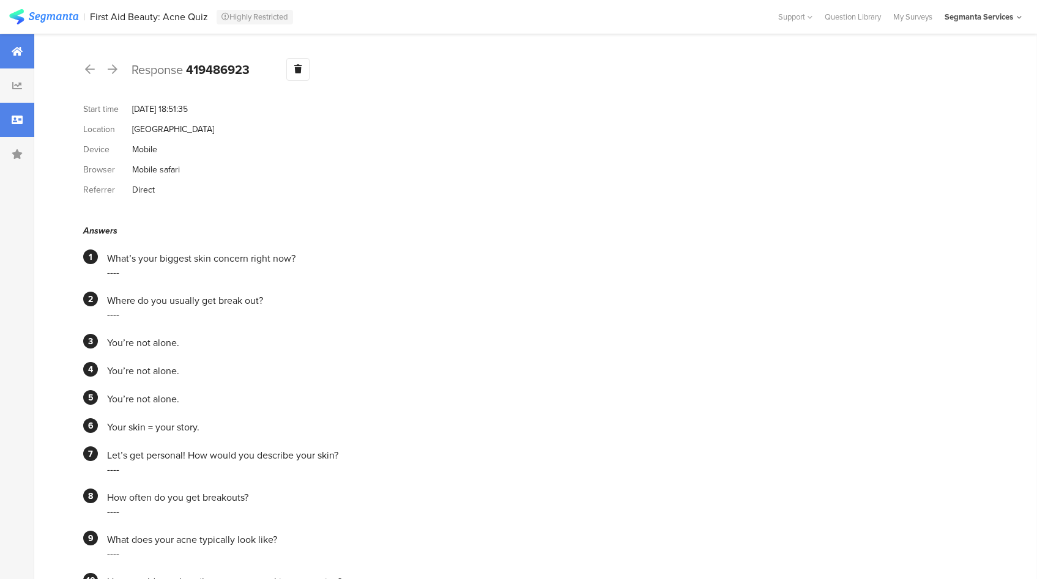
click at [32, 56] on div at bounding box center [17, 51] width 34 height 34
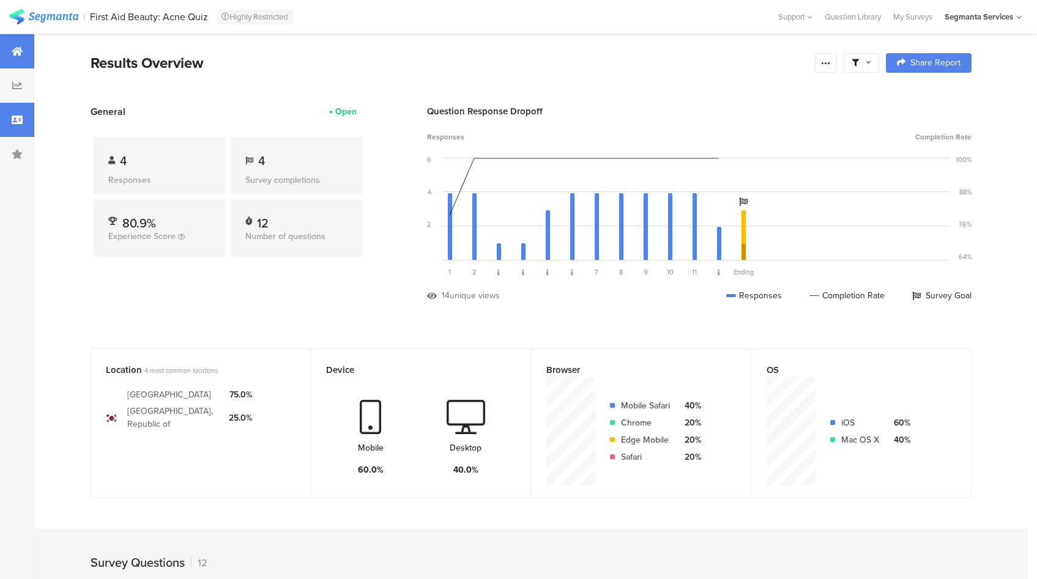
click at [0, 131] on div at bounding box center [17, 120] width 34 height 34
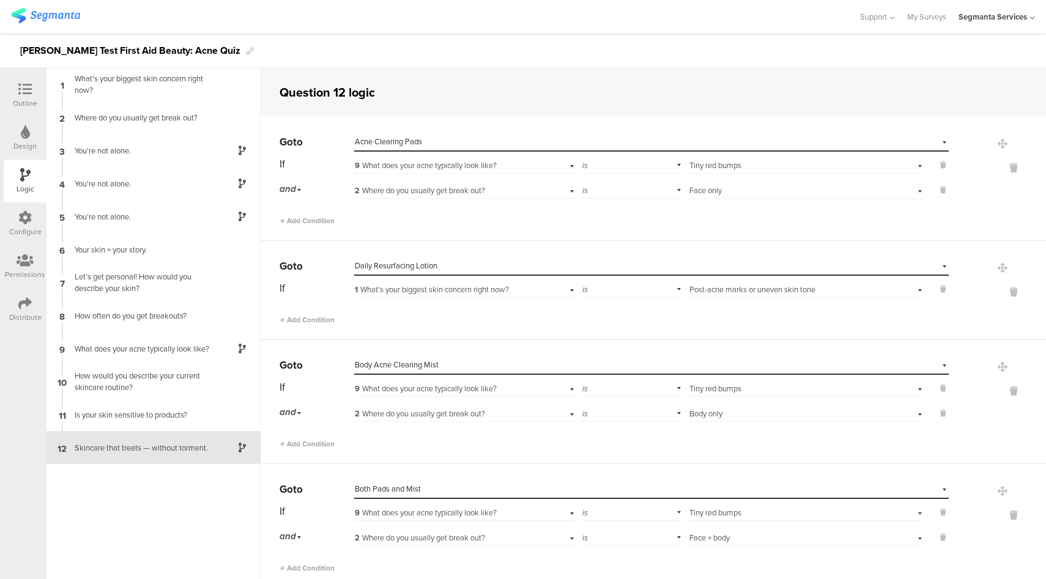
scroll to position [388, 0]
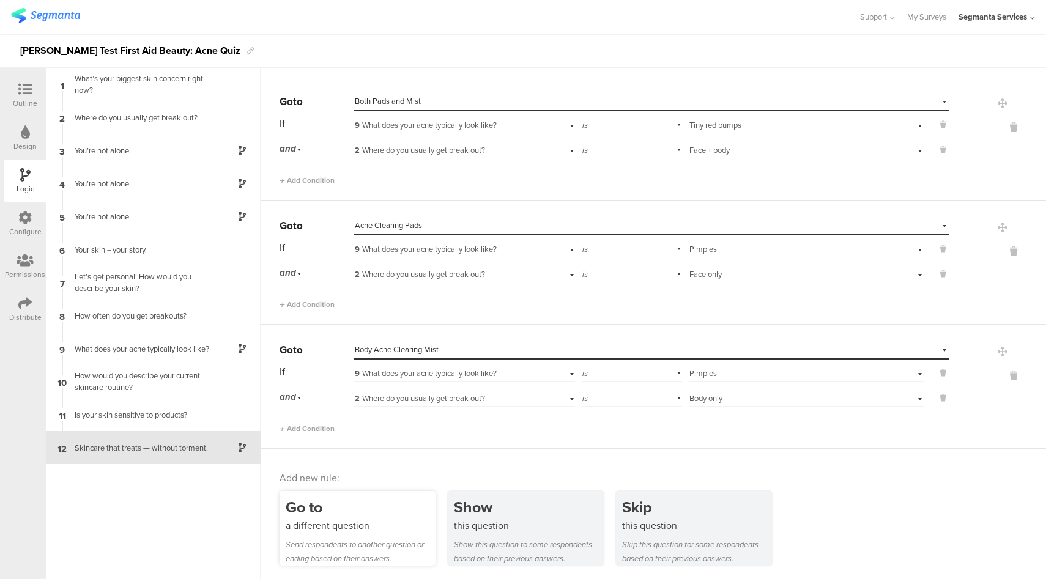
click at [379, 519] on div "a different question" at bounding box center [361, 526] width 150 height 14
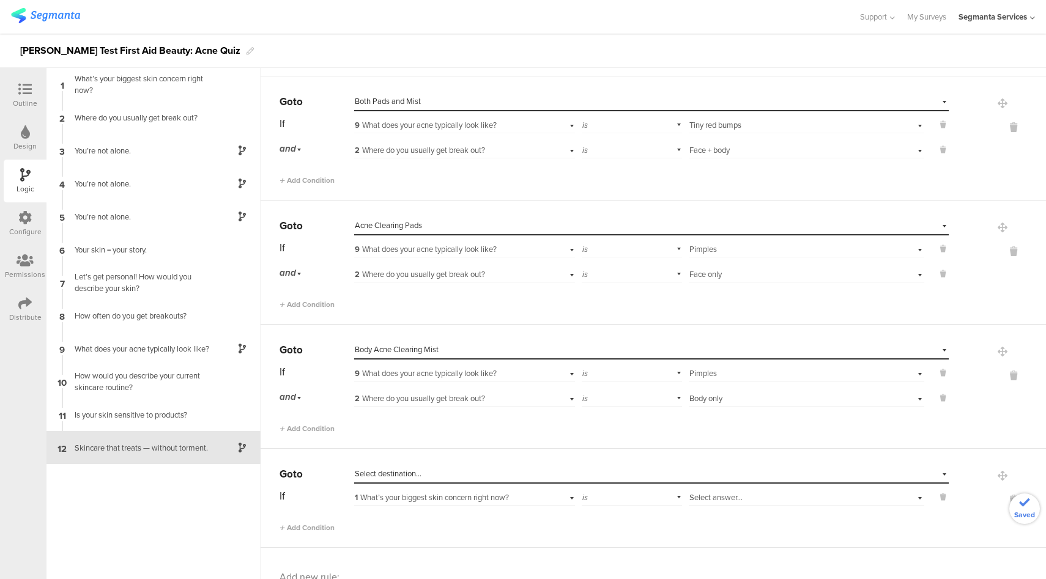
scroll to position [486, 0]
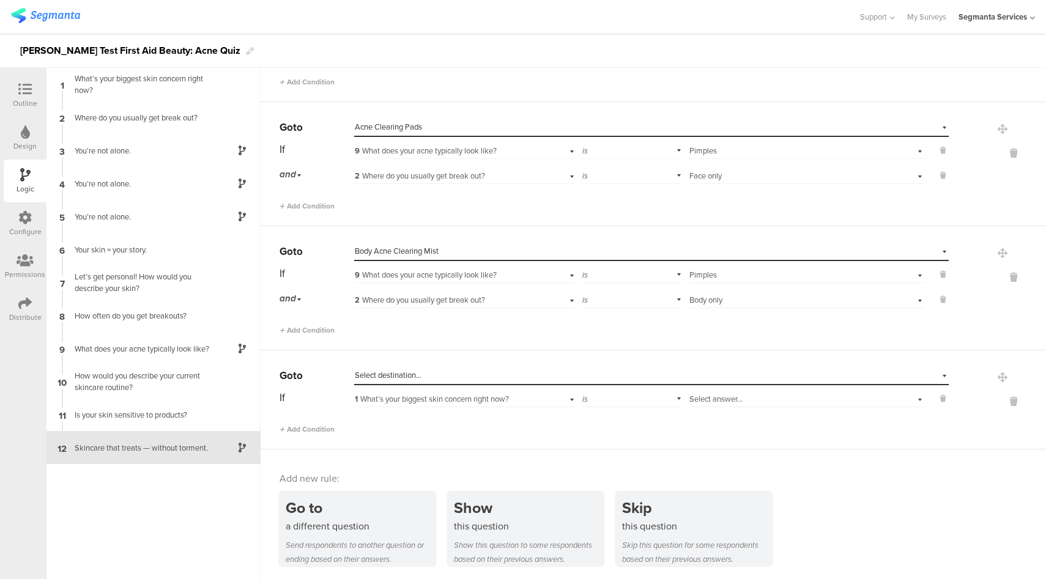
click at [440, 376] on div "Select destination..." at bounding box center [595, 375] width 481 height 11
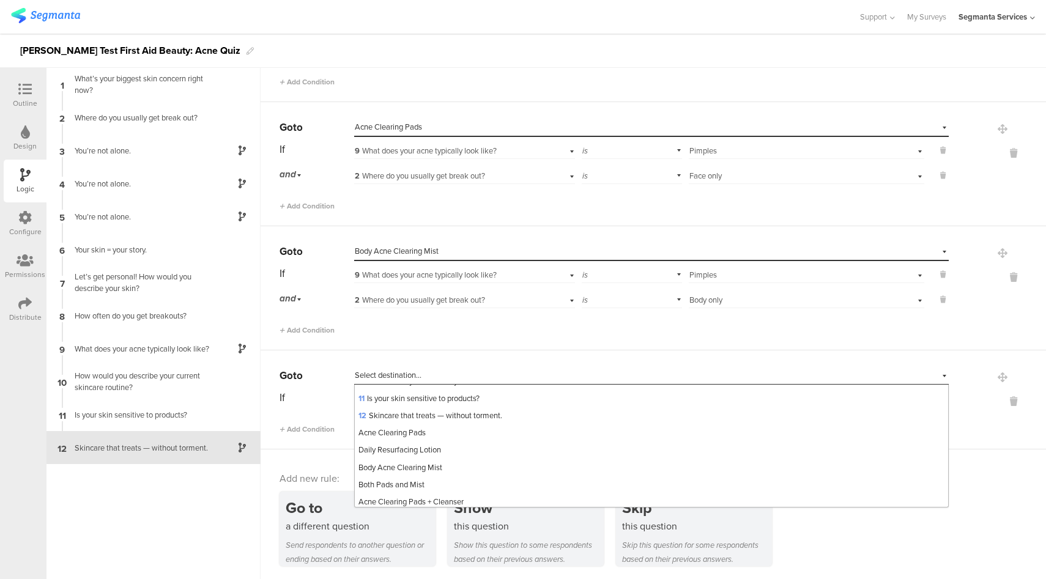
scroll to position [261, 0]
click at [428, 399] on div "Both Pads and Mist" at bounding box center [651, 395] width 593 height 17
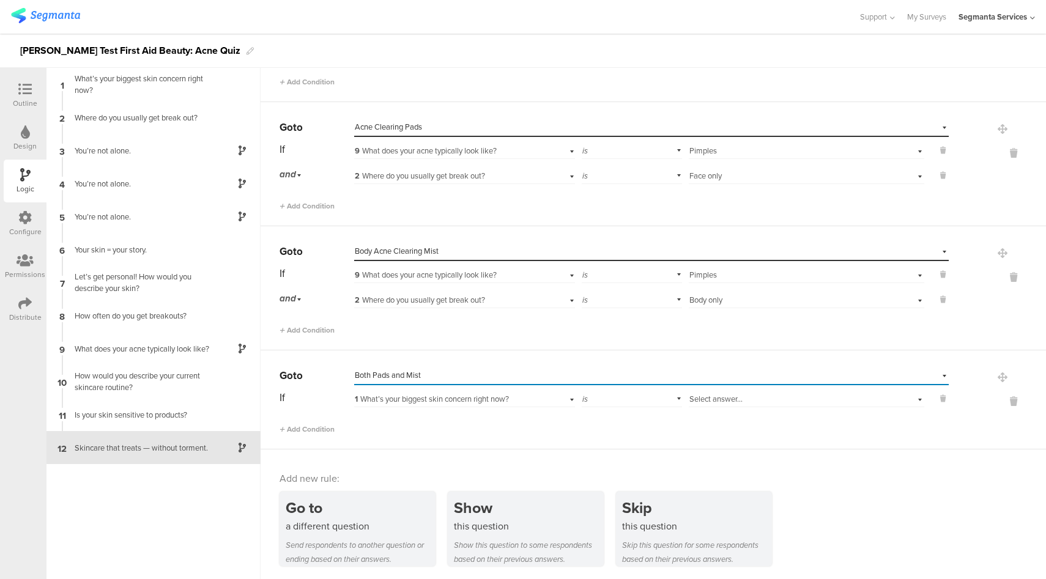
click at [489, 395] on span "1 What’s your biggest skin concern right now?" at bounding box center [432, 399] width 154 height 12
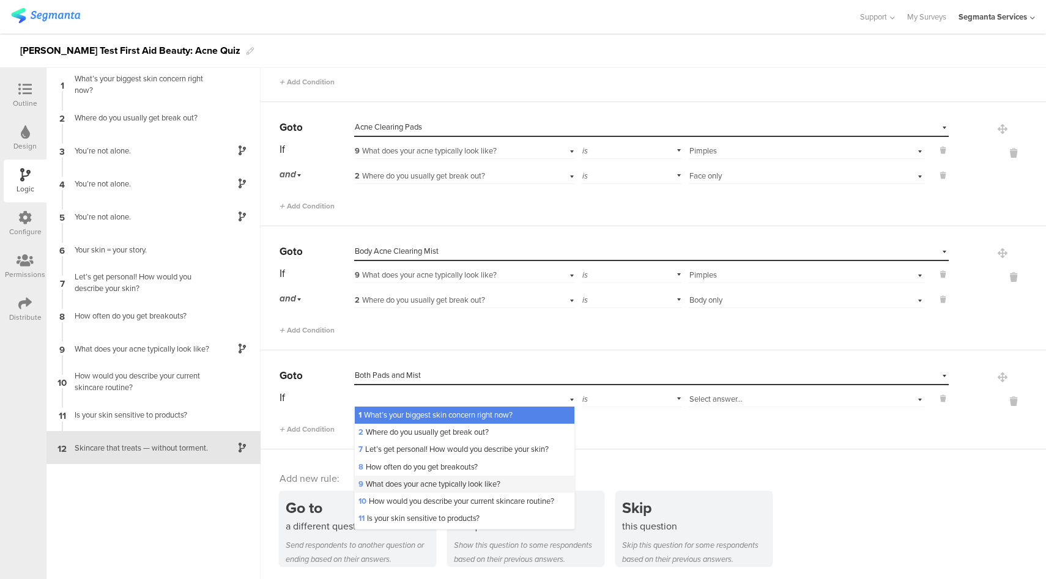
click at [406, 487] on span "9 What does your acne typically look like?" at bounding box center [429, 484] width 142 height 12
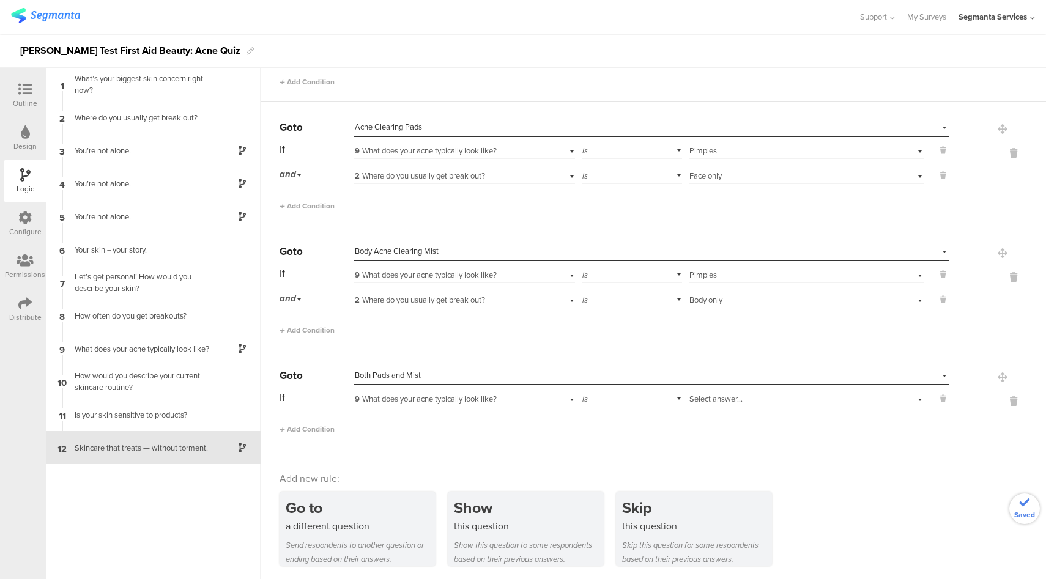
click at [714, 398] on span "Select answer..." at bounding box center [715, 399] width 53 height 12
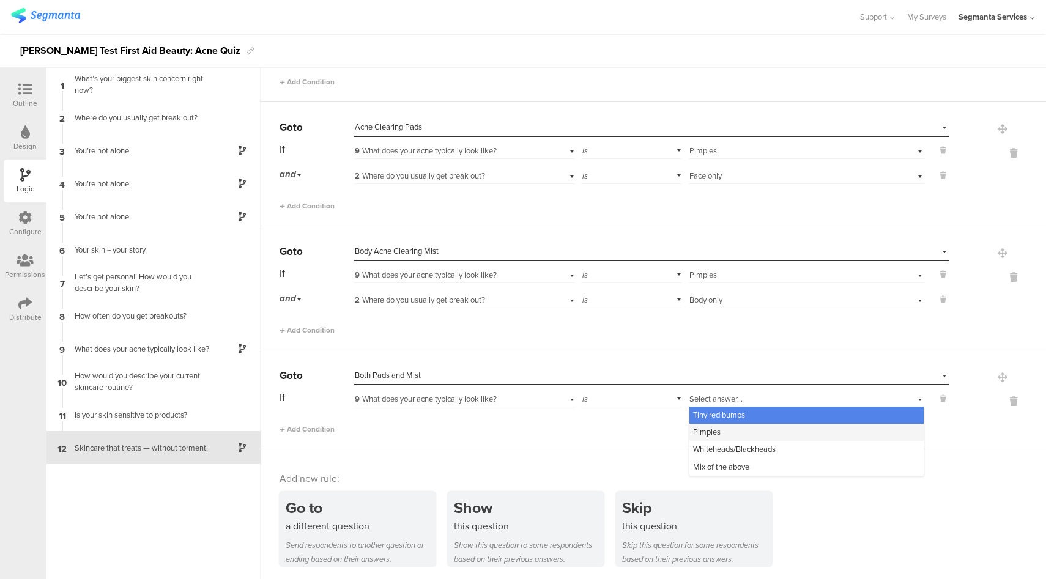
click at [705, 434] on span "Pimples" at bounding box center [707, 432] width 28 height 12
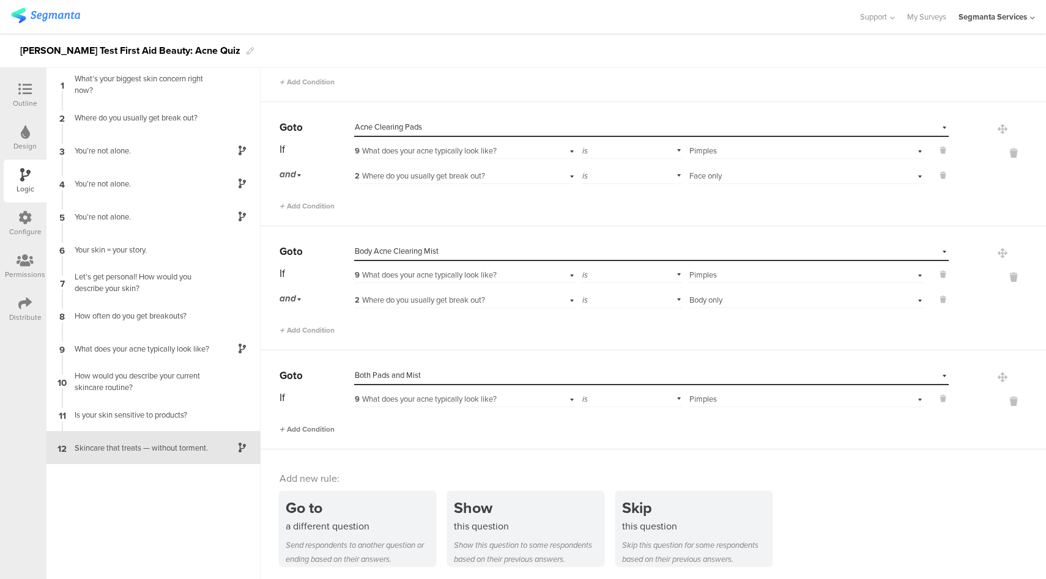
click at [317, 429] on span "Add Condition" at bounding box center [307, 429] width 55 height 11
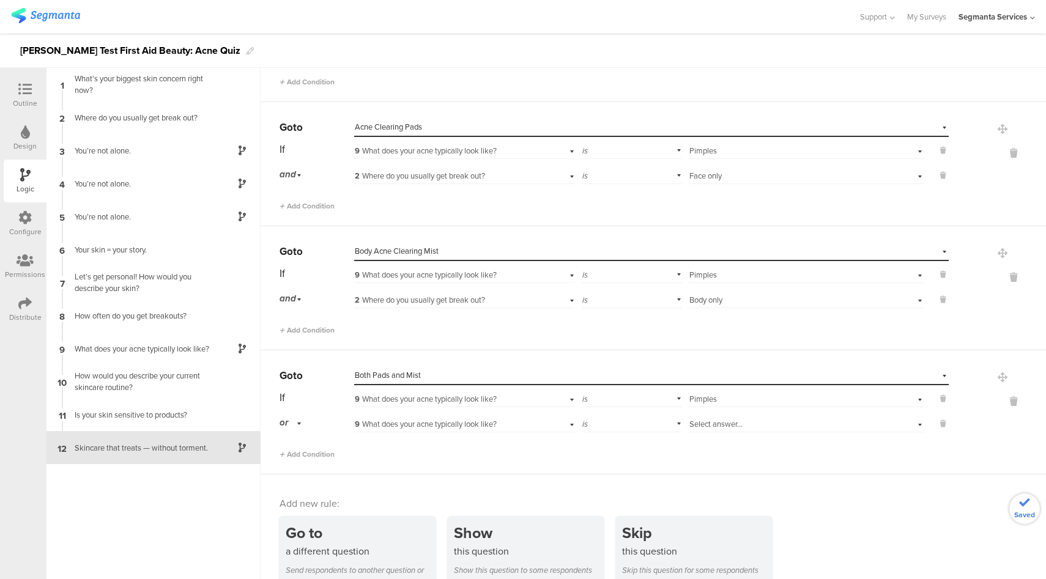
click at [291, 421] on div "or" at bounding box center [293, 423] width 26 height 19
click at [305, 459] on div "and" at bounding box center [316, 457] width 72 height 17
click at [440, 427] on span "9 What does your acne typically look like?" at bounding box center [426, 424] width 142 height 12
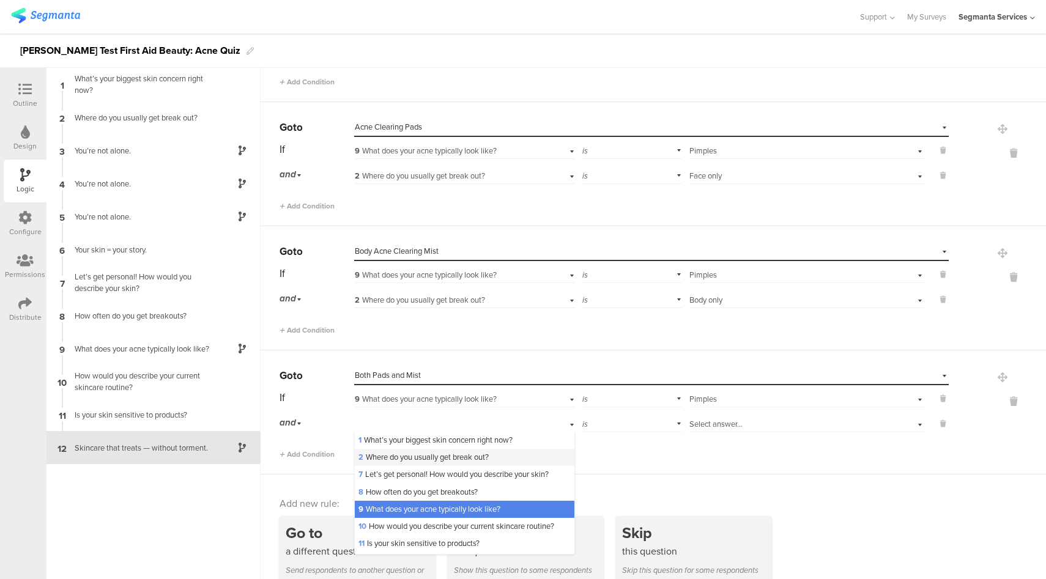
click at [414, 461] on span "2 Where do you usually get break out?" at bounding box center [423, 457] width 130 height 12
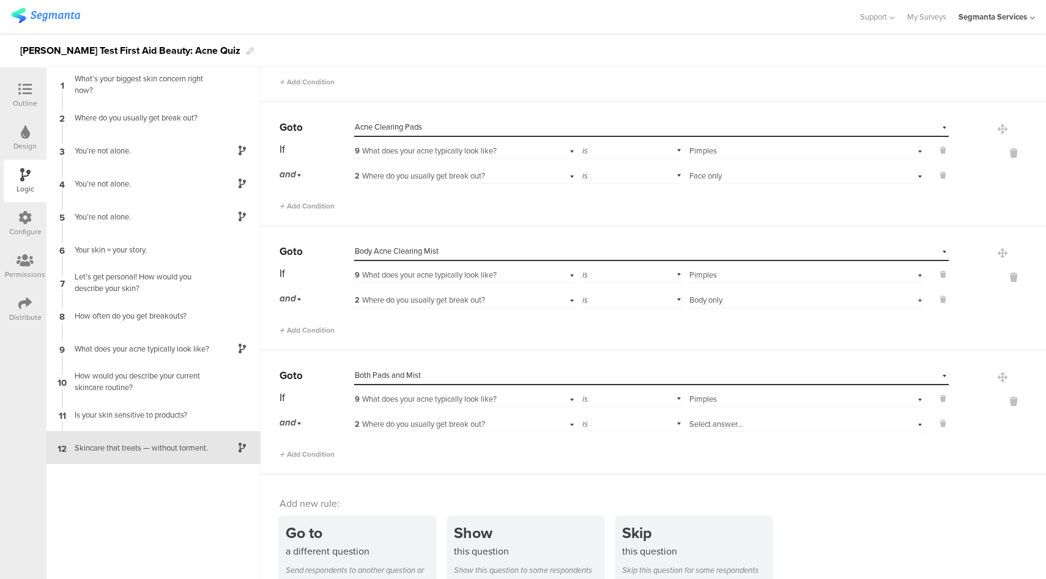
click at [729, 421] on span "Select answer..." at bounding box center [715, 424] width 53 height 12
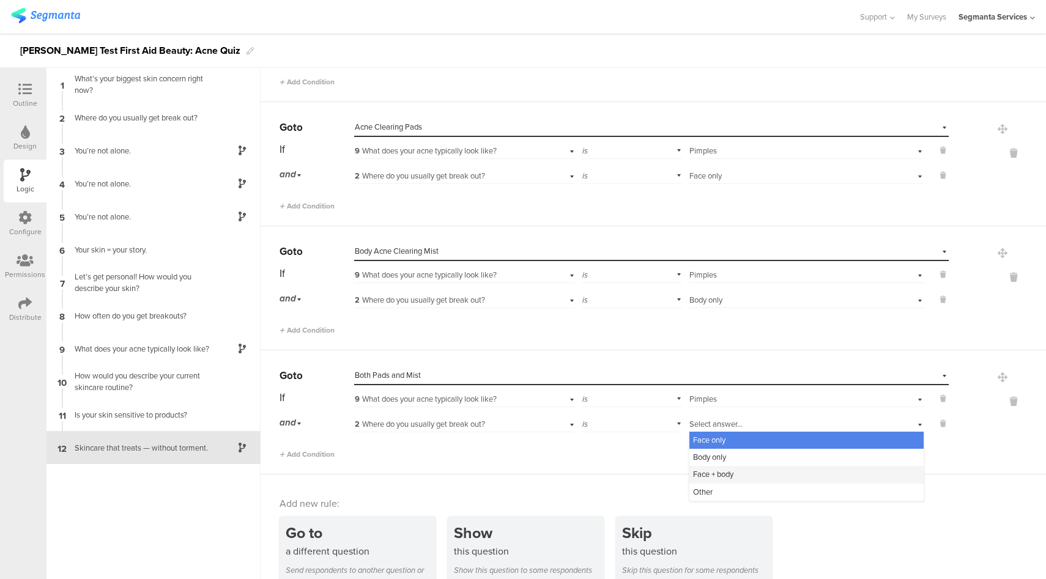
click at [721, 474] on span "Face + body" at bounding box center [713, 475] width 40 height 12
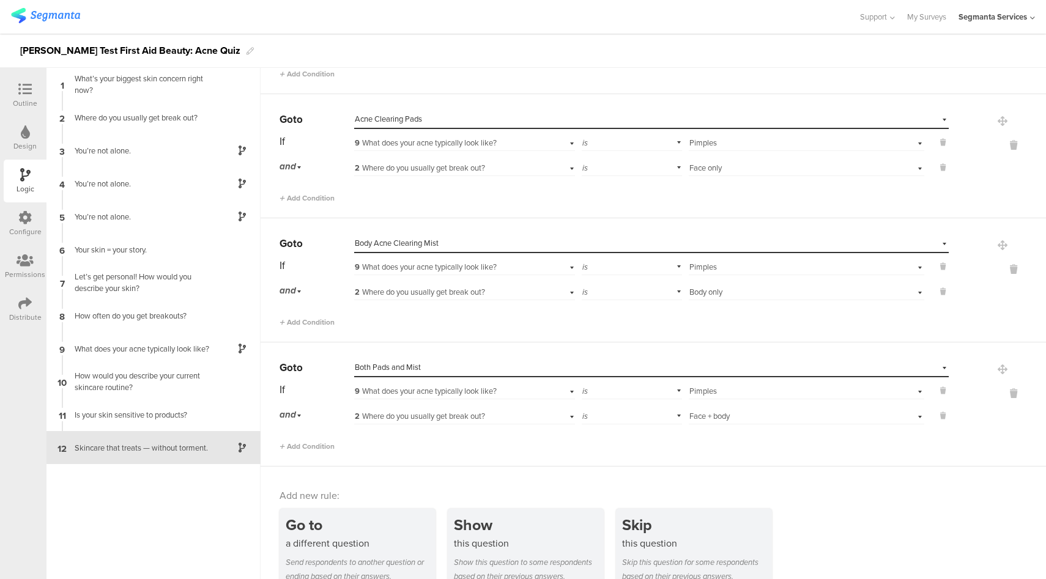
scroll to position [511, 0]
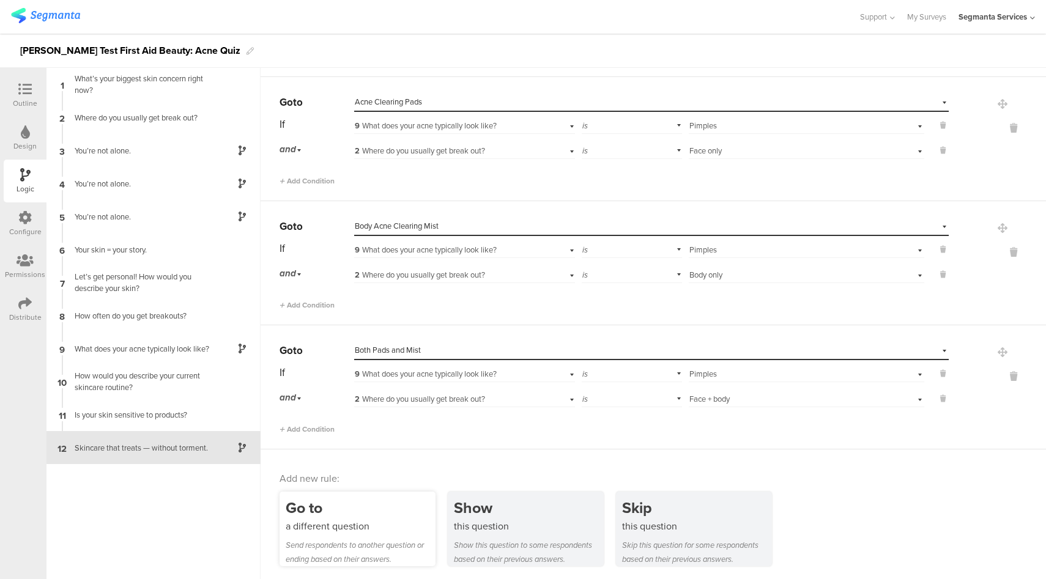
click at [365, 527] on div "a different question" at bounding box center [361, 526] width 150 height 14
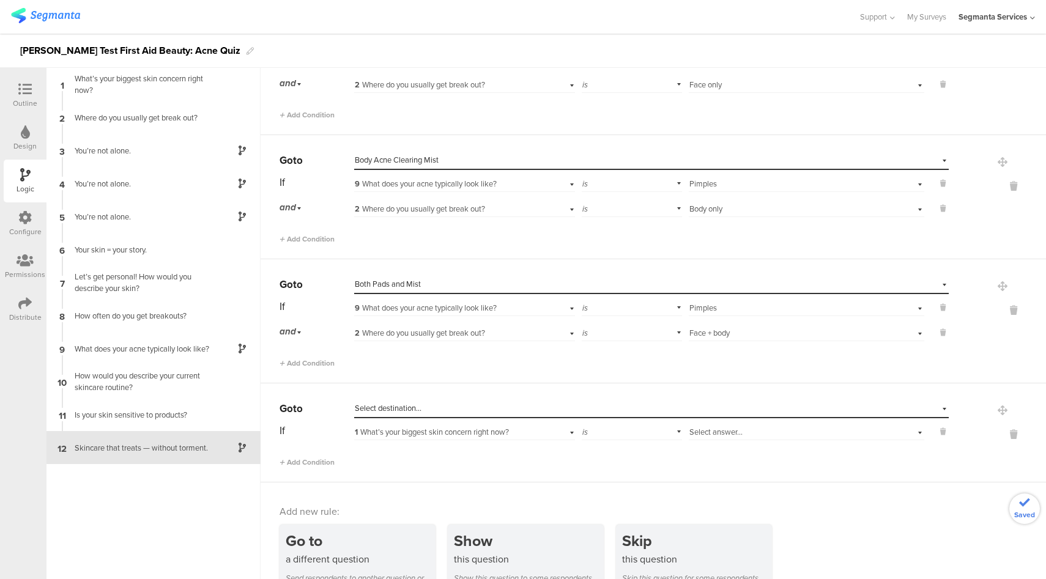
scroll to position [610, 0]
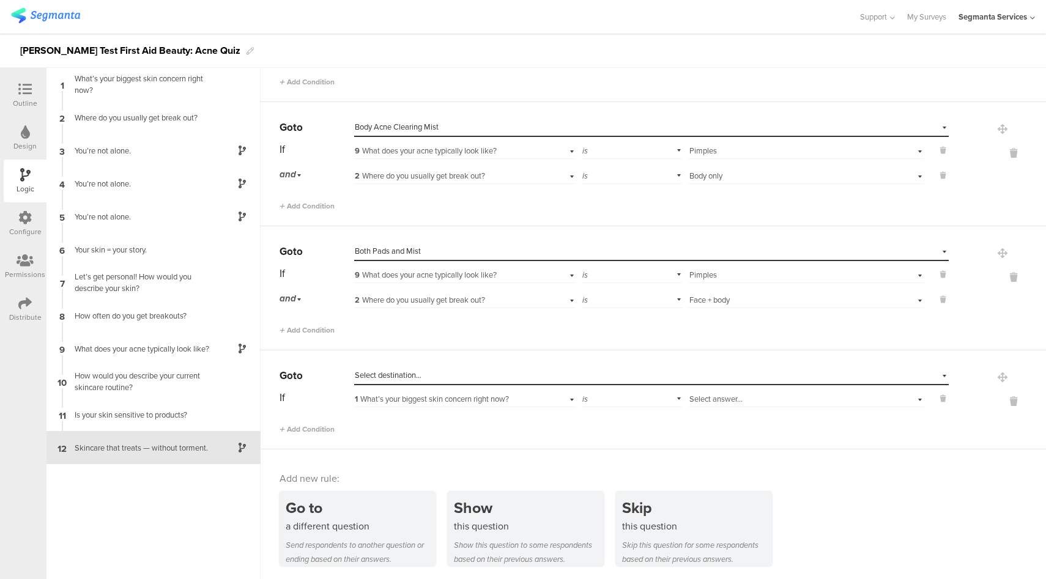
click at [483, 374] on div "Select destination..." at bounding box center [595, 375] width 481 height 11
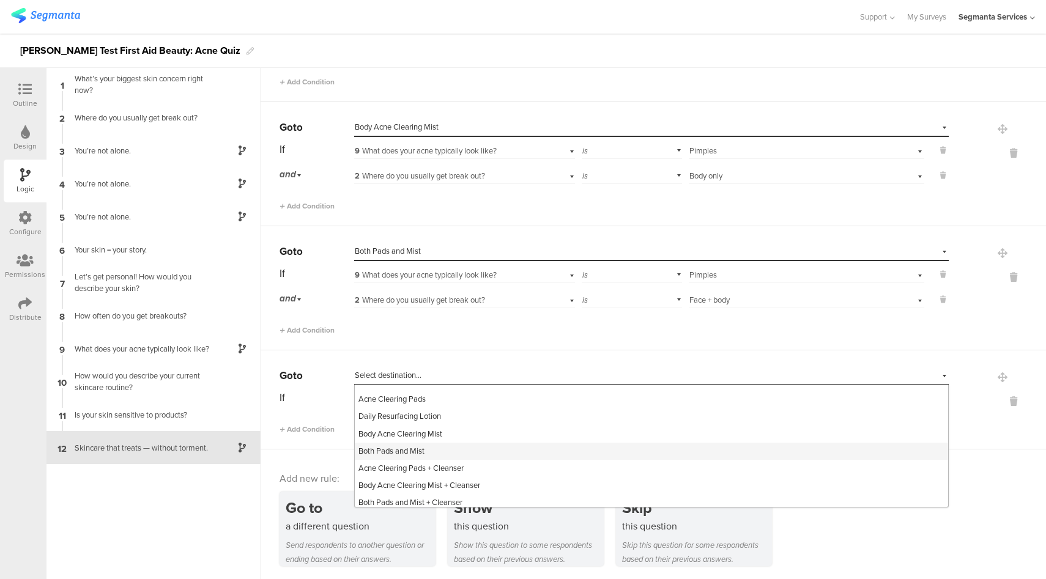
scroll to position [172, 0]
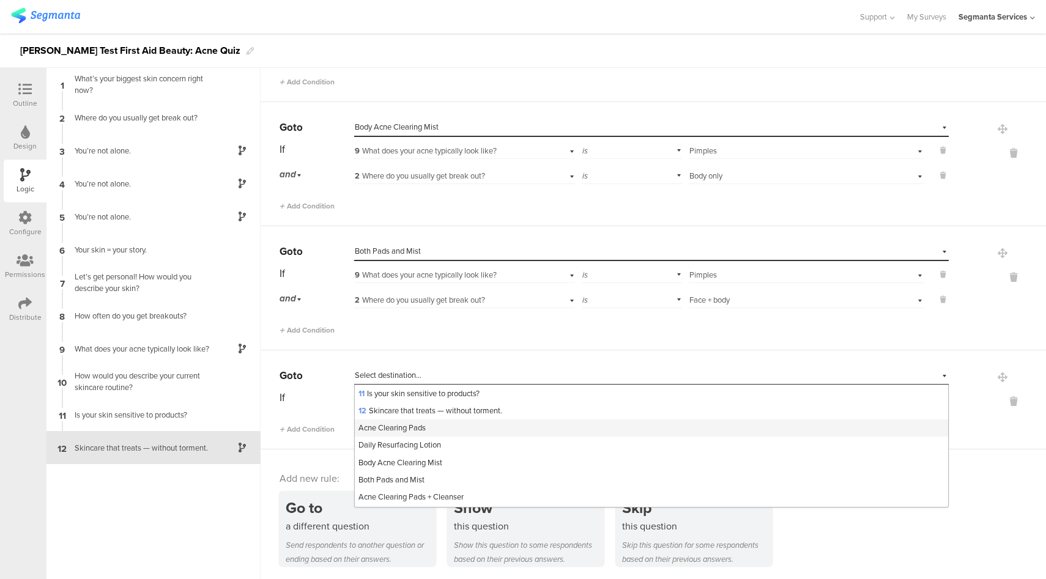
click at [456, 435] on div "Acne Clearing Pads" at bounding box center [651, 428] width 593 height 17
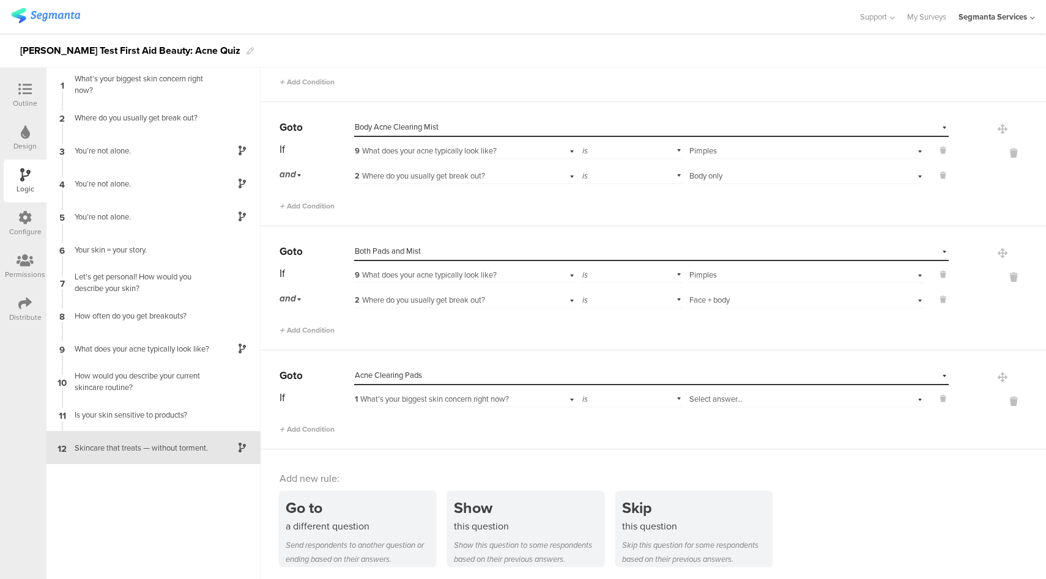
click at [456, 395] on span "1 What’s your biggest skin concern right now?" at bounding box center [432, 399] width 154 height 12
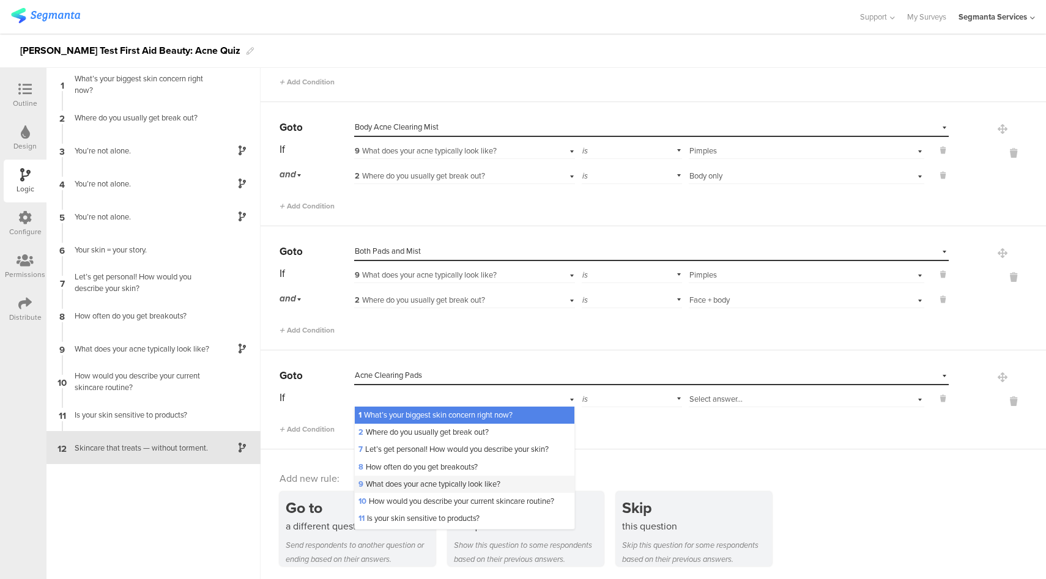
click at [461, 488] on span "9 What does your acne typically look like?" at bounding box center [429, 484] width 142 height 12
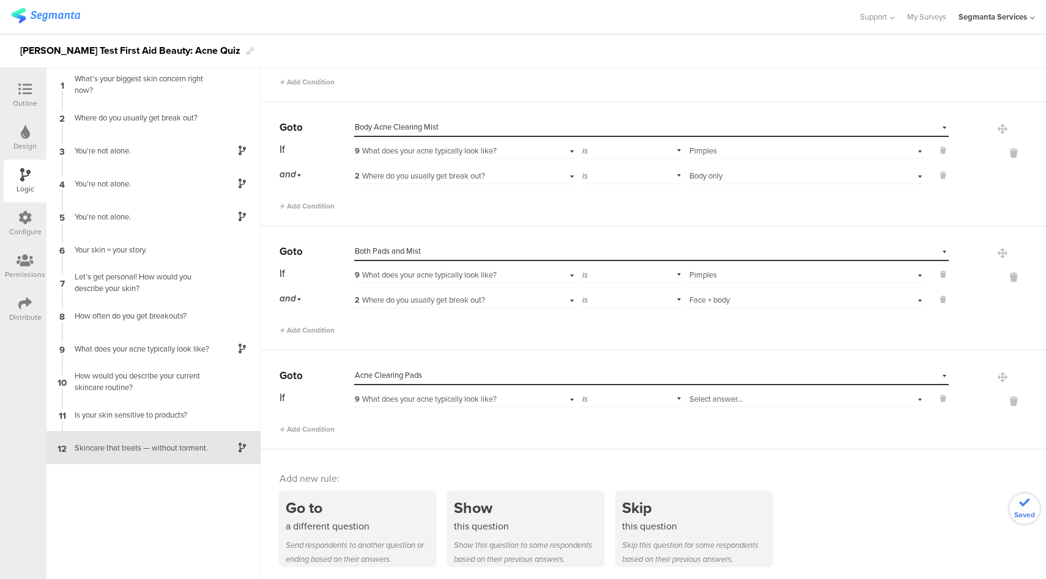
click at [753, 396] on div "Select answer..." at bounding box center [787, 399] width 197 height 11
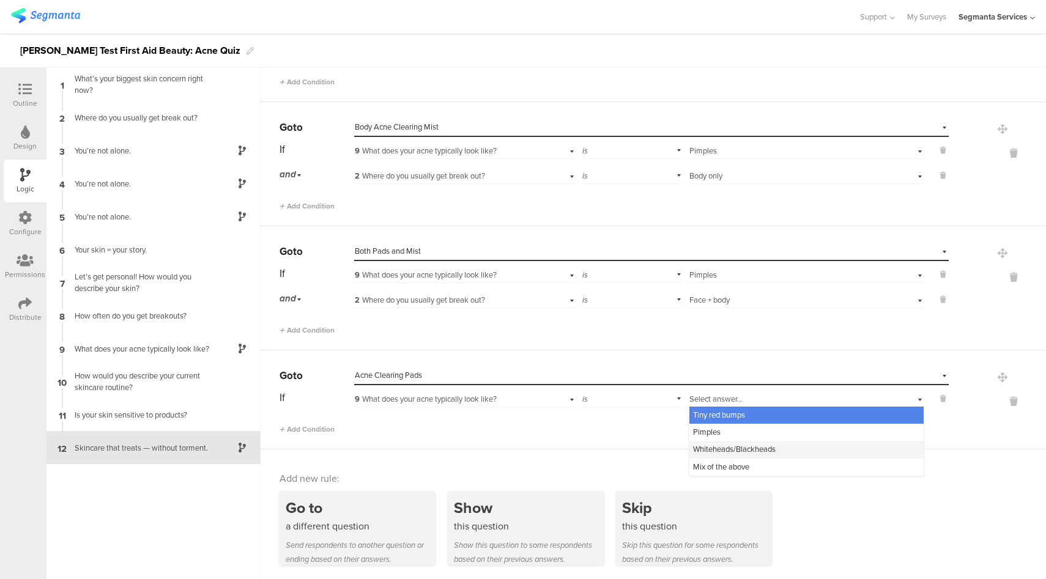
click at [741, 449] on span "Whiteheads/Blackheads" at bounding box center [734, 449] width 83 height 12
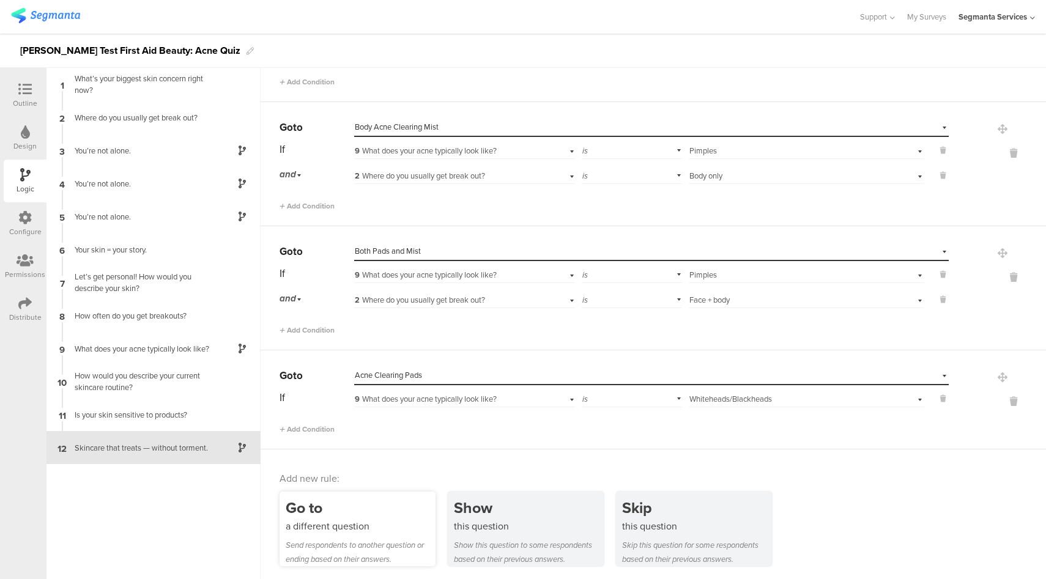
click at [388, 524] on div "a different question" at bounding box center [361, 526] width 150 height 14
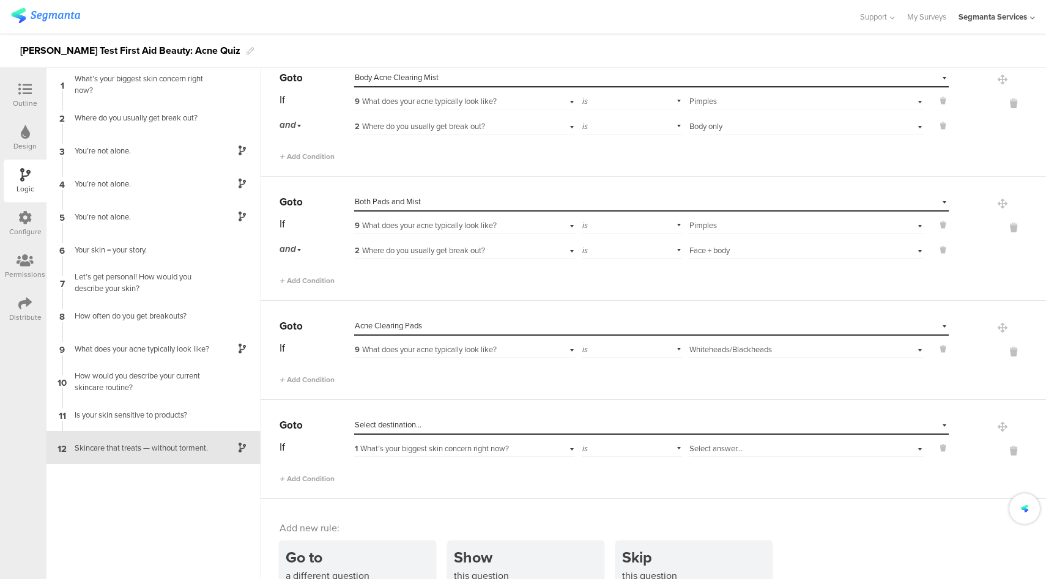
scroll to position [709, 0]
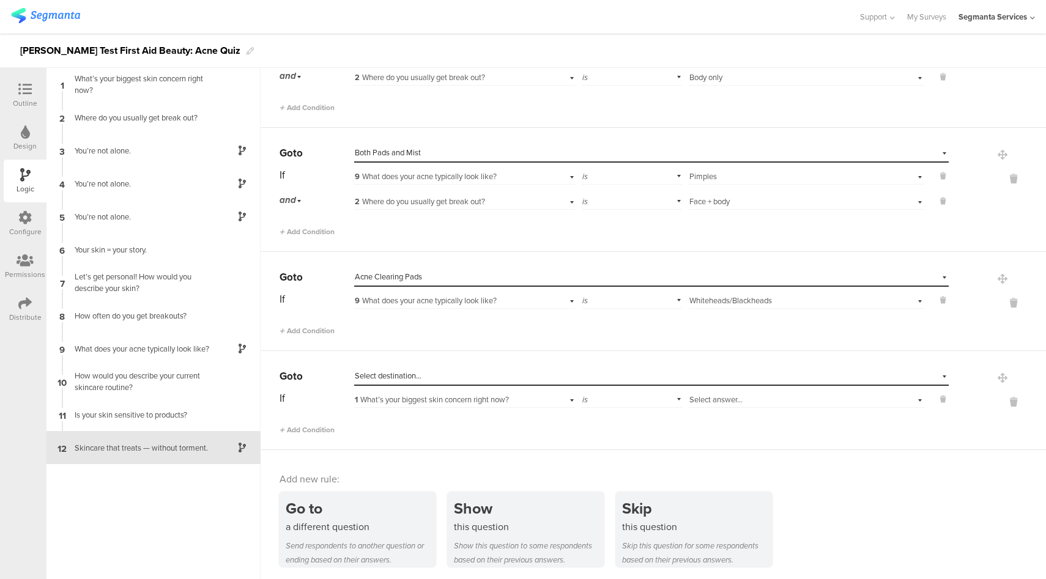
click at [484, 371] on div "Select destination..." at bounding box center [595, 376] width 481 height 11
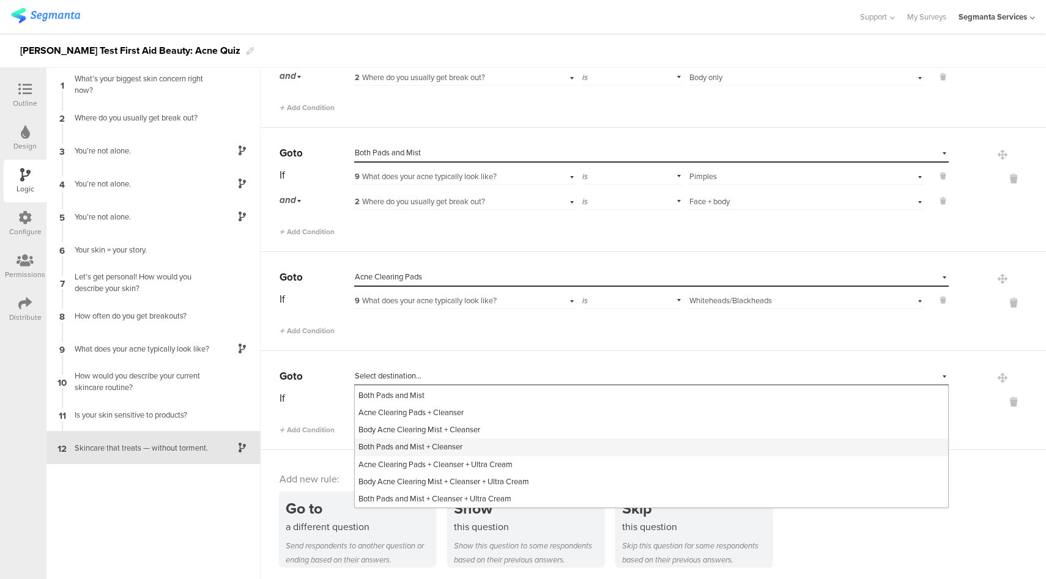
scroll to position [234, 0]
click at [491, 441] on div "Acne Clearing Pads + Cleanser" at bounding box center [651, 436] width 593 height 17
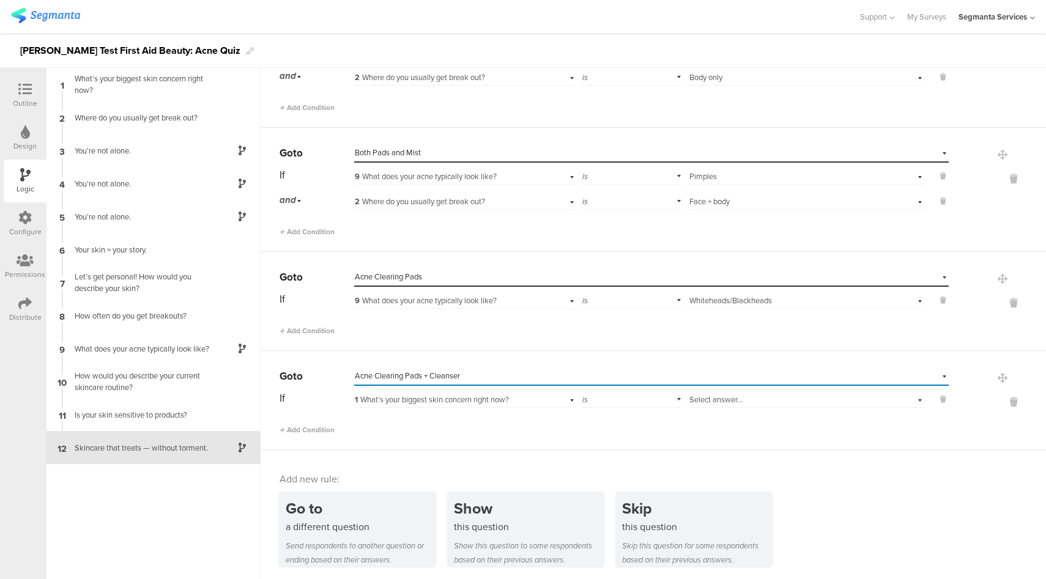
click at [508, 402] on span "1 What’s your biggest skin concern right now?" at bounding box center [432, 400] width 154 height 12
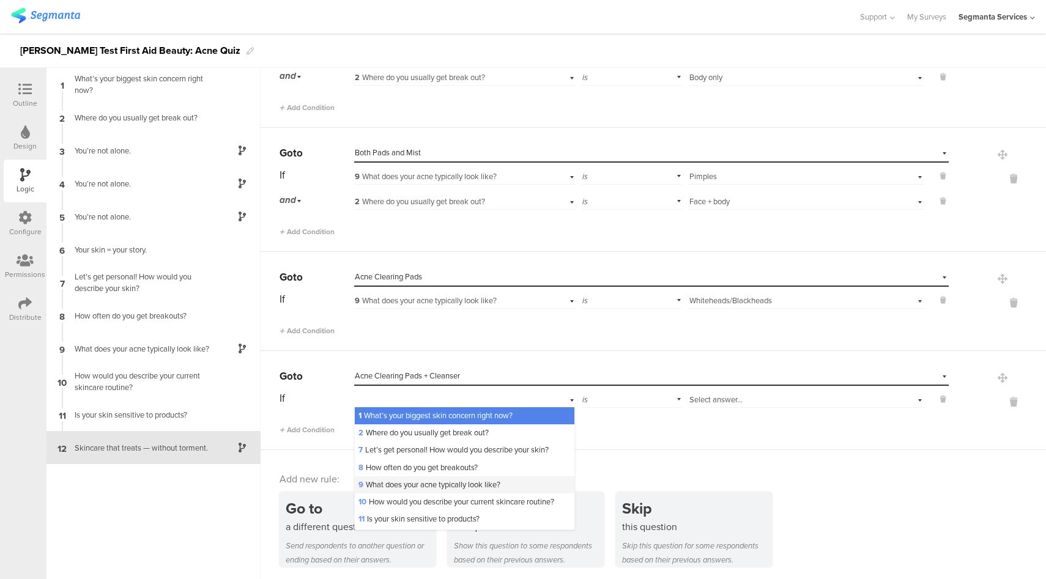
click at [417, 482] on span "9 What does your acne typically look like?" at bounding box center [429, 485] width 142 height 12
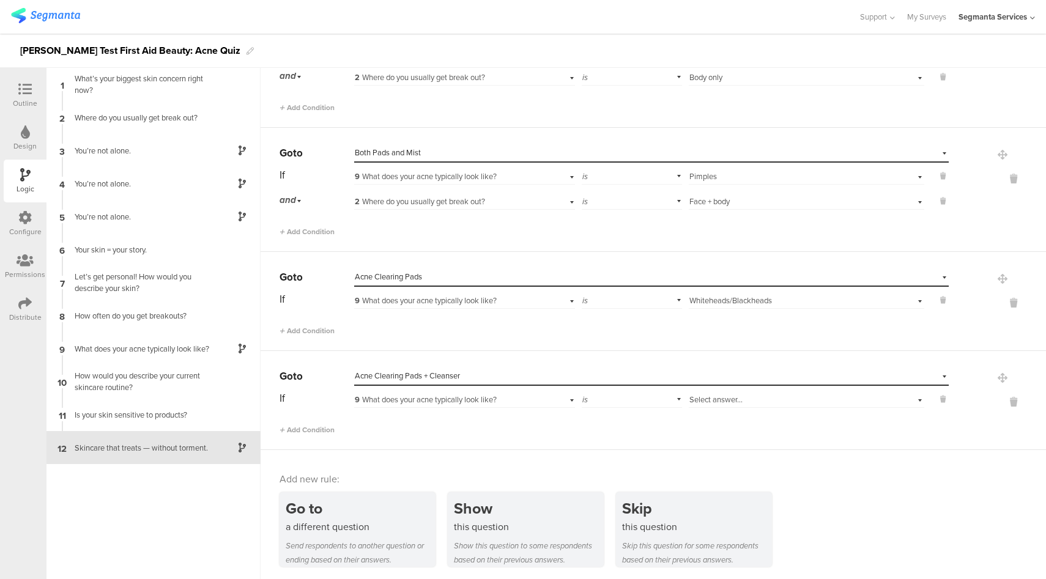
click at [780, 399] on div "Select answer..." at bounding box center [787, 400] width 197 height 11
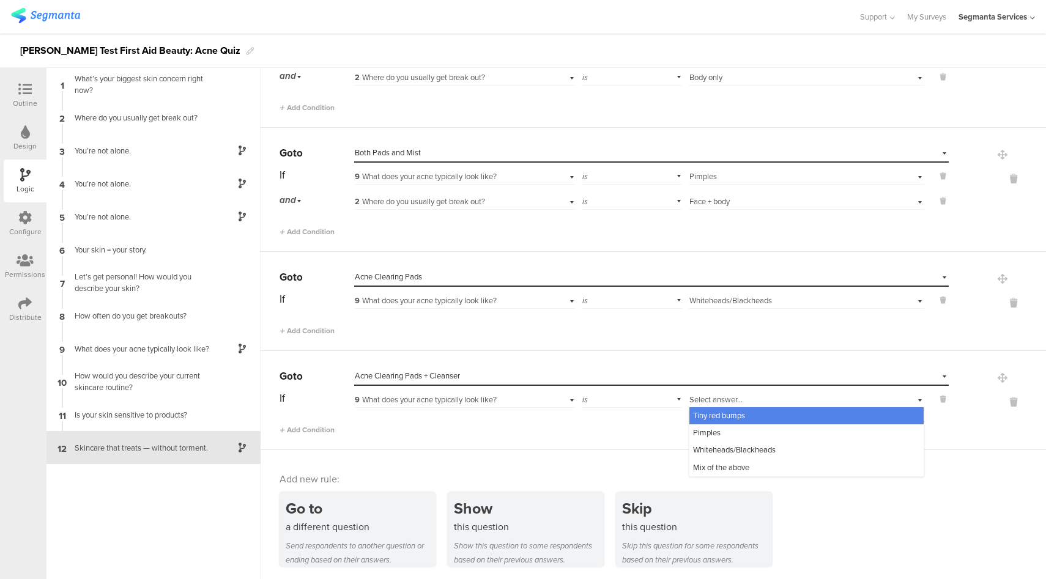
click at [729, 412] on span "Tiny red bumps" at bounding box center [719, 416] width 52 height 12
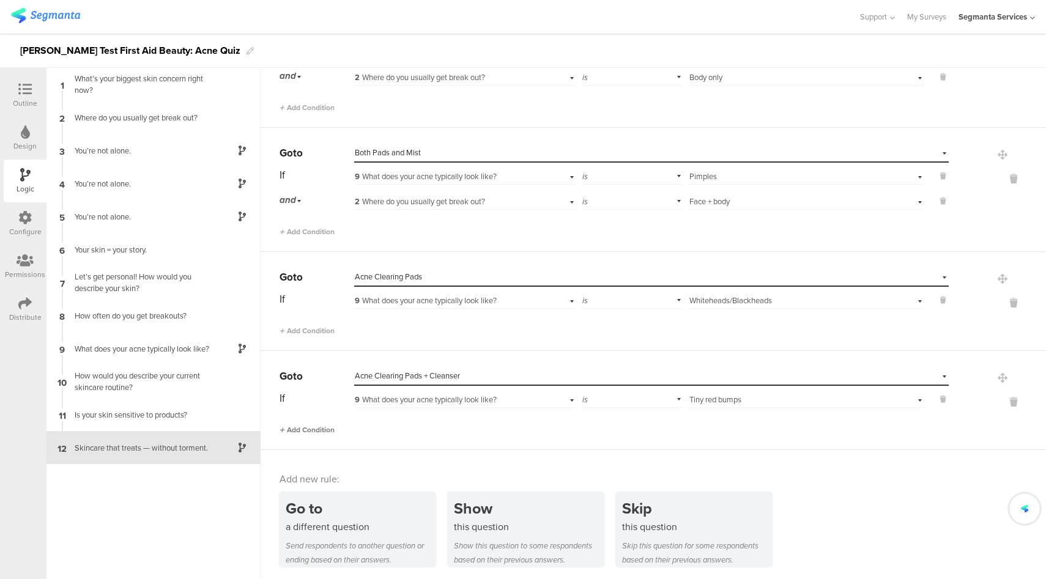
click at [325, 426] on span "Add Condition" at bounding box center [307, 430] width 55 height 11
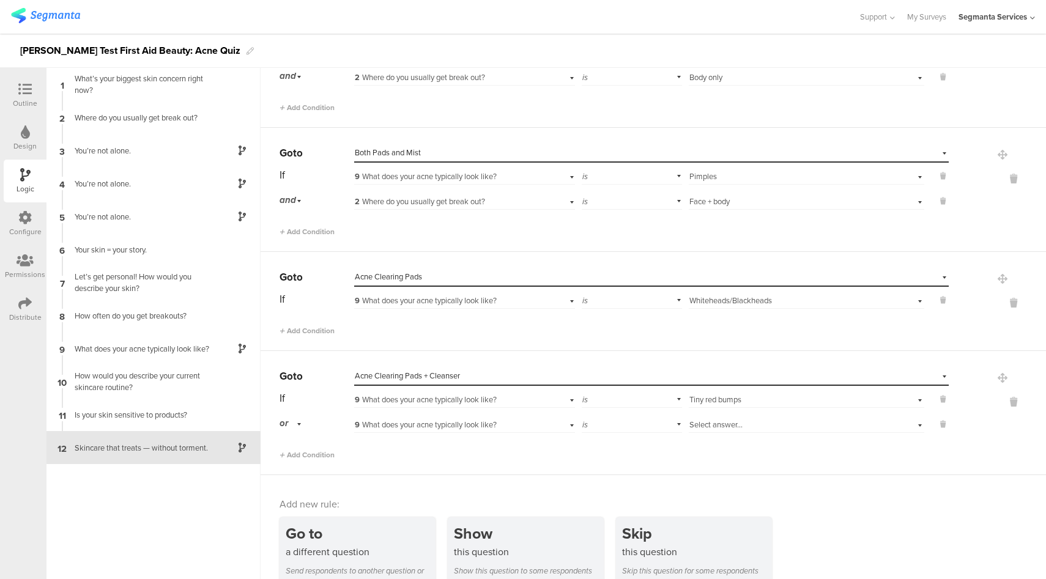
click at [294, 425] on div "or" at bounding box center [293, 423] width 26 height 19
click at [302, 455] on div "and" at bounding box center [316, 458] width 72 height 17
click at [496, 427] on span "9 What does your acne typically look like?" at bounding box center [426, 425] width 142 height 12
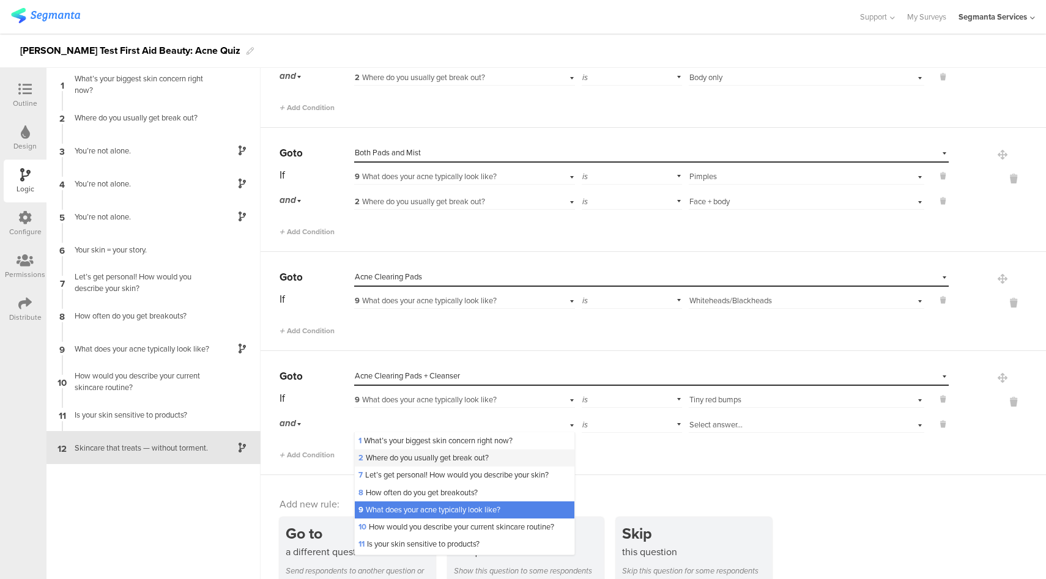
click at [421, 454] on span "2 Where do you usually get break out?" at bounding box center [423, 458] width 130 height 12
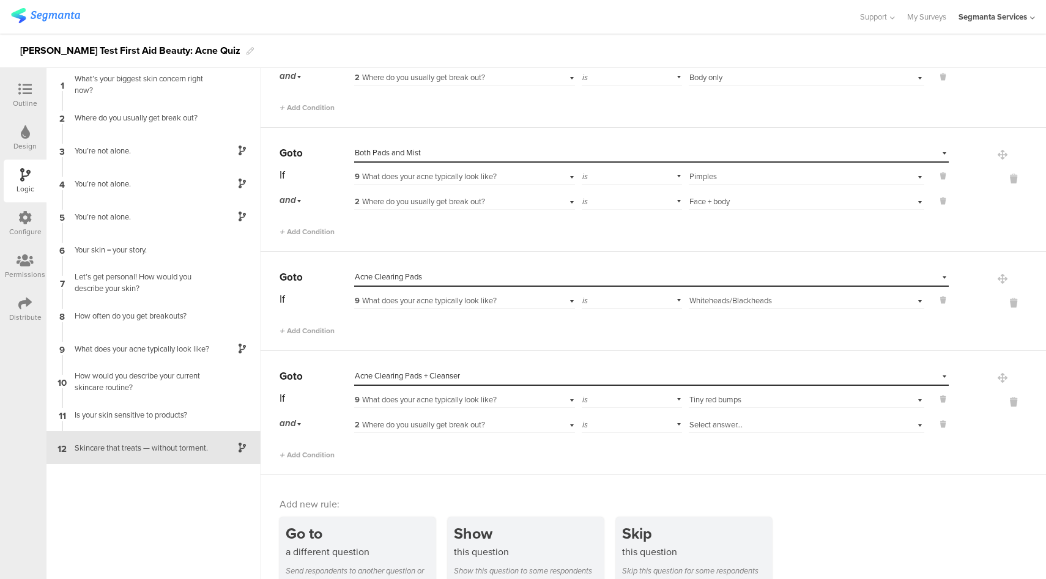
click at [727, 435] on div "If 9 What does your acne typically look like? is Select answer... Tiny red bump…" at bounding box center [614, 425] width 669 height 72
click at [731, 421] on span "Select answer..." at bounding box center [715, 425] width 53 height 12
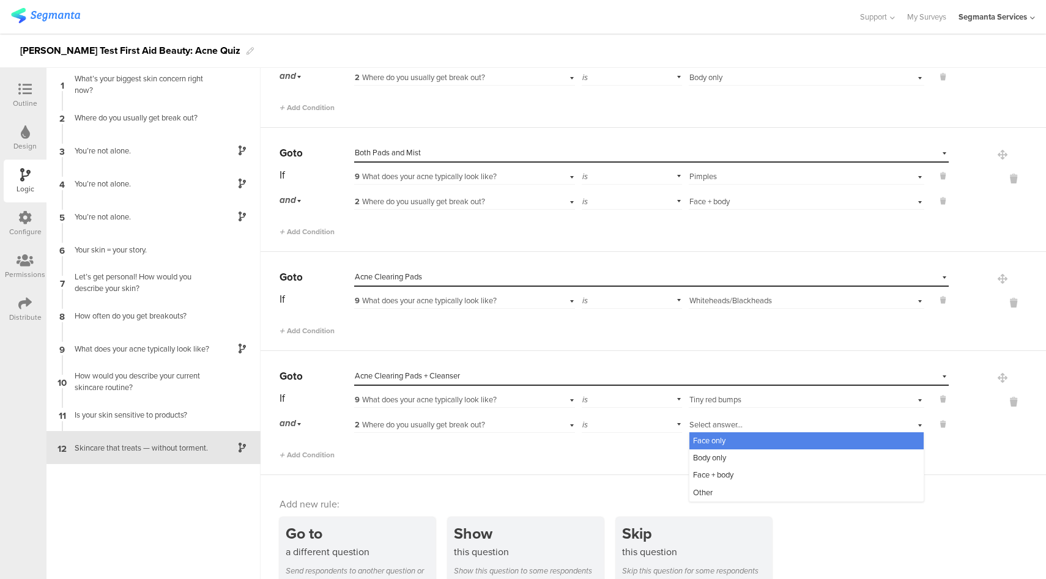
click at [726, 436] on div "Face only" at bounding box center [806, 440] width 234 height 17
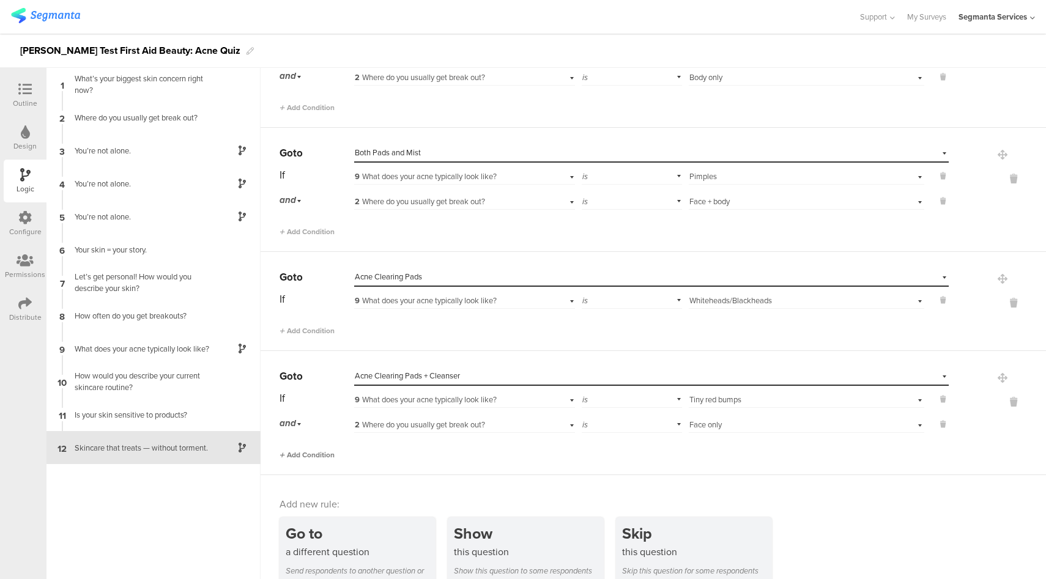
click at [324, 450] on span "Add Condition" at bounding box center [307, 455] width 55 height 11
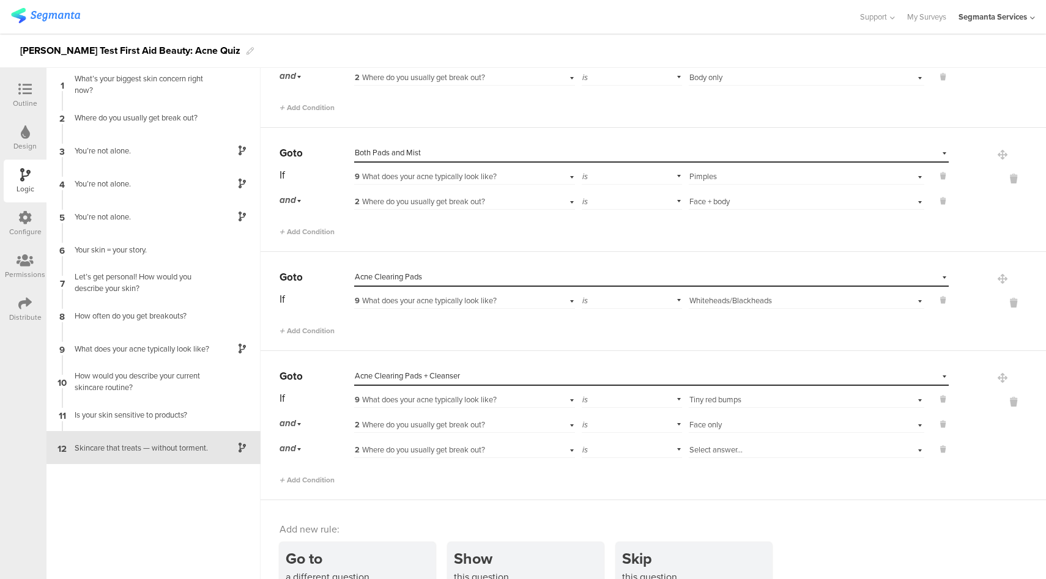
click at [500, 448] on div "2 Where do you usually get break out?" at bounding box center [447, 450] width 184 height 11
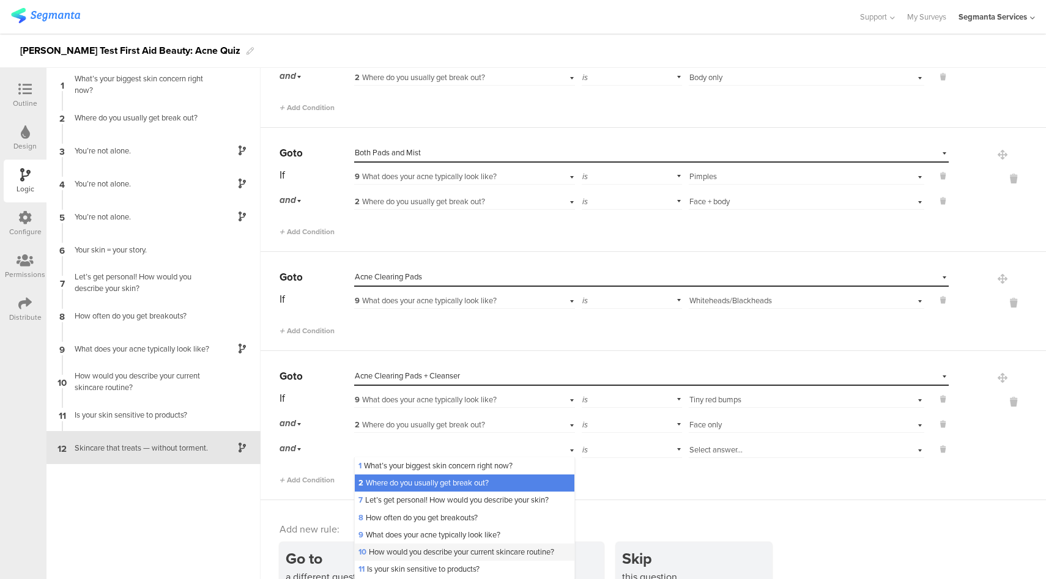
click at [498, 560] on div "10 How would you describe your current skincare routine?" at bounding box center [465, 552] width 220 height 17
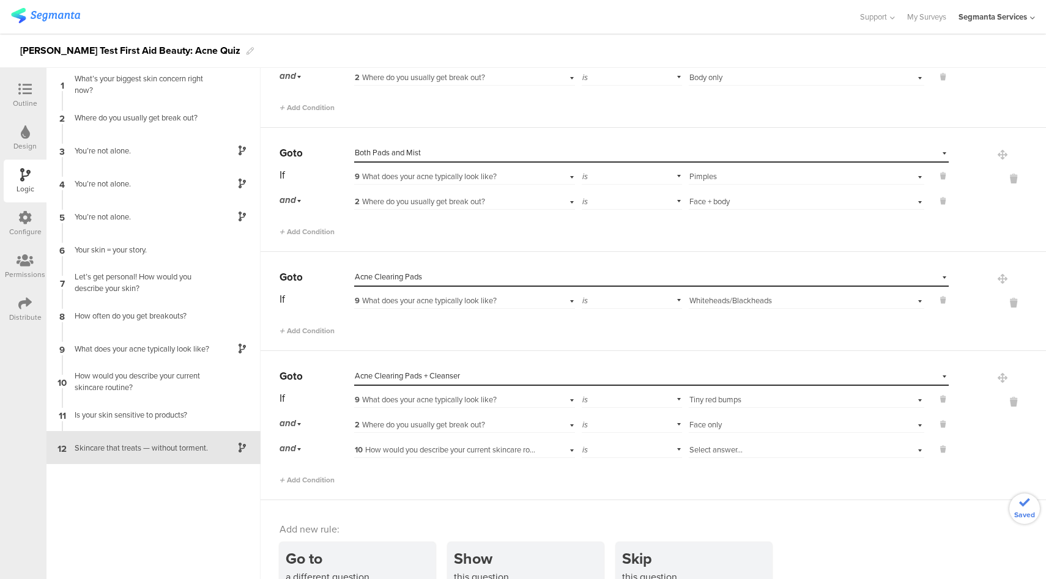
click at [784, 445] on div "Select answer..." at bounding box center [787, 450] width 197 height 11
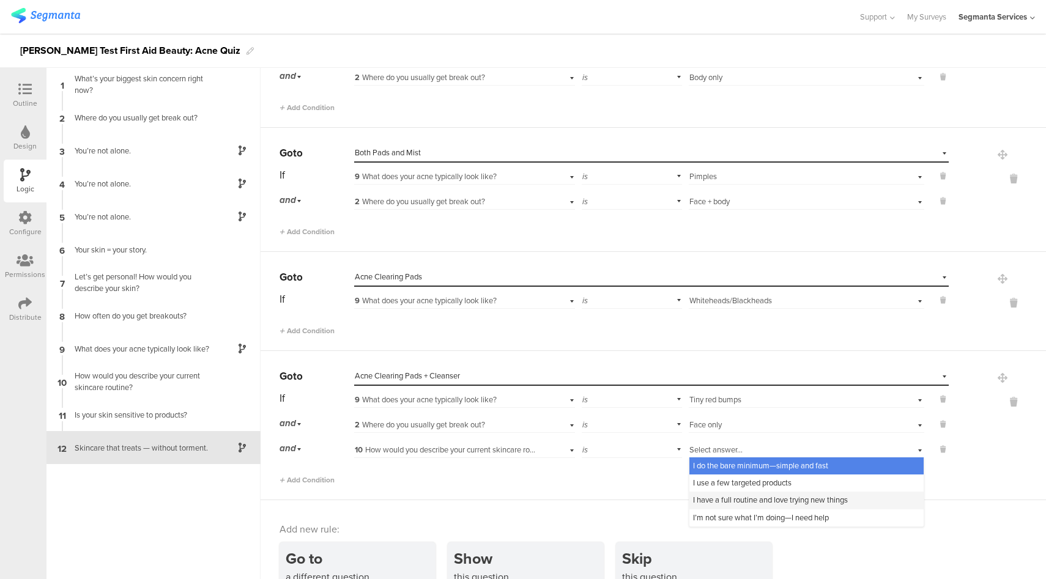
click at [782, 502] on span "I have a full routine and love trying new things" at bounding box center [770, 500] width 155 height 12
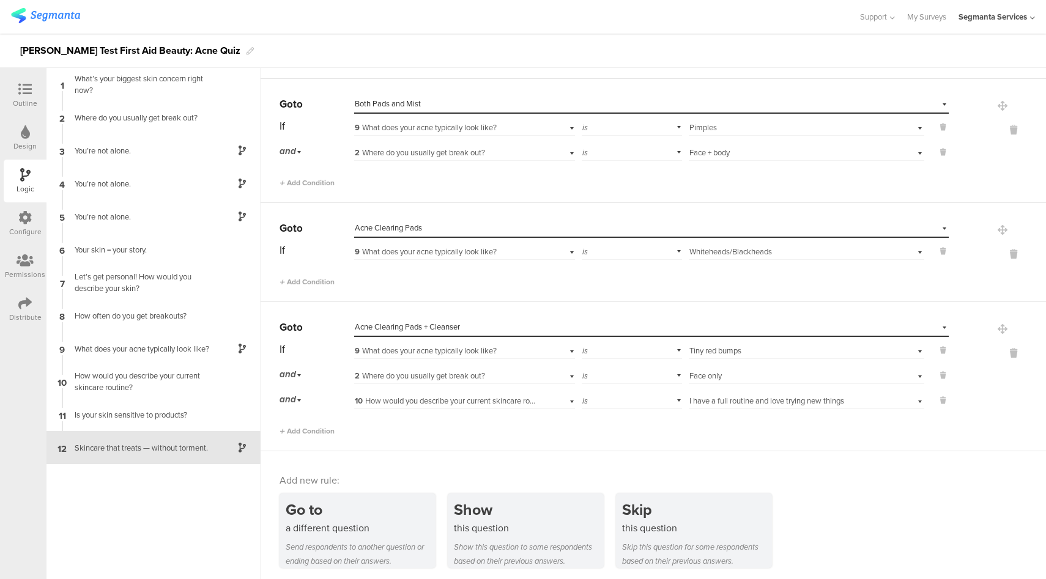
scroll to position [759, 0]
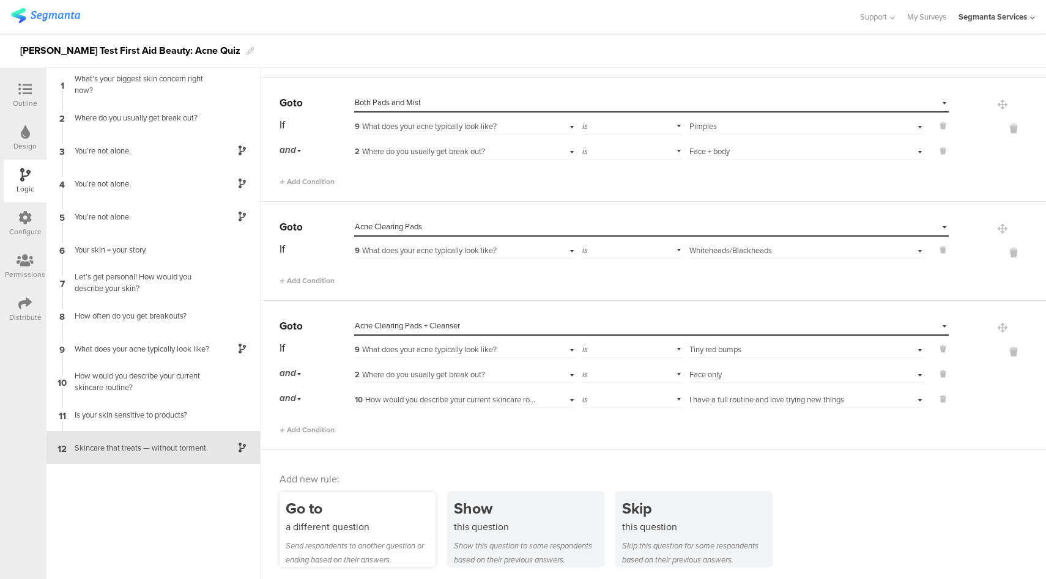
click at [377, 520] on div "a different question" at bounding box center [361, 527] width 150 height 14
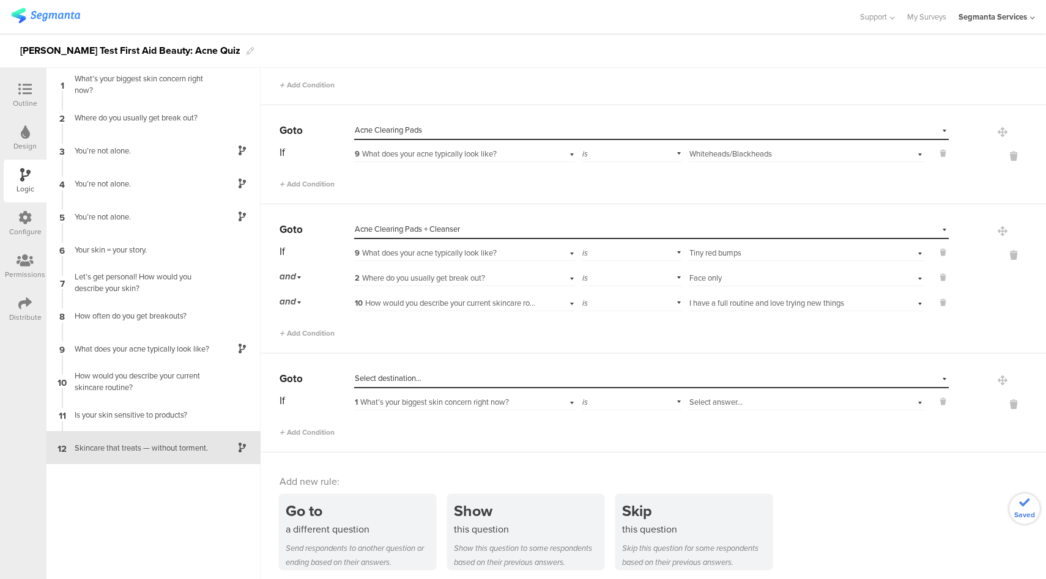
scroll to position [858, 0]
click at [524, 371] on div "Select destination..." at bounding box center [595, 376] width 481 height 11
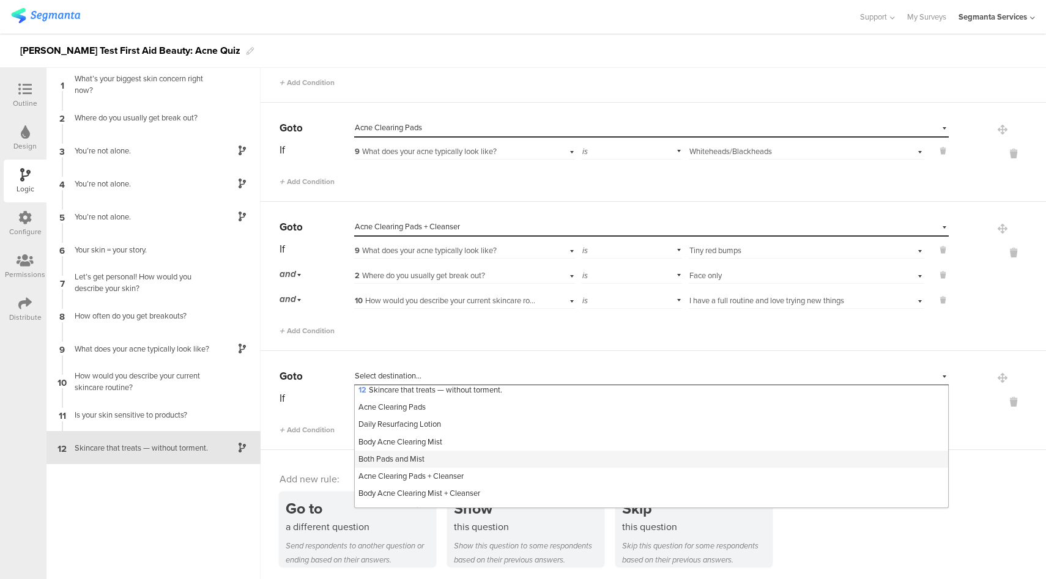
scroll to position [204, 0]
click at [483, 465] on div "Acne Clearing Pads + Cleanser" at bounding box center [651, 465] width 593 height 17
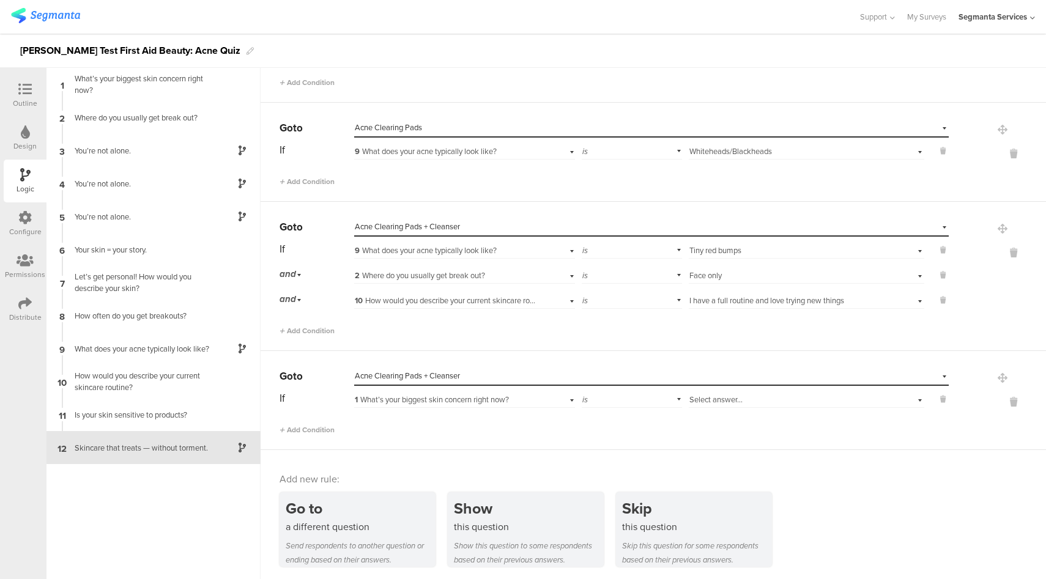
click at [494, 395] on span "1 What’s your biggest skin concern right now?" at bounding box center [432, 400] width 154 height 12
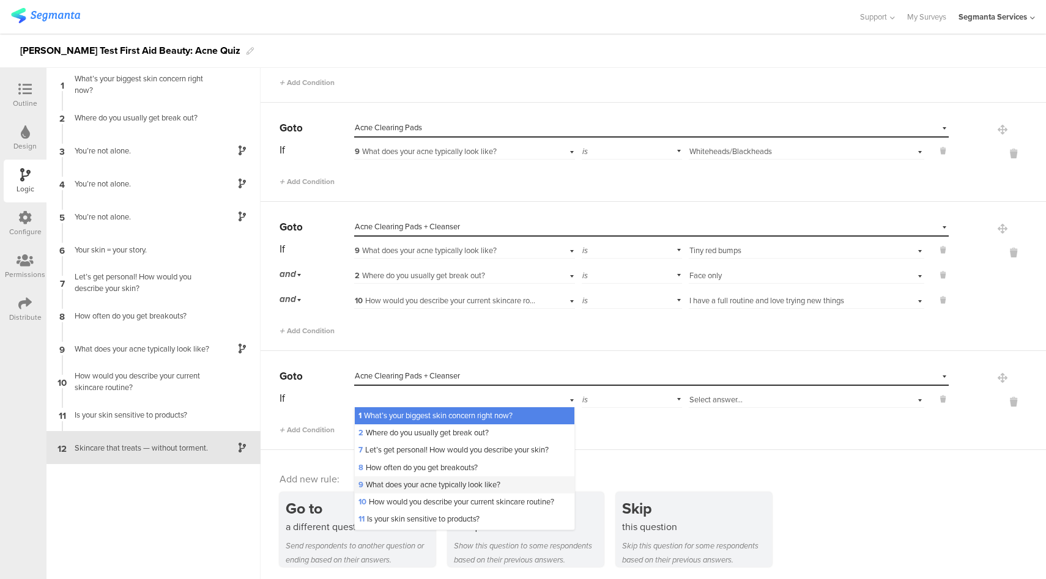
click at [436, 480] on span "9 What does your acne typically look like?" at bounding box center [429, 485] width 142 height 12
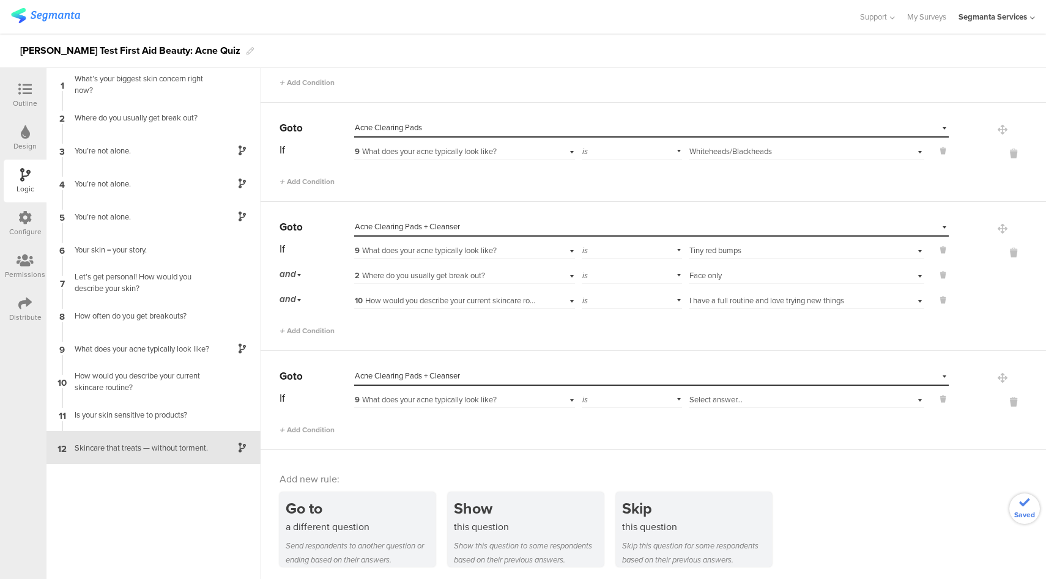
click at [774, 398] on div "Select answer..." at bounding box center [787, 400] width 197 height 11
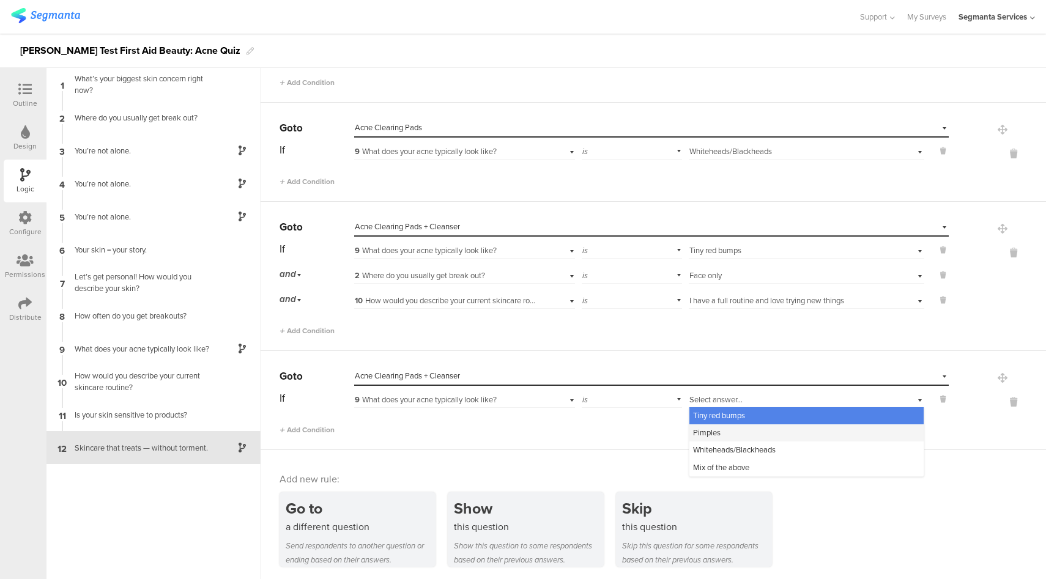
click at [729, 432] on div "Pimples" at bounding box center [806, 433] width 234 height 17
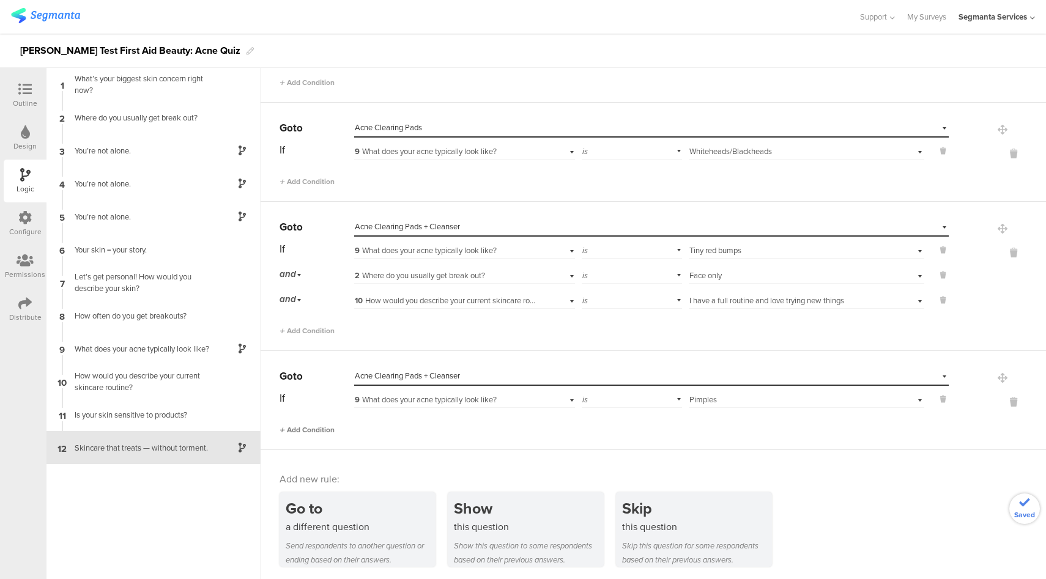
click at [319, 431] on span "Add Condition" at bounding box center [307, 430] width 55 height 11
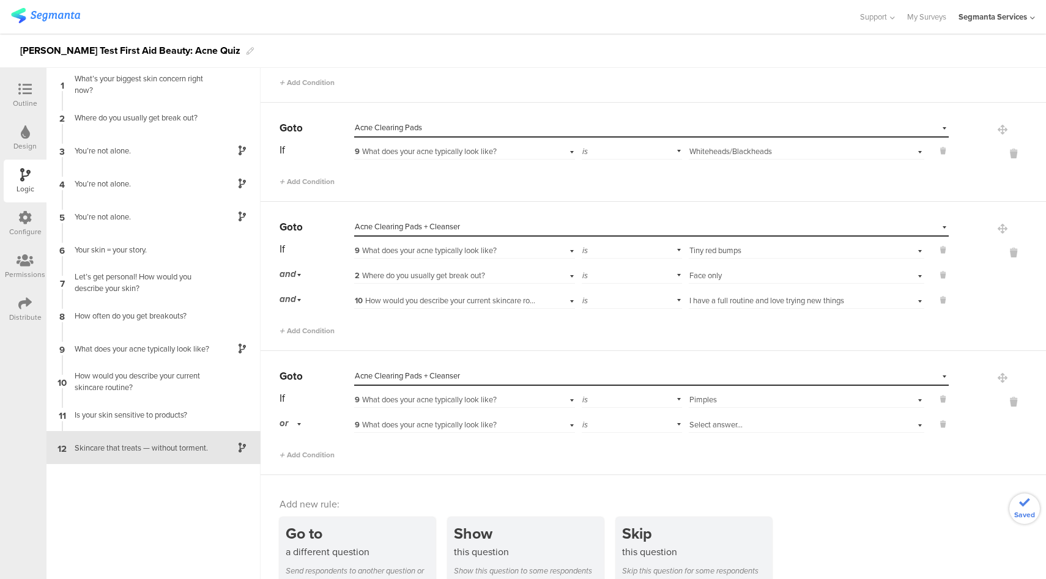
click at [286, 419] on span "or" at bounding box center [284, 423] width 9 height 13
click at [299, 452] on div "and" at bounding box center [316, 458] width 72 height 17
click at [480, 425] on span "9 What does your acne typically look like?" at bounding box center [426, 425] width 142 height 12
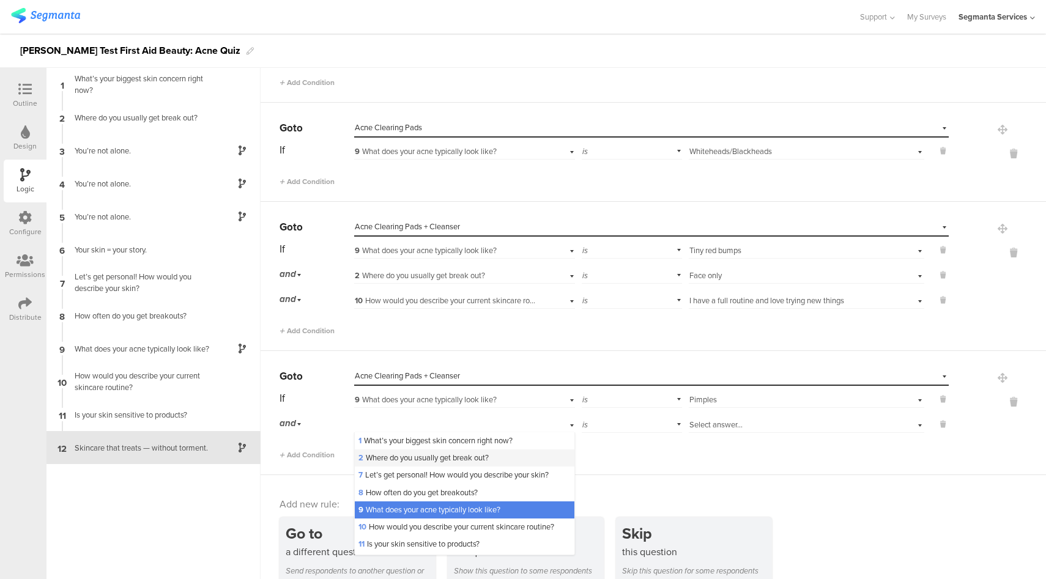
click at [418, 452] on span "2 Where do you usually get break out?" at bounding box center [423, 458] width 130 height 12
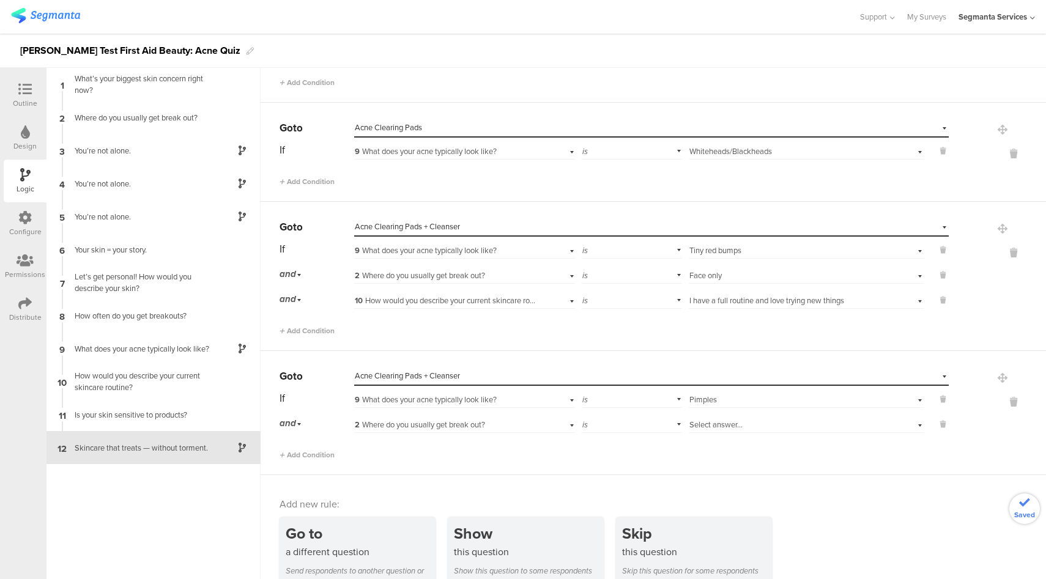
click at [739, 423] on div "Select answer..." at bounding box center [787, 425] width 197 height 11
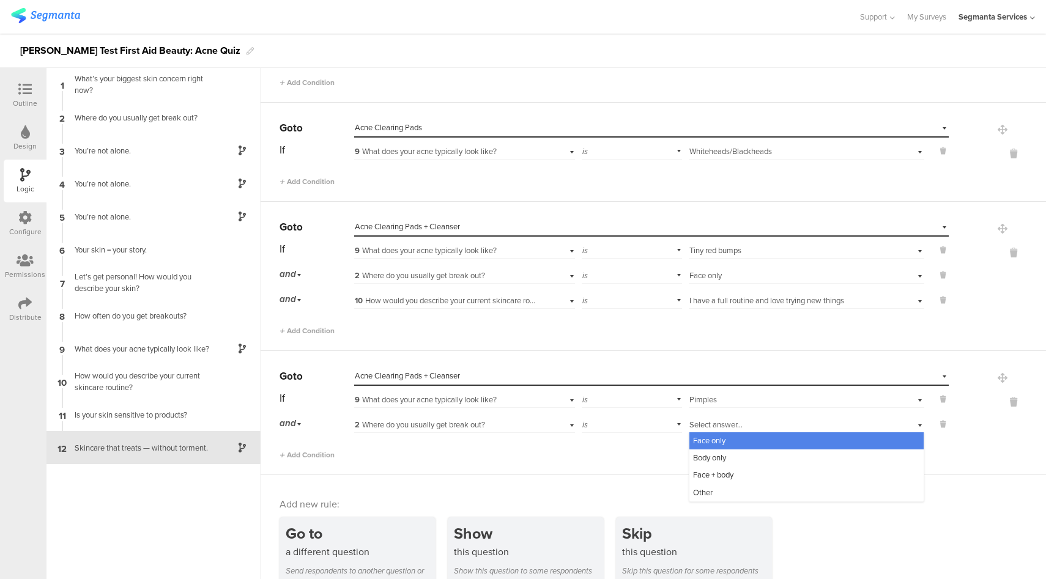
click at [718, 439] on div "Face only" at bounding box center [806, 440] width 234 height 17
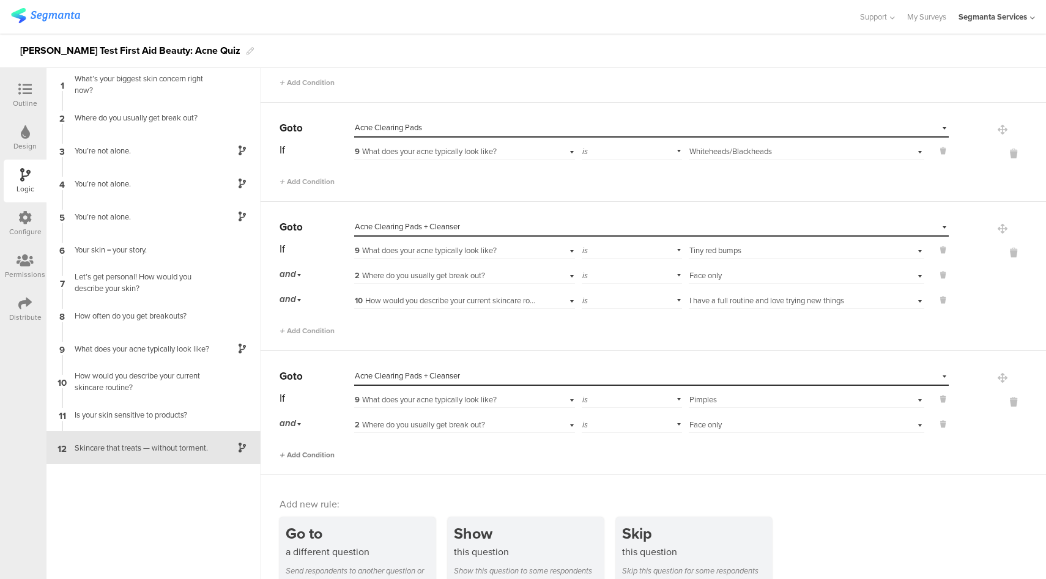
click at [308, 454] on span "Add Condition" at bounding box center [307, 455] width 55 height 11
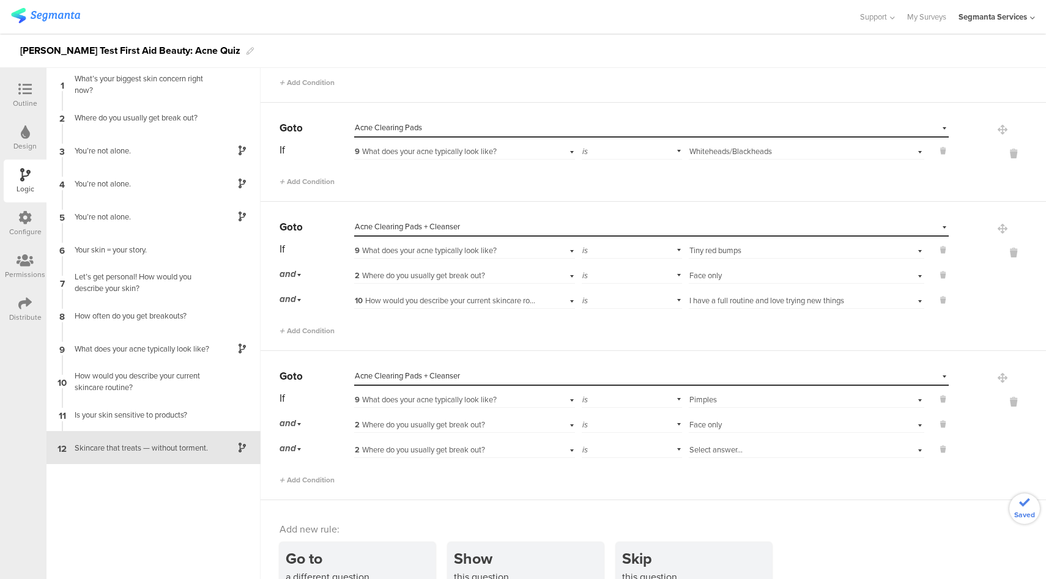
click at [499, 449] on div "2 Where do you usually get break out?" at bounding box center [447, 450] width 184 height 11
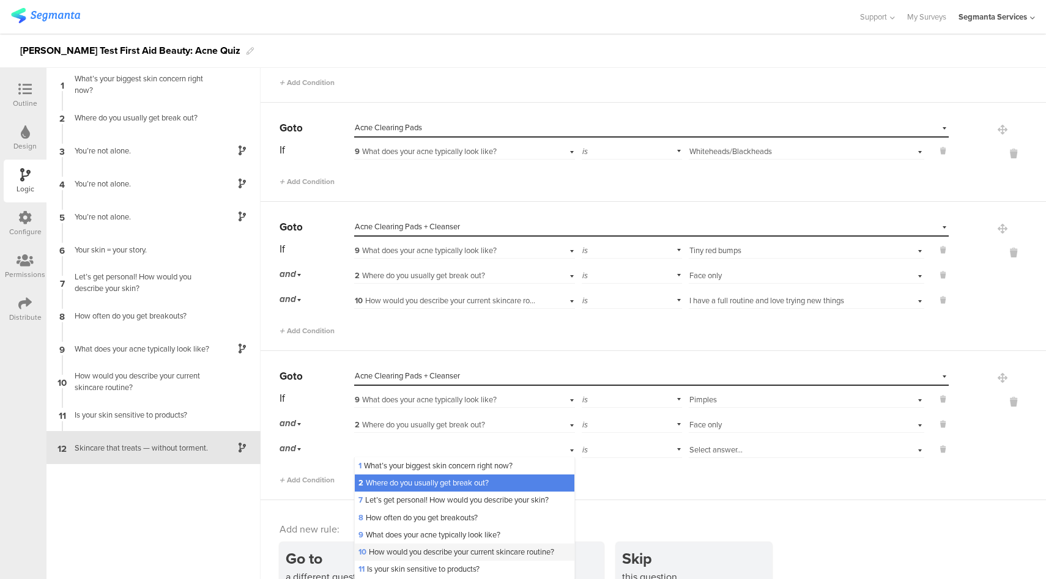
click at [423, 556] on span "10 How would you describe your current skincare routine?" at bounding box center [456, 552] width 196 height 12
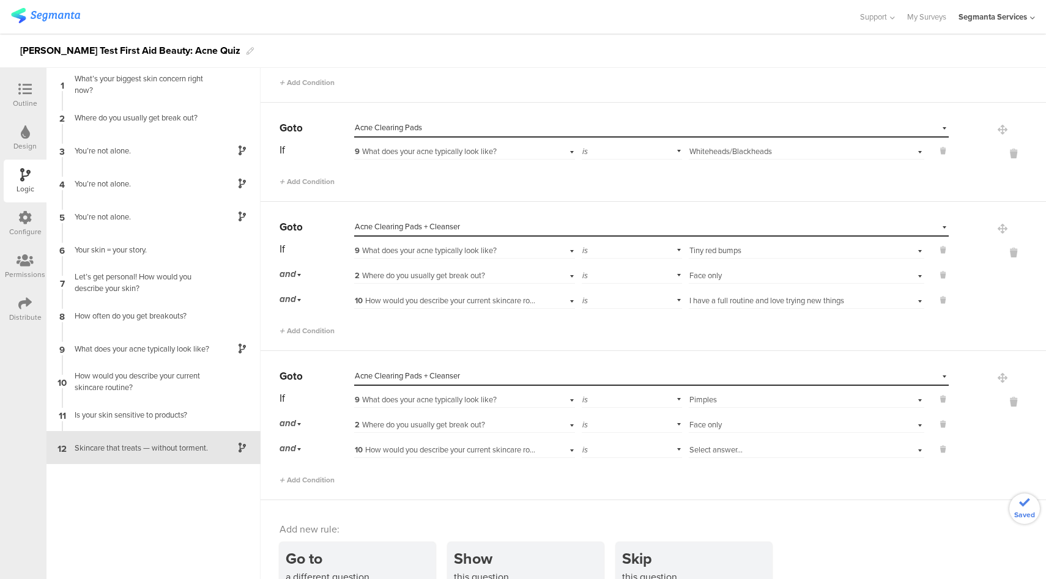
click at [719, 449] on span "Select answer..." at bounding box center [715, 450] width 53 height 12
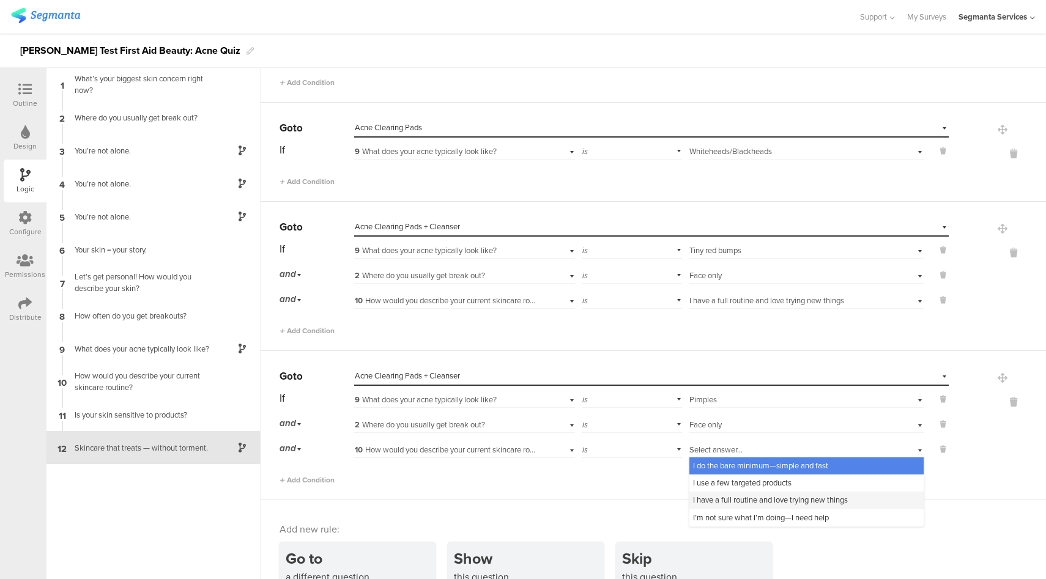
click at [713, 499] on span "I have a full routine and love trying new things" at bounding box center [770, 500] width 155 height 12
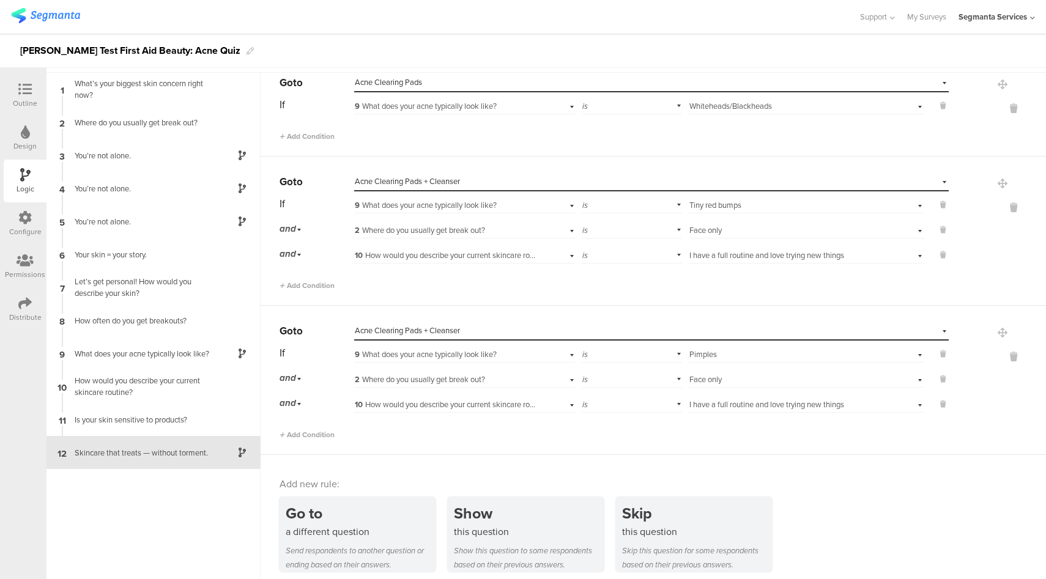
scroll to position [49, 0]
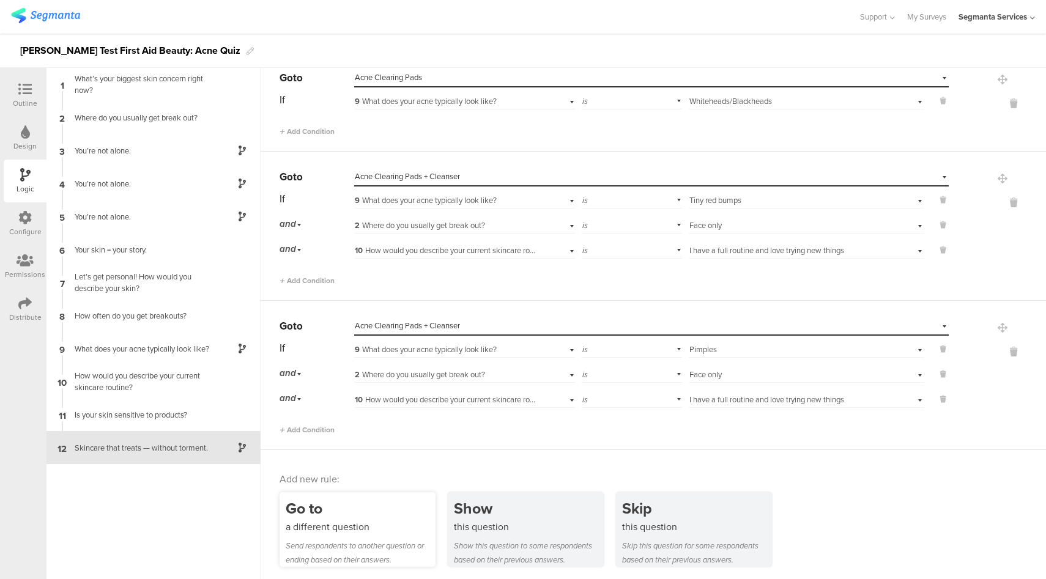
click at [362, 502] on div "Go to" at bounding box center [361, 508] width 150 height 23
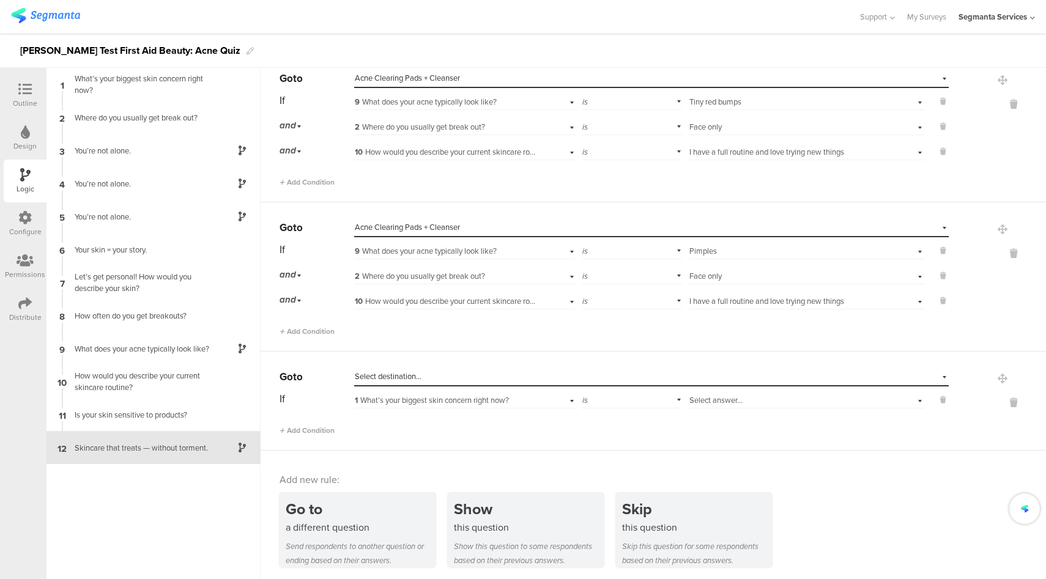
scroll to position [1007, 0]
click at [458, 380] on div "Select destination..." at bounding box center [651, 377] width 595 height 19
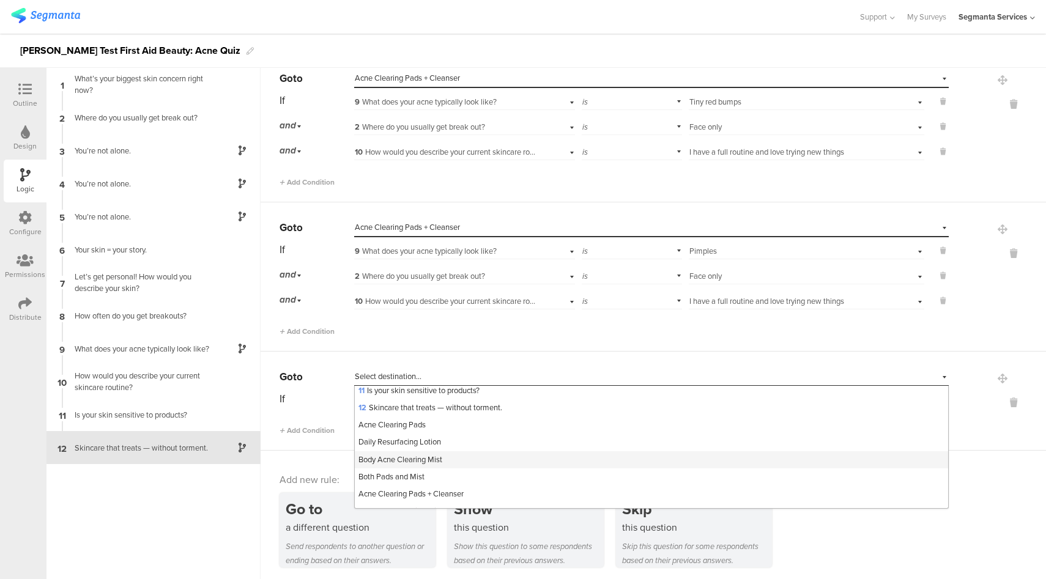
scroll to position [177, 0]
click at [460, 425] on div "Acne Clearing Pads" at bounding box center [651, 424] width 593 height 17
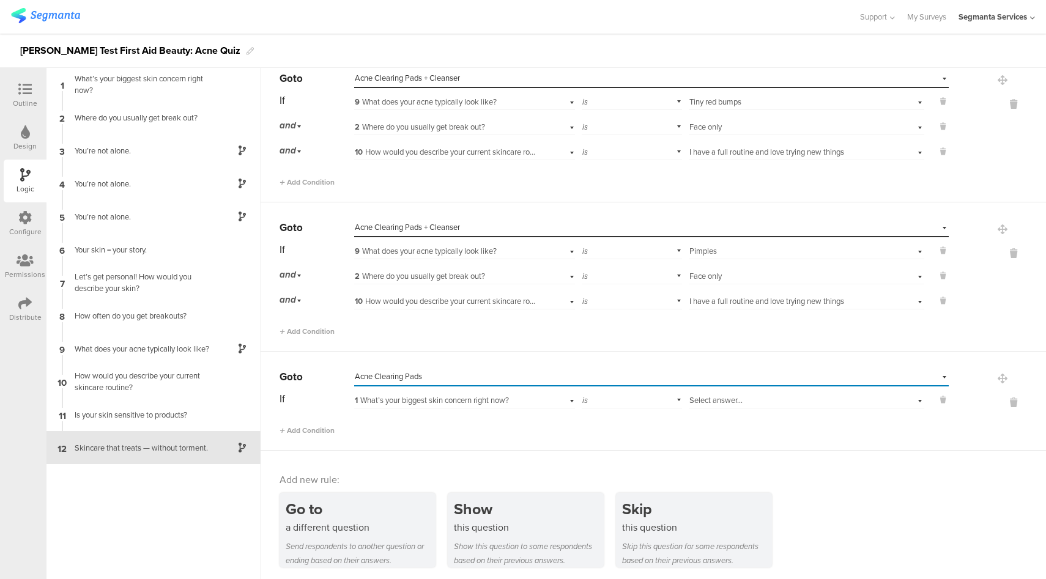
click at [512, 404] on div "1 What’s your biggest skin concern right now?" at bounding box center [464, 399] width 221 height 19
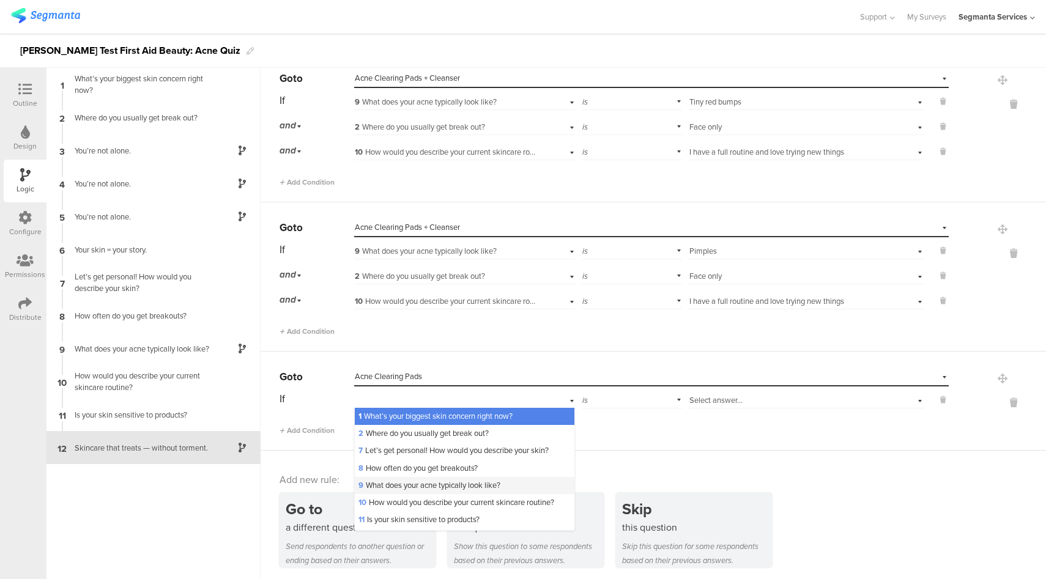
click at [479, 488] on span "9 What does your acne typically look like?" at bounding box center [429, 486] width 142 height 12
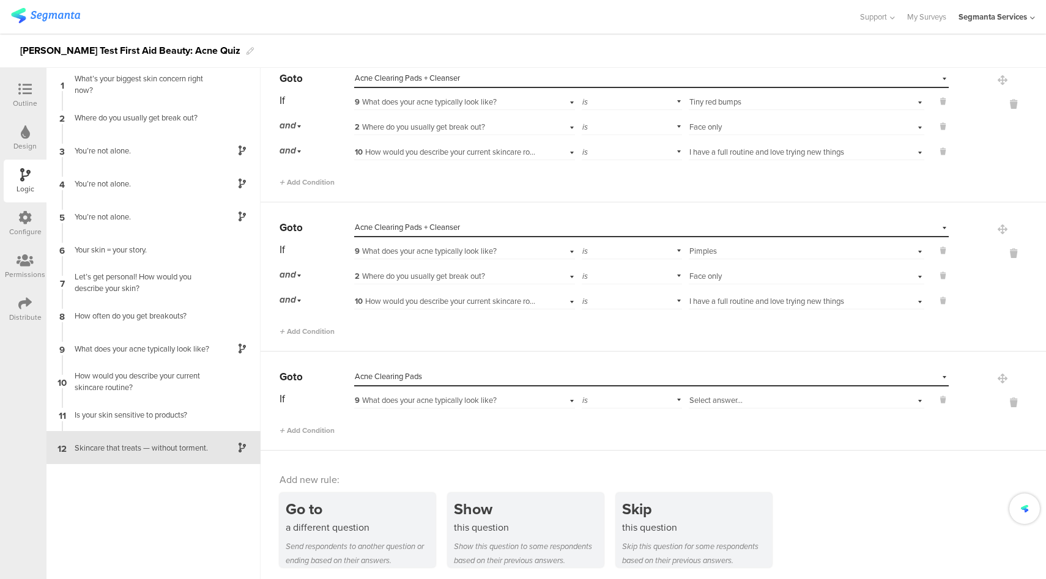
click at [725, 398] on span "Select answer..." at bounding box center [715, 401] width 53 height 12
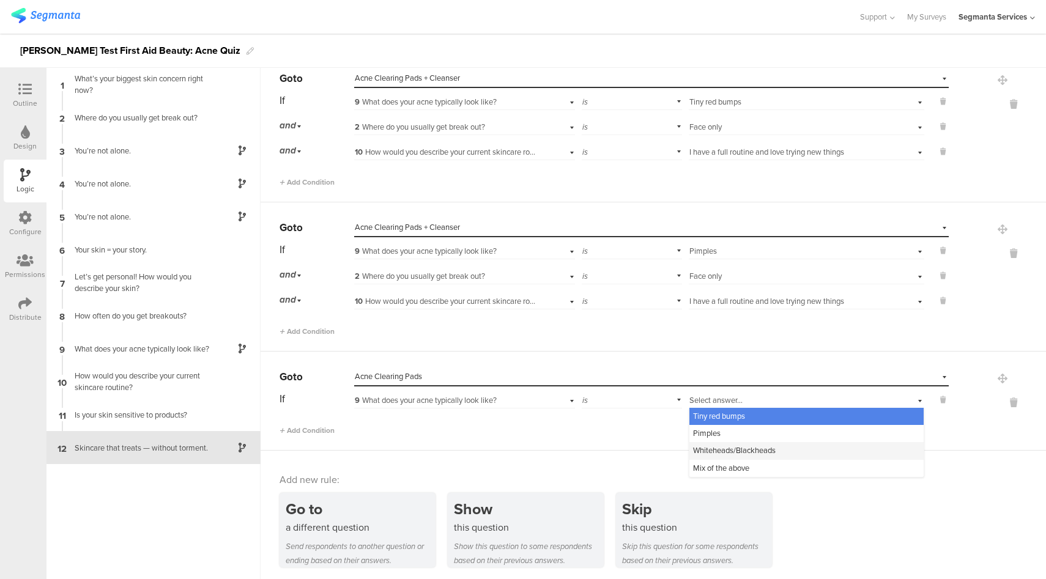
click at [710, 451] on span "Whiteheads/Blackheads" at bounding box center [734, 451] width 83 height 12
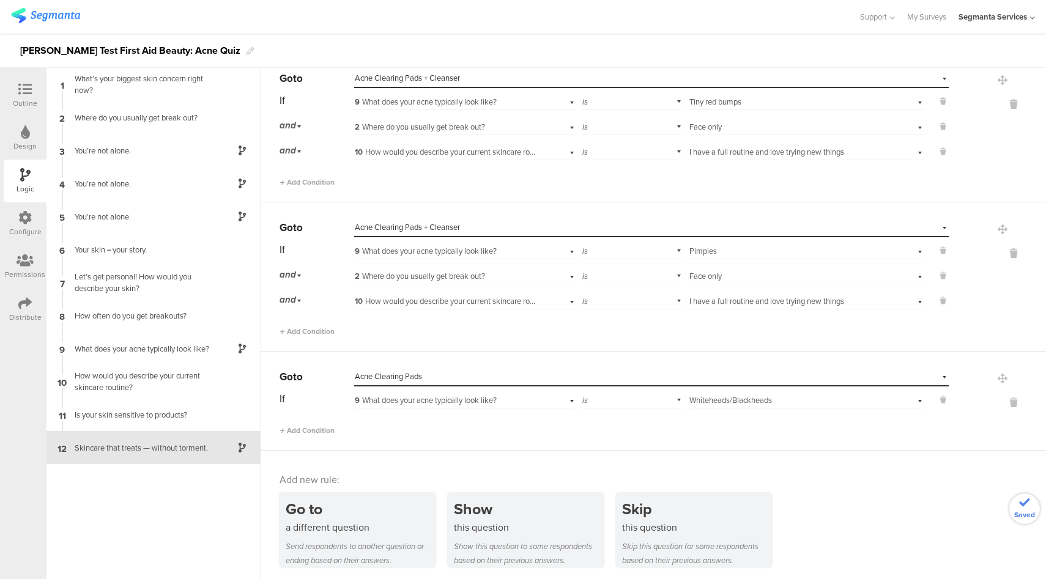
click at [457, 374] on div "Select destination... Acne Clearing Pads" at bounding box center [644, 376] width 578 height 11
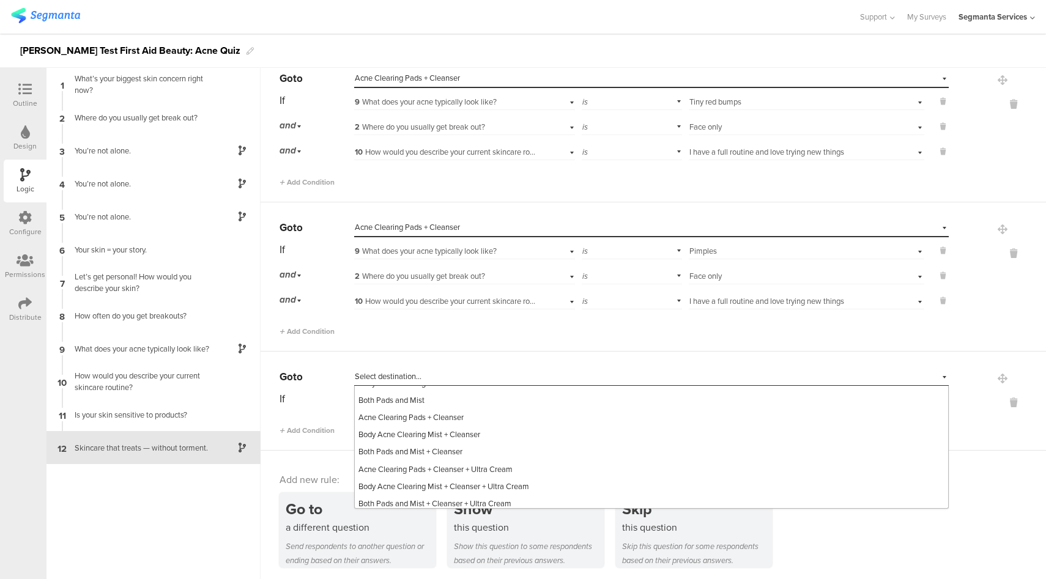
scroll to position [256, 0]
click at [494, 420] on div "Acne Clearing Pads + Cleanser" at bounding box center [651, 414] width 593 height 17
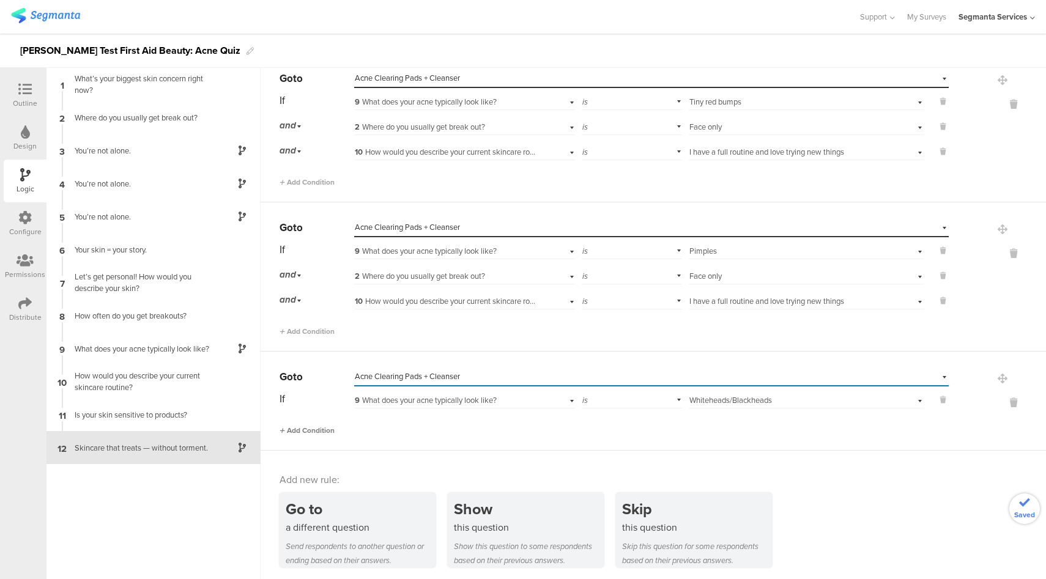
click at [317, 425] on span "Add Condition" at bounding box center [307, 430] width 55 height 11
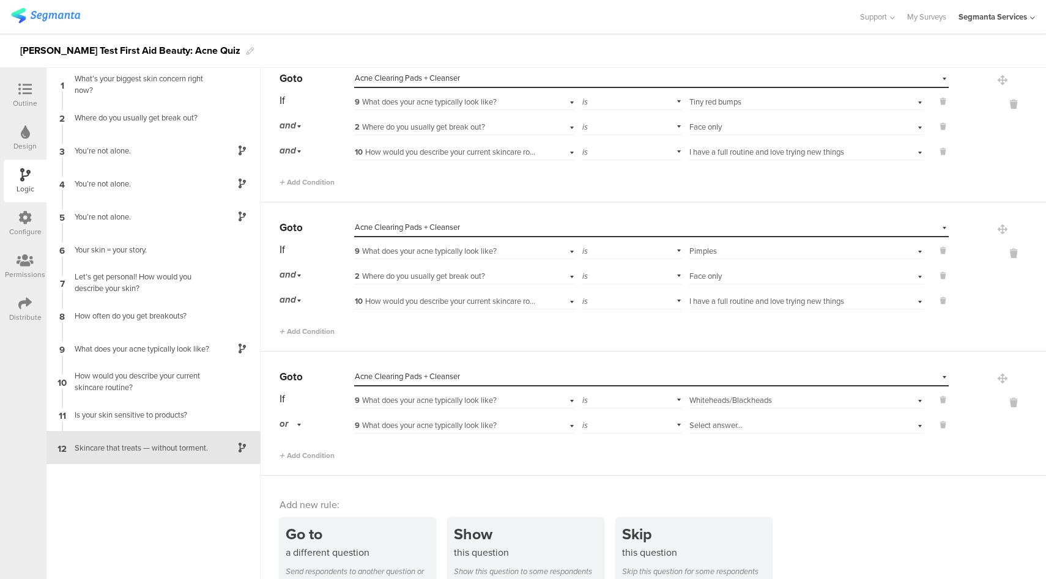
click at [295, 422] on div "or" at bounding box center [293, 424] width 26 height 19
click at [307, 457] on div "and" at bounding box center [316, 458] width 72 height 17
click at [533, 426] on div "9 What does your acne typically look like?" at bounding box center [464, 424] width 221 height 19
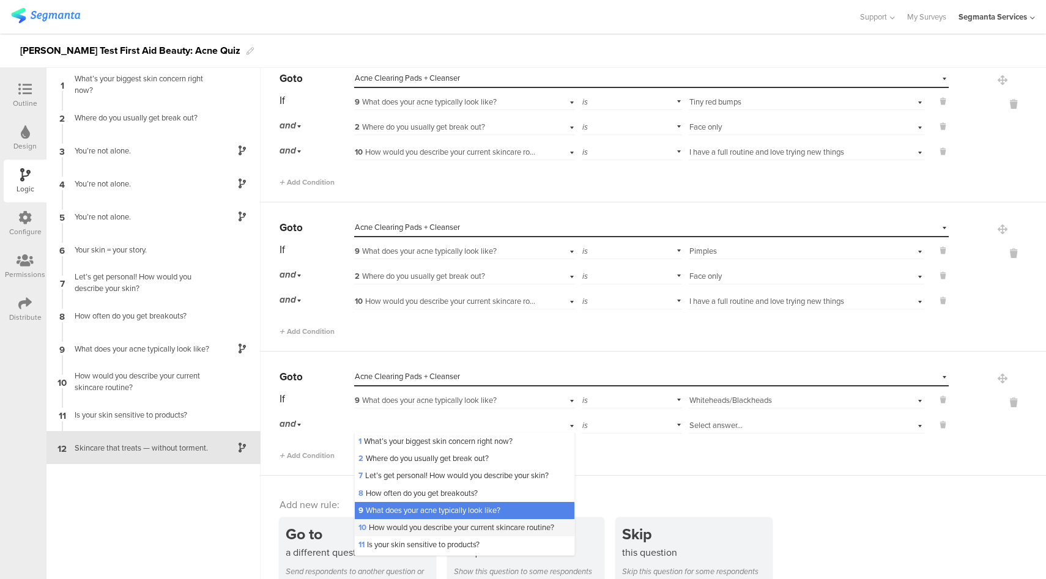
click at [401, 529] on span "10 How would you describe your current skincare routine?" at bounding box center [456, 528] width 196 height 12
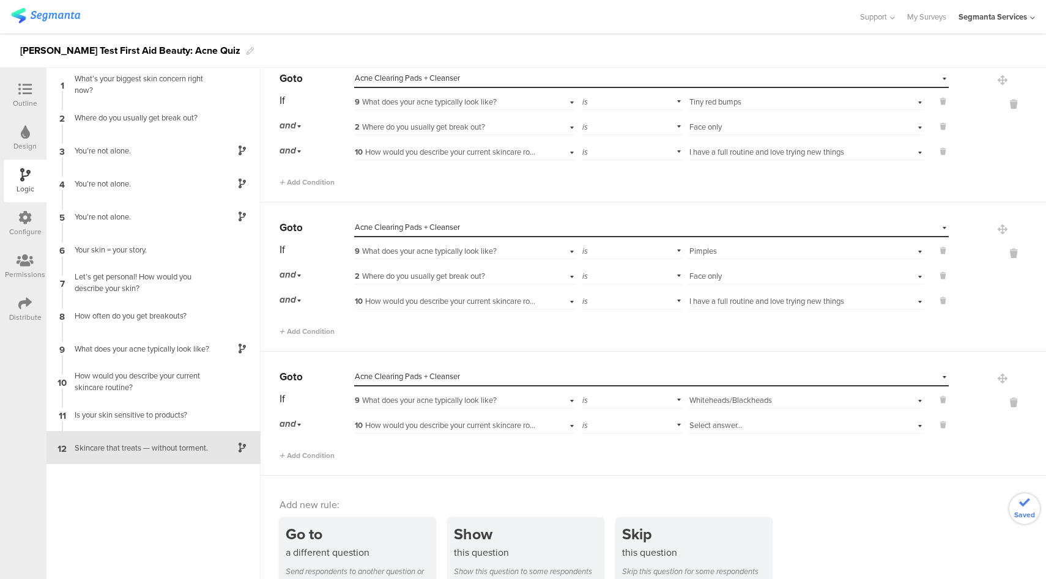
click at [733, 427] on div "Select answer..." at bounding box center [787, 425] width 197 height 11
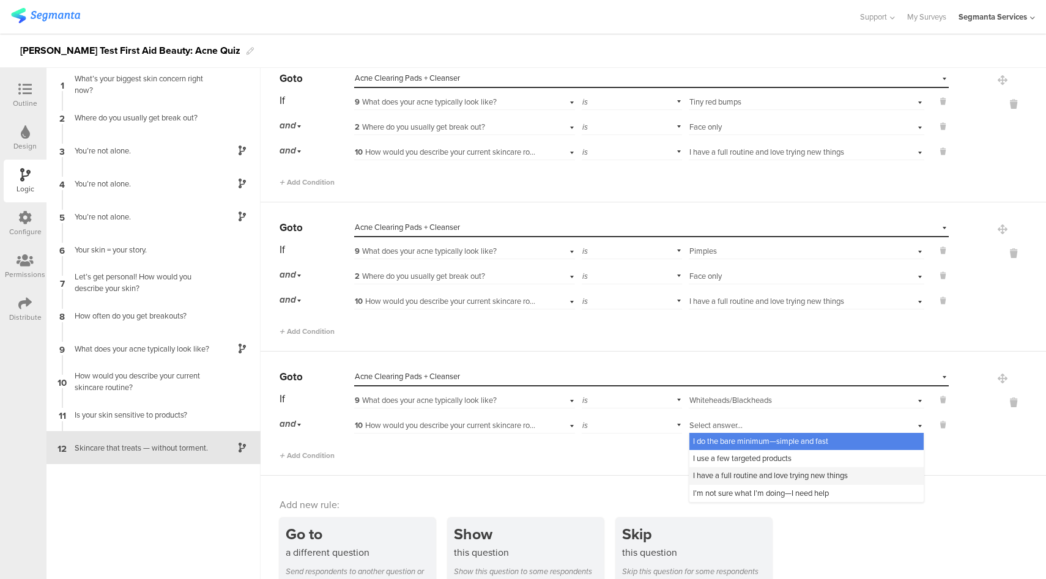
click at [732, 477] on span "I have a full routine and love trying new things" at bounding box center [770, 476] width 155 height 12
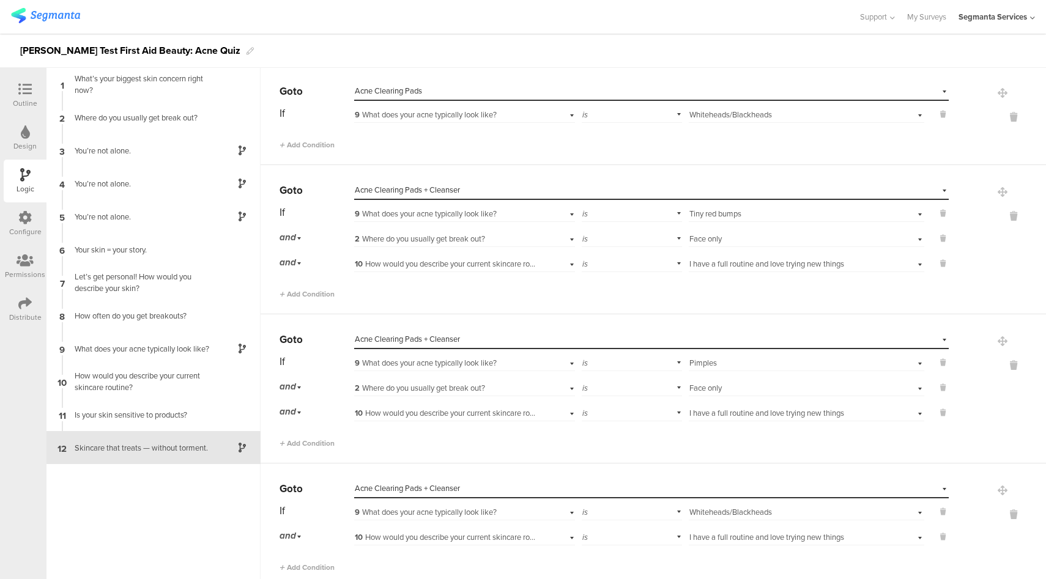
scroll to position [1032, 0]
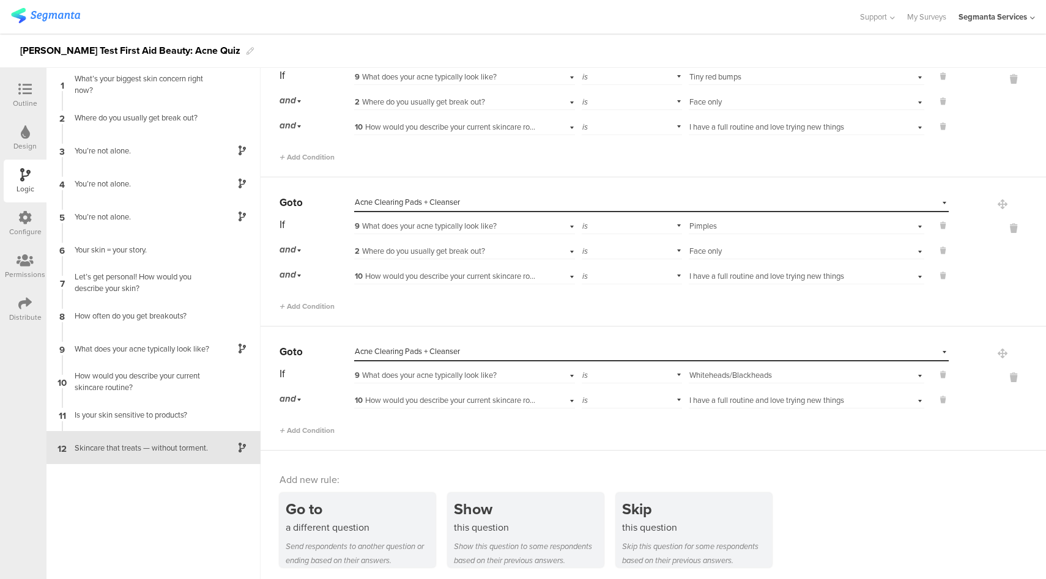
click at [18, 305] on icon at bounding box center [24, 303] width 13 height 13
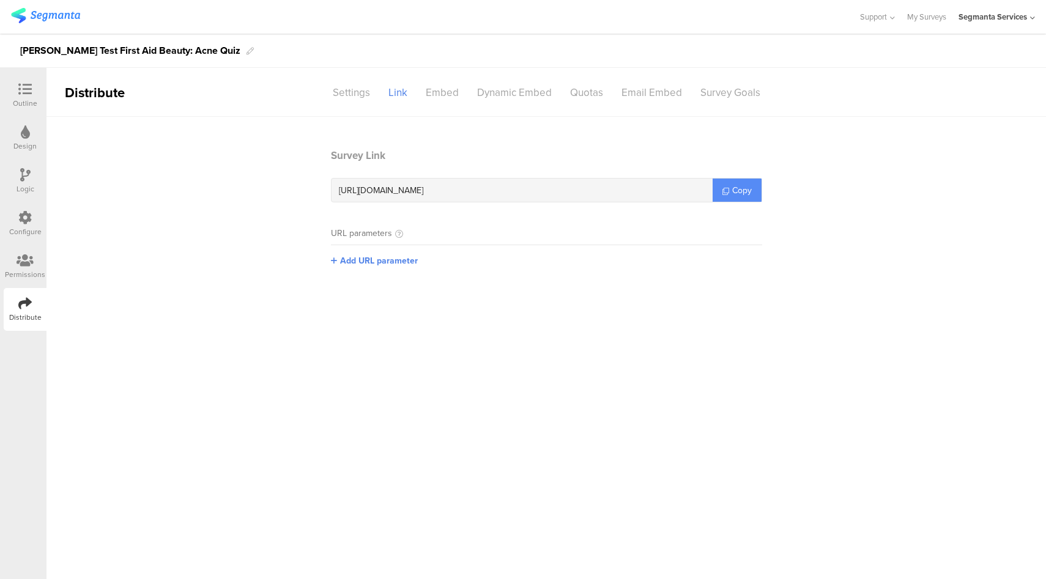
click at [742, 200] on link "Copy" at bounding box center [737, 190] width 49 height 23
click at [20, 222] on icon at bounding box center [24, 217] width 13 height 13
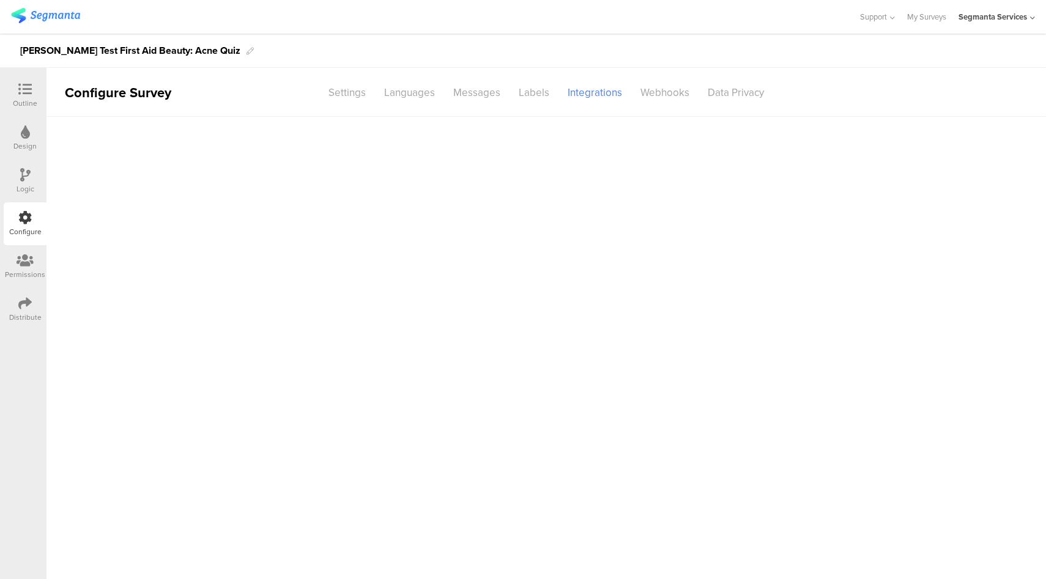
click at [36, 180] on div "Logic" at bounding box center [25, 181] width 43 height 43
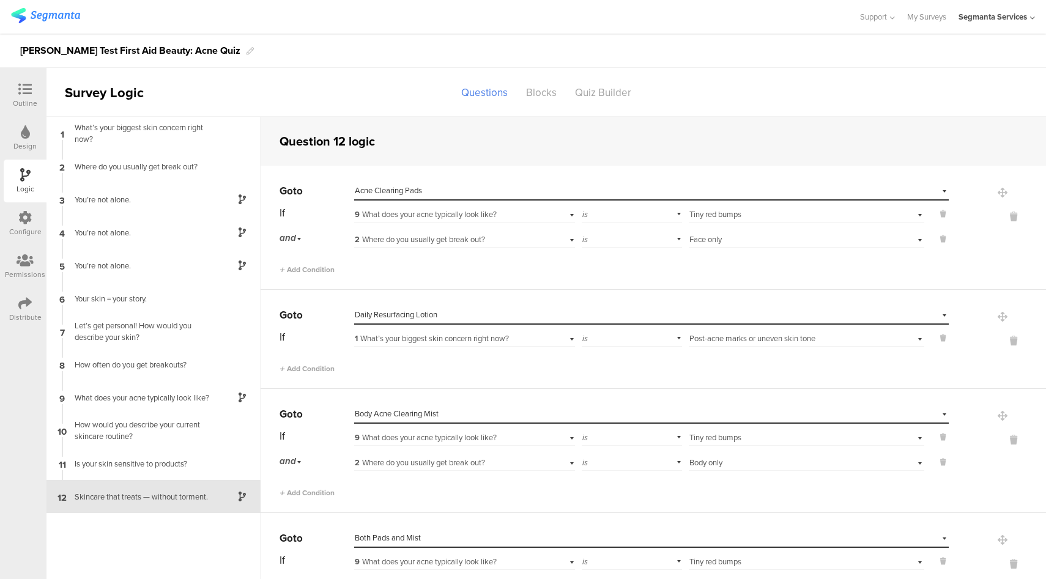
scroll to position [49, 0]
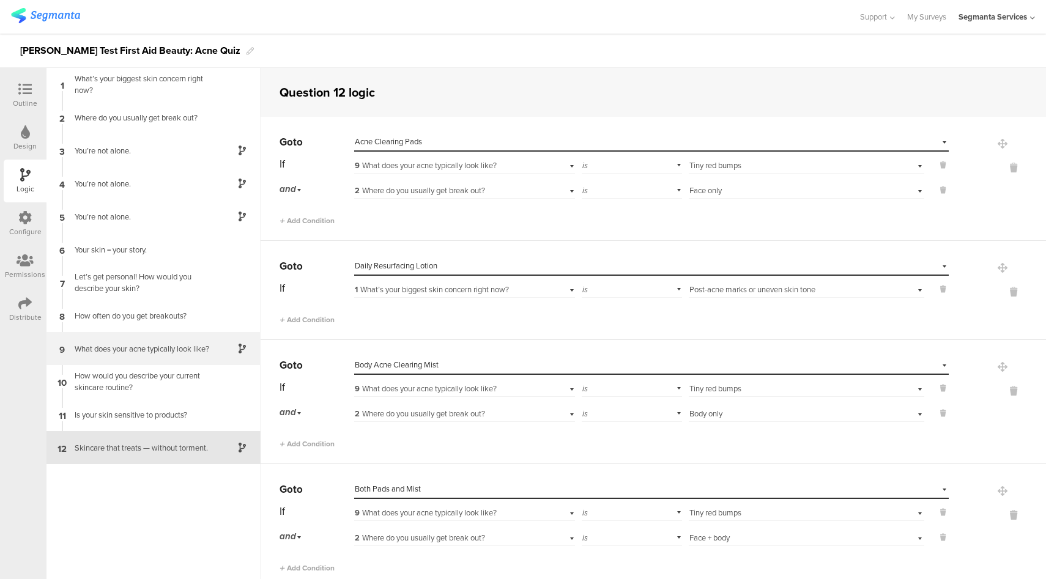
click at [139, 345] on div "What does your acne typically look like?" at bounding box center [143, 349] width 153 height 12
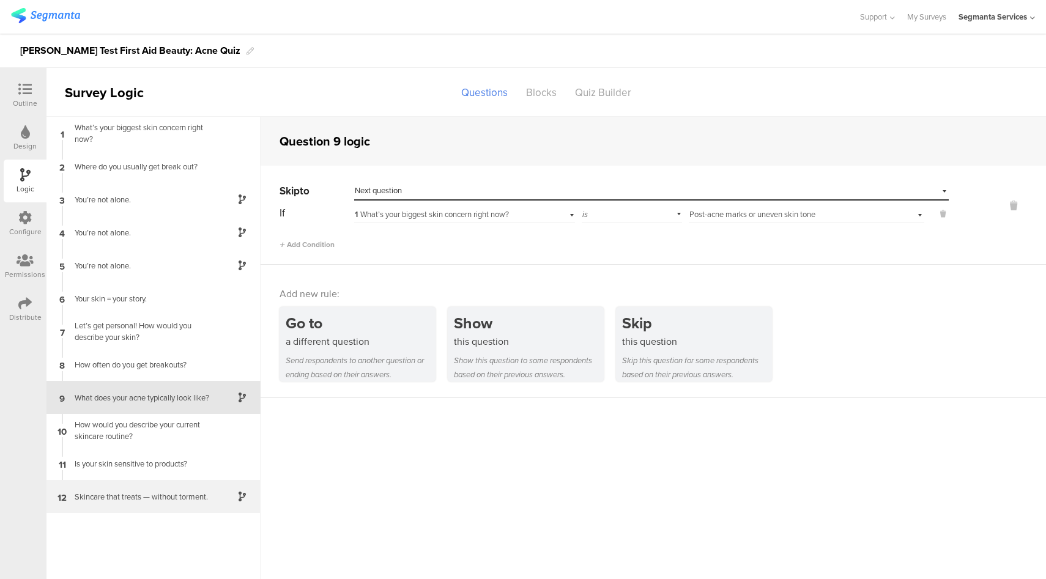
click at [167, 503] on div "12 Skincare that treats — without torment." at bounding box center [153, 496] width 214 height 33
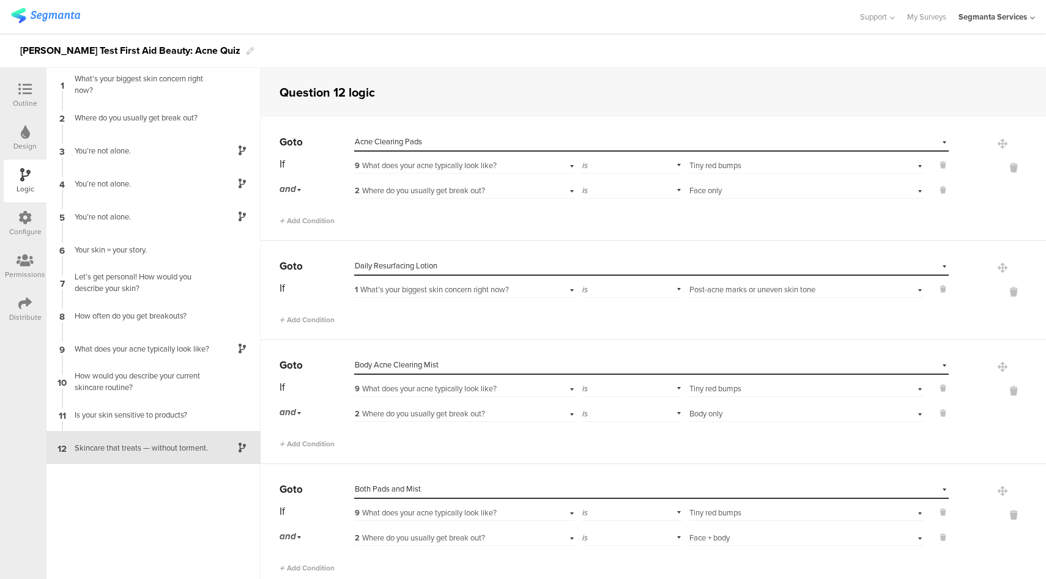
click at [26, 89] on icon at bounding box center [24, 89] width 13 height 13
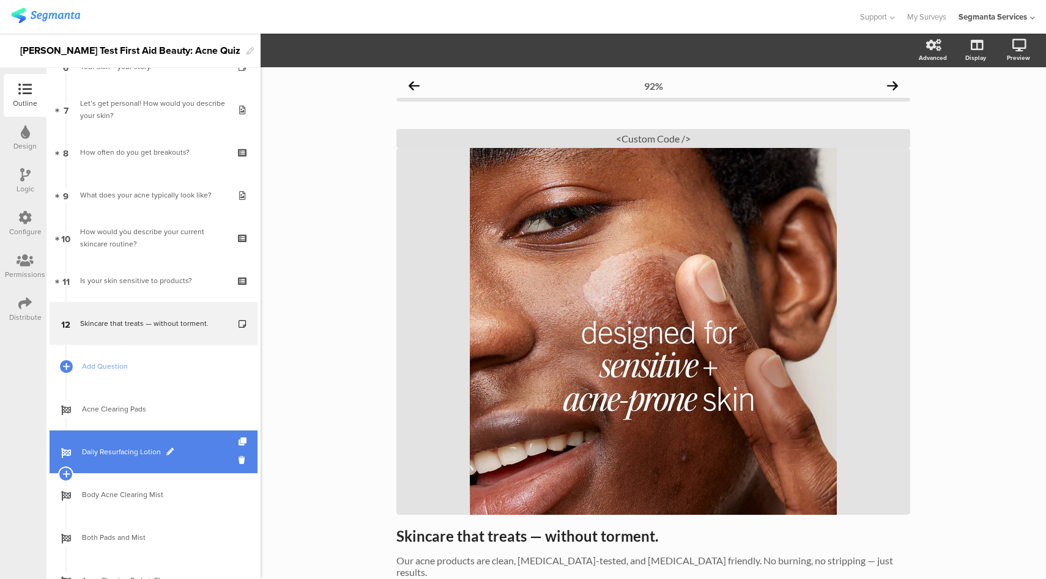
scroll to position [550, 0]
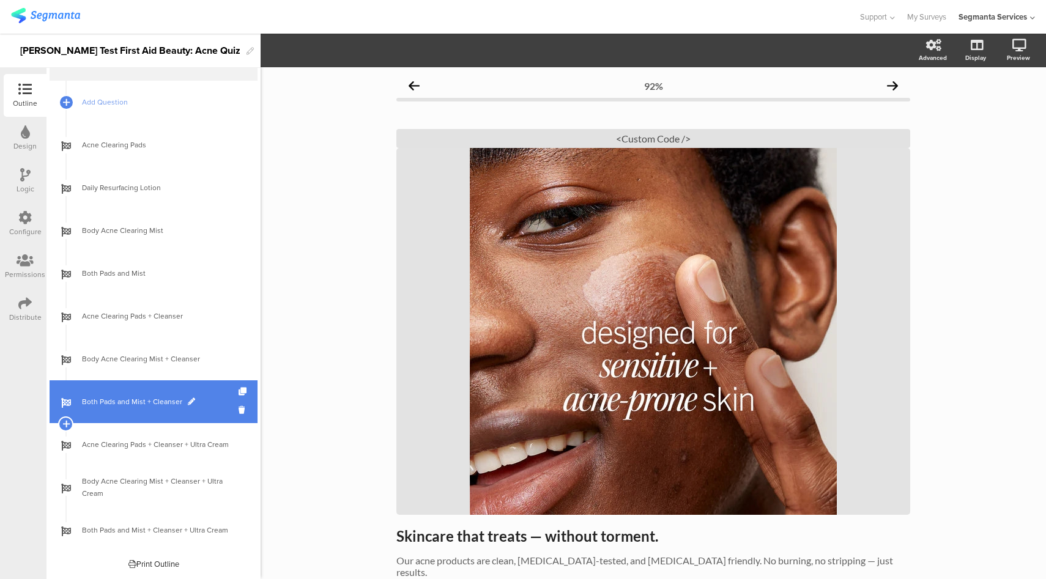
click at [207, 405] on span "Both Pads and Mist + Cleanser" at bounding box center [160, 402] width 157 height 12
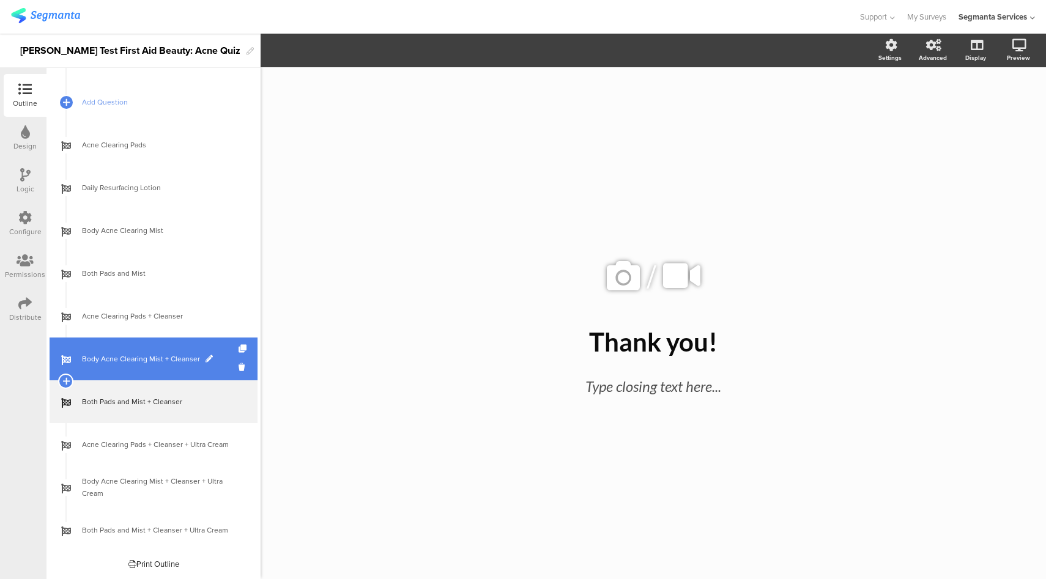
click at [215, 351] on link "Body Acne Clearing Mist + Cleanser" at bounding box center [154, 359] width 208 height 43
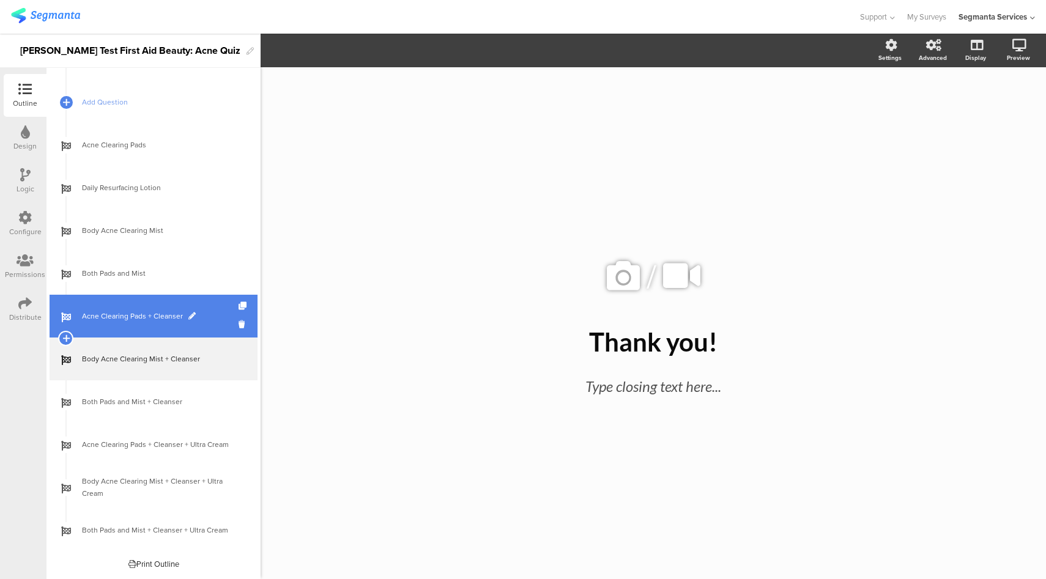
click at [150, 323] on link "Acne Clearing Pads + Cleanser" at bounding box center [154, 316] width 208 height 43
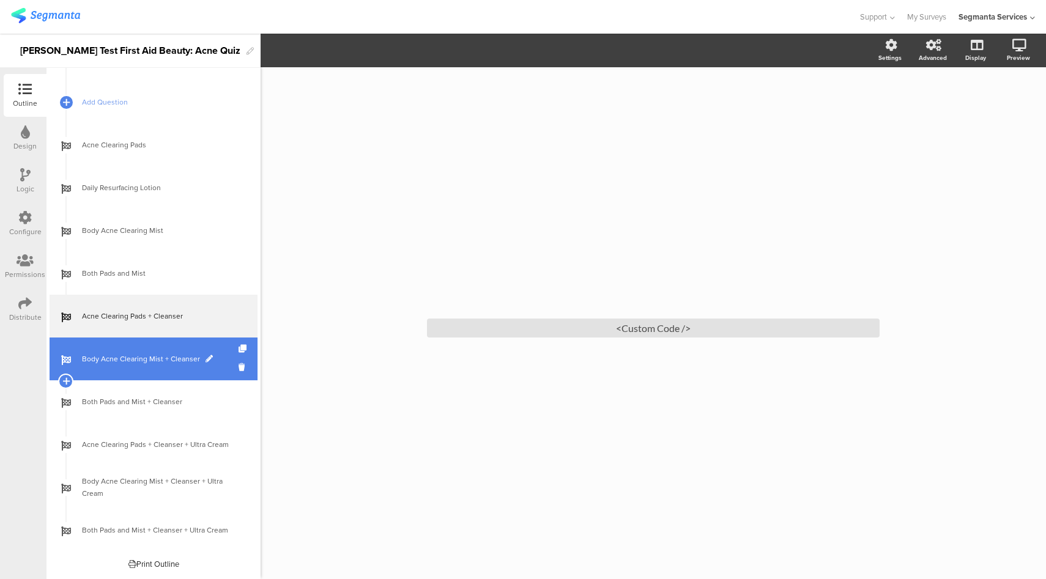
click at [142, 360] on span "Body Acne Clearing Mist + Cleanser" at bounding box center [160, 359] width 157 height 12
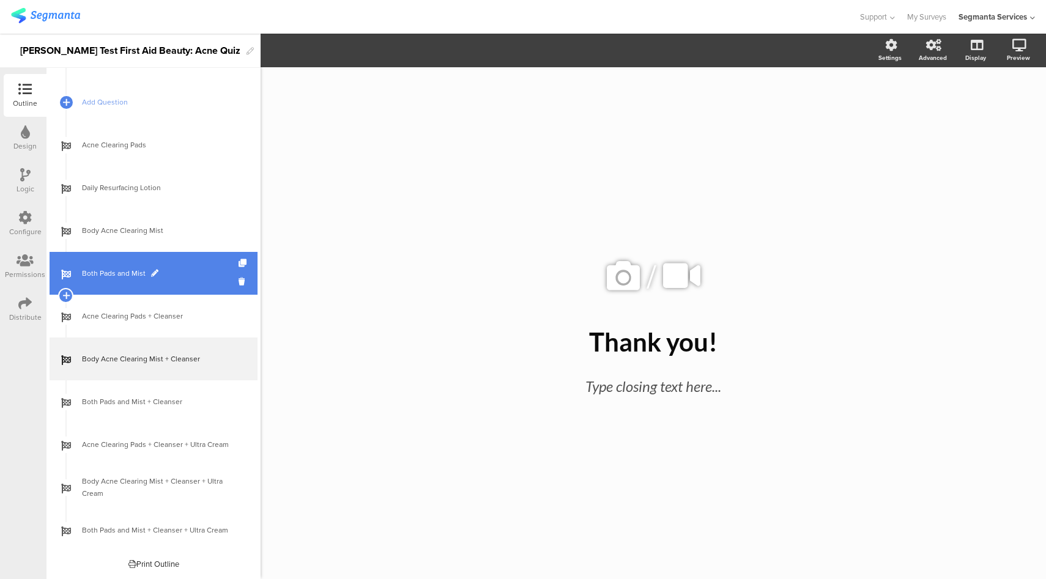
click at [149, 283] on link "Both Pads and Mist" at bounding box center [154, 273] width 208 height 43
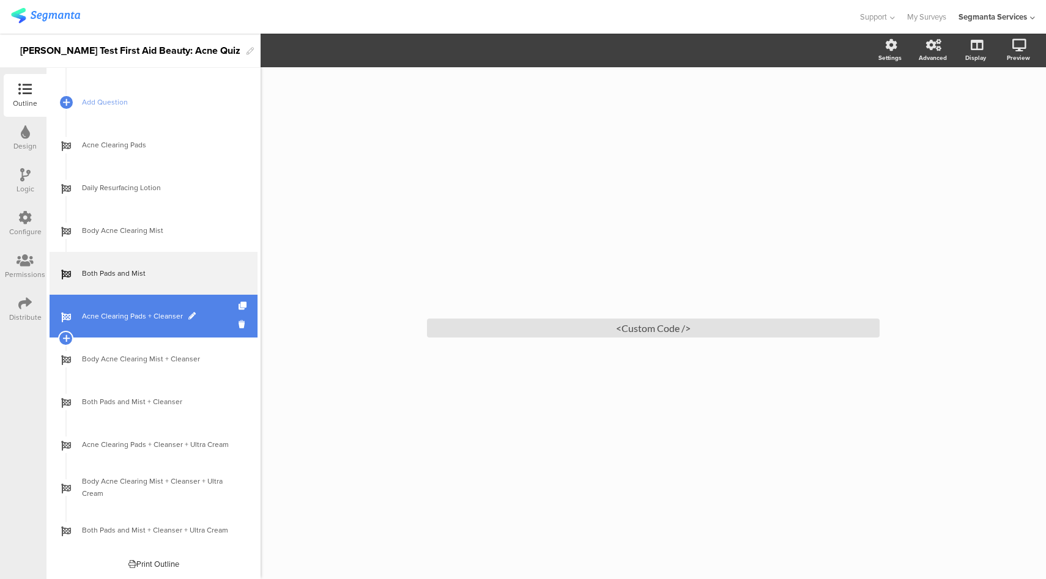
click at [153, 330] on link "Acne Clearing Pads + Cleanser" at bounding box center [154, 316] width 208 height 43
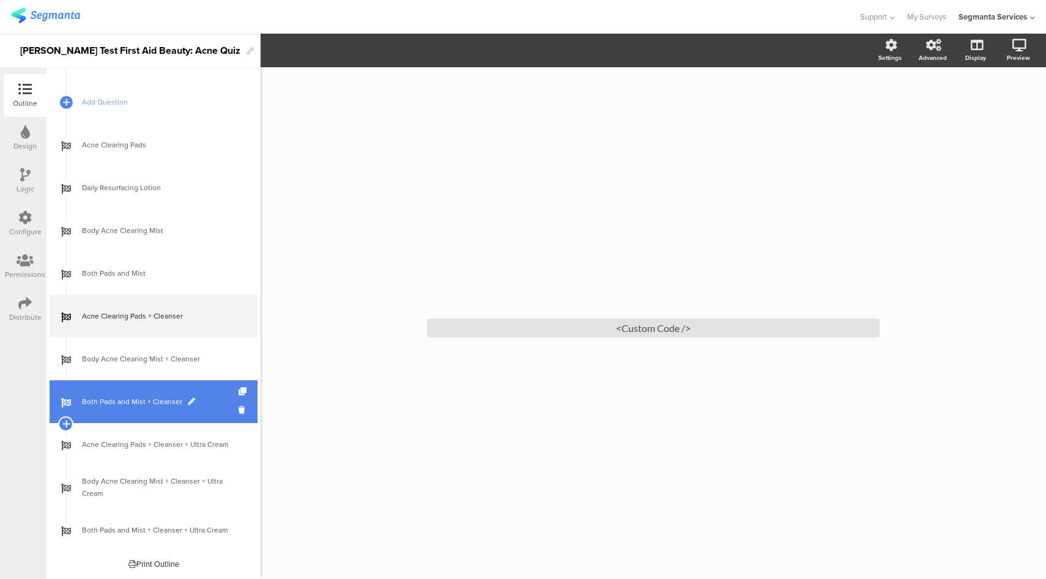
click at [148, 382] on link "Both Pads and Mist + Cleanser" at bounding box center [154, 401] width 208 height 43
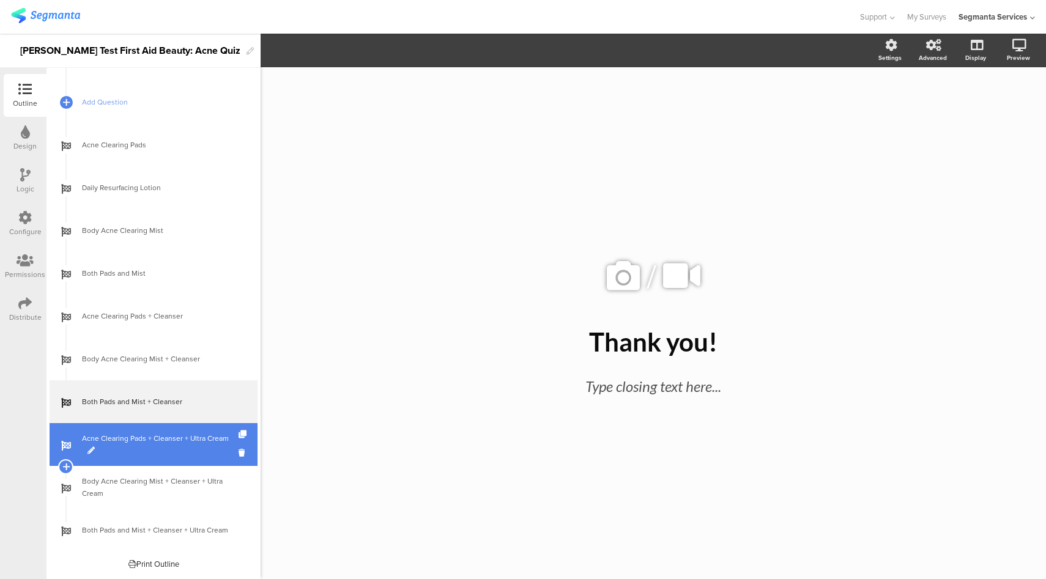
click at [136, 440] on span "Acne Clearing Pads + Cleanser + Ultra Cream" at bounding box center [160, 444] width 157 height 24
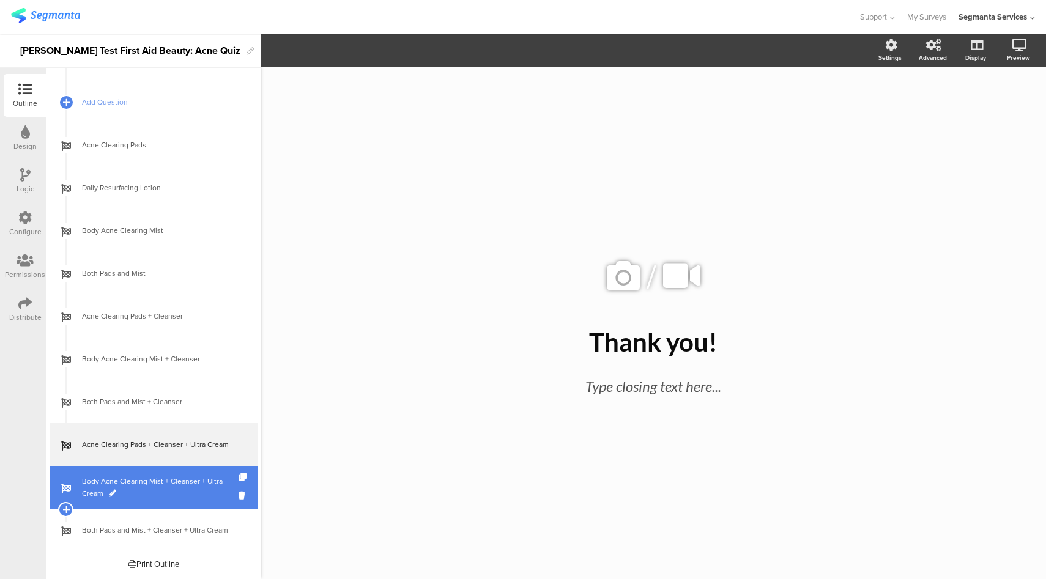
click at [147, 491] on span "Body Acne Clearing Mist + Cleanser + Ultra Cream" at bounding box center [160, 487] width 157 height 24
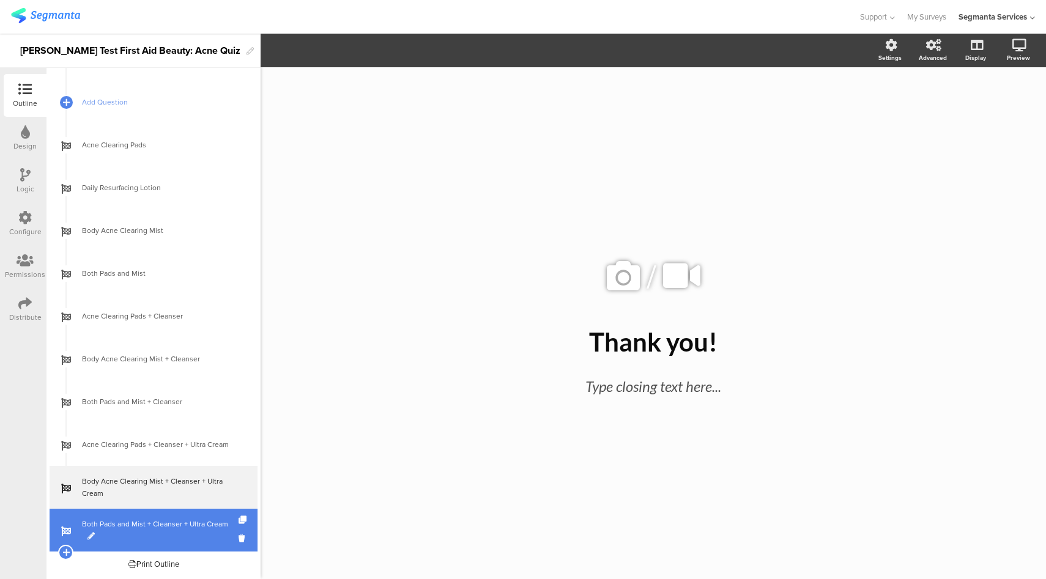
click at [165, 536] on span "Both Pads and Mist + Cleanser + Ultra Cream" at bounding box center [160, 530] width 157 height 24
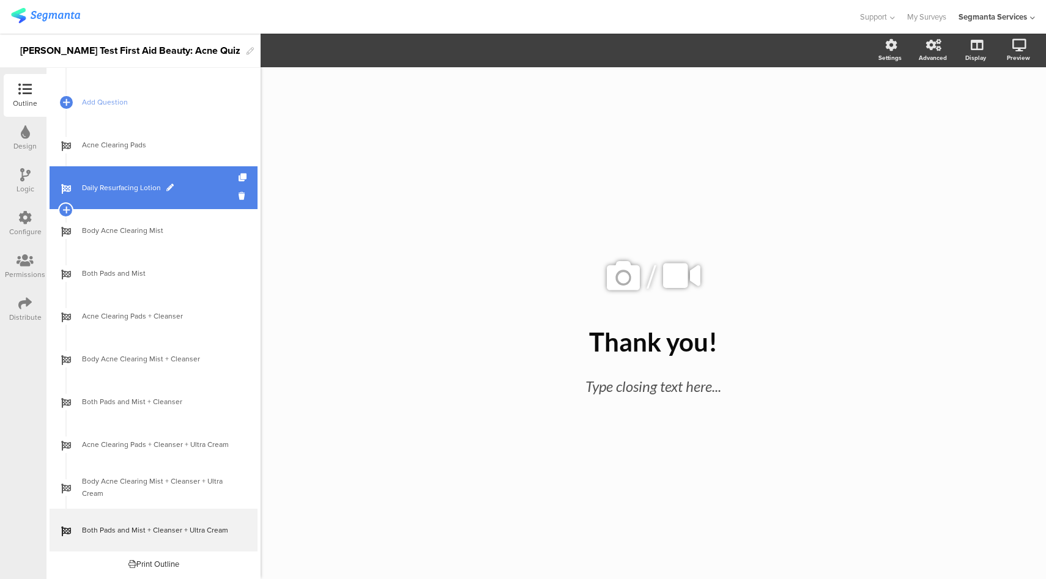
click at [143, 205] on link "Daily Resurfacing Lotion" at bounding box center [154, 187] width 208 height 43
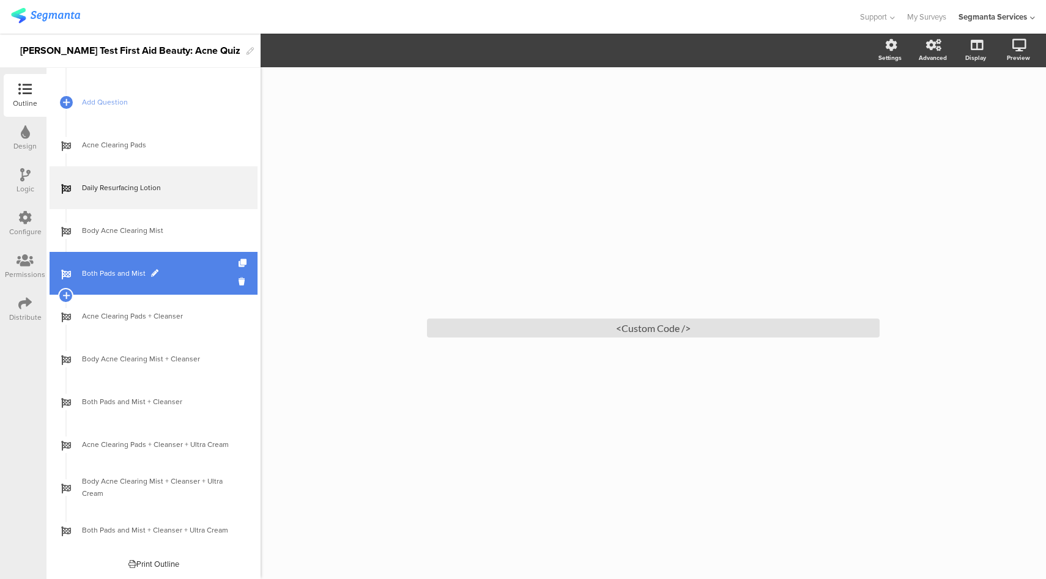
click at [138, 288] on link "Both Pads and Mist" at bounding box center [154, 273] width 208 height 43
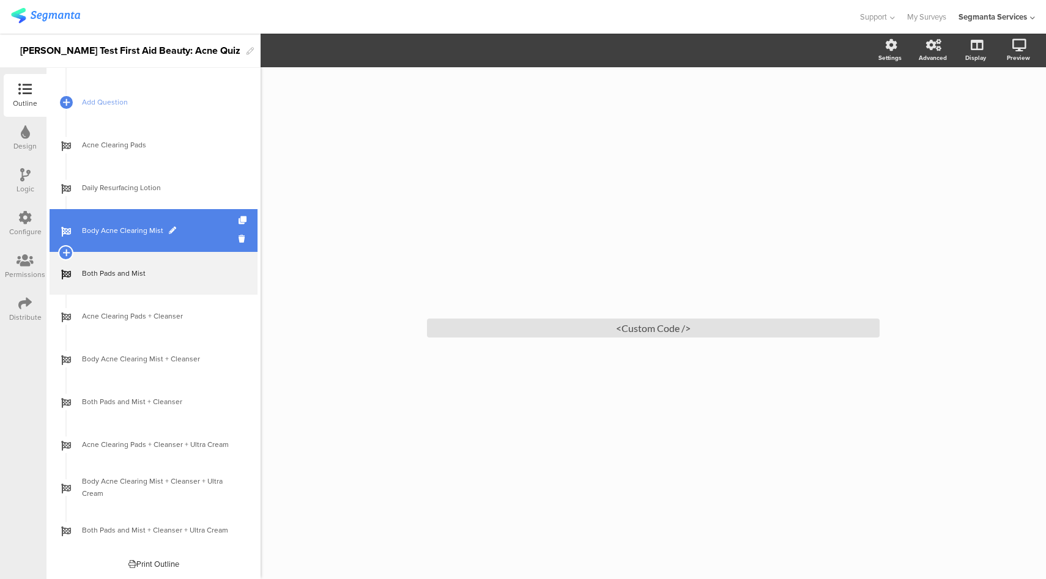
click at [128, 237] on link "Body Acne Clearing Mist" at bounding box center [154, 230] width 208 height 43
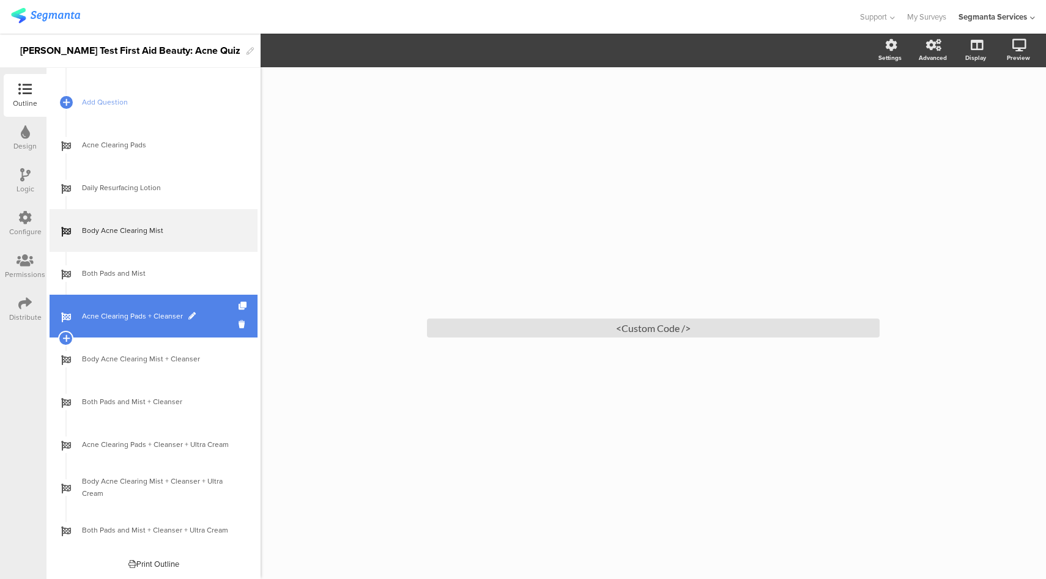
click at [148, 325] on link "Acne Clearing Pads + Cleanser" at bounding box center [154, 316] width 208 height 43
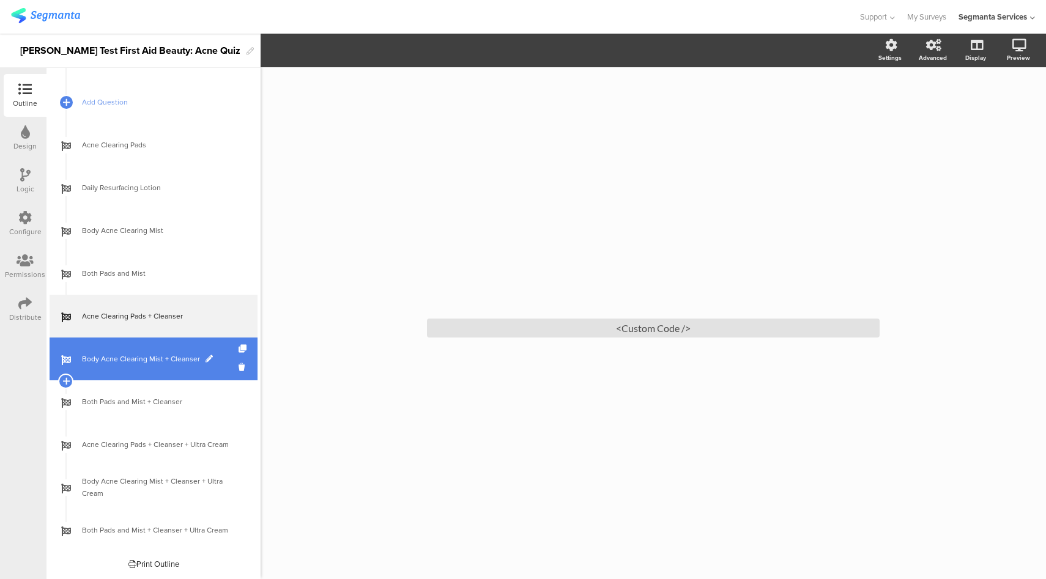
click at [138, 365] on link "Body Acne Clearing Mist + Cleanser" at bounding box center [154, 359] width 208 height 43
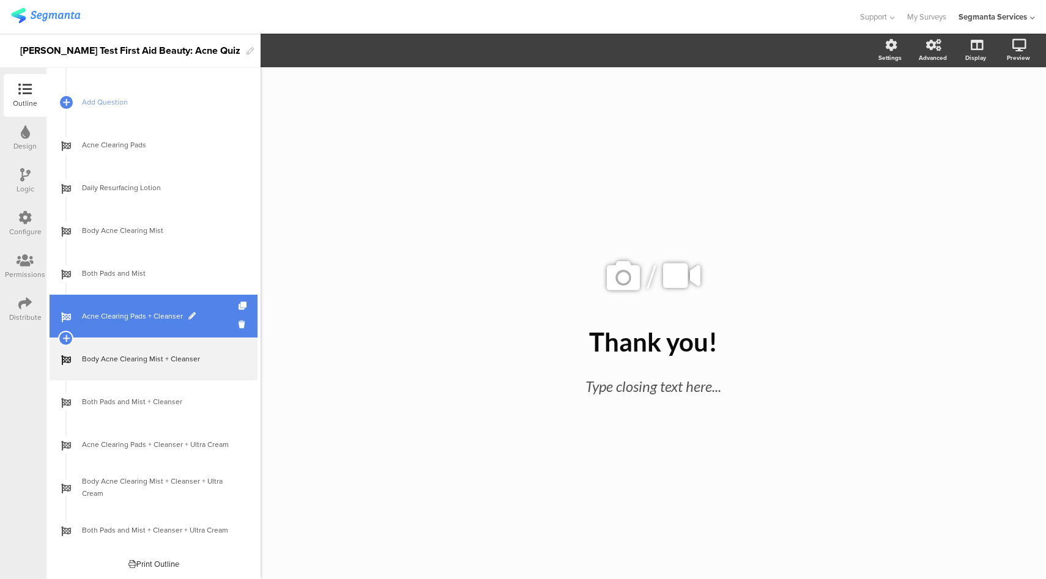
click at [163, 297] on link "Acne Clearing Pads + Cleanser" at bounding box center [154, 316] width 208 height 43
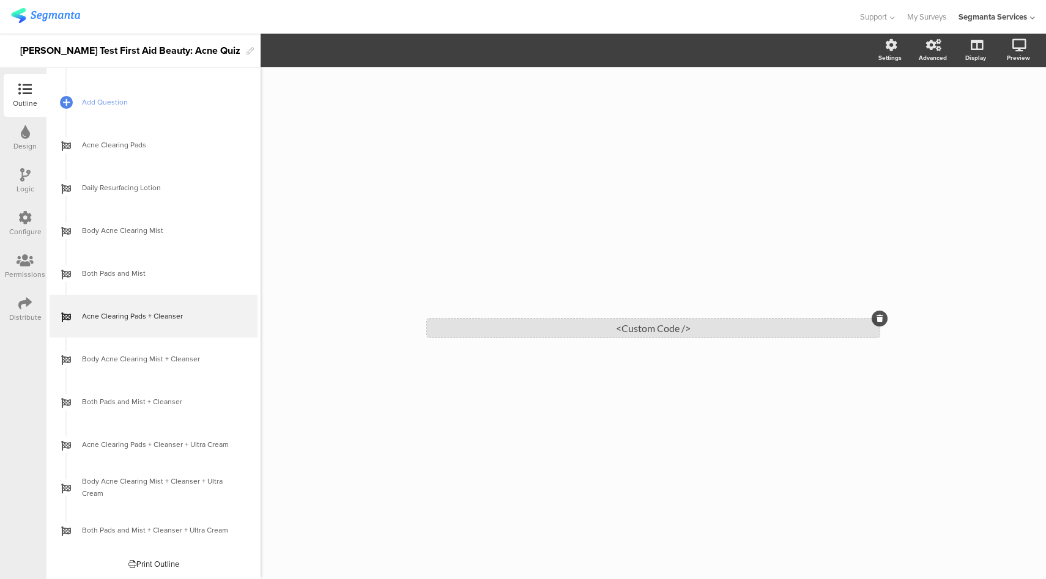
click at [645, 325] on div "<Custom Code />" at bounding box center [653, 328] width 453 height 19
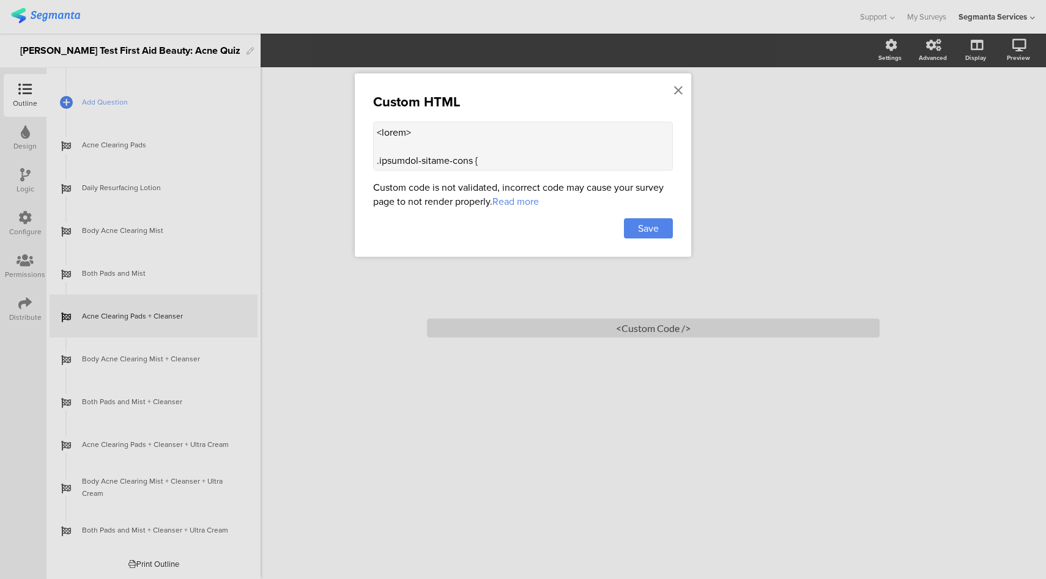
click at [466, 155] on textarea at bounding box center [523, 146] width 300 height 49
click at [675, 89] on icon at bounding box center [678, 90] width 9 height 13
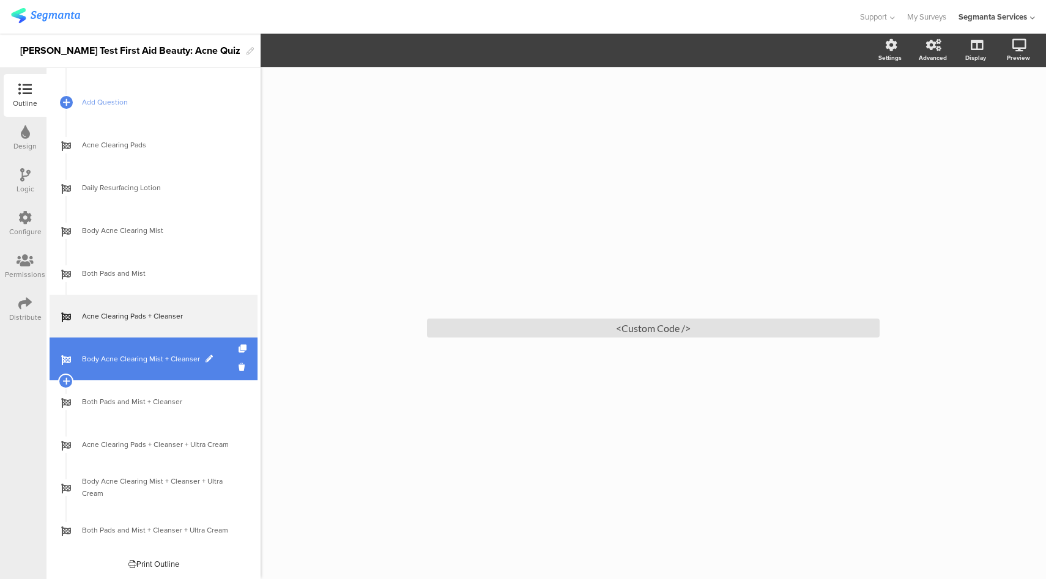
click at [154, 357] on span "Body Acne Clearing Mist + Cleanser" at bounding box center [160, 359] width 157 height 12
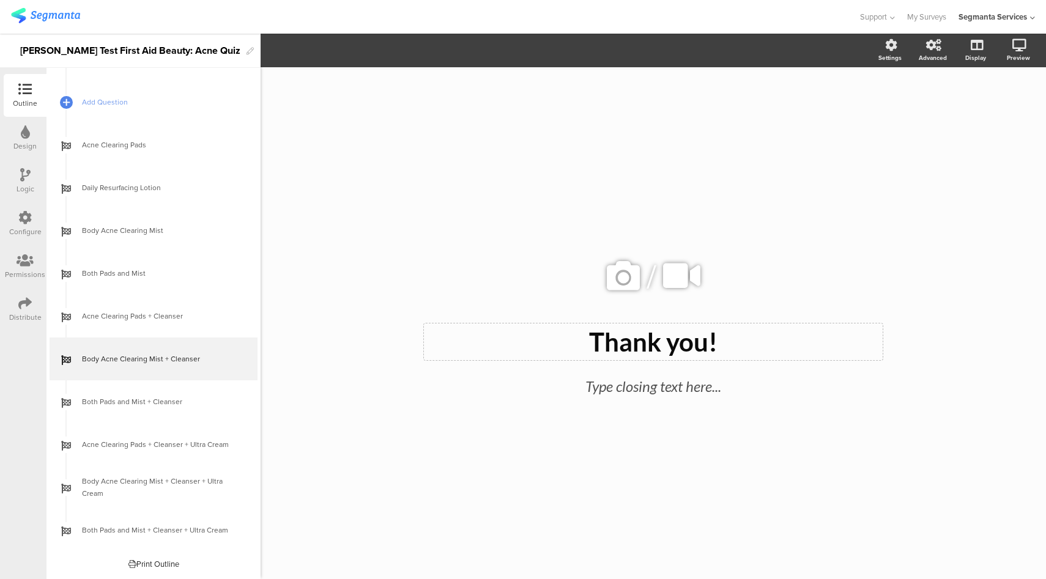
click at [818, 333] on div "Thank you!" at bounding box center [653, 342] width 453 height 31
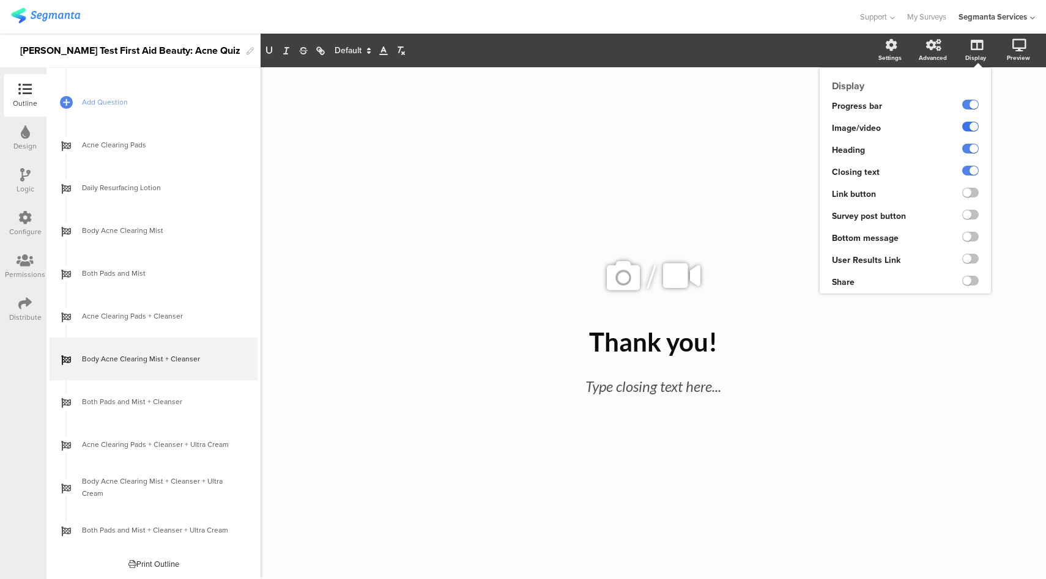
click at [974, 129] on label at bounding box center [970, 127] width 17 height 10
click at [0, 0] on input "checkbox" at bounding box center [0, 0] width 0 height 0
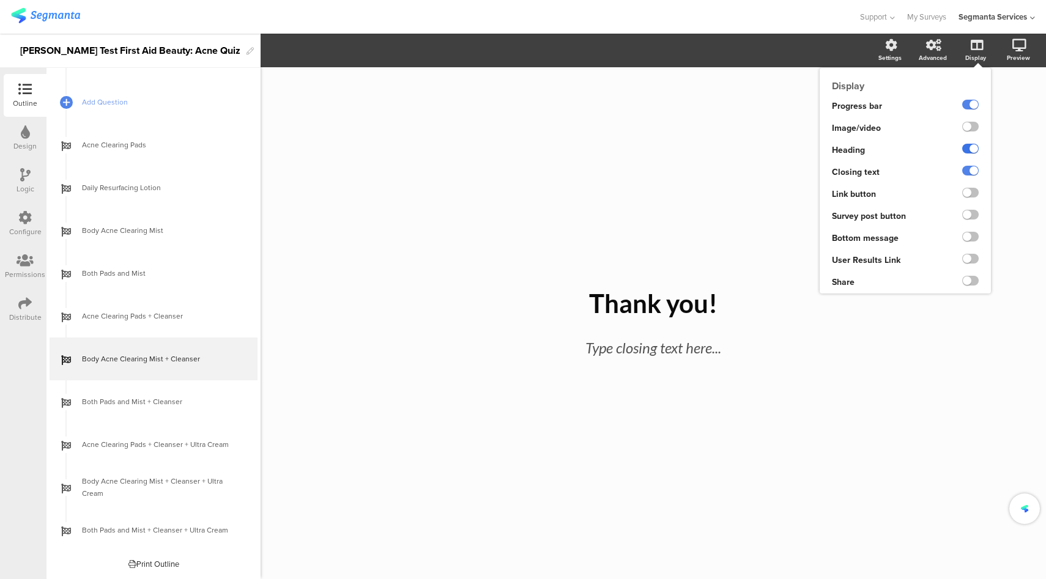
click at [970, 152] on label at bounding box center [970, 149] width 17 height 10
click at [0, 0] on input "checkbox" at bounding box center [0, 0] width 0 height 0
click at [973, 171] on label at bounding box center [970, 171] width 17 height 10
click at [0, 0] on input "checkbox" at bounding box center [0, 0] width 0 height 0
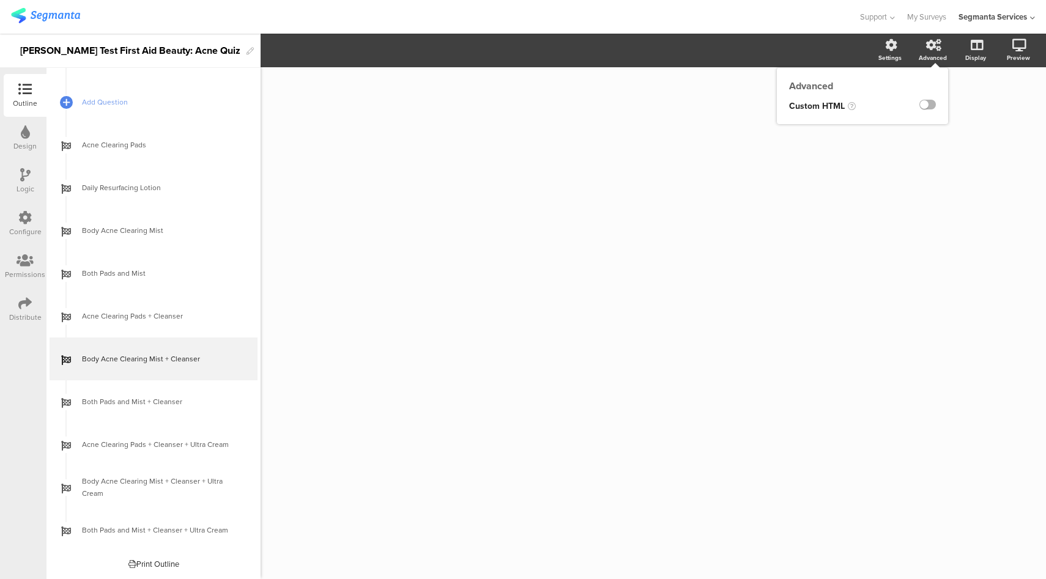
click at [932, 105] on label at bounding box center [927, 105] width 17 height 10
click at [0, 0] on input "checkbox" at bounding box center [0, 0] width 0 height 0
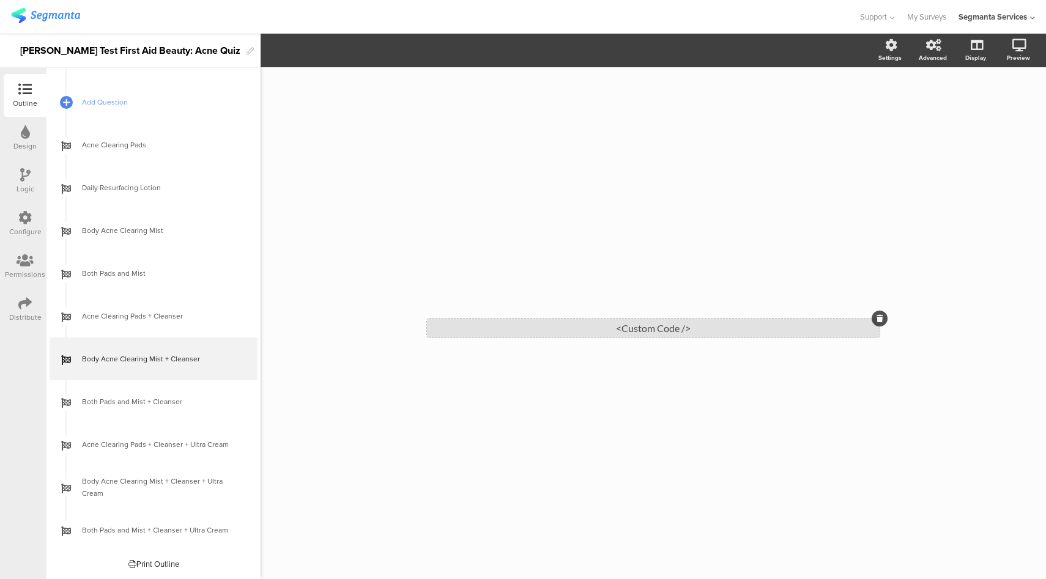
click at [702, 324] on div "<Custom Code />" at bounding box center [653, 328] width 453 height 19
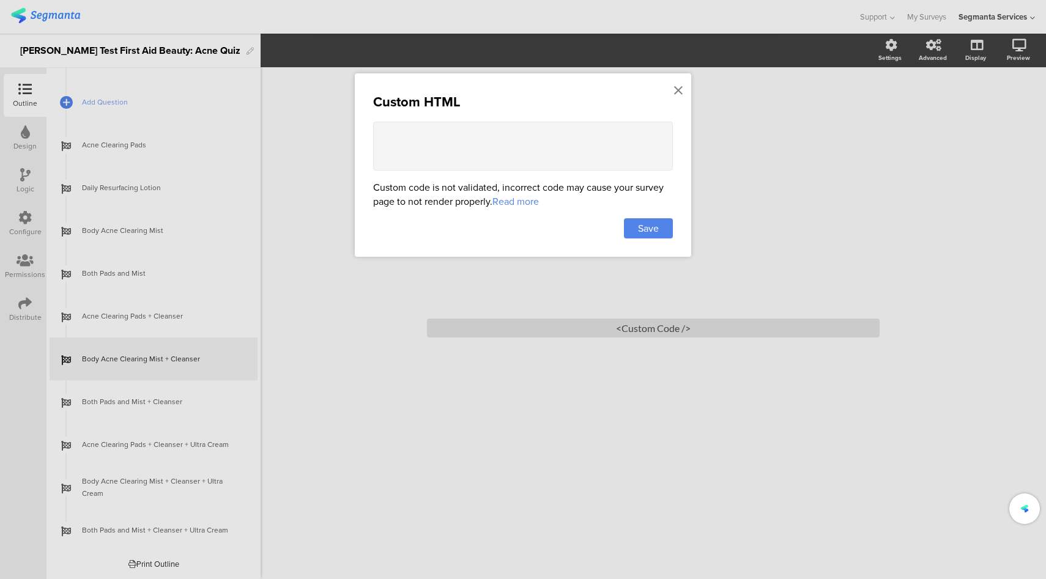
click at [555, 144] on textarea at bounding box center [523, 146] width 300 height 49
paste textarea "<style> .animated-router-view { background: #dd001b !important; } .question-pag…"
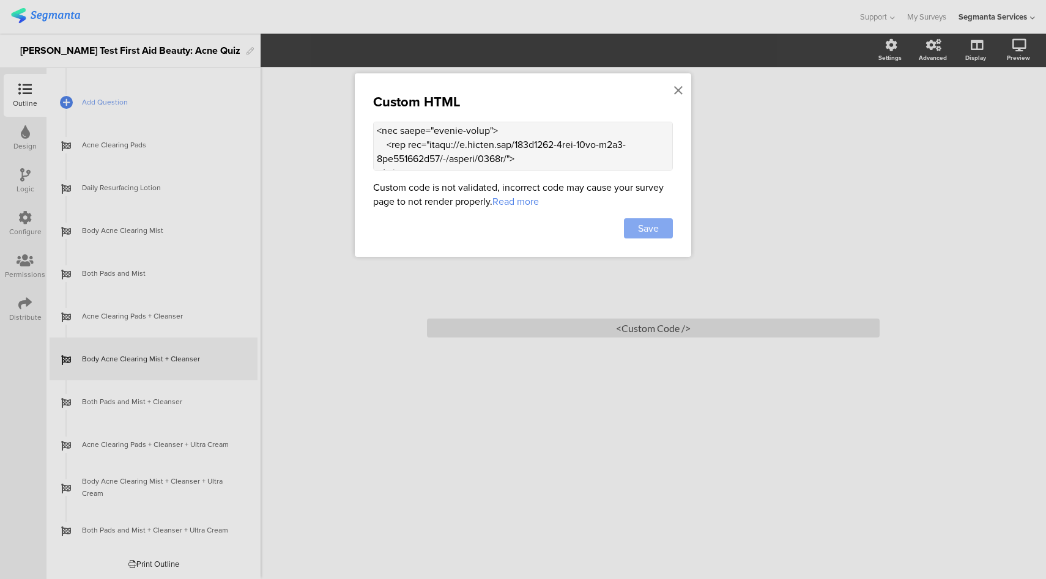
type textarea "<style> .animated-router-view { background: #dd001b !important; } .question-pag…"
click at [656, 229] on span "Save" at bounding box center [648, 228] width 21 height 14
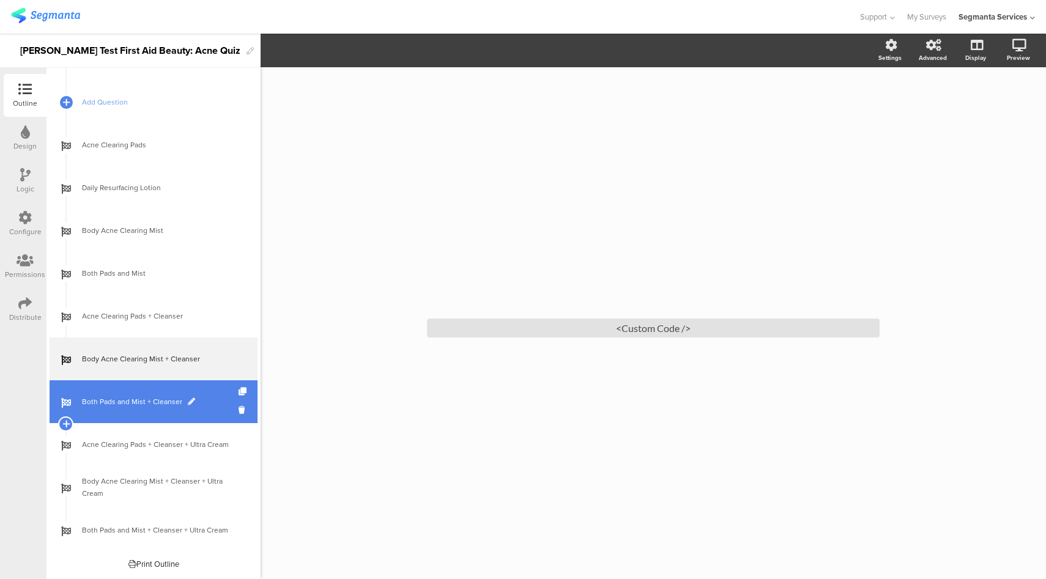
click at [117, 402] on span "Both Pads and Mist + Cleanser" at bounding box center [160, 402] width 157 height 12
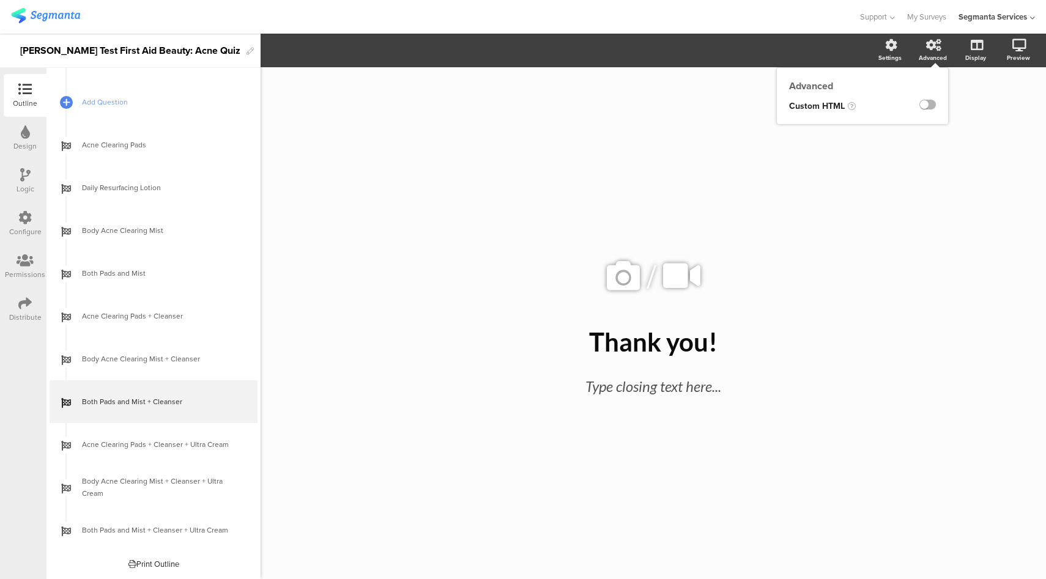
click at [931, 104] on label at bounding box center [927, 105] width 17 height 10
click at [0, 0] on input "checkbox" at bounding box center [0, 0] width 0 height 0
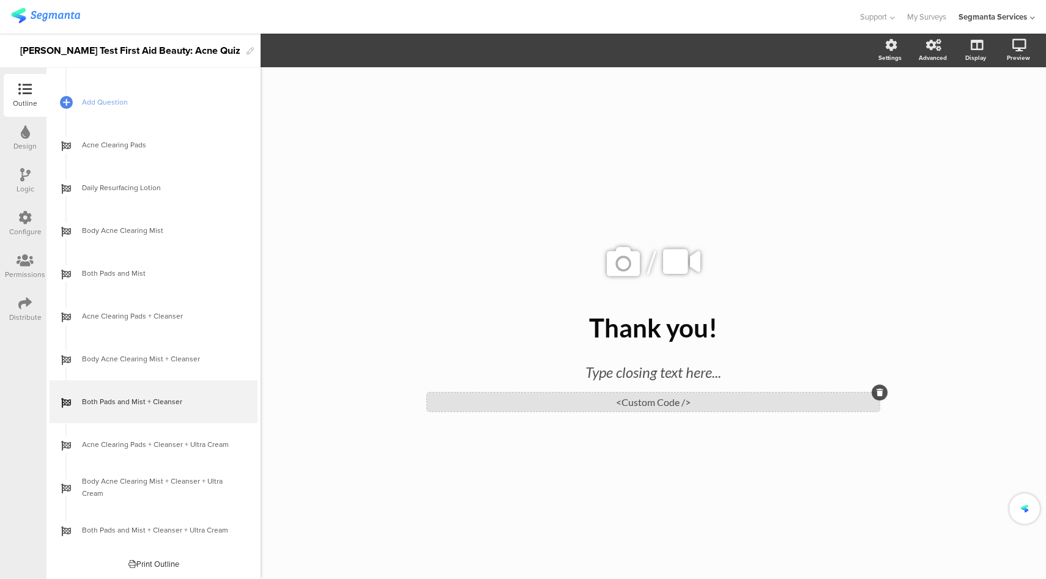
click at [689, 402] on div "<Custom Code />" at bounding box center [653, 402] width 453 height 19
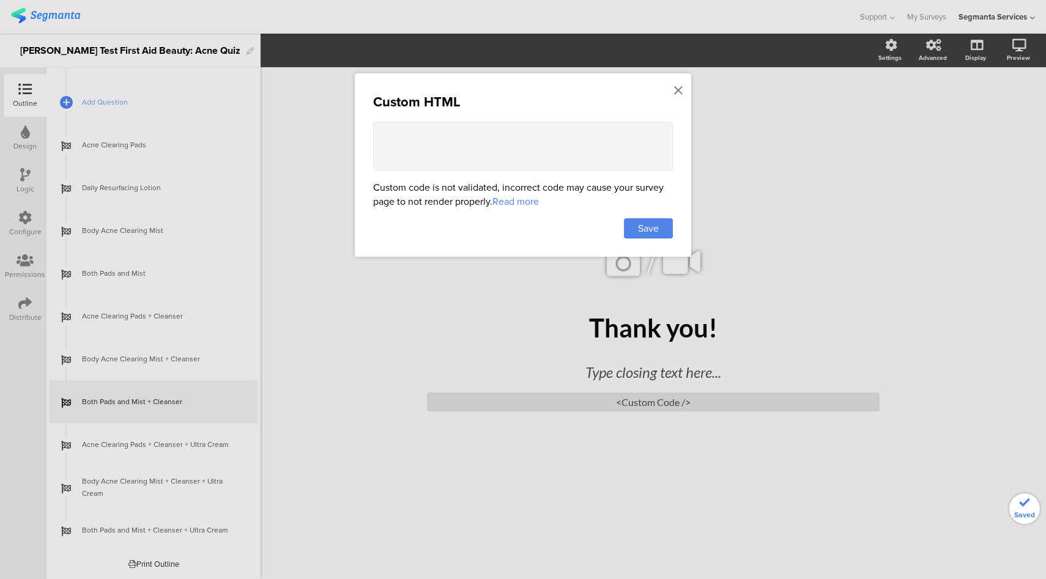
click at [592, 152] on textarea at bounding box center [523, 146] width 300 height 49
paste textarea "<style> .animated-router-view { background: #dd001b !important; } .question-pag…"
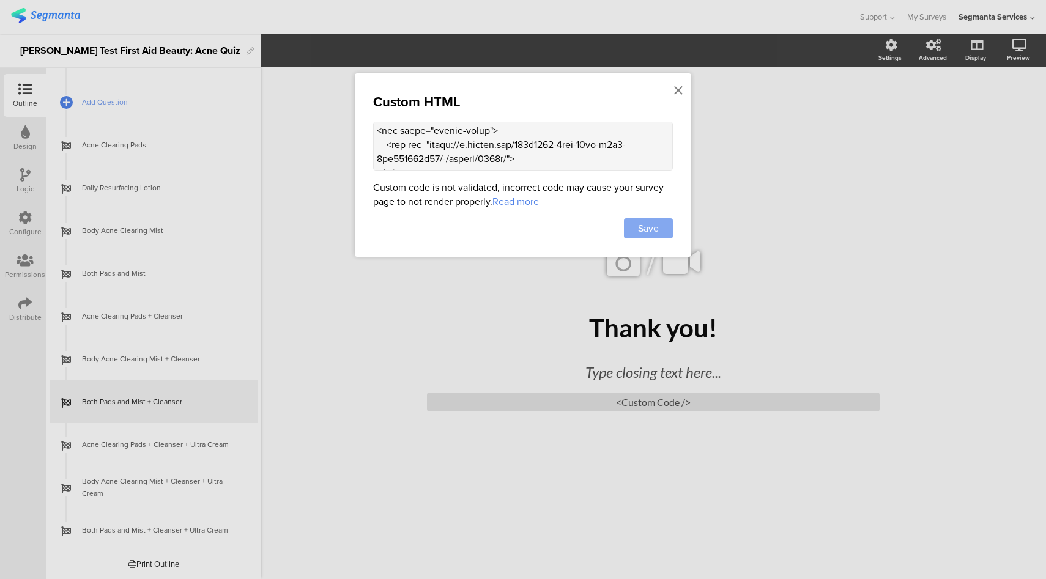
type textarea "<style> .animated-router-view { background: #dd001b !important; } .question-pag…"
click at [666, 234] on div "Save" at bounding box center [648, 228] width 49 height 20
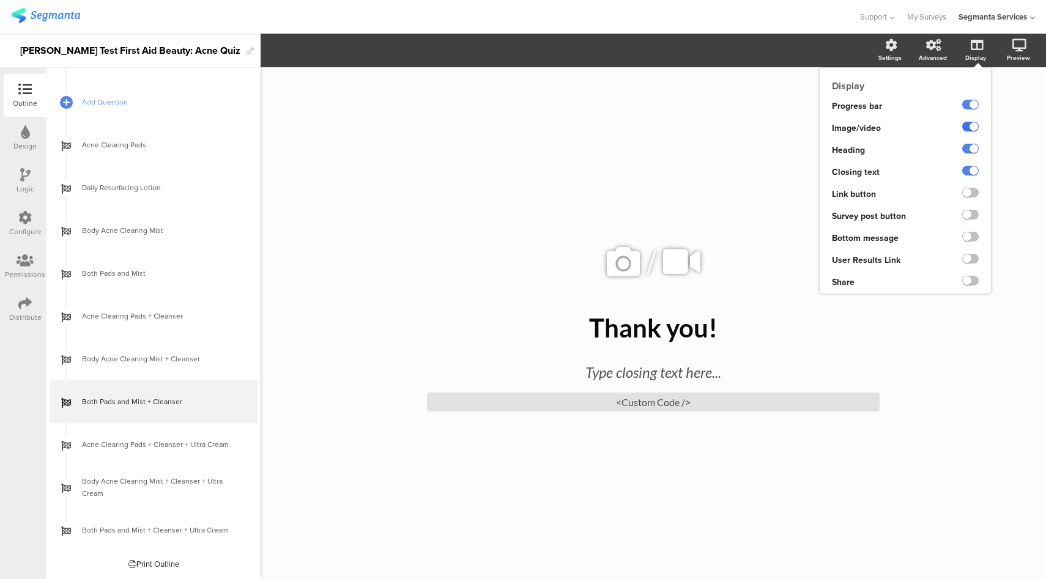
click at [971, 126] on label at bounding box center [970, 127] width 17 height 10
click at [0, 0] on input "checkbox" at bounding box center [0, 0] width 0 height 0
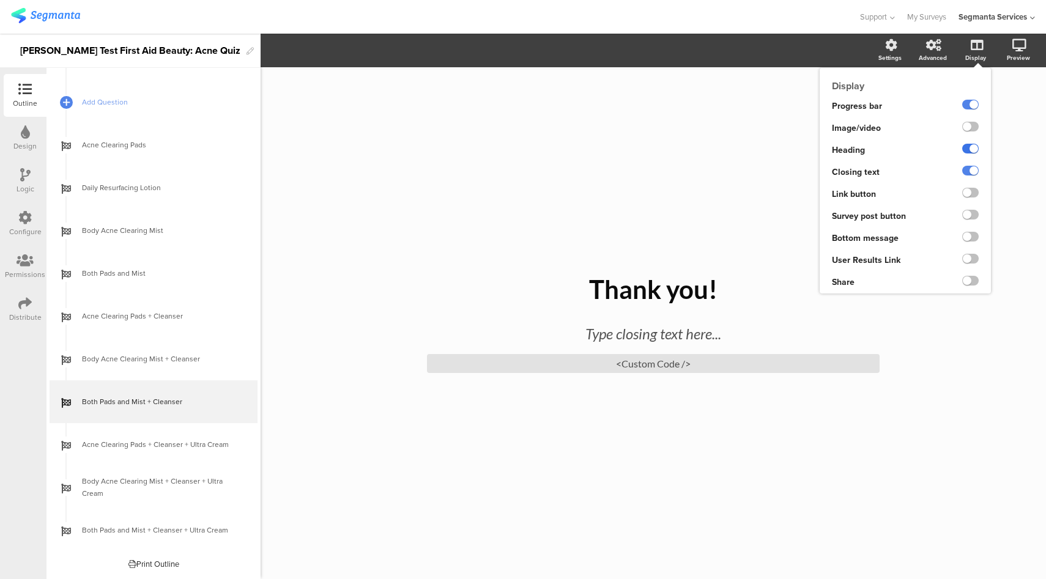
click at [970, 149] on label at bounding box center [970, 149] width 17 height 10
click at [0, 0] on input "checkbox" at bounding box center [0, 0] width 0 height 0
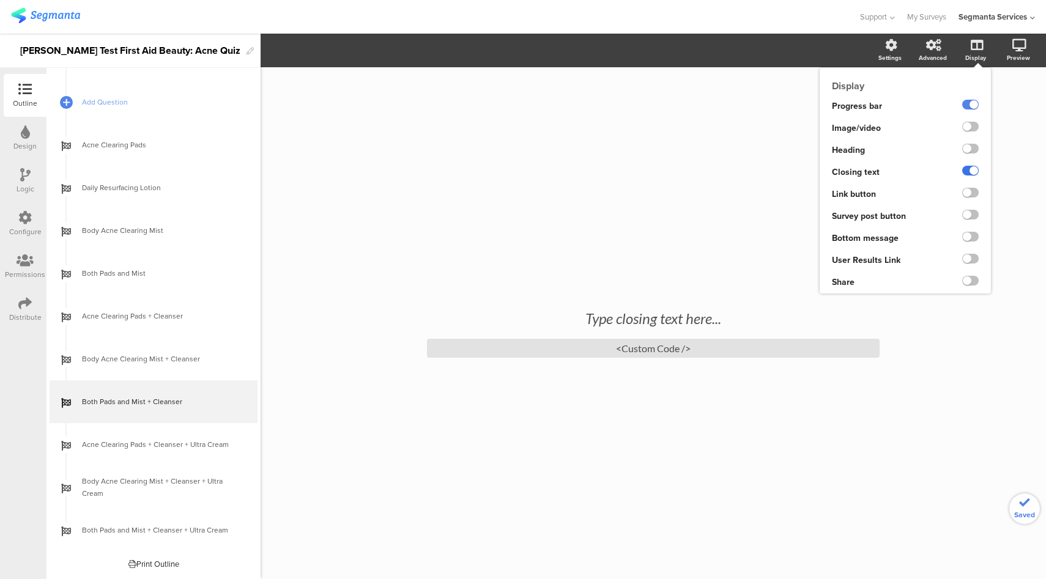
click at [970, 169] on label at bounding box center [970, 171] width 17 height 10
click at [0, 0] on input "checkbox" at bounding box center [0, 0] width 0 height 0
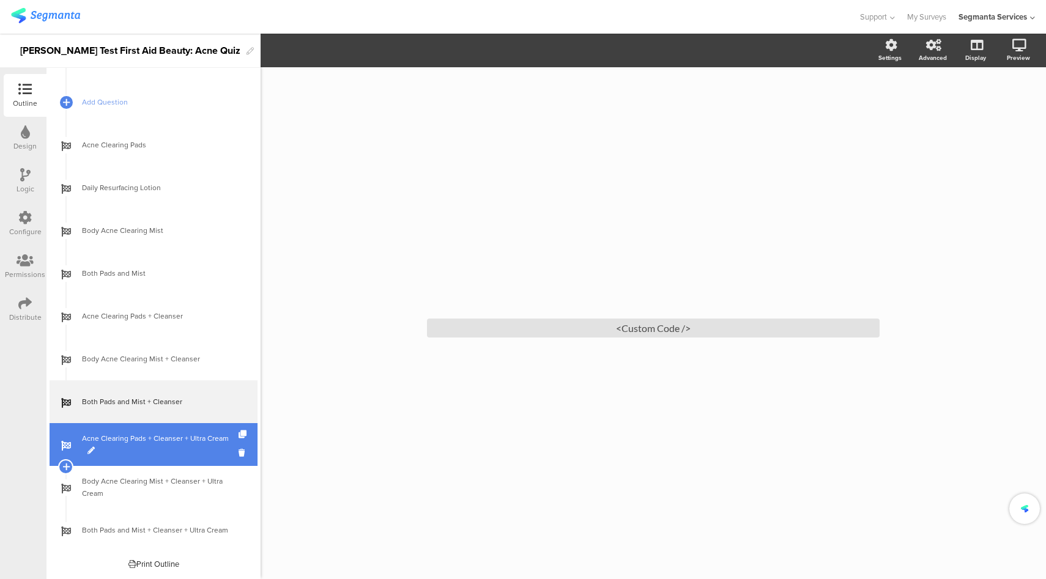
click at [160, 459] on link "Acne Clearing Pads + Cleanser + Ultra Cream" at bounding box center [154, 444] width 208 height 43
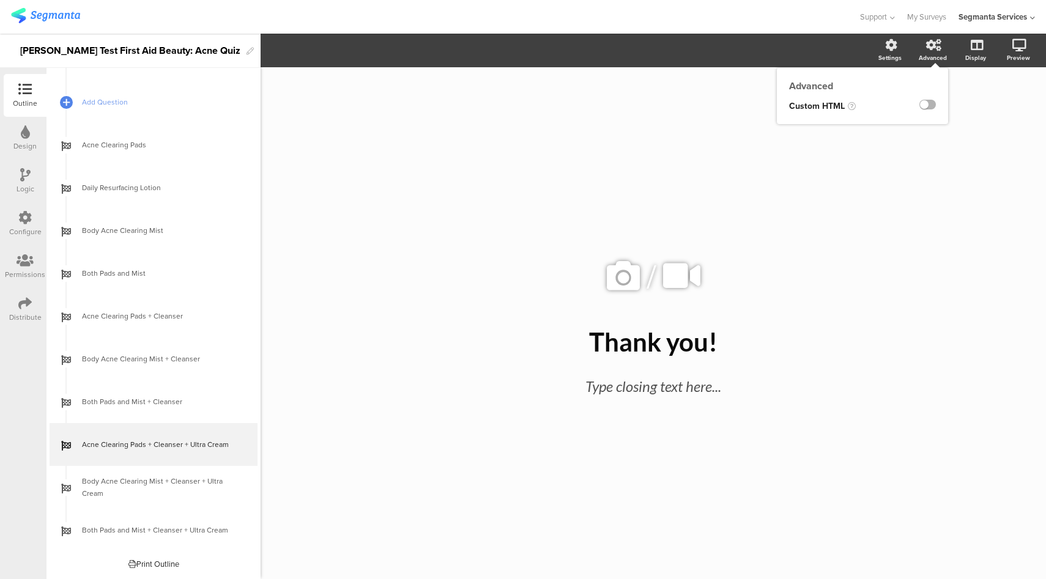
click at [924, 108] on label at bounding box center [927, 105] width 17 height 10
click at [0, 0] on input "checkbox" at bounding box center [0, 0] width 0 height 0
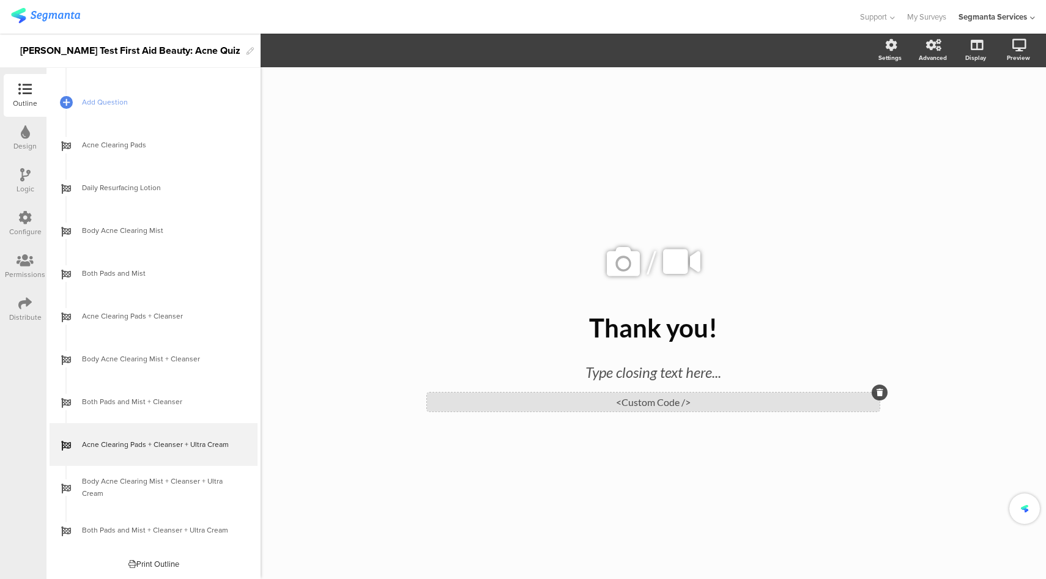
click at [661, 407] on div "<Custom Code />" at bounding box center [653, 402] width 453 height 19
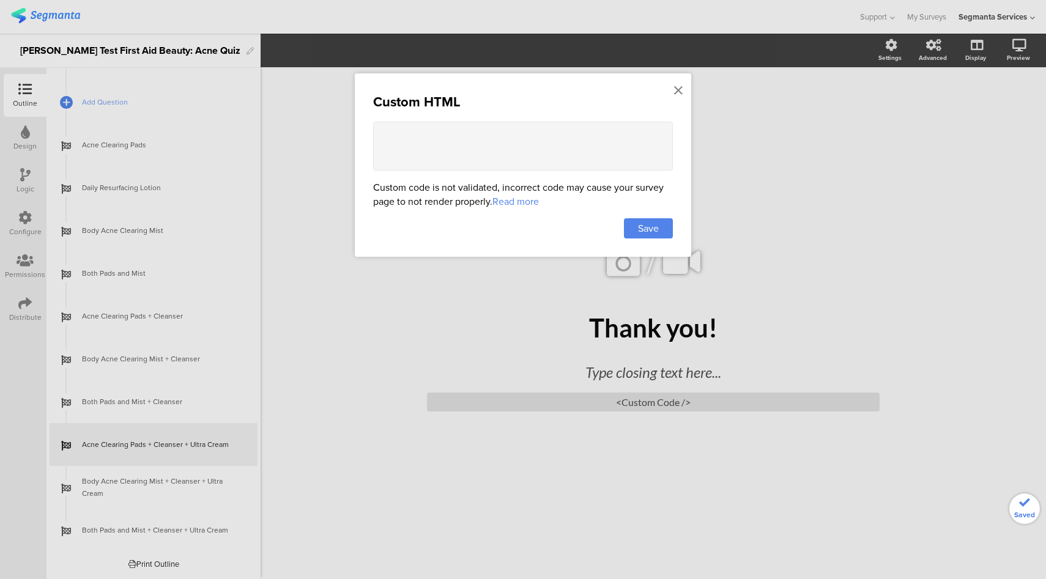
click at [601, 140] on textarea at bounding box center [523, 146] width 300 height 49
paste textarea "<style> .animated-router-view { background: #dd001b !important; } .question-pag…"
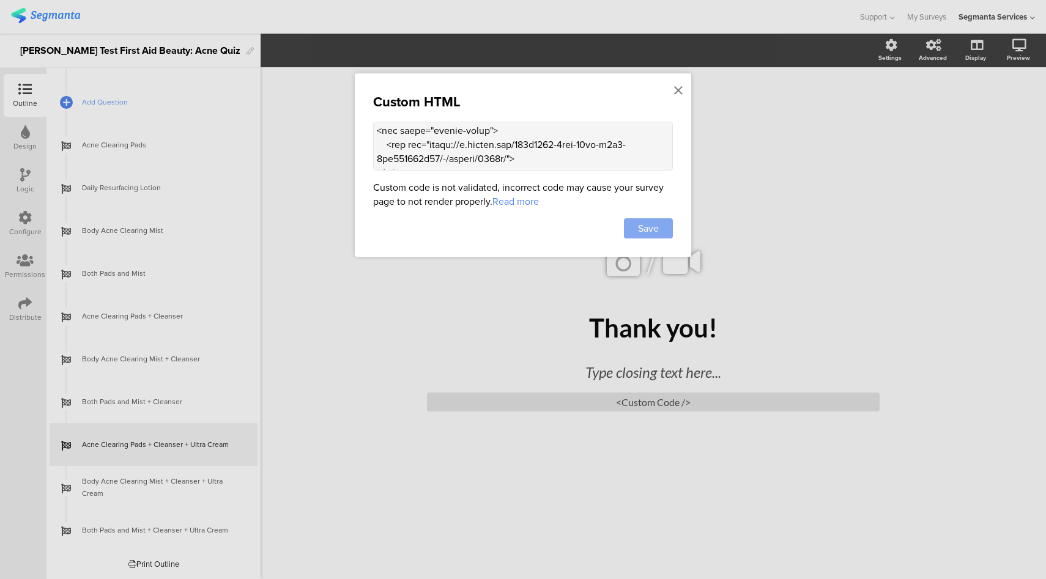
type textarea "<style> .animated-router-view { background: #dd001b !important; } .question-pag…"
click at [669, 227] on div "Save" at bounding box center [648, 228] width 49 height 20
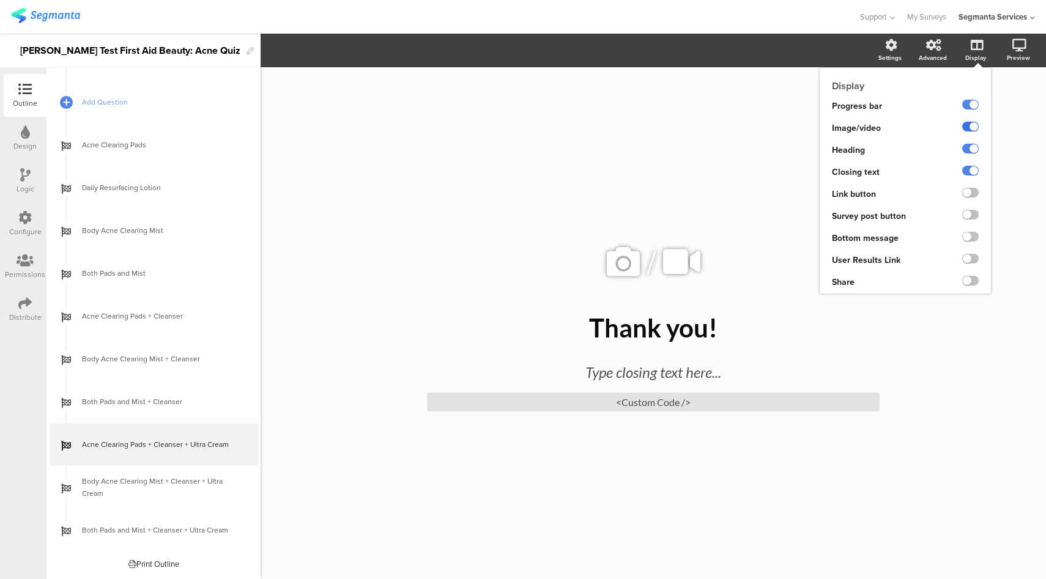
click at [974, 125] on label at bounding box center [970, 127] width 17 height 10
click at [0, 0] on input "checkbox" at bounding box center [0, 0] width 0 height 0
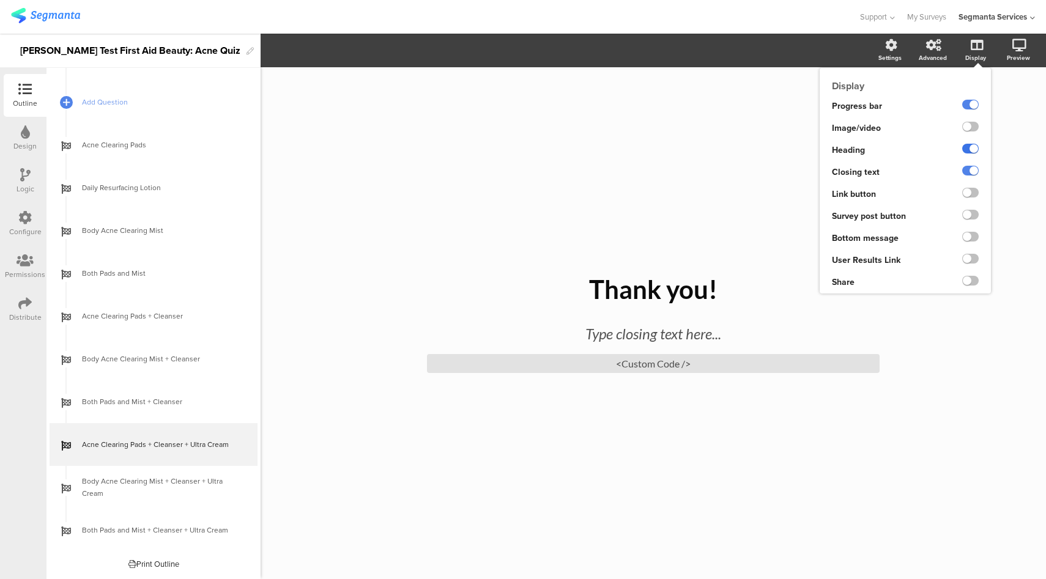
click at [971, 149] on label at bounding box center [970, 149] width 17 height 10
click at [0, 0] on input "checkbox" at bounding box center [0, 0] width 0 height 0
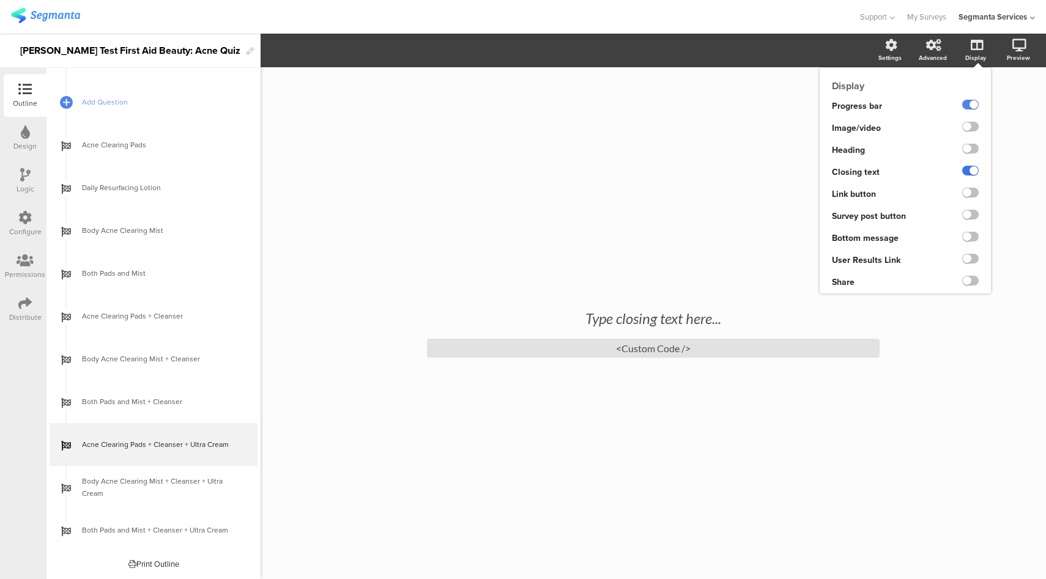
click at [970, 172] on label at bounding box center [970, 171] width 17 height 10
click at [0, 0] on input "checkbox" at bounding box center [0, 0] width 0 height 0
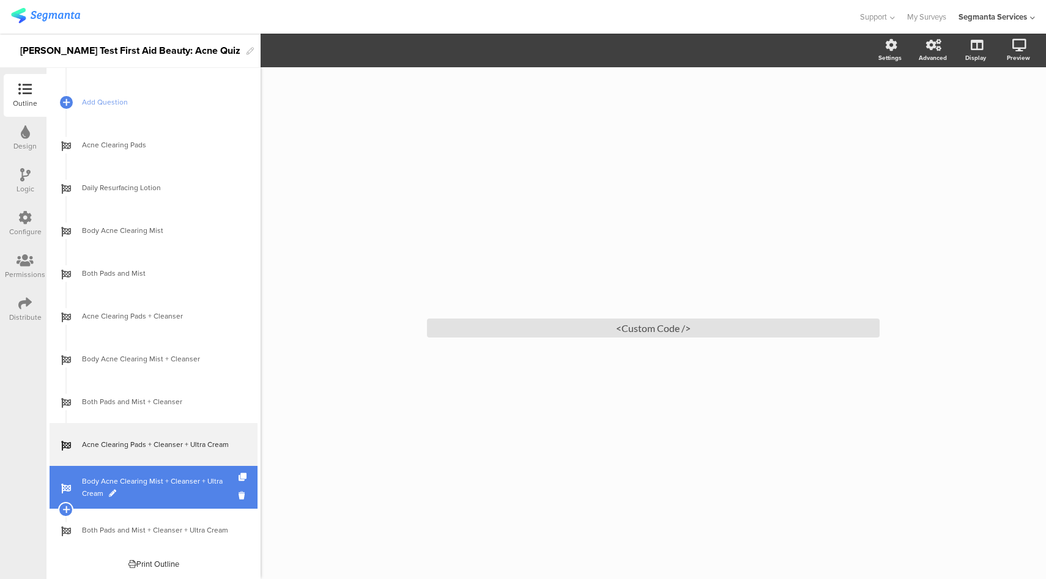
click at [177, 486] on span "Body Acne Clearing Mist + Cleanser + Ultra Cream" at bounding box center [160, 487] width 157 height 24
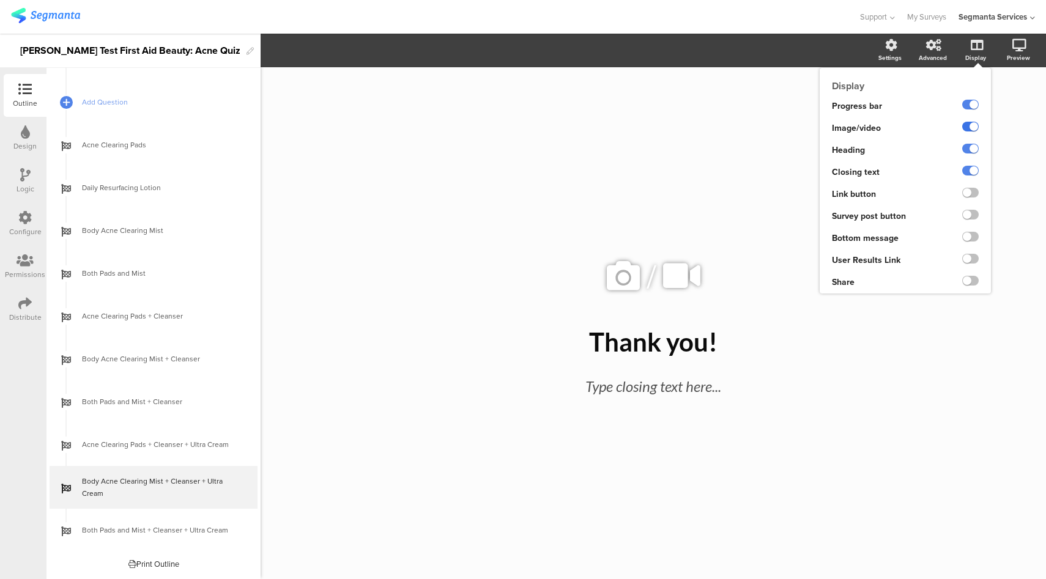
click at [968, 130] on label at bounding box center [970, 127] width 17 height 10
click at [0, 0] on input "checkbox" at bounding box center [0, 0] width 0 height 0
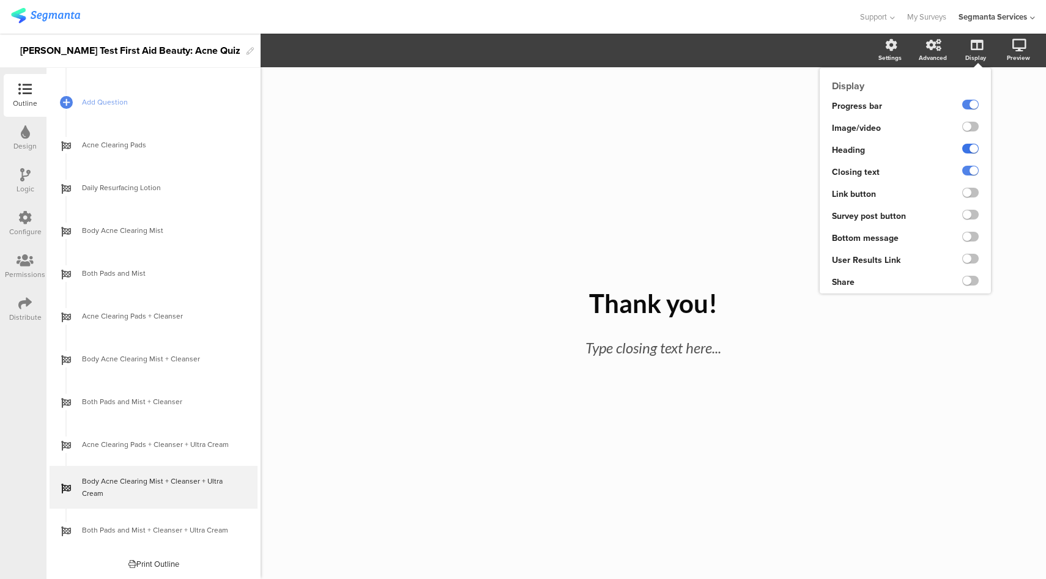
click at [970, 145] on label at bounding box center [970, 149] width 17 height 10
click at [0, 0] on input "checkbox" at bounding box center [0, 0] width 0 height 0
click at [970, 173] on label at bounding box center [970, 171] width 17 height 10
click at [0, 0] on input "checkbox" at bounding box center [0, 0] width 0 height 0
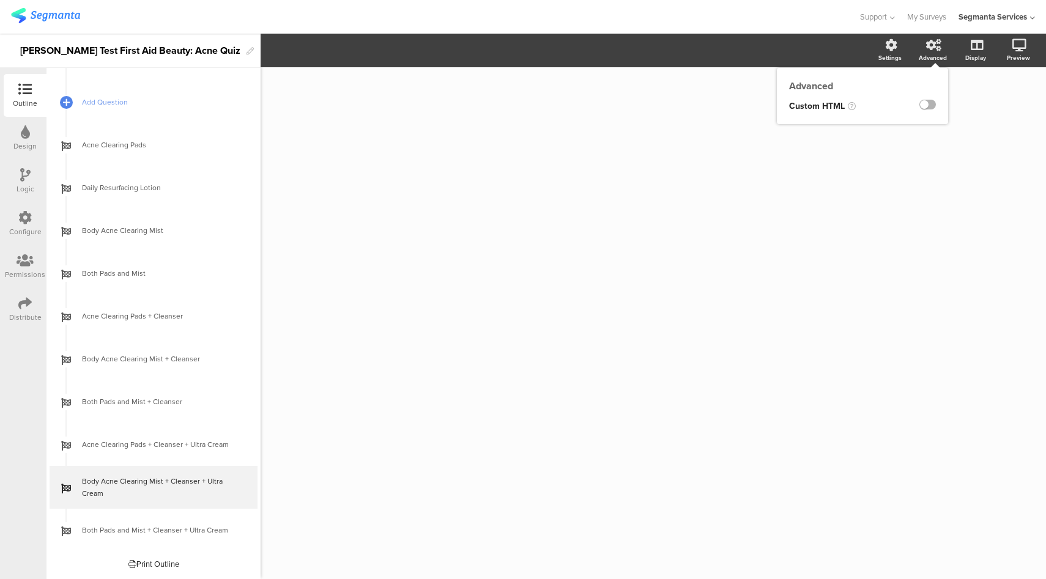
click at [927, 105] on label at bounding box center [927, 105] width 17 height 10
click at [0, 0] on input "checkbox" at bounding box center [0, 0] width 0 height 0
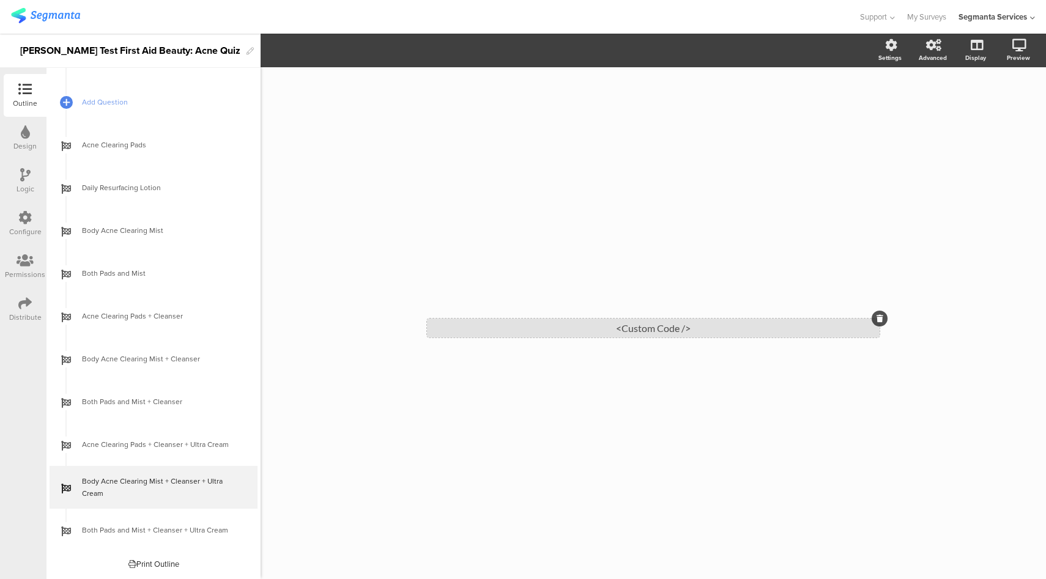
click at [705, 329] on div "<Custom Code />" at bounding box center [653, 328] width 453 height 19
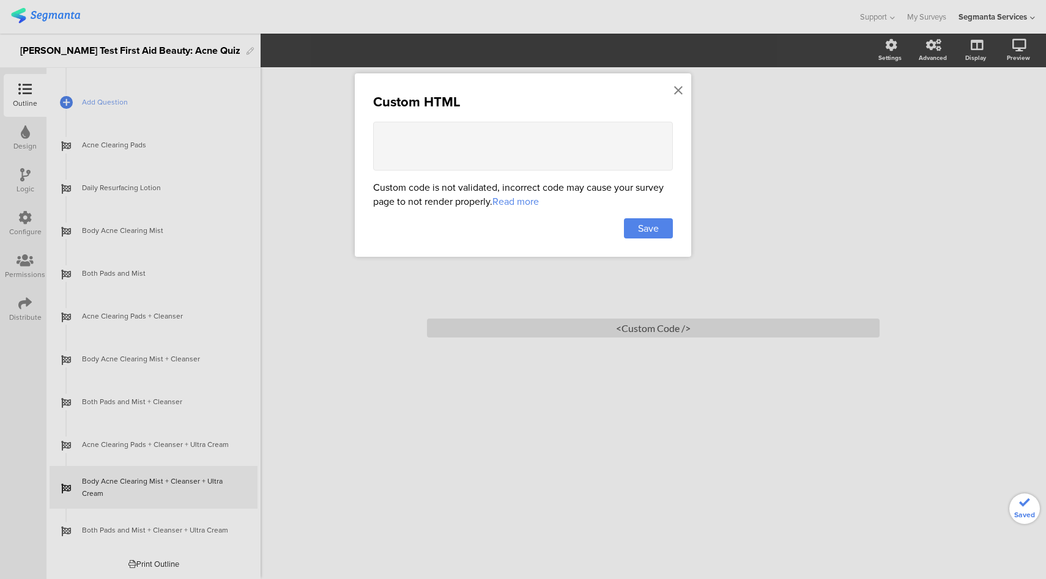
click at [596, 133] on textarea at bounding box center [523, 146] width 300 height 49
paste textarea "<style> .animated-router-view { background: #dd001b !important; } .question-pag…"
type textarea "<style> .animated-router-view { background: #dd001b !important; } .question-pag…"
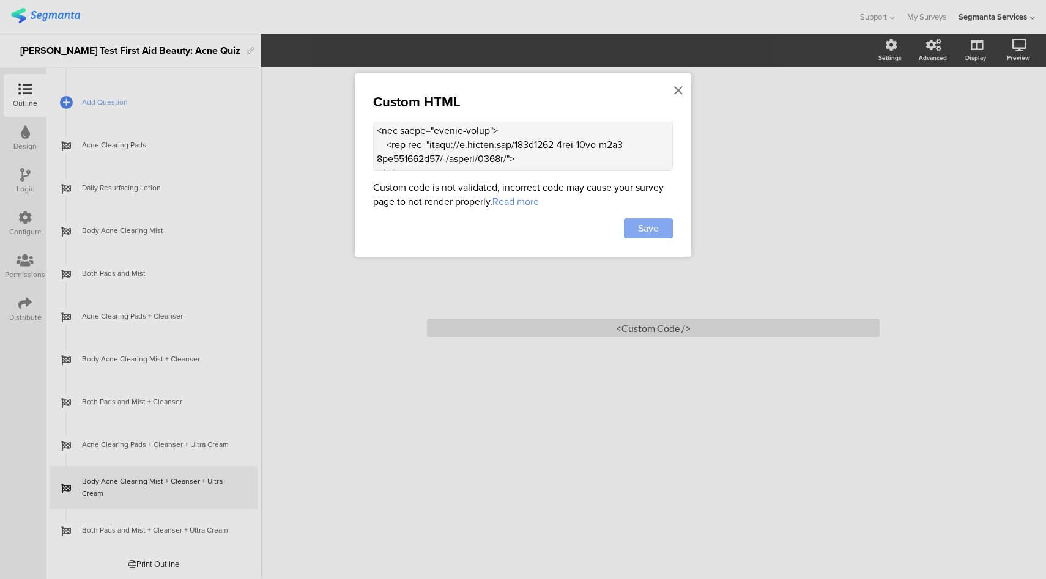
click at [654, 229] on span "Save" at bounding box center [648, 228] width 21 height 14
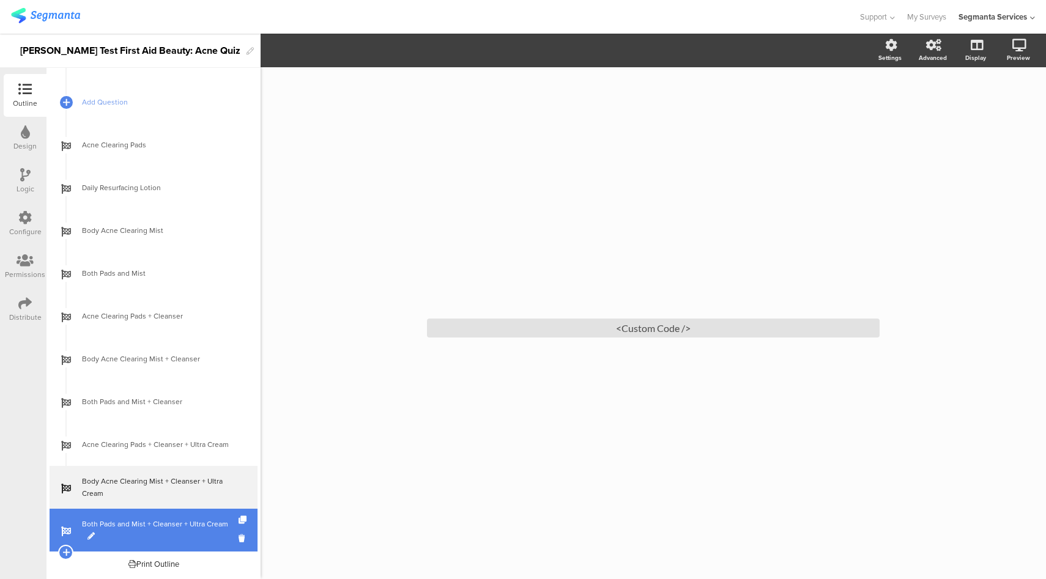
click at [197, 542] on span "Both Pads and Mist + Cleanser + Ultra Cream" at bounding box center [160, 530] width 157 height 24
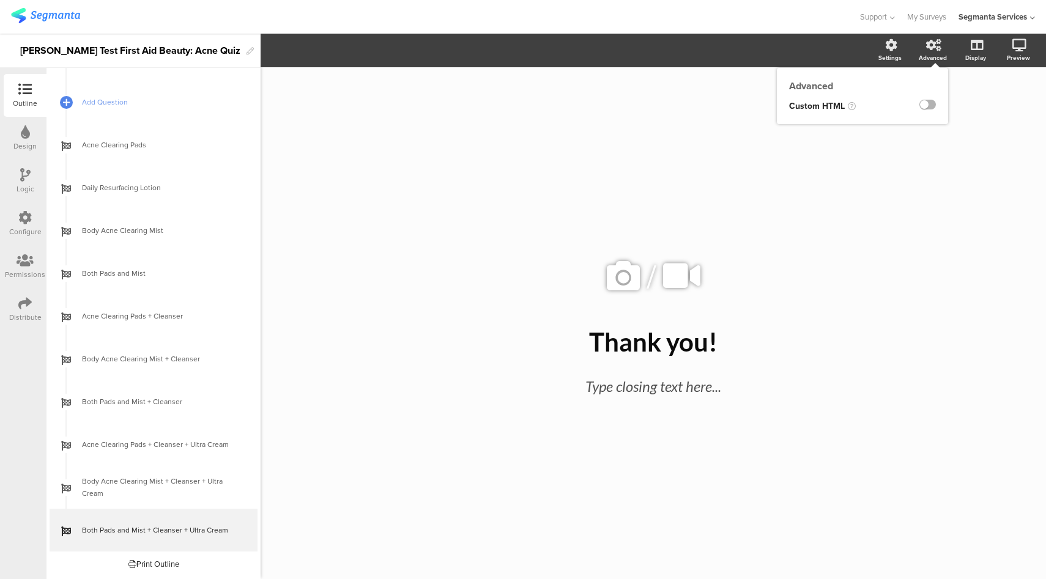
click at [931, 105] on label at bounding box center [927, 105] width 17 height 10
click at [0, 0] on input "checkbox" at bounding box center [0, 0] width 0 height 0
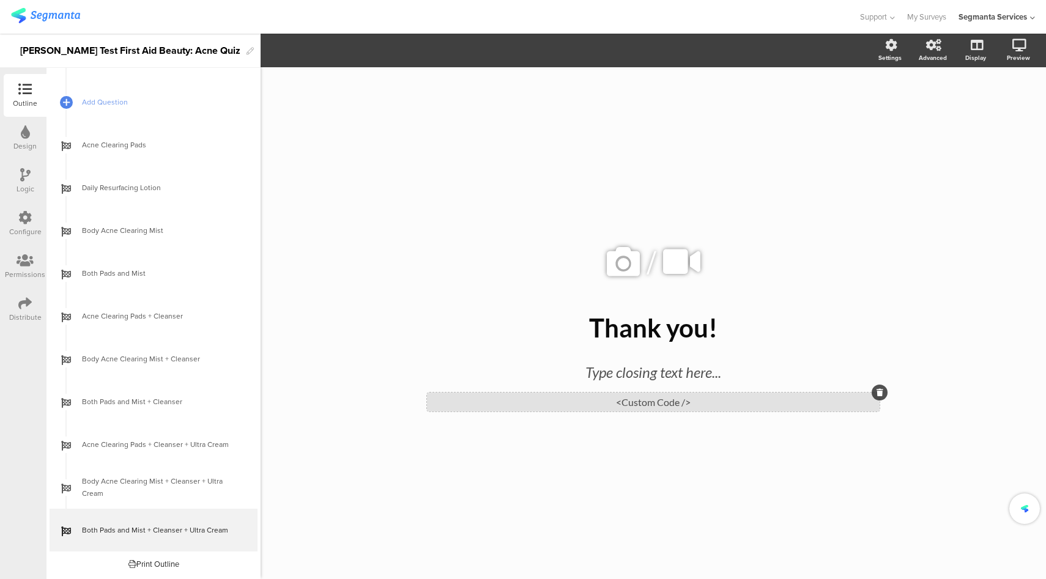
click at [668, 401] on div "<Custom Code />" at bounding box center [653, 402] width 453 height 19
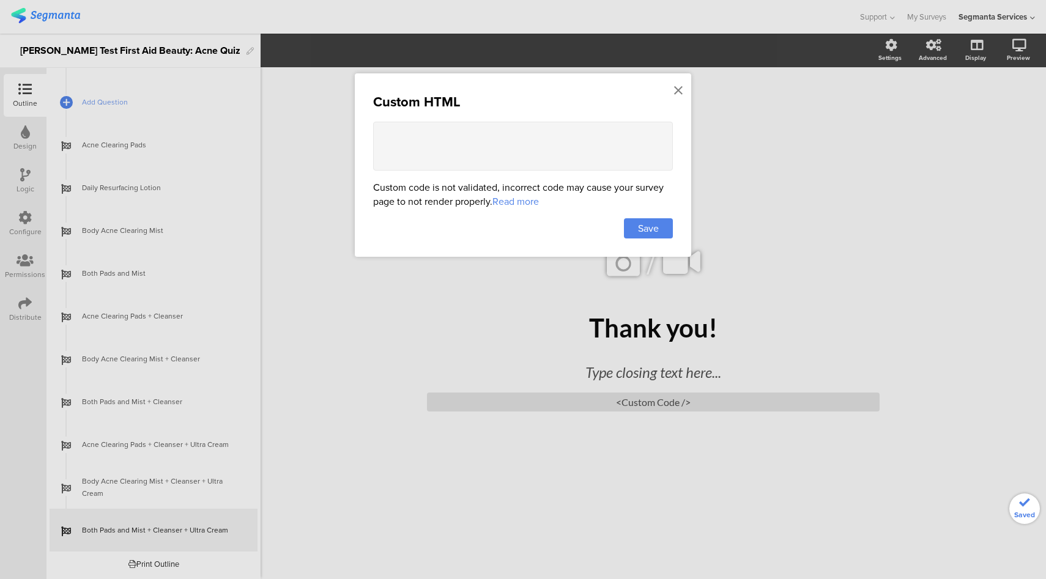
click at [537, 143] on textarea at bounding box center [523, 146] width 300 height 49
paste textarea "<style> .animated-router-view { background: #dd001b !important; } .question-pag…"
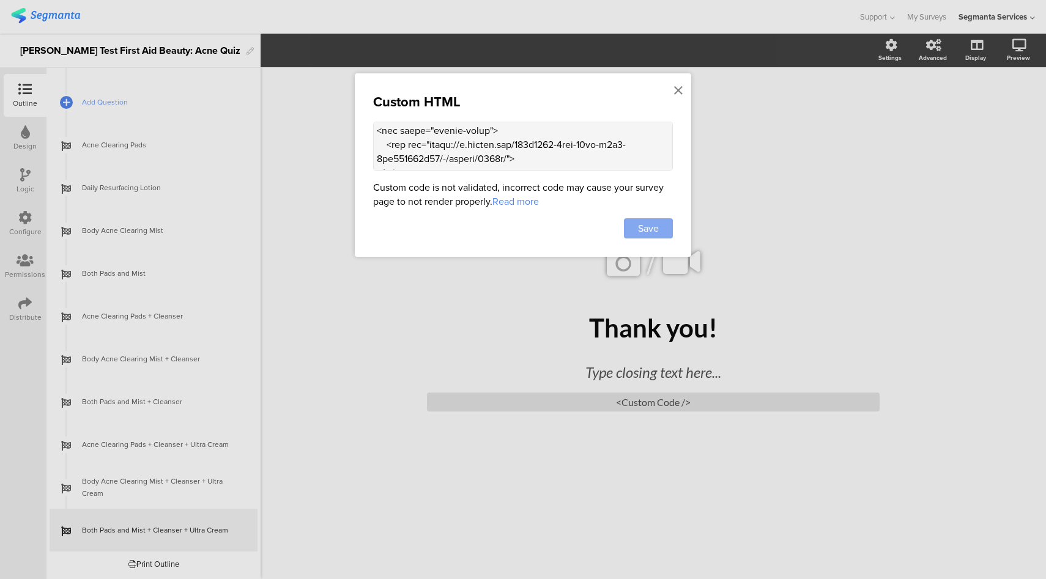
type textarea "<style> .animated-router-view { background: #dd001b !important; } .question-pag…"
click at [636, 226] on div "Save" at bounding box center [648, 228] width 49 height 20
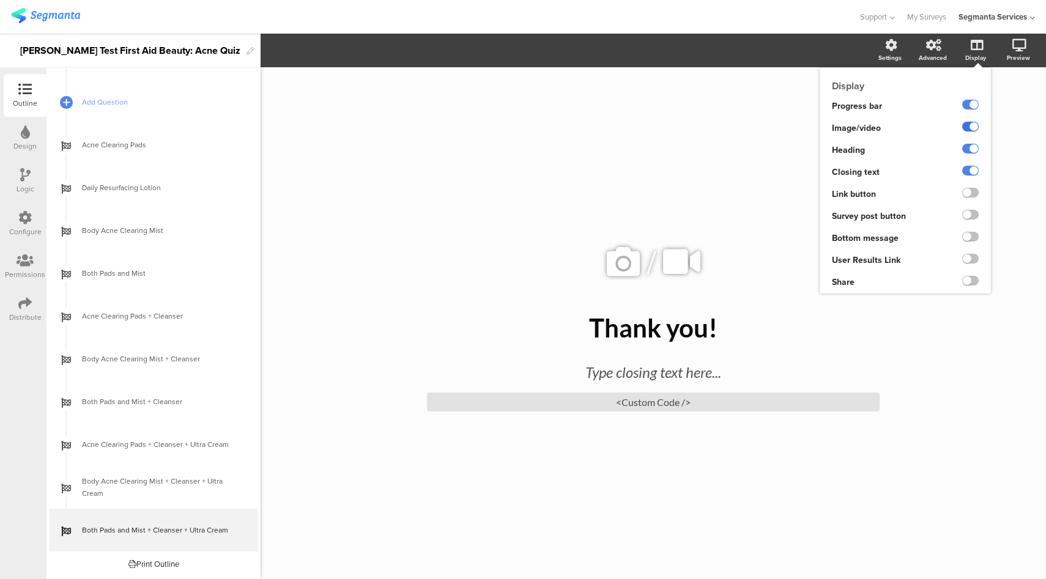
click at [973, 129] on label at bounding box center [970, 127] width 17 height 10
click at [0, 0] on input "checkbox" at bounding box center [0, 0] width 0 height 0
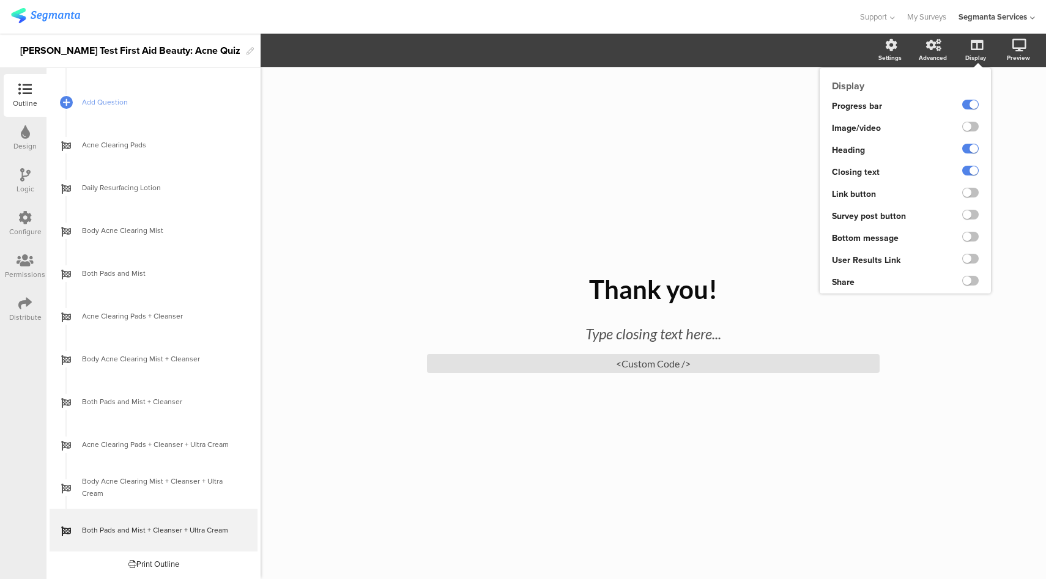
drag, startPoint x: 969, startPoint y: 149, endPoint x: 970, endPoint y: 155, distance: 6.8
click at [969, 149] on label at bounding box center [970, 149] width 17 height 10
click at [0, 0] on input "checkbox" at bounding box center [0, 0] width 0 height 0
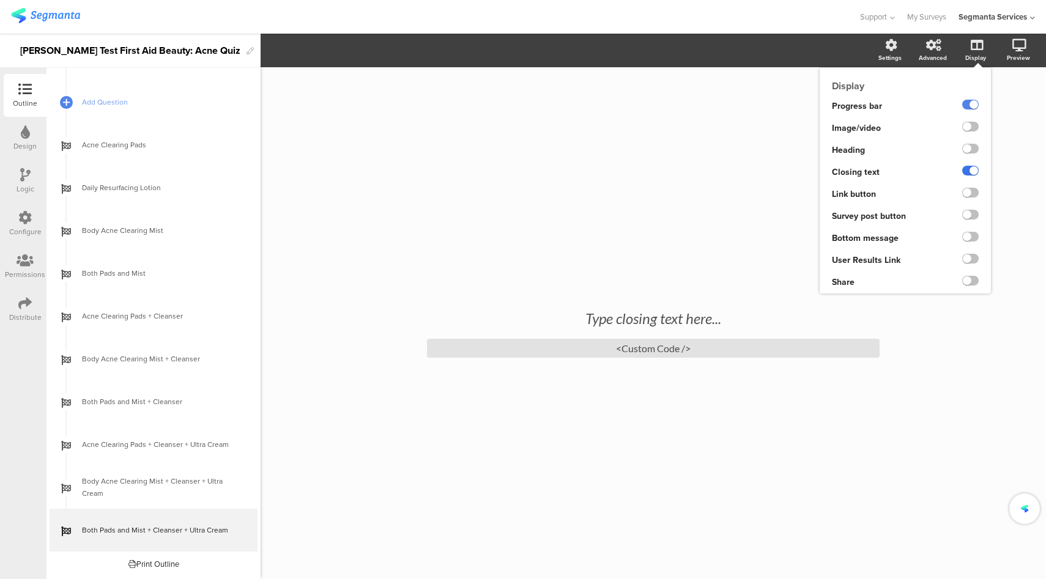
click at [970, 166] on label at bounding box center [970, 171] width 17 height 10
click at [0, 0] on input "checkbox" at bounding box center [0, 0] width 0 height 0
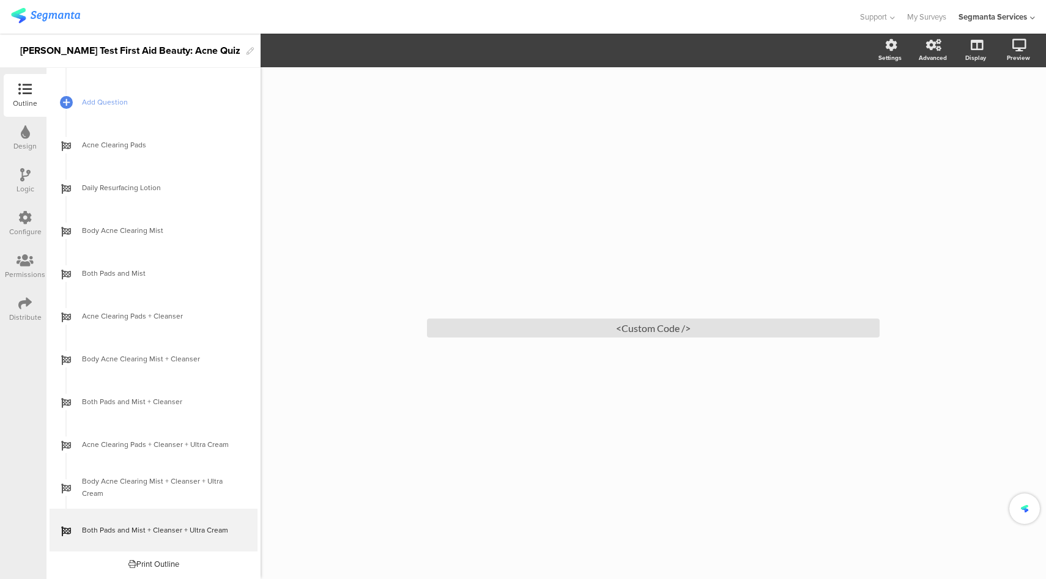
click at [432, 22] on div at bounding box center [429, 17] width 836 height 20
